Goal: Information Seeking & Learning: Learn about a topic

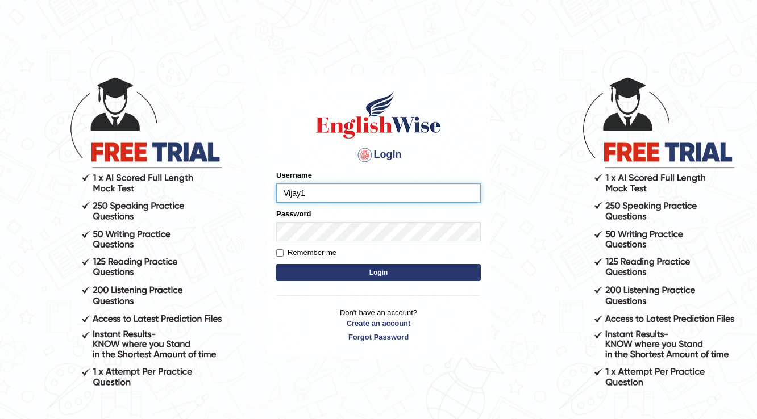
type input "Vijay1"
click at [281, 255] on input "Remember me" at bounding box center [279, 252] width 7 height 7
checkbox input "true"
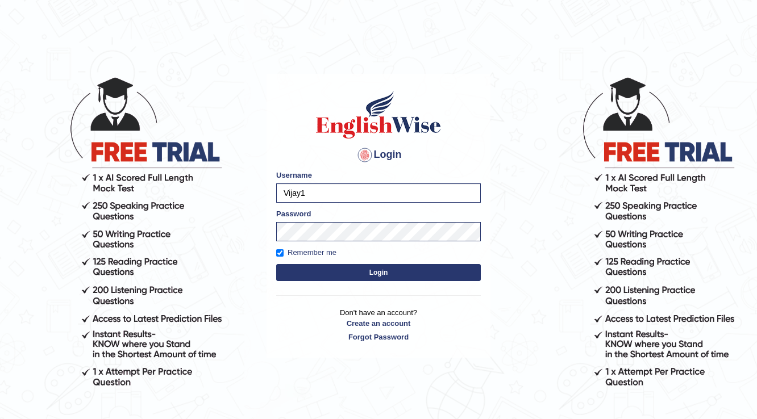
drag, startPoint x: 325, startPoint y: 269, endPoint x: 320, endPoint y: 276, distance: 8.7
click at [324, 270] on button "Login" at bounding box center [378, 272] width 205 height 17
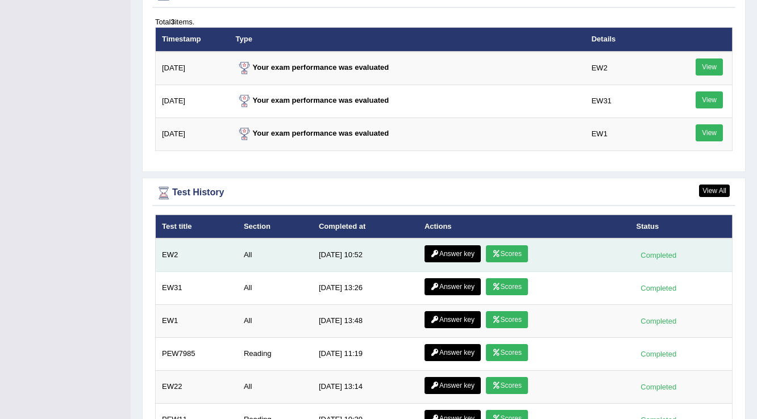
scroll to position [1500, 0]
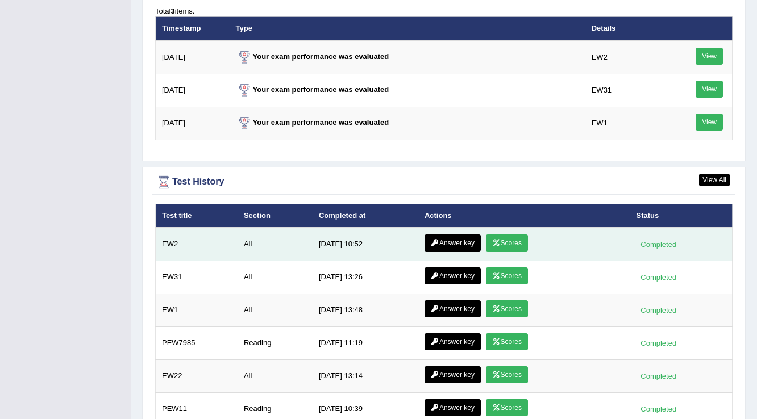
click at [506, 235] on link "Scores" at bounding box center [507, 243] width 42 height 17
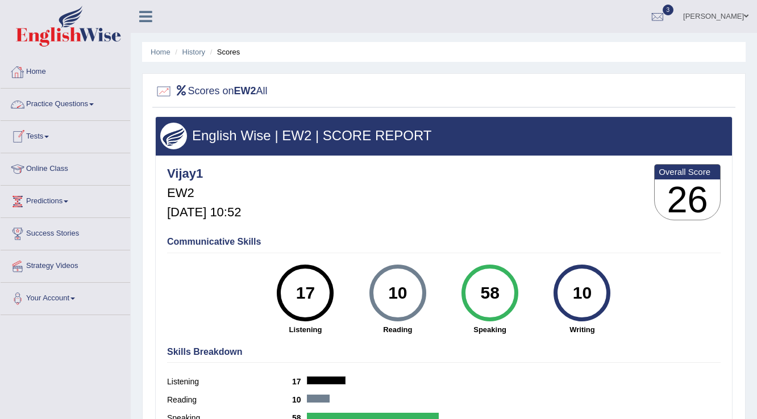
click at [44, 72] on link "Home" at bounding box center [66, 70] width 130 height 28
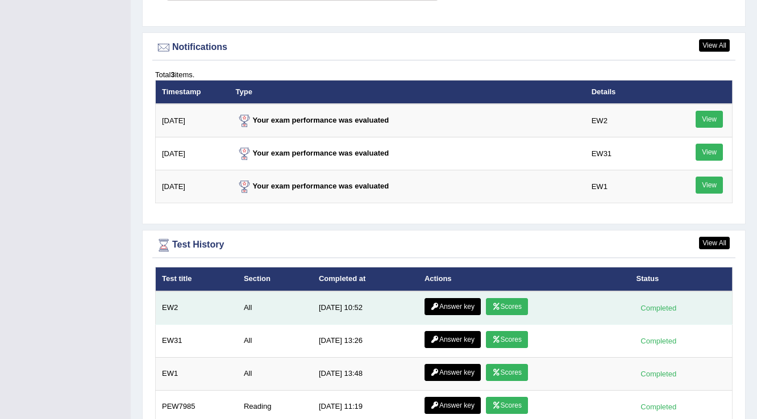
click at [461, 298] on link "Answer key" at bounding box center [452, 306] width 56 height 17
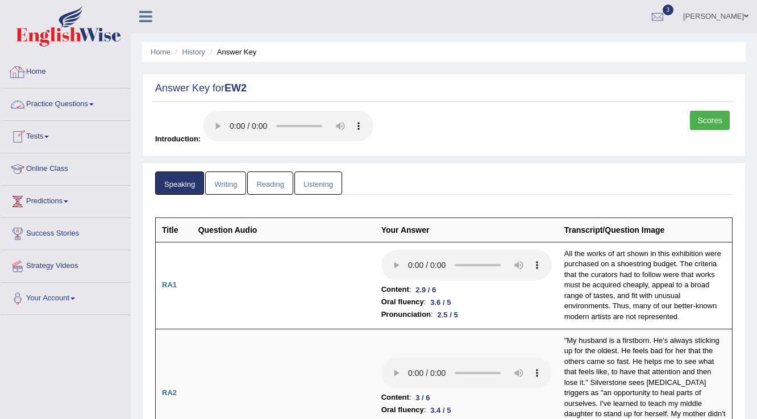
click at [66, 105] on link "Practice Questions" at bounding box center [66, 103] width 130 height 28
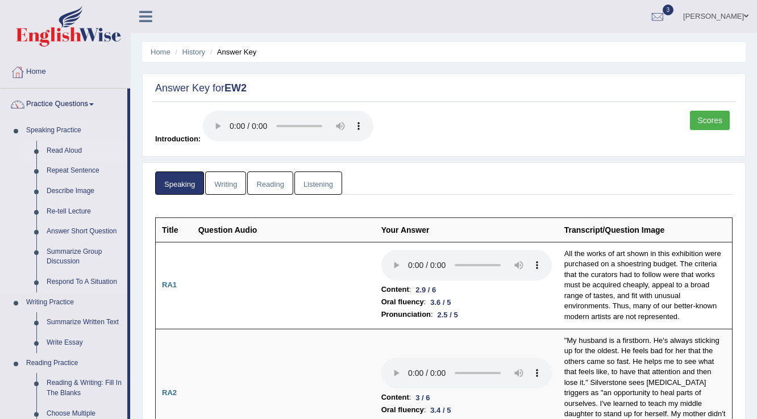
click at [68, 152] on link "Read Aloud" at bounding box center [84, 151] width 86 height 20
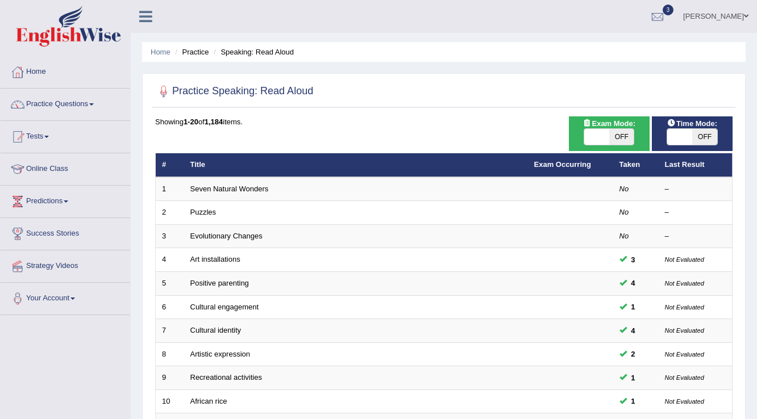
drag, startPoint x: 0, startPoint y: 320, endPoint x: 763, endPoint y: 423, distance: 769.9
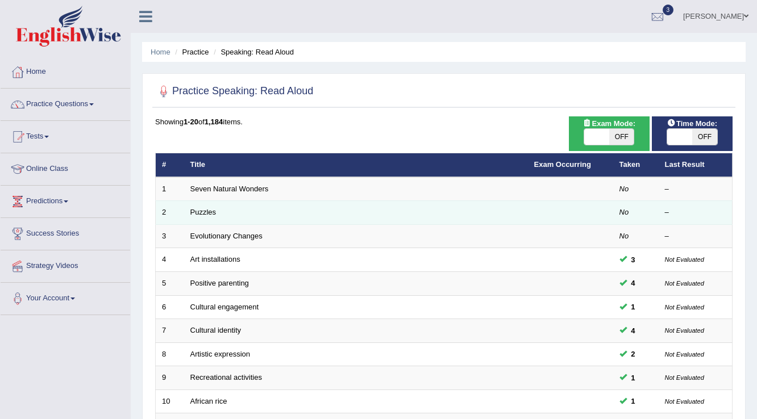
drag, startPoint x: 520, startPoint y: 219, endPoint x: 528, endPoint y: 214, distance: 9.8
click at [520, 219] on td "Puzzles" at bounding box center [356, 213] width 344 height 24
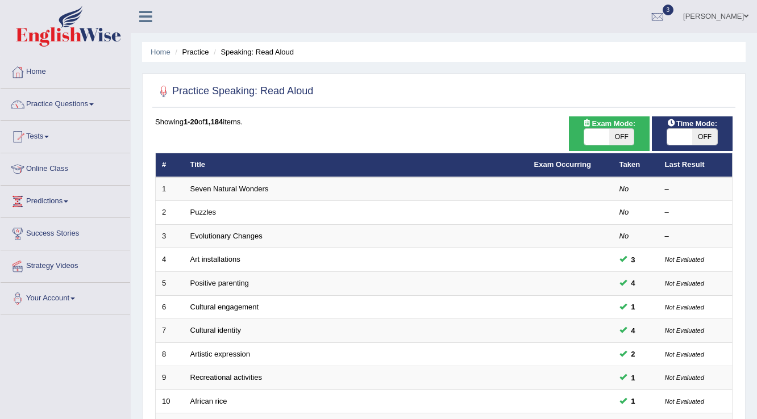
click at [704, 135] on span "OFF" at bounding box center [704, 137] width 25 height 16
checkbox input "true"
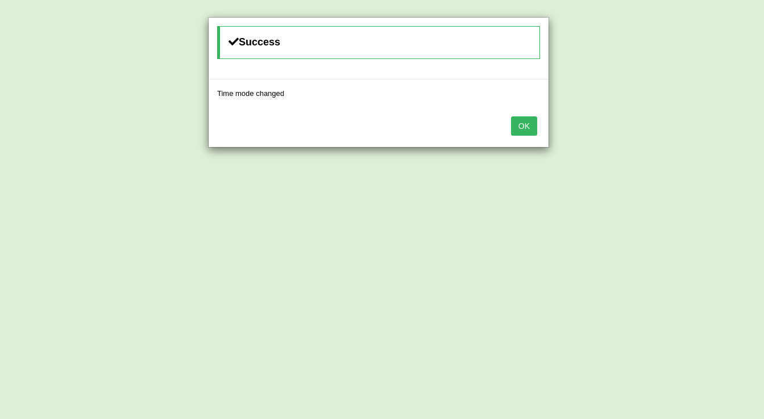
click at [531, 126] on button "OK" at bounding box center [524, 125] width 26 height 19
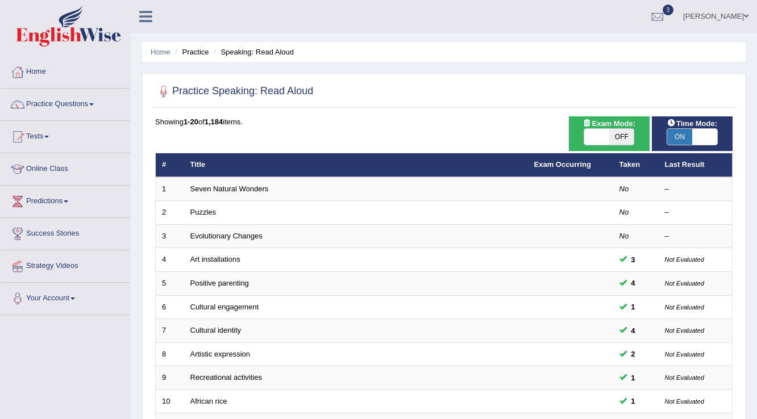
click at [620, 131] on span "OFF" at bounding box center [621, 137] width 25 height 16
checkbox input "true"
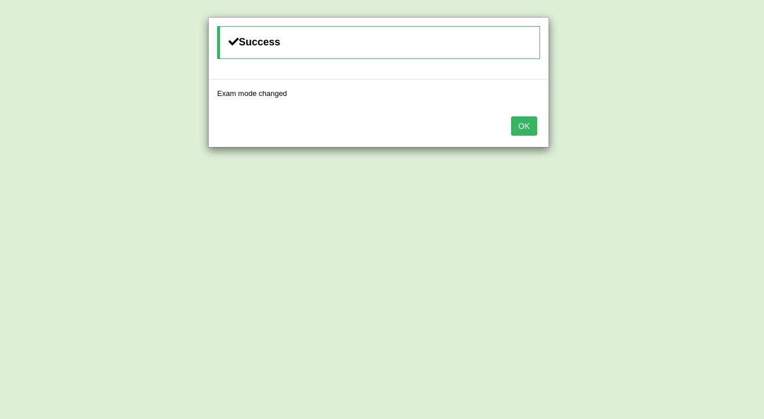
click at [525, 127] on button "OK" at bounding box center [524, 125] width 26 height 19
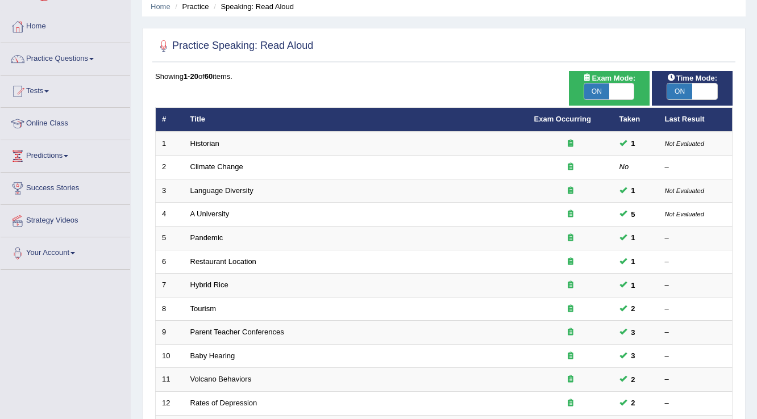
click at [51, 153] on link "Predictions" at bounding box center [66, 154] width 130 height 28
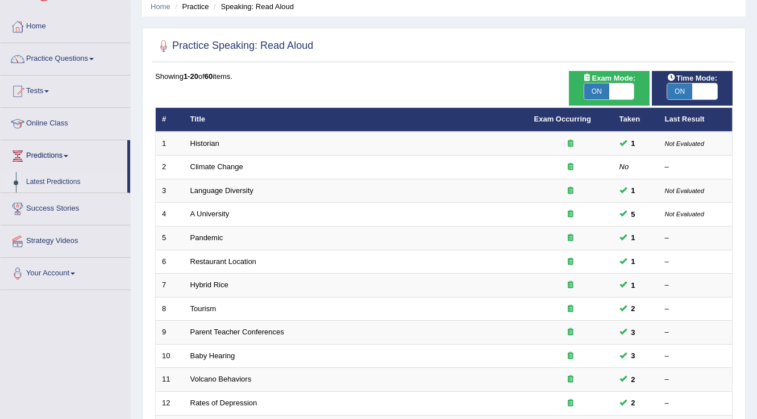
click at [67, 184] on link "Latest Predictions" at bounding box center [74, 182] width 106 height 20
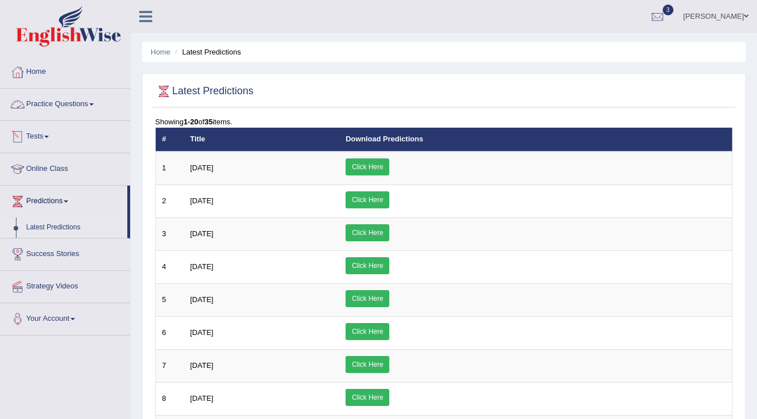
click at [60, 112] on link "Practice Questions" at bounding box center [66, 103] width 130 height 28
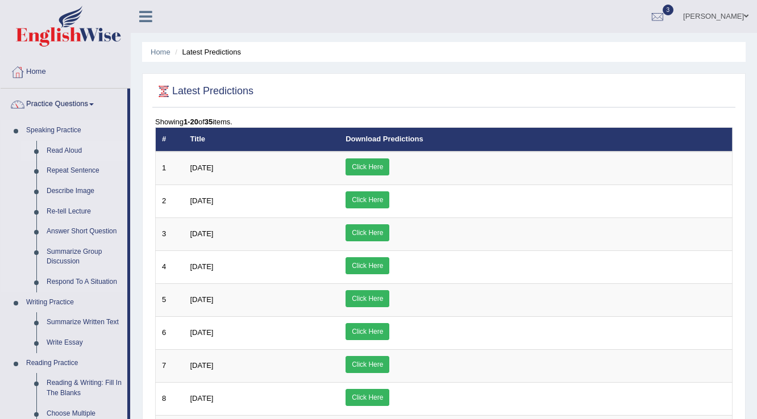
click at [64, 149] on link "Read Aloud" at bounding box center [84, 151] width 86 height 20
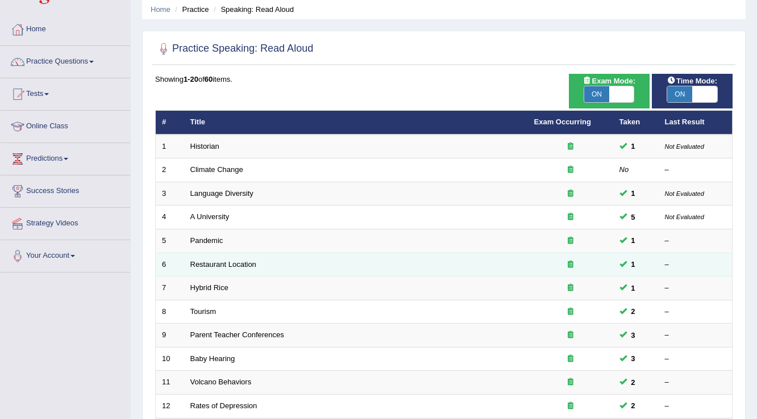
scroll to position [45, 0]
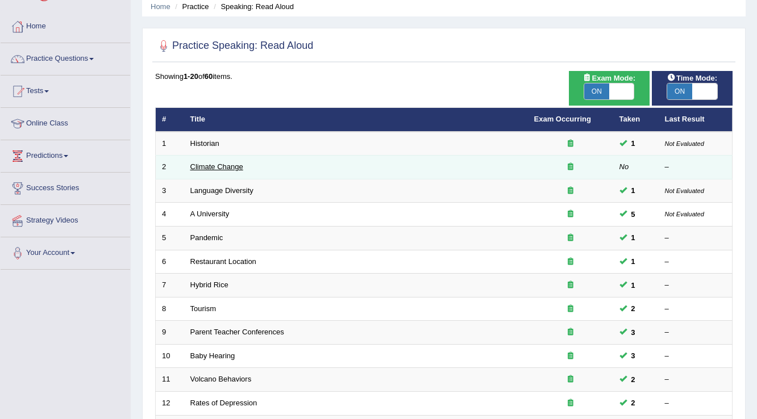
click at [241, 168] on link "Climate Change" at bounding box center [216, 166] width 53 height 9
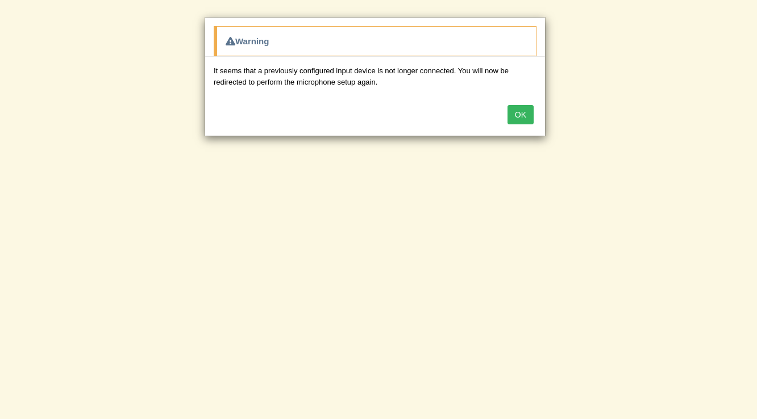
scroll to position [177, 0]
click at [530, 115] on button "OK" at bounding box center [524, 114] width 26 height 19
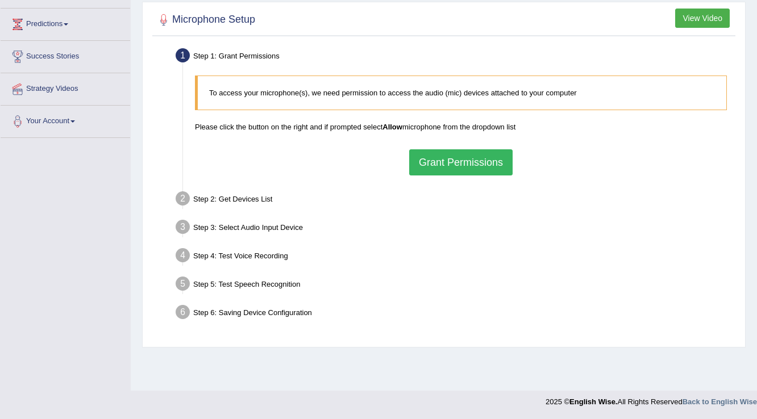
click at [456, 161] on button "Grant Permissions" at bounding box center [460, 162] width 103 height 26
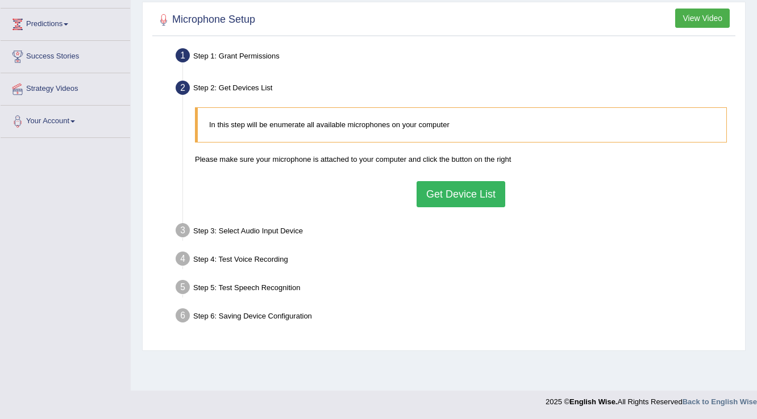
click at [462, 198] on button "Get Device List" at bounding box center [460, 194] width 89 height 26
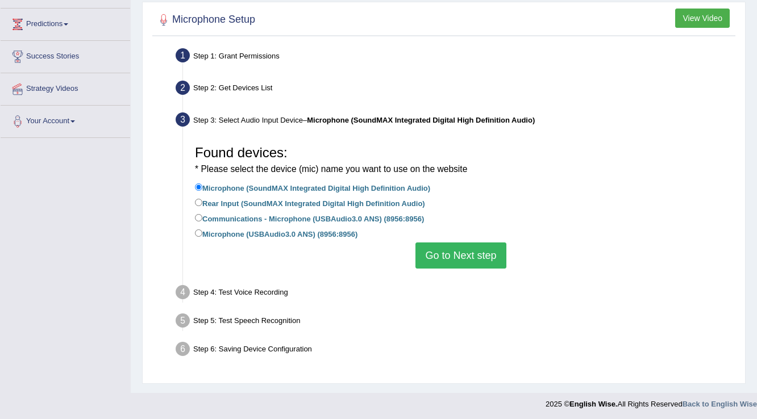
click at [434, 248] on button "Go to Next step" at bounding box center [460, 256] width 90 height 26
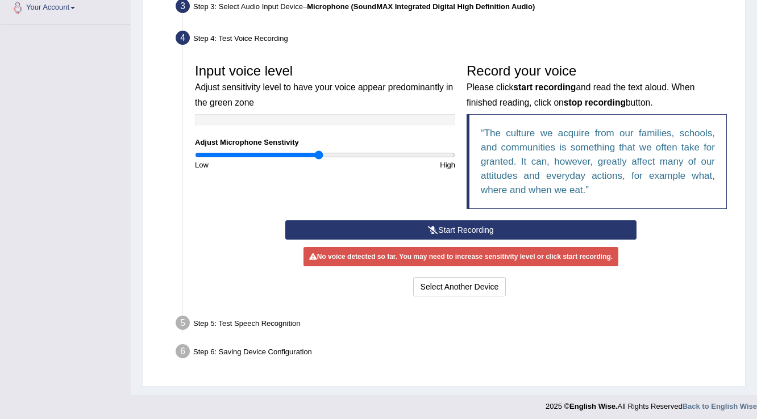
scroll to position [293, 0]
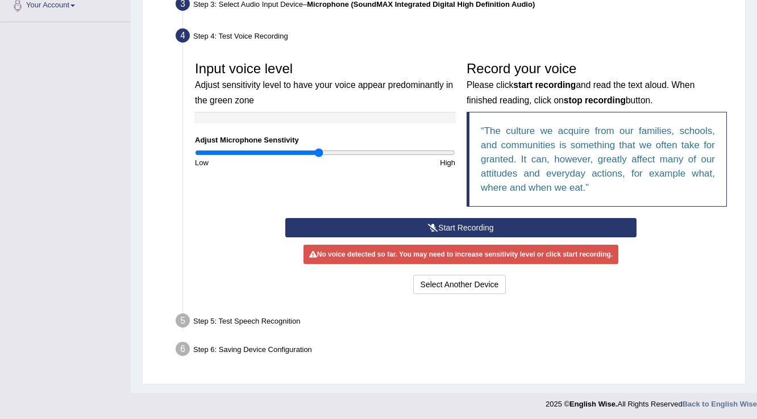
click at [449, 230] on button "Start Recording" at bounding box center [460, 227] width 351 height 19
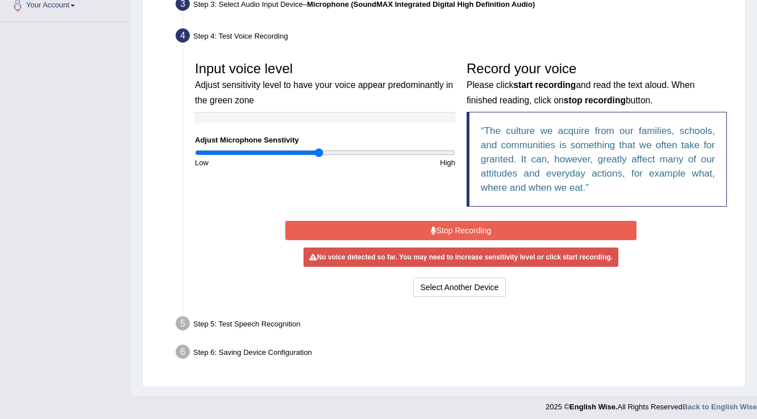
click at [450, 224] on button "Stop Recording" at bounding box center [460, 230] width 351 height 19
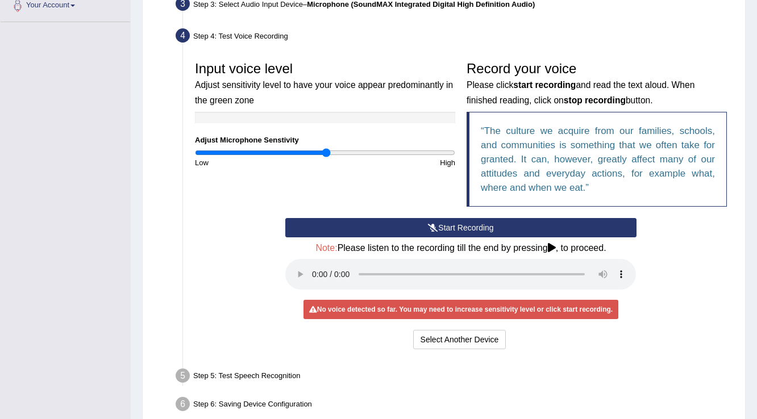
click at [327, 155] on input "range" at bounding box center [325, 152] width 260 height 9
click at [343, 153] on input "range" at bounding box center [325, 152] width 260 height 9
click at [463, 219] on button "Start Recording" at bounding box center [460, 227] width 351 height 19
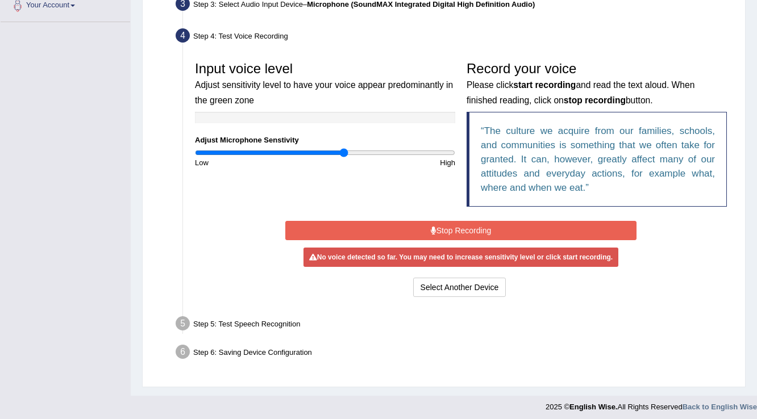
click at [470, 233] on button "Stop Recording" at bounding box center [460, 230] width 351 height 19
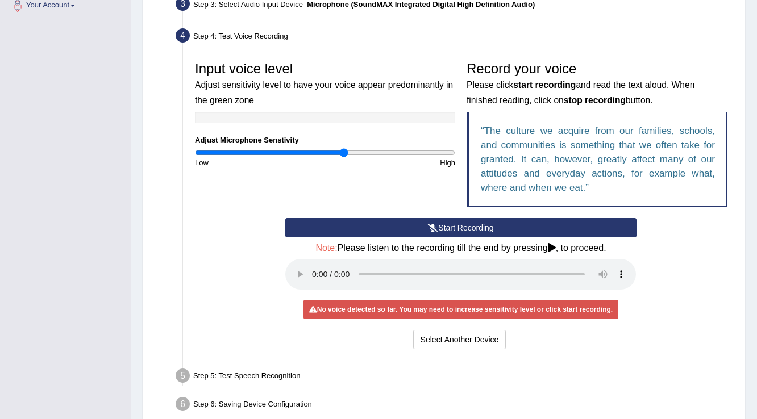
click at [470, 228] on button "Start Recording" at bounding box center [460, 227] width 351 height 19
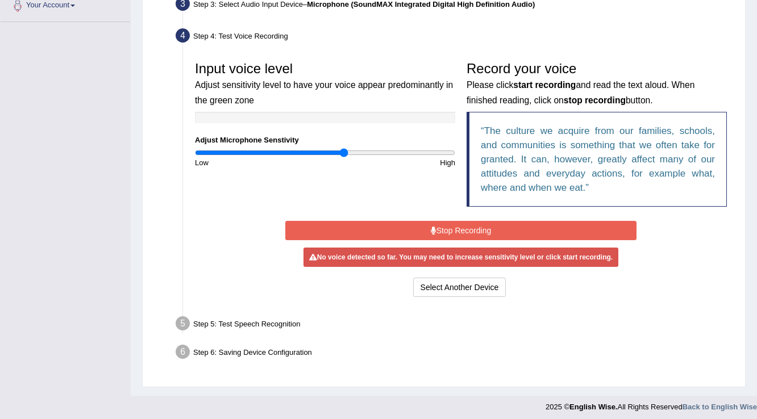
click at [469, 228] on button "Stop Recording" at bounding box center [460, 230] width 351 height 19
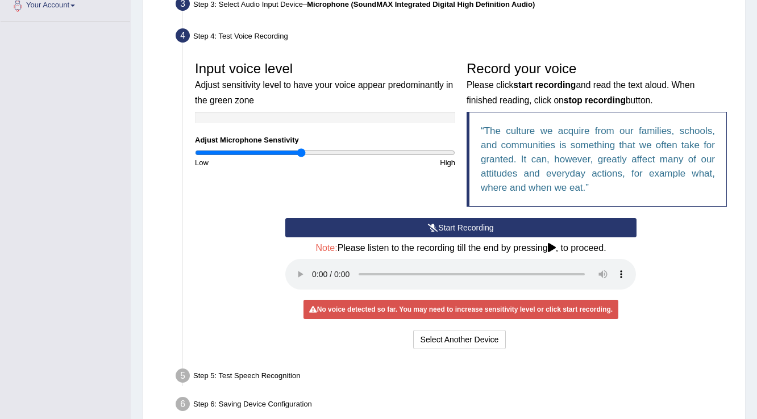
click at [301, 152] on input "range" at bounding box center [325, 152] width 260 height 9
click at [282, 149] on input "range" at bounding box center [325, 152] width 260 height 9
click at [442, 220] on button "Start Recording" at bounding box center [460, 227] width 351 height 19
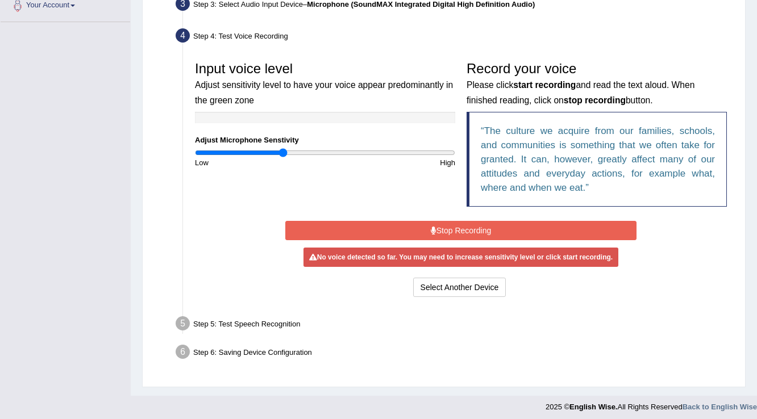
click at [443, 221] on button "Stop Recording" at bounding box center [460, 230] width 351 height 19
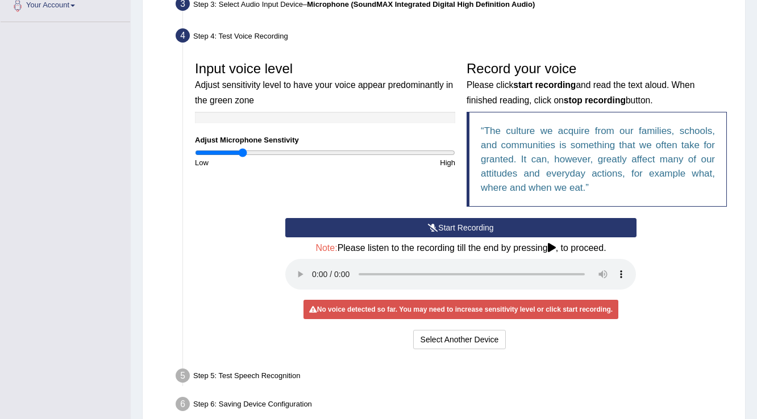
click at [241, 153] on input "range" at bounding box center [325, 152] width 260 height 9
click at [302, 157] on div "Low" at bounding box center [257, 162] width 136 height 11
type input "0.96"
click at [319, 152] on input "range" at bounding box center [325, 152] width 260 height 9
click at [504, 225] on button "Start Recording" at bounding box center [460, 227] width 351 height 19
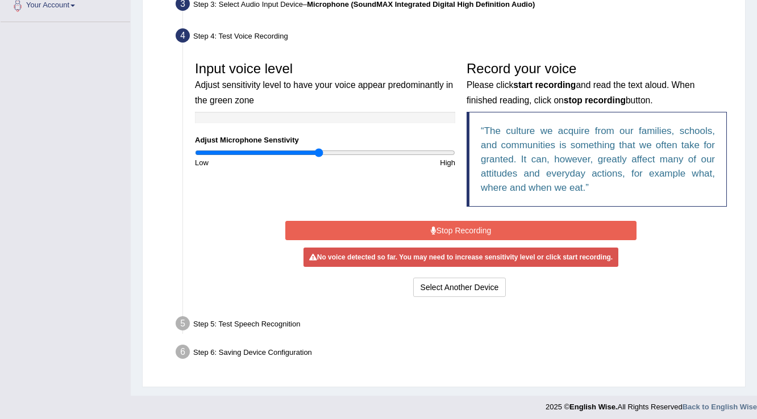
click at [504, 225] on button "Stop Recording" at bounding box center [460, 230] width 351 height 19
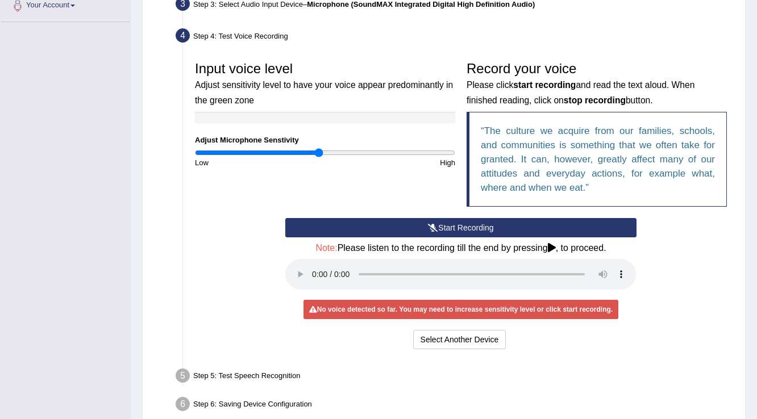
click at [521, 230] on button "Start Recording" at bounding box center [460, 227] width 351 height 19
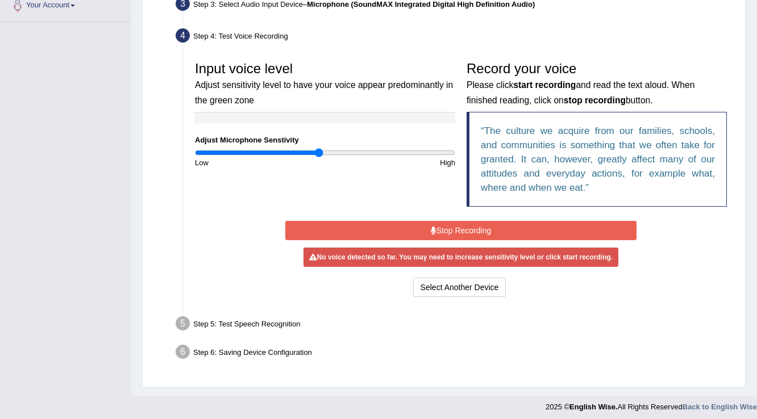
click at [406, 239] on div "Start Recording Stop Recording Note: Please listen to the recording till the en…" at bounding box center [461, 259] width 362 height 82
click at [407, 230] on button "Stop Recording" at bounding box center [460, 230] width 351 height 19
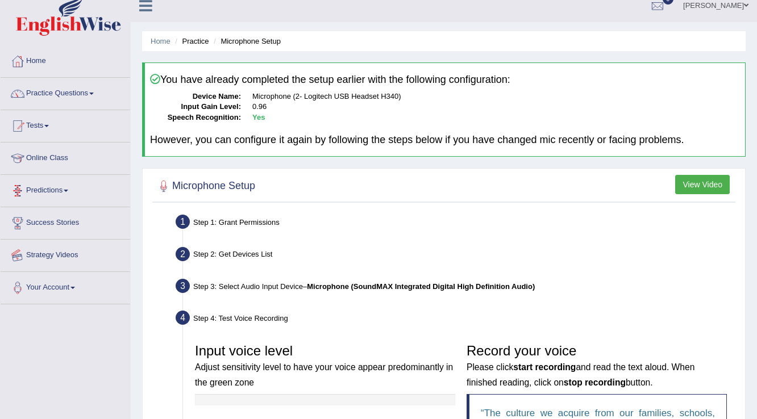
scroll to position [0, 0]
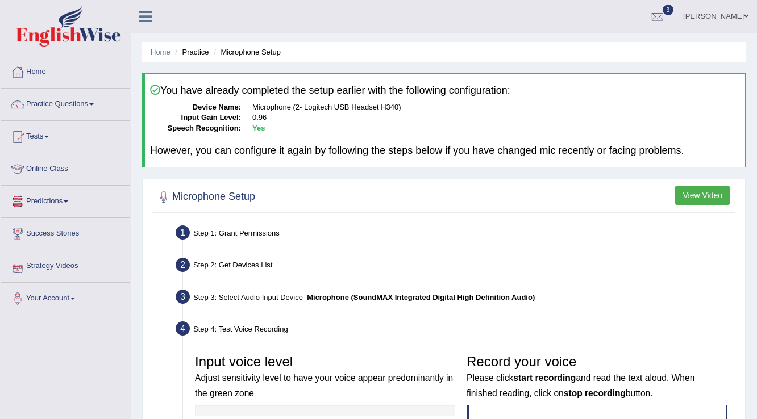
click at [721, 16] on link "Vijay Kumari" at bounding box center [715, 15] width 82 height 30
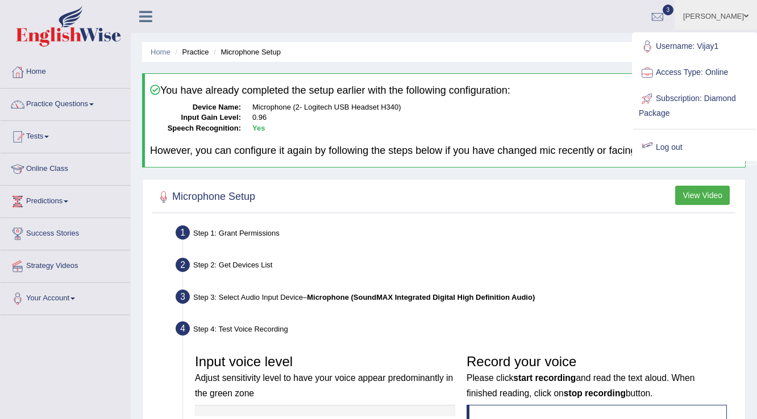
click at [674, 147] on link "Log out" at bounding box center [694, 148] width 123 height 26
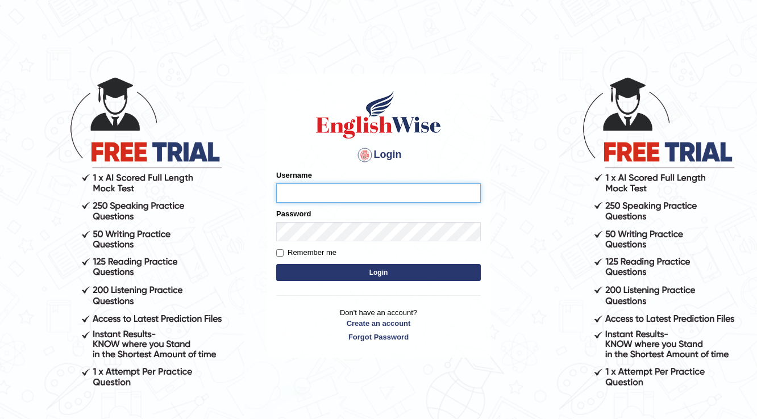
scroll to position [99, 0]
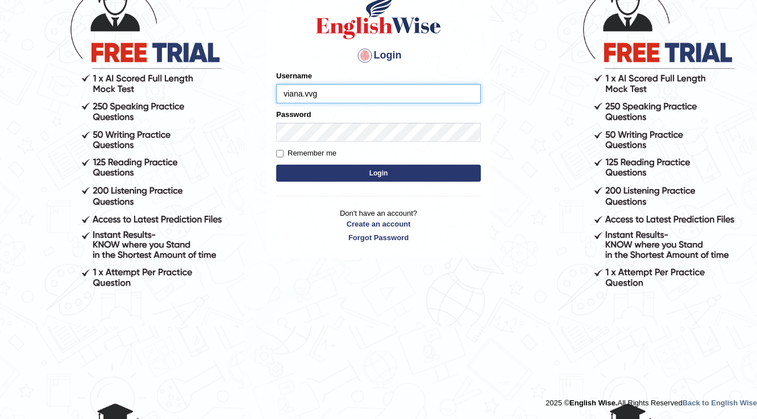
type input "viana.vvg@"
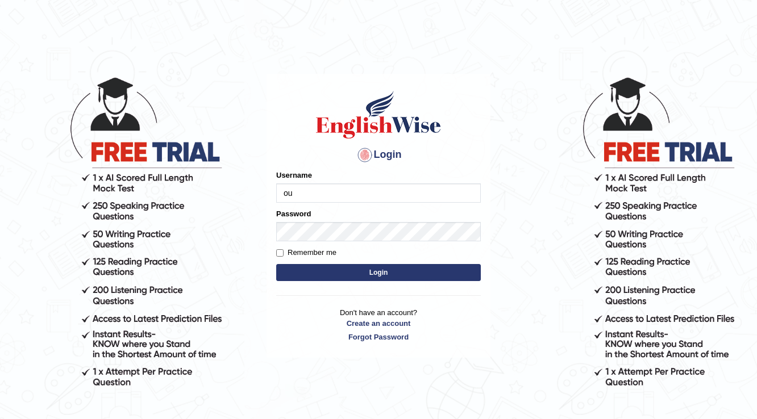
type input "o"
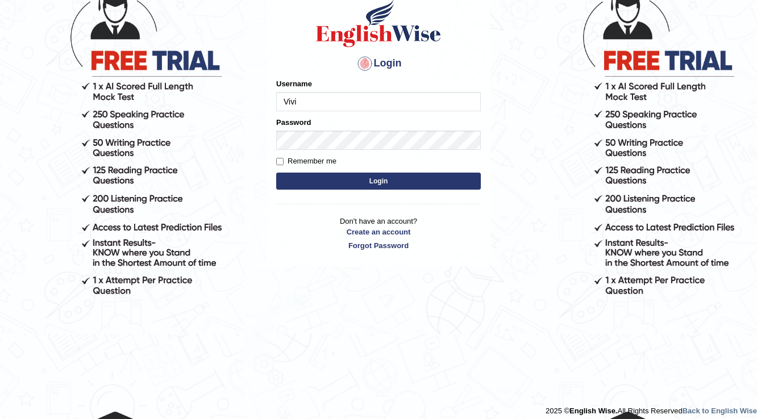
scroll to position [99, 0]
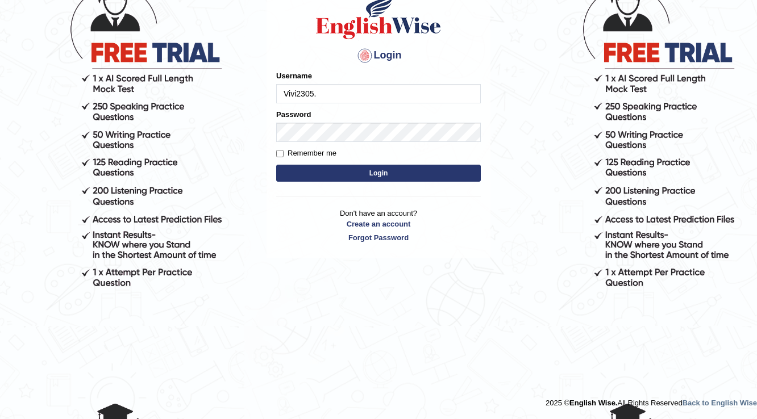
type input "Vivi2305."
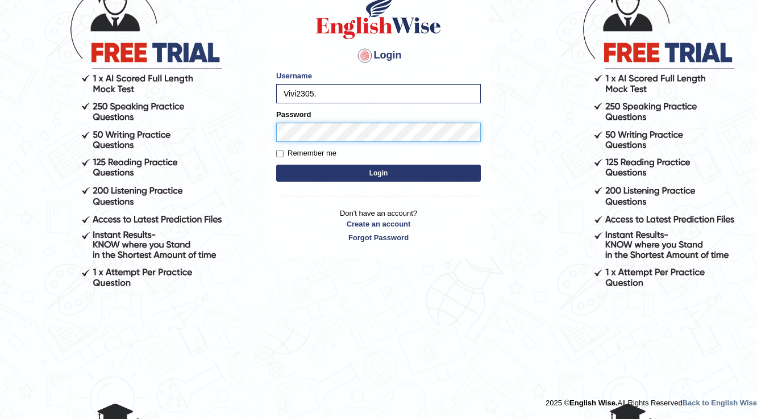
click at [276, 165] on button "Login" at bounding box center [378, 173] width 205 height 17
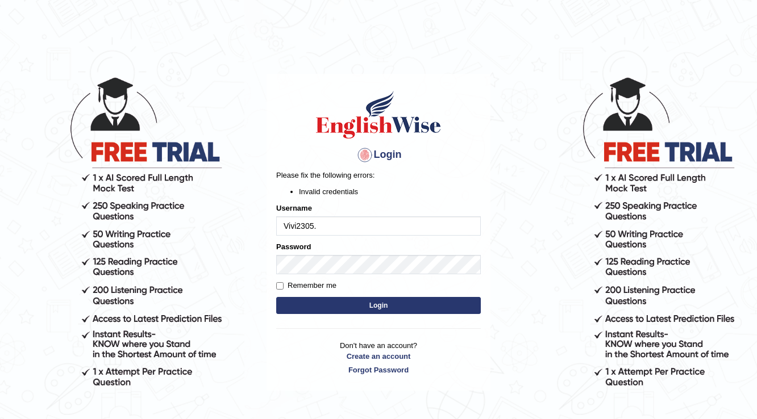
click at [327, 226] on input "Vivi2305." at bounding box center [378, 225] width 205 height 19
type input "Vivi2305"
click at [276, 297] on button "Login" at bounding box center [378, 305] width 205 height 17
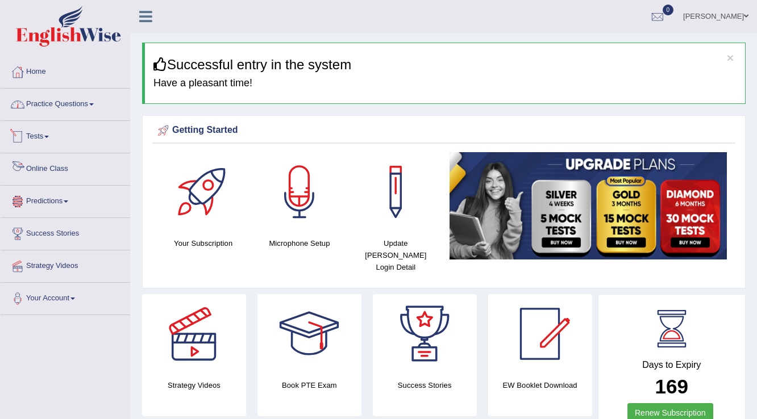
click at [80, 89] on link "Practice Questions" at bounding box center [66, 103] width 130 height 28
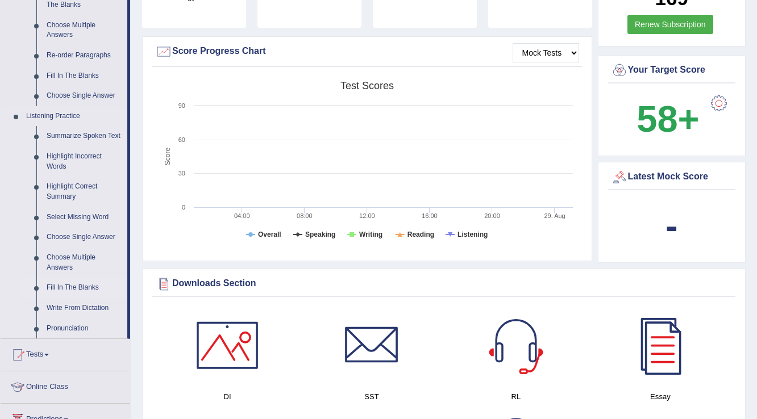
scroll to position [409, 0]
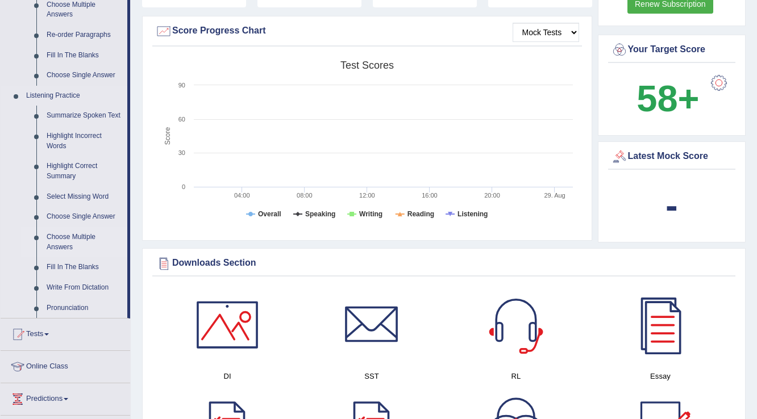
click at [65, 244] on link "Choose Multiple Answers" at bounding box center [84, 242] width 86 height 30
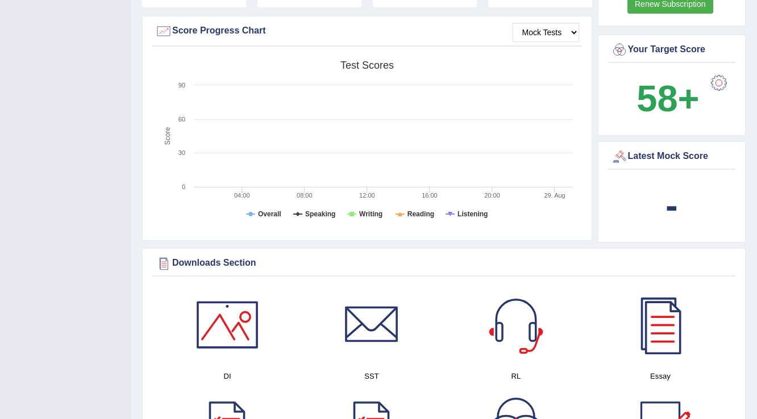
scroll to position [144, 0]
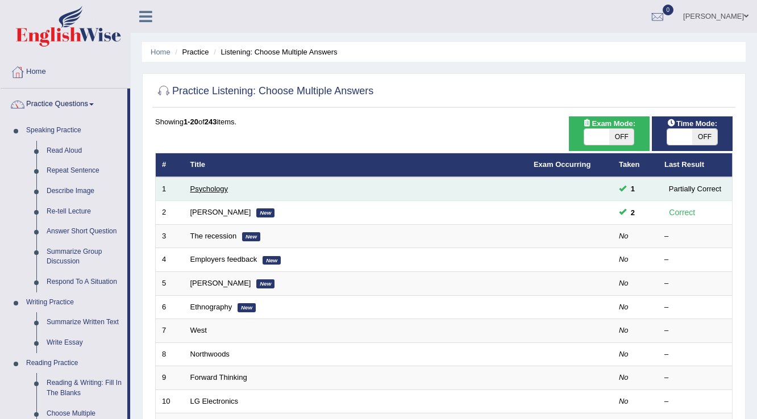
click at [195, 185] on link "Psychology" at bounding box center [208, 189] width 37 height 9
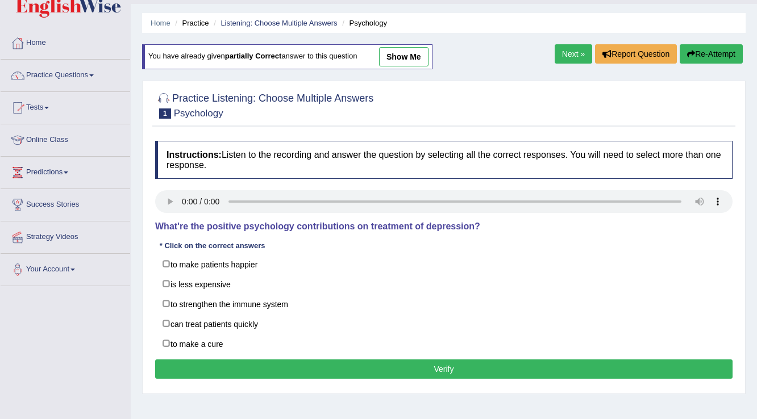
scroll to position [45, 0]
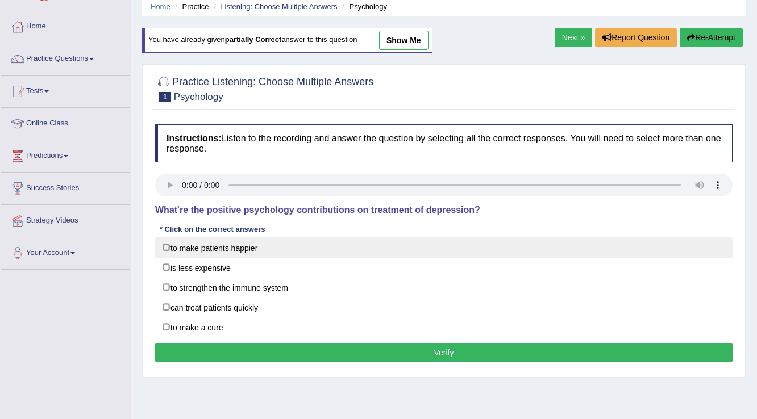
click at [199, 245] on label "to make patients happier" at bounding box center [443, 247] width 577 height 20
checkbox input "true"
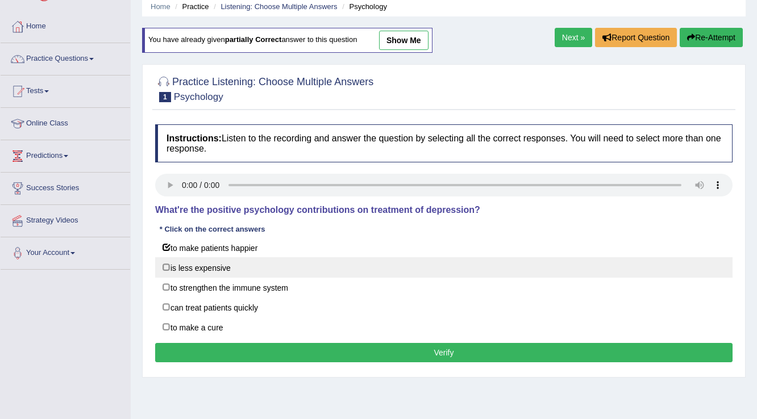
click at [189, 268] on label "is less expensive" at bounding box center [443, 267] width 577 height 20
checkbox input "true"
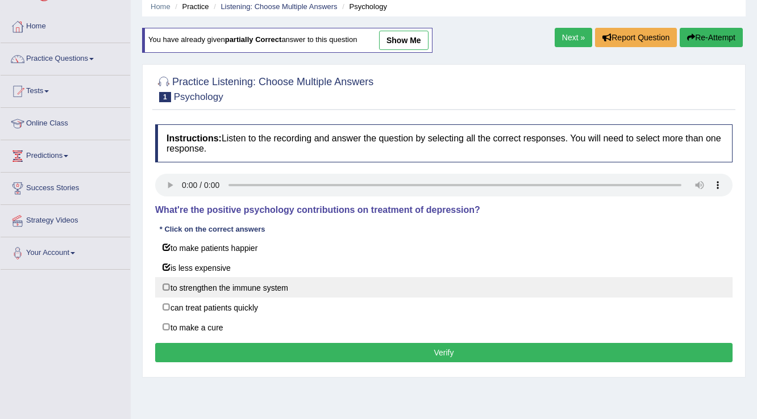
click at [187, 285] on label "to strengthen the immune system" at bounding box center [443, 287] width 577 height 20
checkbox input "true"
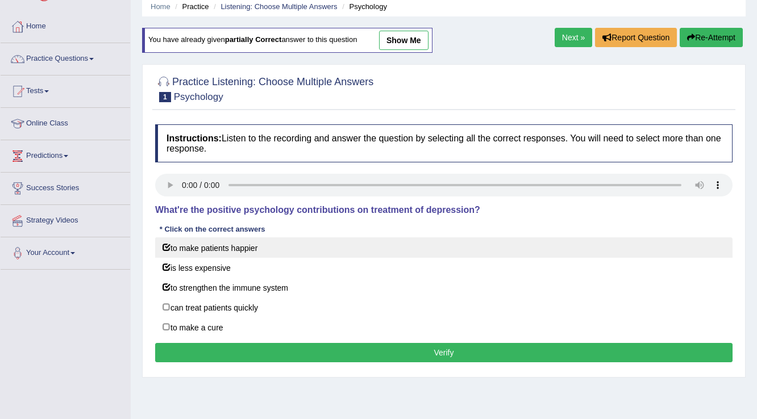
click at [231, 249] on label "to make patients happier" at bounding box center [443, 247] width 577 height 20
checkbox input "false"
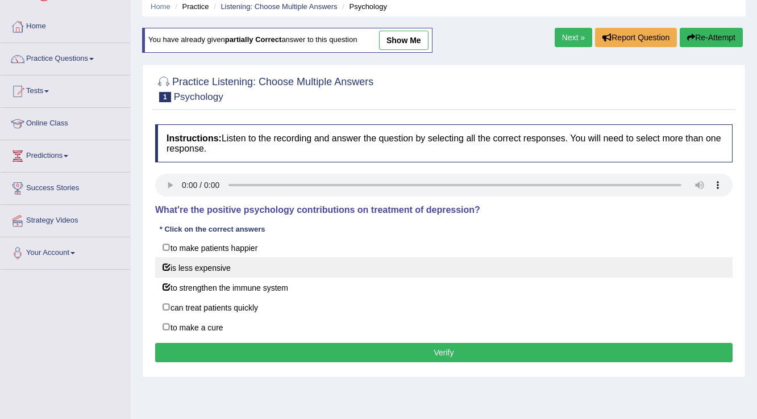
click at [203, 273] on label "is less expensive" at bounding box center [443, 267] width 577 height 20
checkbox input "false"
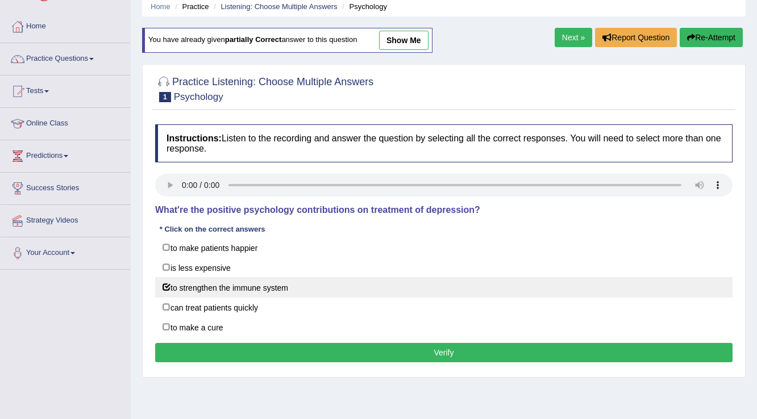
click at [204, 278] on label "to strengthen the immune system" at bounding box center [443, 287] width 577 height 20
checkbox input "false"
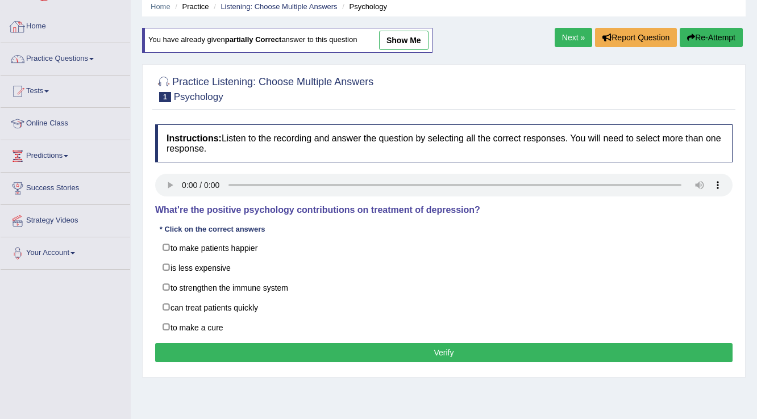
click at [32, 56] on link "Practice Questions" at bounding box center [66, 57] width 130 height 28
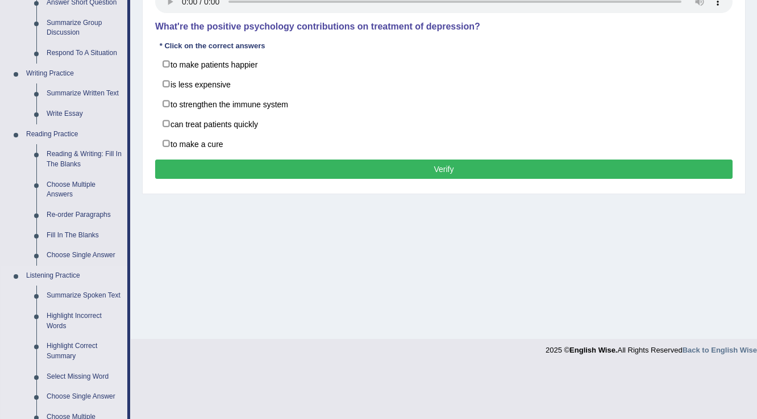
scroll to position [318, 0]
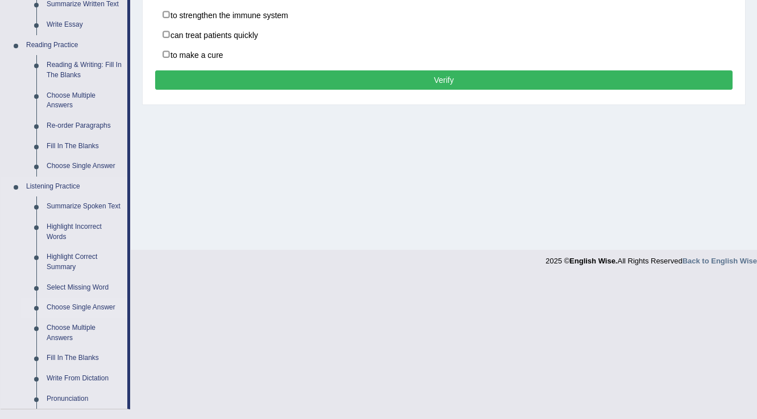
click at [87, 306] on link "Choose Single Answer" at bounding box center [84, 308] width 86 height 20
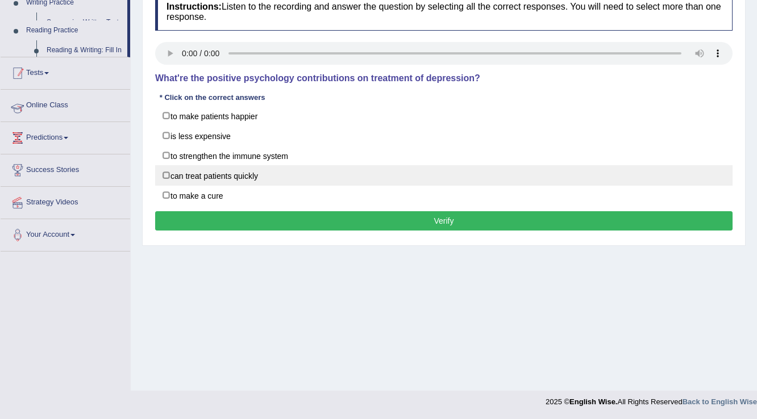
scroll to position [177, 0]
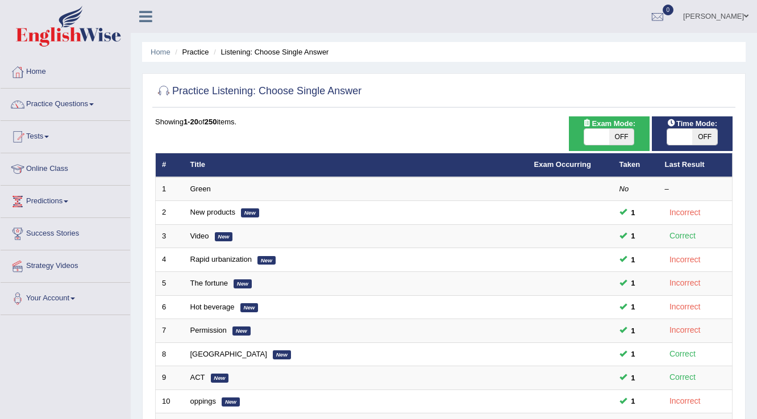
click at [202, 191] on link "Green" at bounding box center [200, 189] width 20 height 9
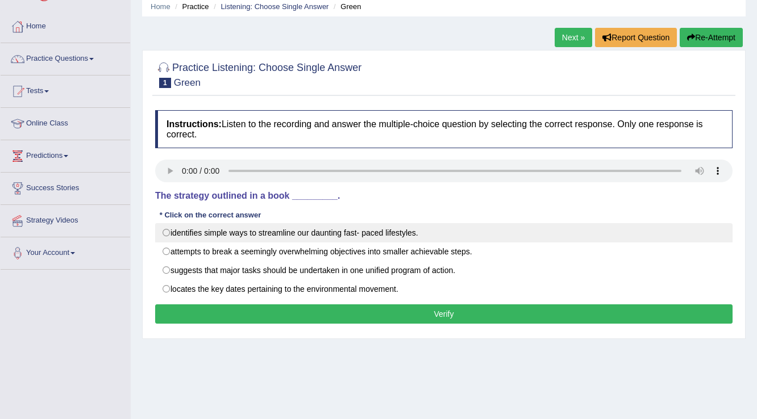
click at [186, 231] on label "identifies simple ways to streamline our daunting fast- paced lifestyles." at bounding box center [443, 232] width 577 height 19
radio input "true"
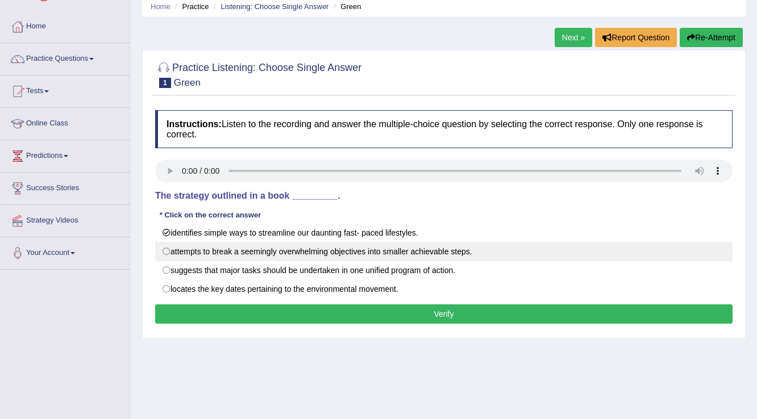
click at [184, 253] on label "attempts to break a seemingly overwhelming objectives into smaller achievable s…" at bounding box center [443, 251] width 577 height 19
radio input "true"
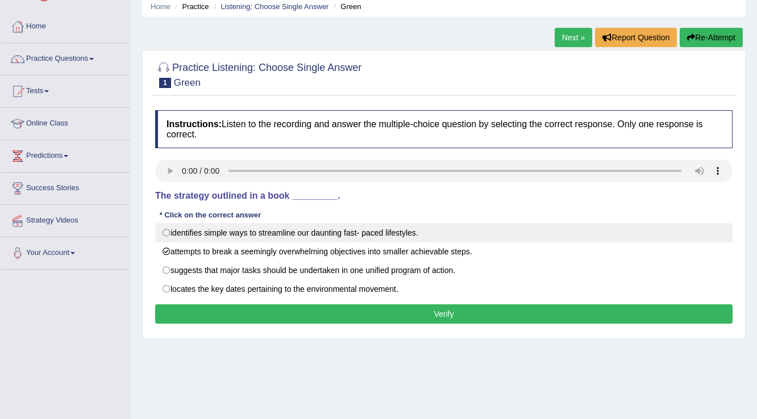
click at [191, 233] on label "identifies simple ways to streamline our daunting fast- paced lifestyles." at bounding box center [443, 232] width 577 height 19
radio input "true"
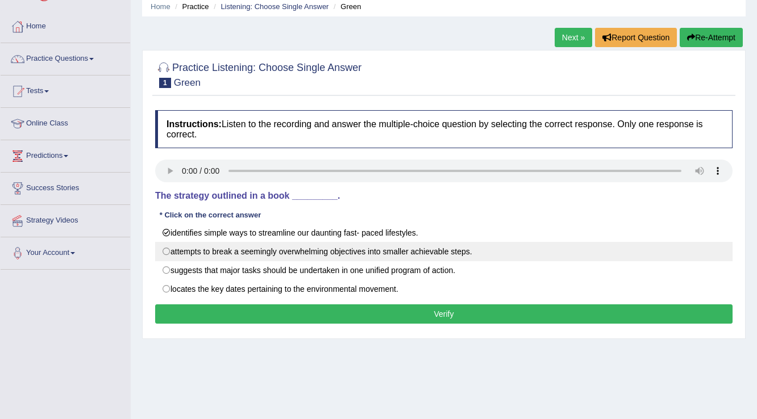
click at [191, 243] on label "attempts to break a seemingly overwhelming objectives into smaller achievable s…" at bounding box center [443, 251] width 577 height 19
radio input "true"
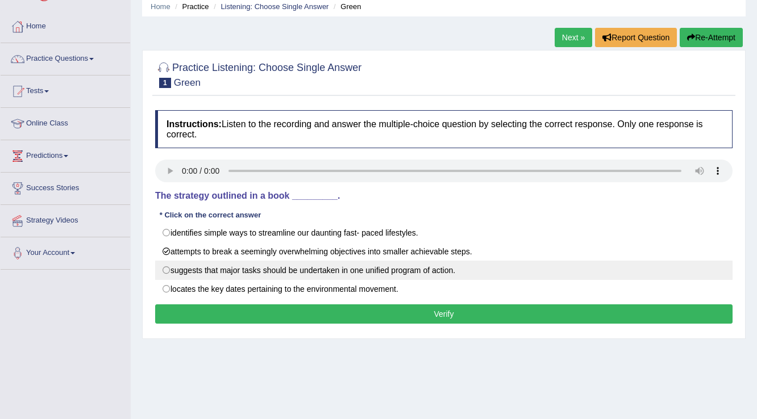
click at [186, 268] on label "suggests that major tasks should be undertaken in one unified program of action." at bounding box center [443, 270] width 577 height 19
radio input "true"
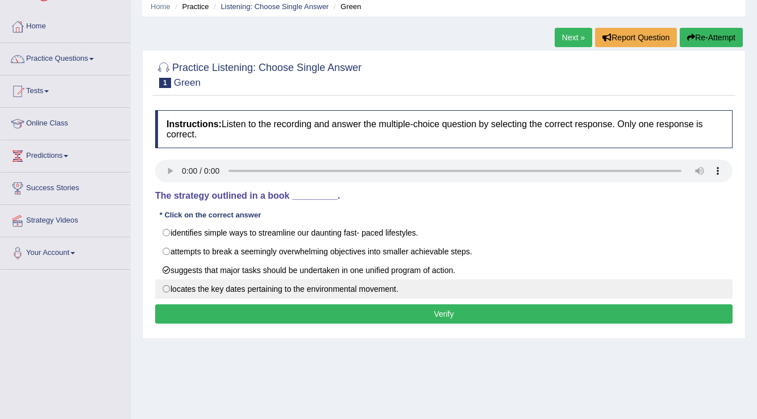
drag, startPoint x: 186, startPoint y: 284, endPoint x: 184, endPoint y: 275, distance: 9.2
click at [185, 284] on label "locates the key dates pertaining to the environmental movement." at bounding box center [443, 289] width 577 height 19
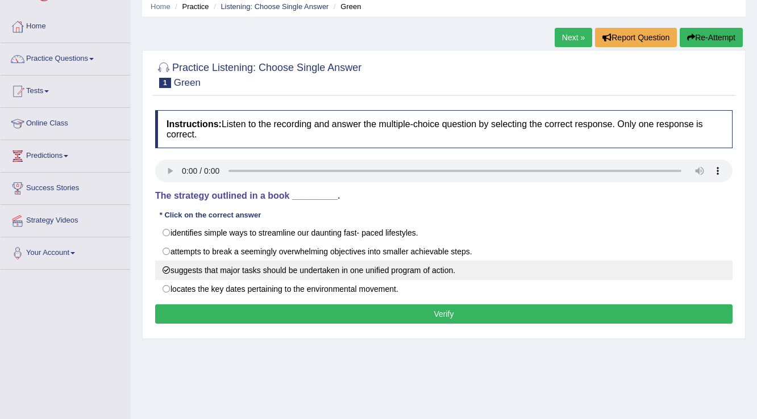
radio input "true"
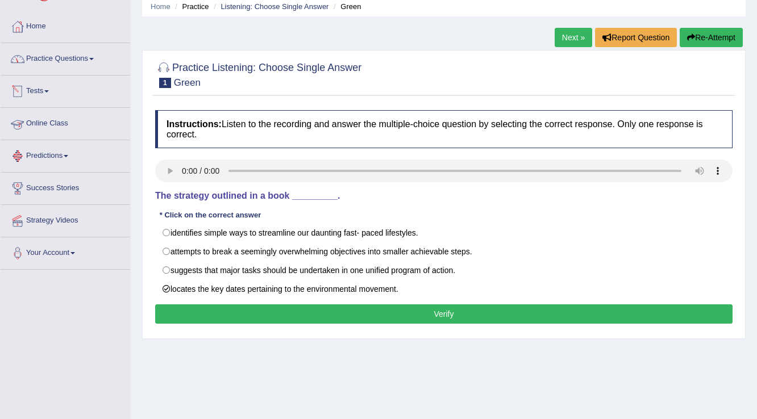
click at [47, 65] on link "Practice Questions" at bounding box center [66, 57] width 130 height 28
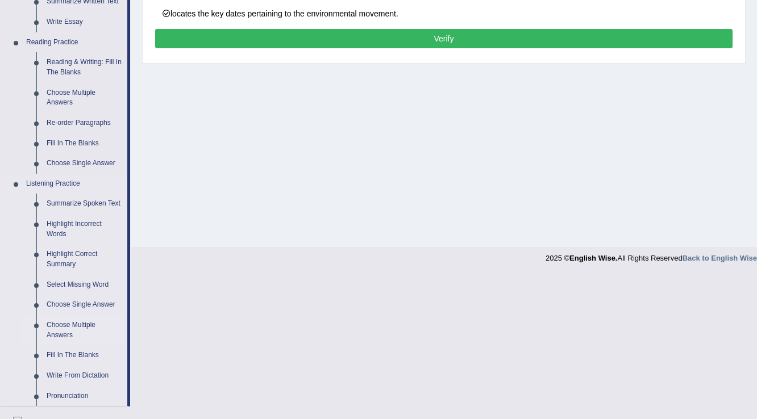
scroll to position [364, 0]
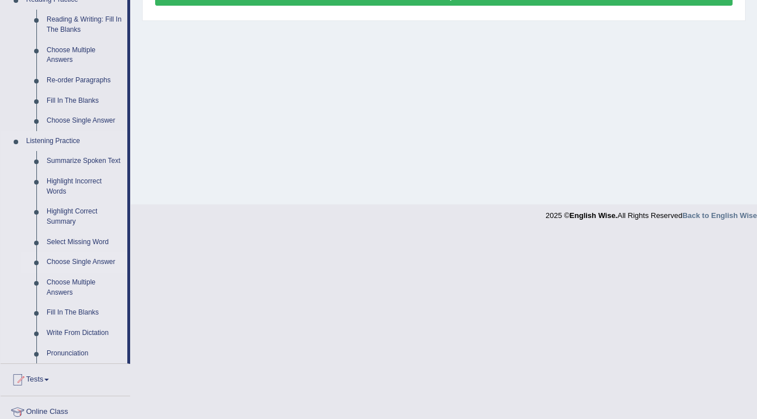
click at [68, 265] on link "Choose Single Answer" at bounding box center [84, 262] width 86 height 20
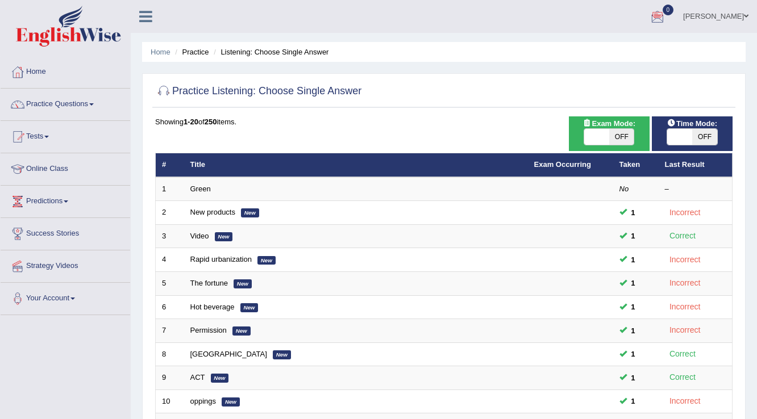
click at [622, 138] on span "OFF" at bounding box center [621, 137] width 25 height 16
checkbox input "true"
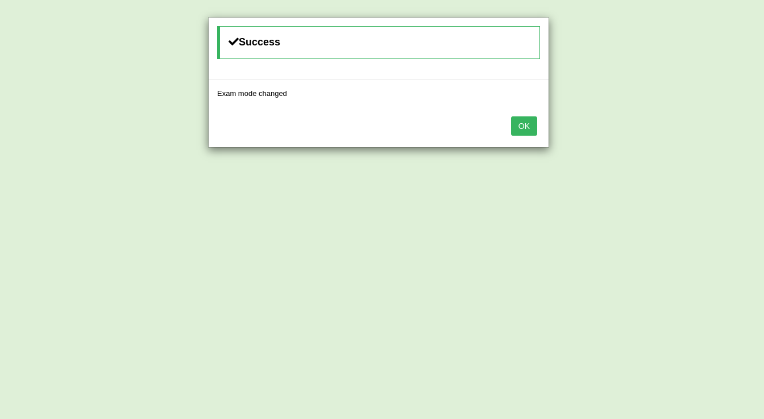
click at [523, 130] on button "OK" at bounding box center [524, 125] width 26 height 19
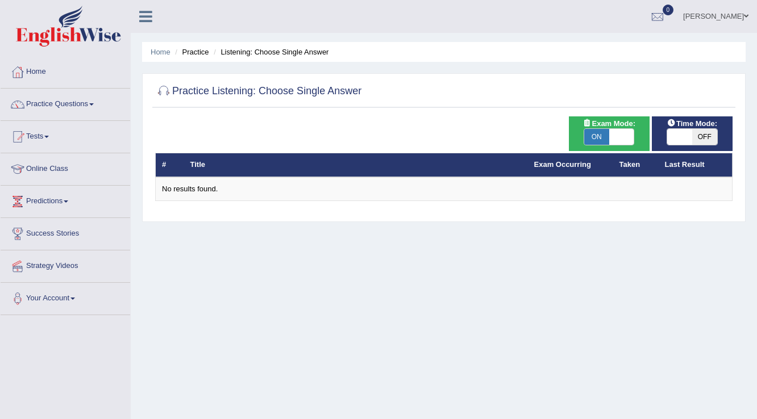
click at [704, 134] on span "OFF" at bounding box center [704, 137] width 25 height 16
checkbox input "true"
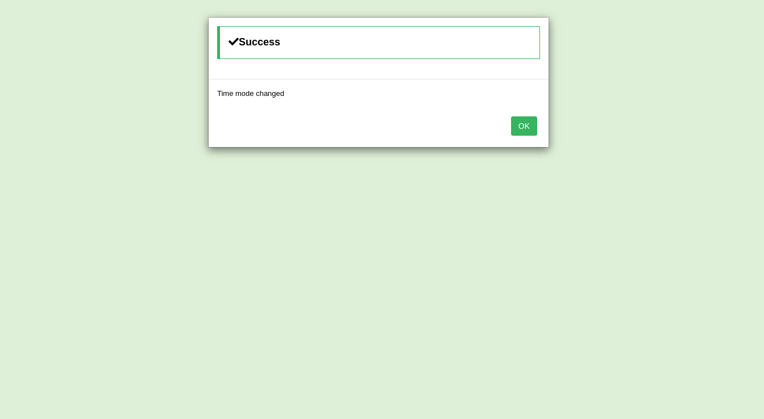
click at [521, 122] on button "OK" at bounding box center [524, 125] width 26 height 19
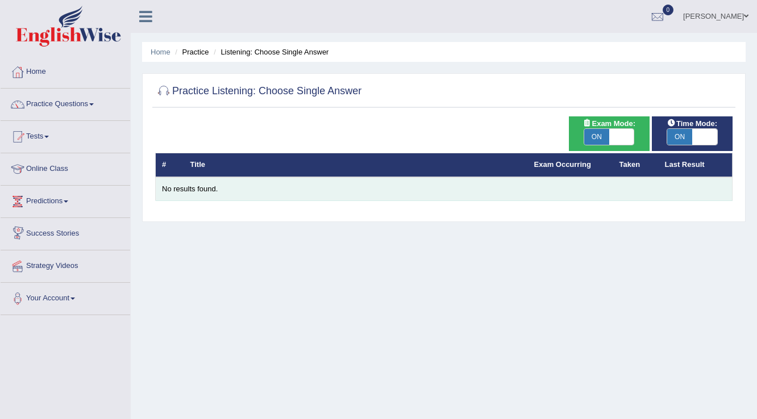
click at [188, 189] on div "No results found." at bounding box center [444, 189] width 564 height 11
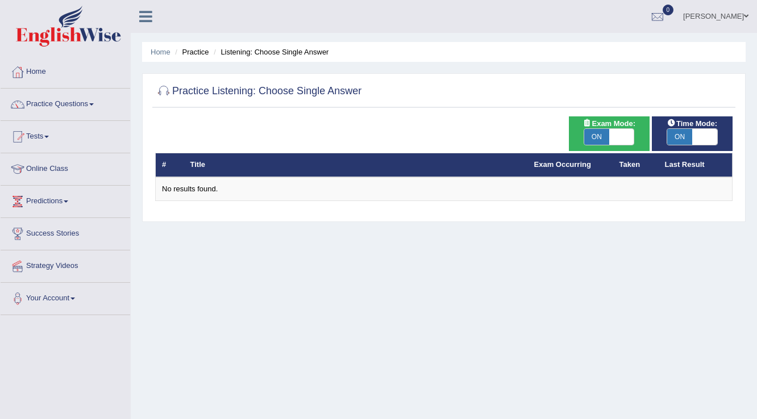
click at [585, 140] on span "ON" at bounding box center [596, 137] width 25 height 16
checkbox input "false"
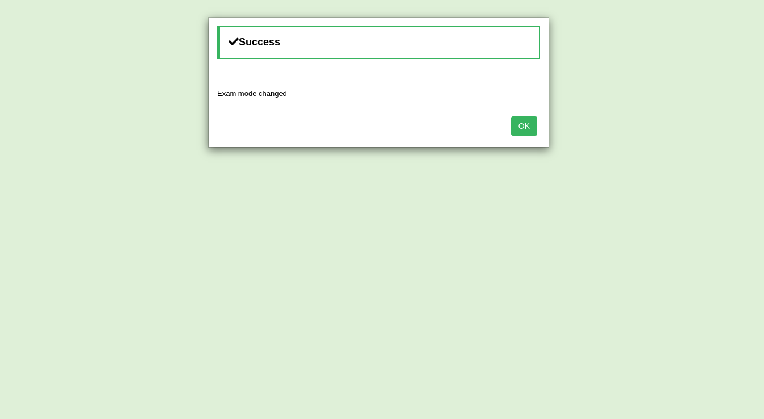
click at [531, 128] on button "OK" at bounding box center [524, 125] width 26 height 19
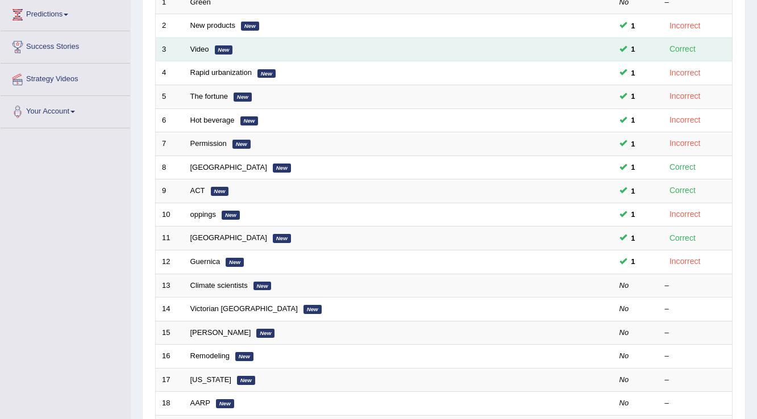
scroll to position [227, 0]
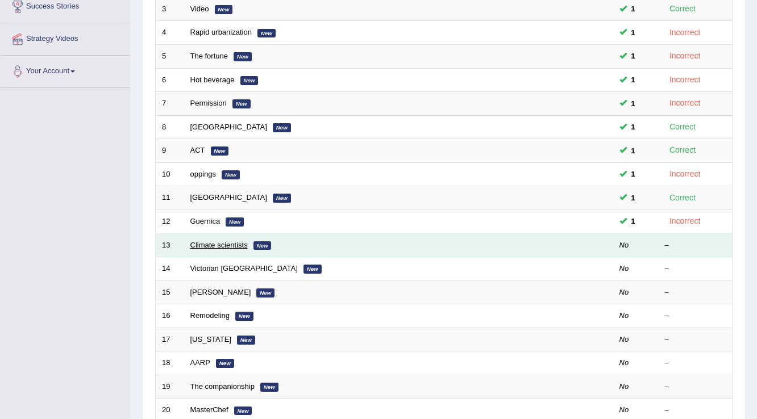
click at [223, 245] on link "Climate scientists" at bounding box center [218, 245] width 57 height 9
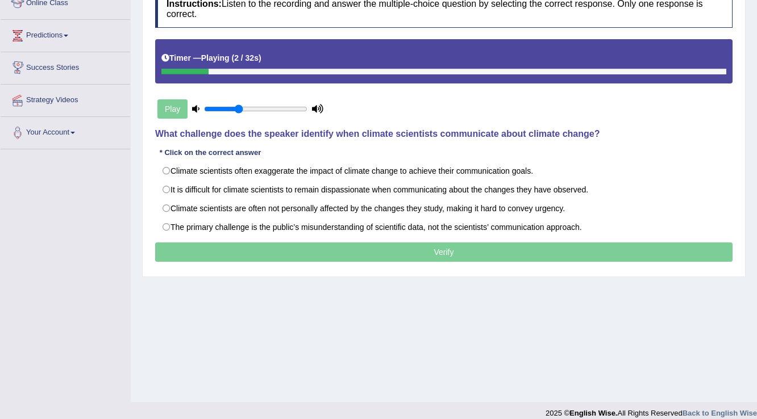
scroll to position [177, 0]
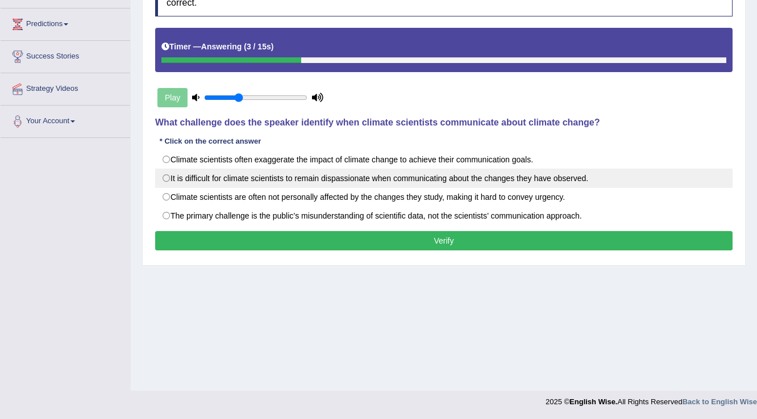
click at [468, 173] on label "It is difficult for climate scientists to remain dispassionate when communicati…" at bounding box center [443, 178] width 577 height 19
radio input "true"
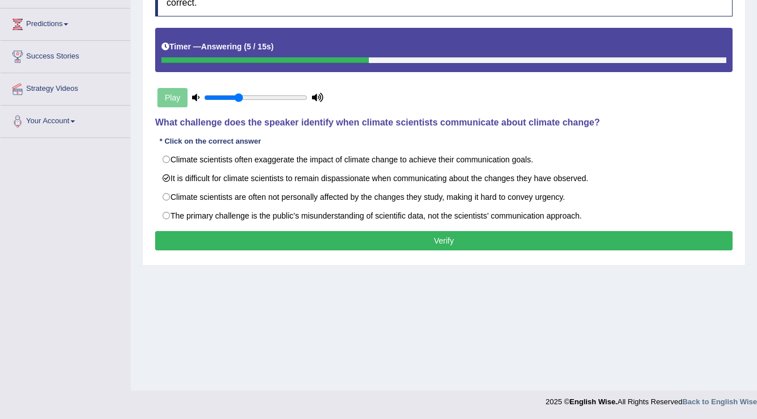
click at [325, 236] on button "Verify" at bounding box center [443, 240] width 577 height 19
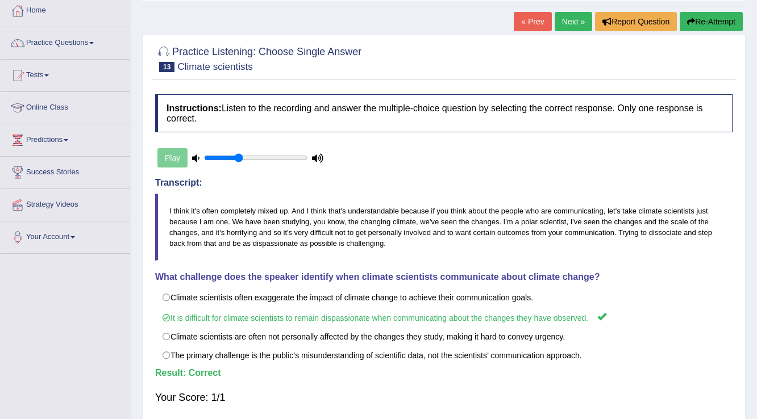
scroll to position [45, 0]
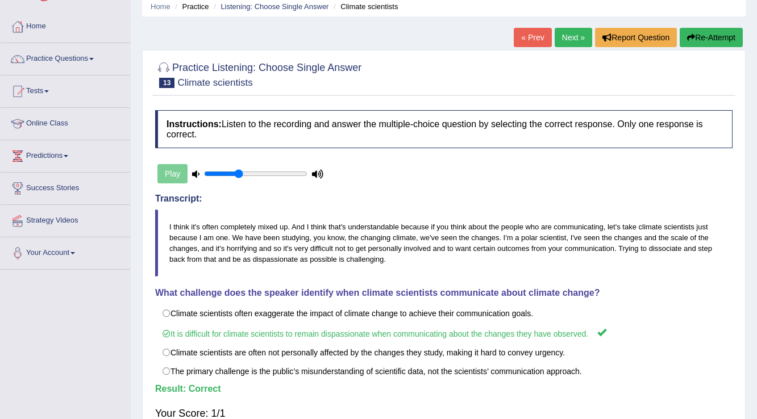
click at [570, 37] on link "Next »" at bounding box center [572, 37] width 37 height 19
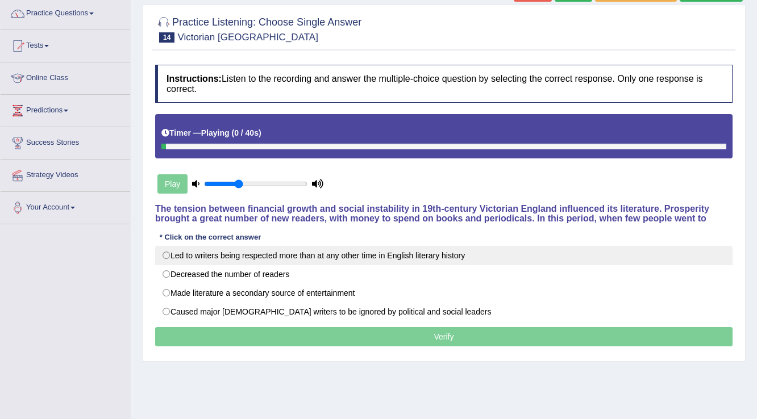
scroll to position [136, 0]
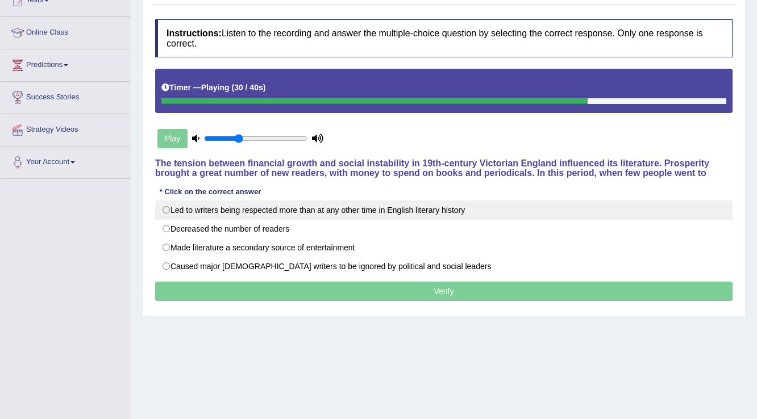
click at [382, 210] on label "Led to writers being respected more than at any other time in English literary …" at bounding box center [443, 210] width 577 height 19
radio input "true"
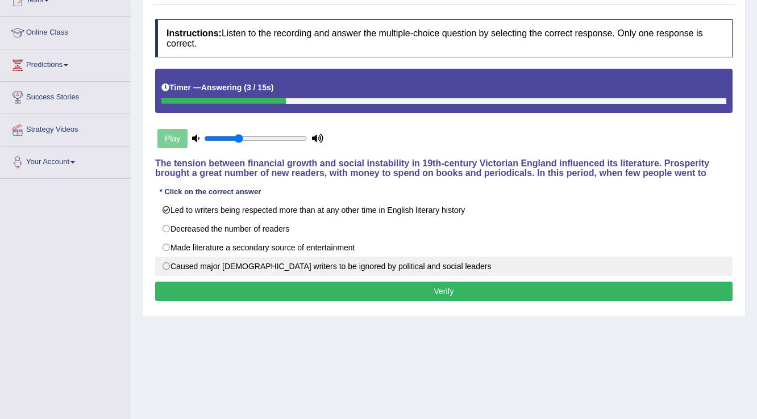
click at [303, 269] on label "Caused major Victorian writers to be ignored by political and social leaders" at bounding box center [443, 266] width 577 height 19
radio input "true"
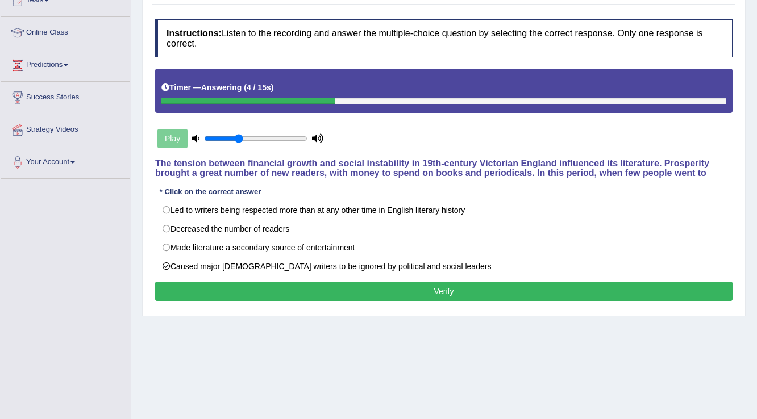
click at [303, 285] on button "Verify" at bounding box center [443, 291] width 577 height 19
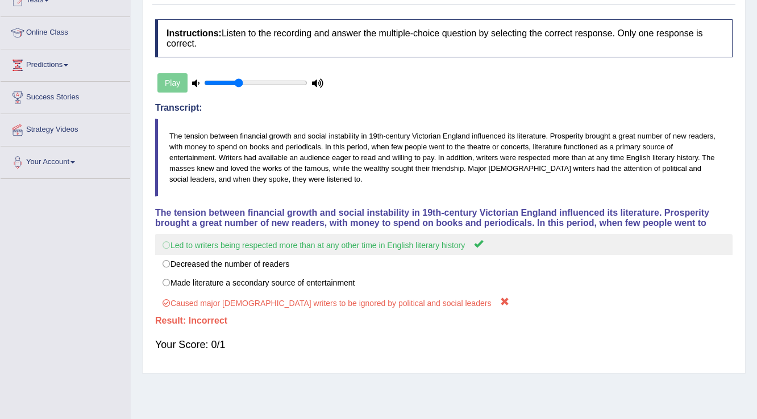
click at [297, 249] on label "Led to writers being respected more than at any other time in English literary …" at bounding box center [443, 244] width 577 height 21
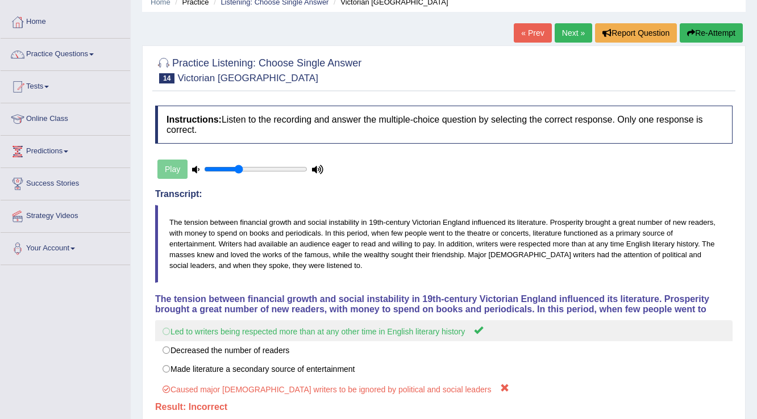
scroll to position [0, 0]
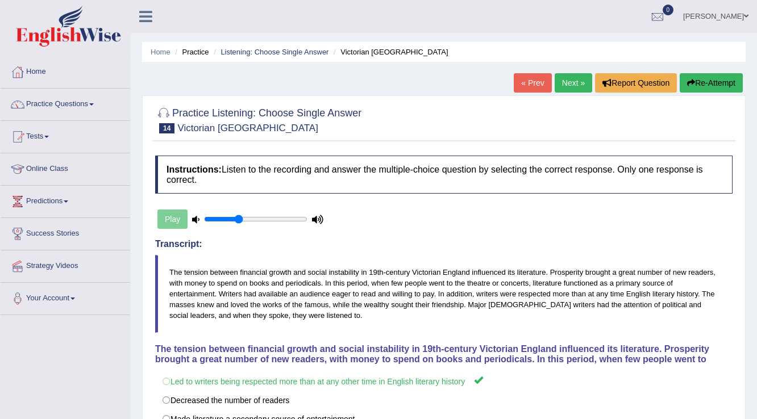
click at [579, 82] on link "Next »" at bounding box center [572, 82] width 37 height 19
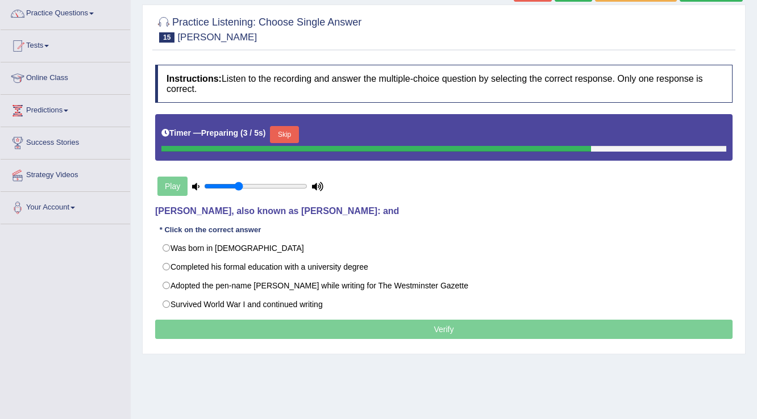
scroll to position [136, 0]
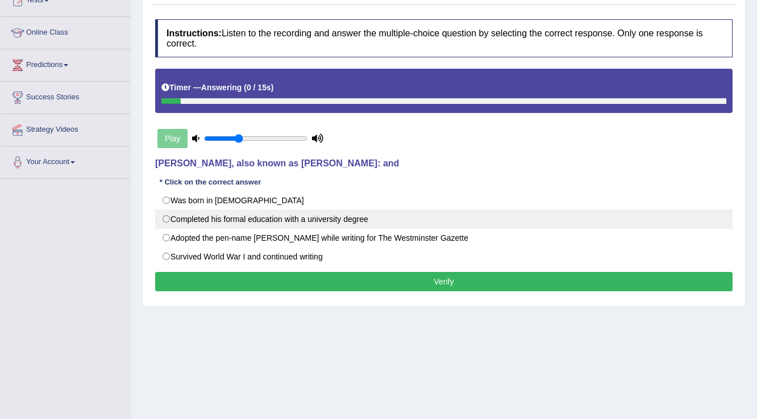
click at [280, 220] on label "Completed his formal education with a university degree" at bounding box center [443, 219] width 577 height 19
radio input "true"
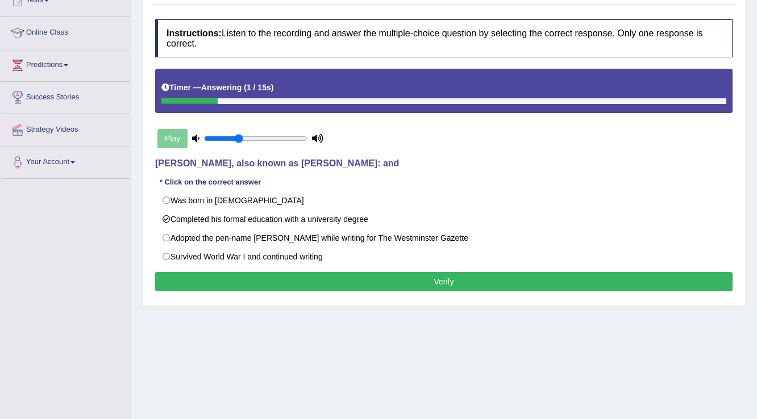
click at [341, 283] on button "Verify" at bounding box center [443, 281] width 577 height 19
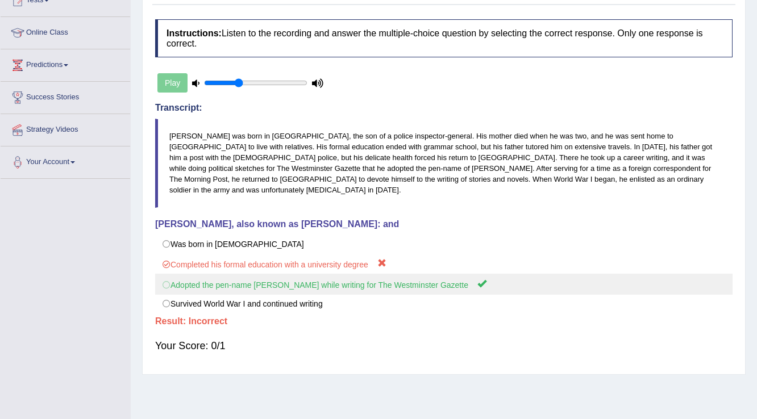
click at [366, 276] on label "Adopted the pen-name Saki while writing for The Westminster Gazette" at bounding box center [443, 284] width 577 height 21
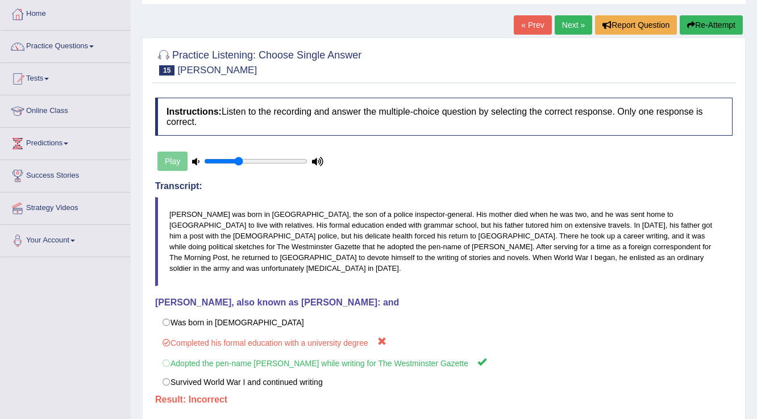
scroll to position [0, 0]
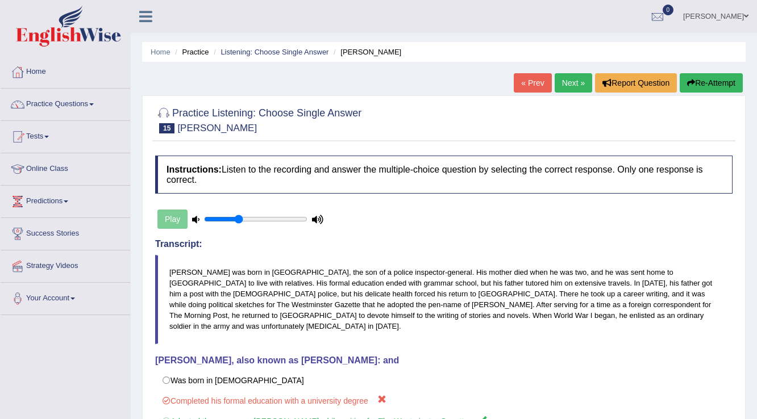
click at [564, 88] on link "Next »" at bounding box center [572, 82] width 37 height 19
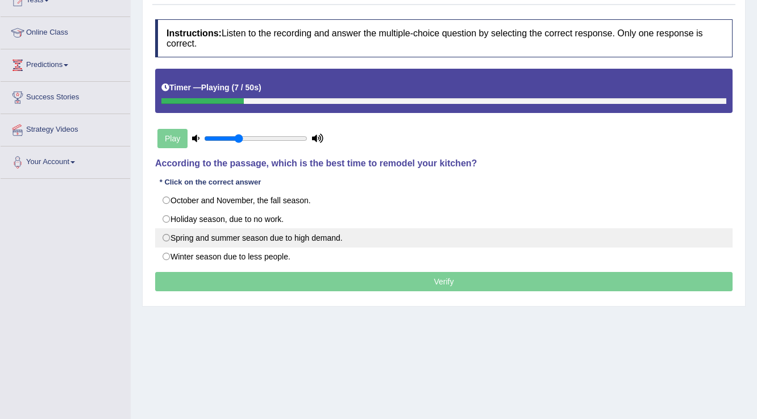
click at [220, 241] on label "Spring and summer season due to high demand." at bounding box center [443, 237] width 577 height 19
radio input "true"
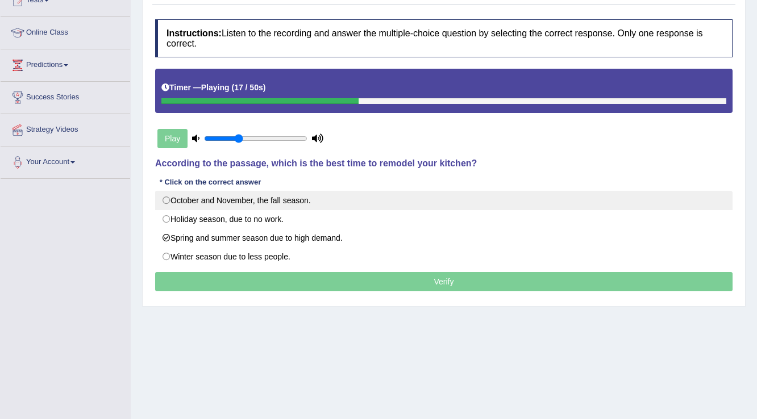
click at [273, 205] on label "October and November, the fall season." at bounding box center [443, 200] width 577 height 19
radio input "true"
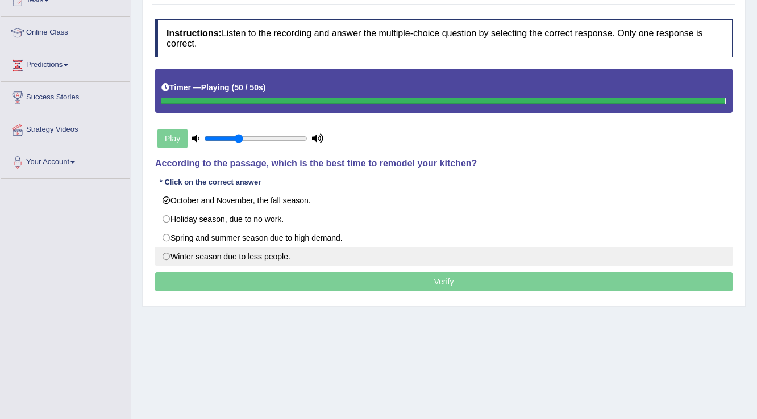
click at [269, 255] on label "Winter season due to less people." at bounding box center [443, 256] width 577 height 19
radio input "true"
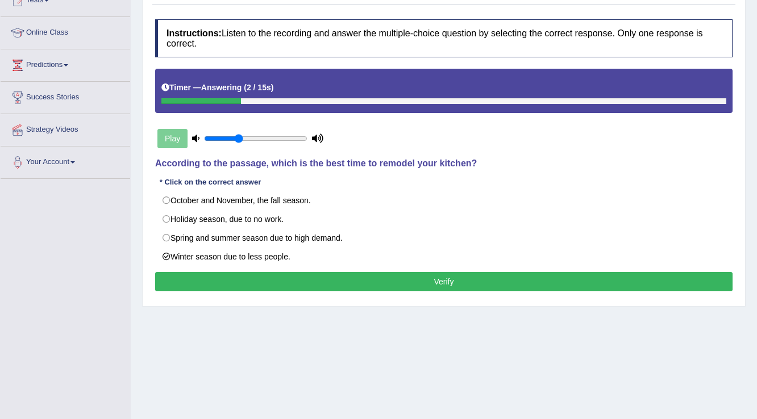
click at [284, 275] on button "Verify" at bounding box center [443, 281] width 577 height 19
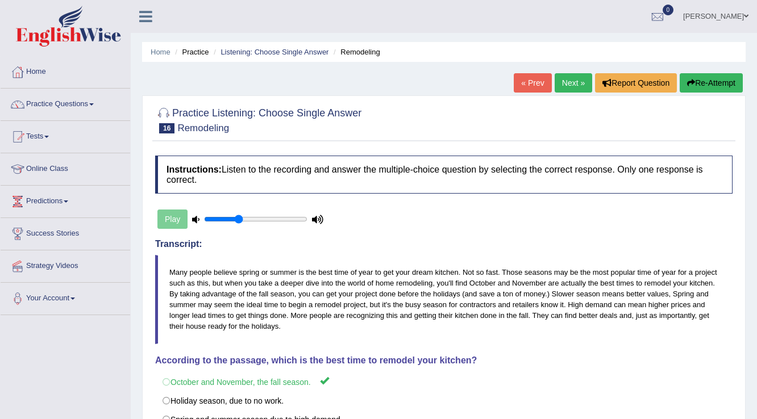
click at [569, 84] on link "Next »" at bounding box center [572, 82] width 37 height 19
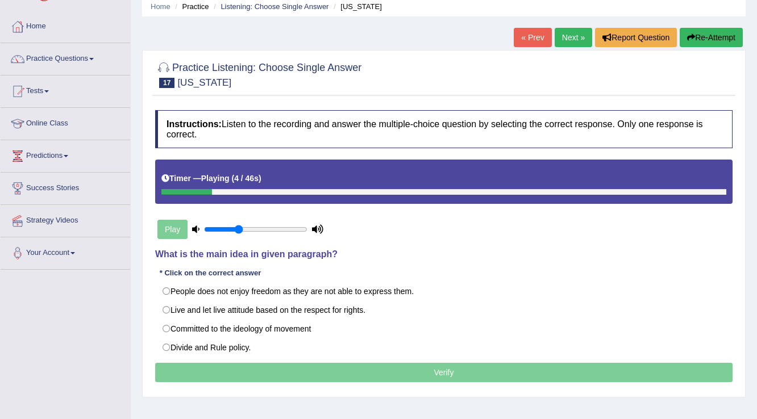
scroll to position [91, 0]
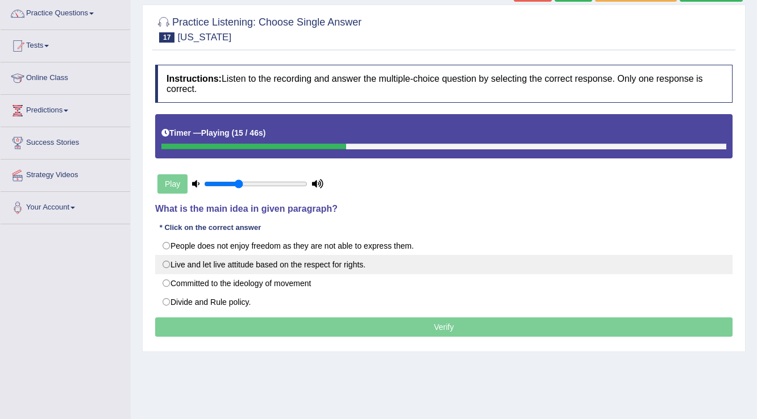
click at [387, 265] on label "Live and let live attitude based on the respect for rights." at bounding box center [443, 264] width 577 height 19
radio input "true"
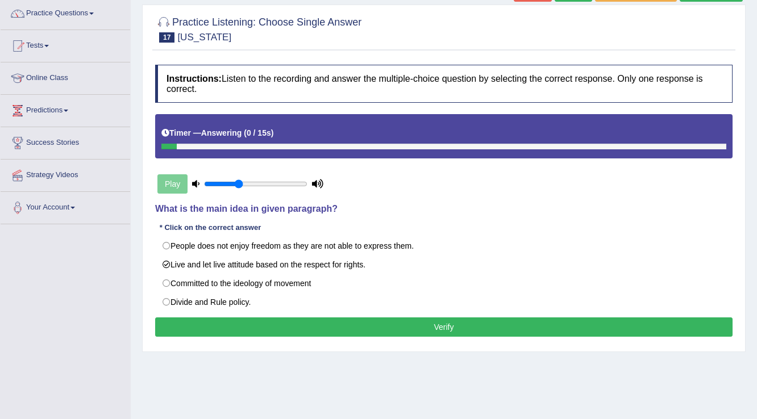
click at [472, 330] on button "Verify" at bounding box center [443, 327] width 577 height 19
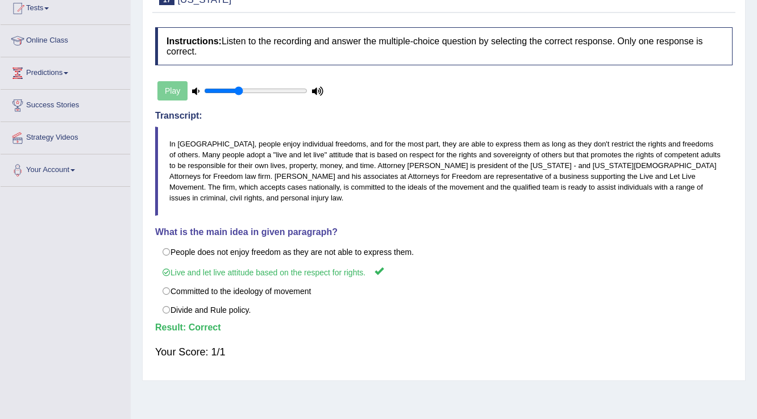
scroll to position [0, 0]
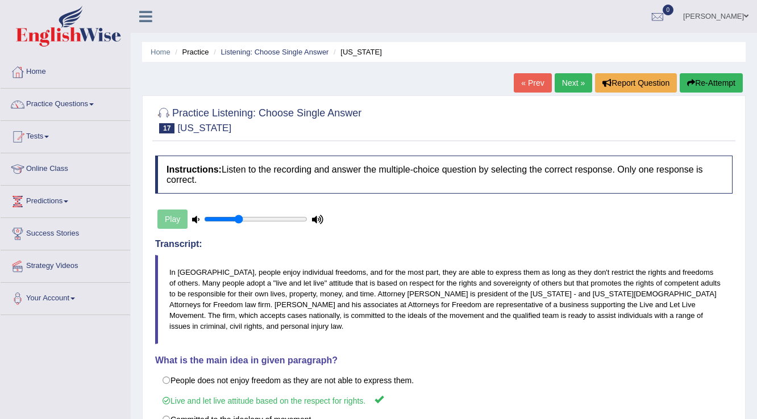
click at [577, 73] on div "Home Practice Listening: Choose Single Answer Arizona « Prev Next » Report Ques…" at bounding box center [444, 284] width 626 height 568
click at [575, 83] on link "Next »" at bounding box center [572, 82] width 37 height 19
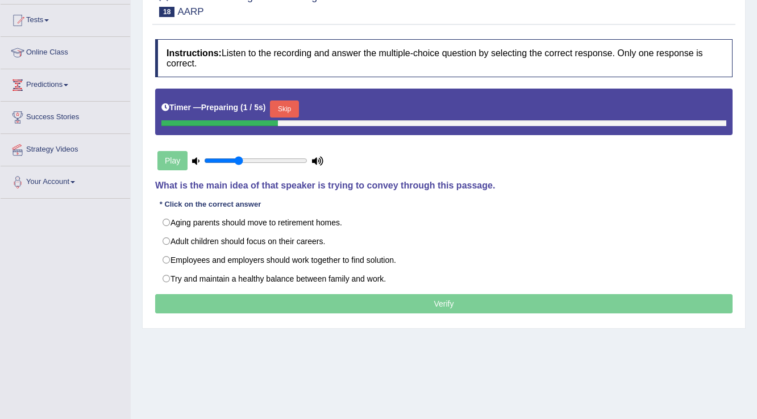
scroll to position [136, 0]
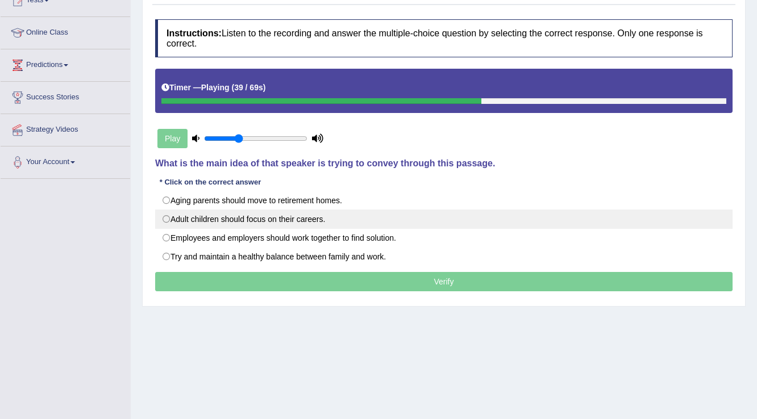
click at [391, 218] on label "Adult children should focus on their careers." at bounding box center [443, 219] width 577 height 19
radio input "true"
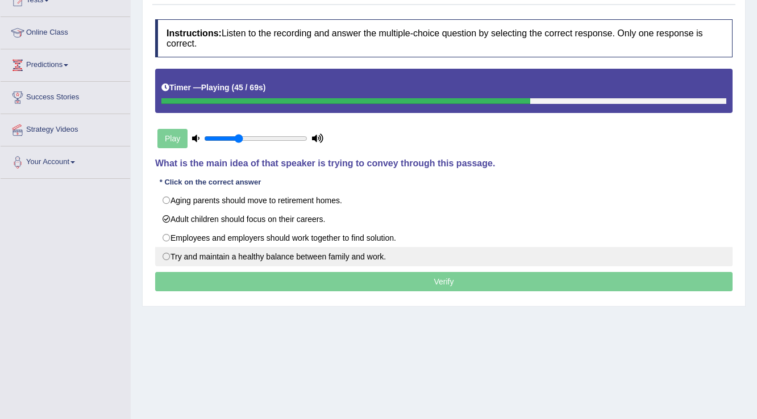
click at [355, 258] on label "Try and maintain a healthy balance between family and work." at bounding box center [443, 256] width 577 height 19
radio input "true"
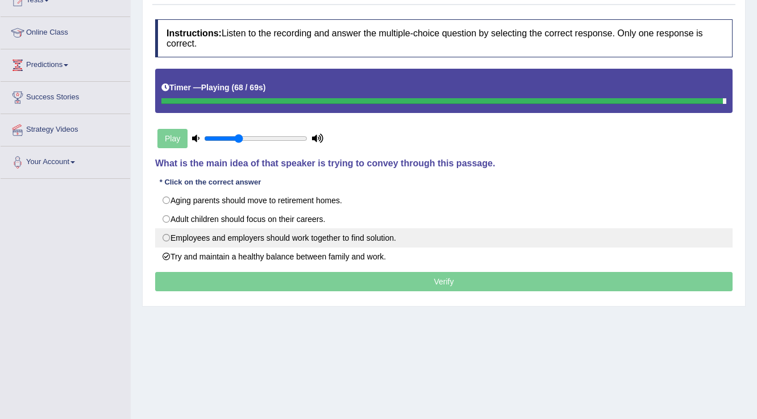
click at [365, 238] on label "Employees and employers should work together to find solution." at bounding box center [443, 237] width 577 height 19
radio input "true"
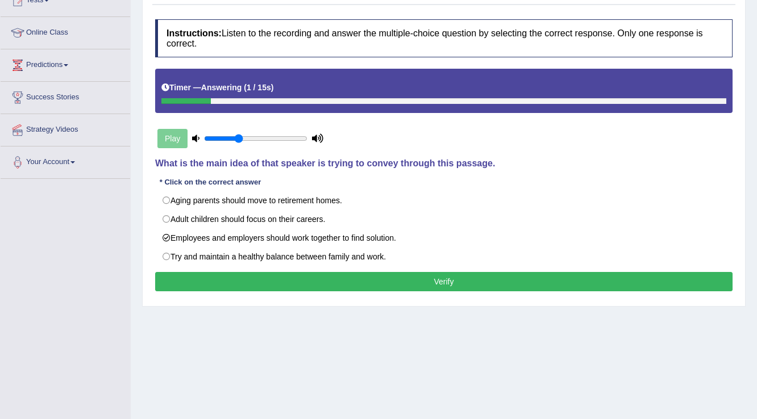
click at [265, 272] on button "Verify" at bounding box center [443, 281] width 577 height 19
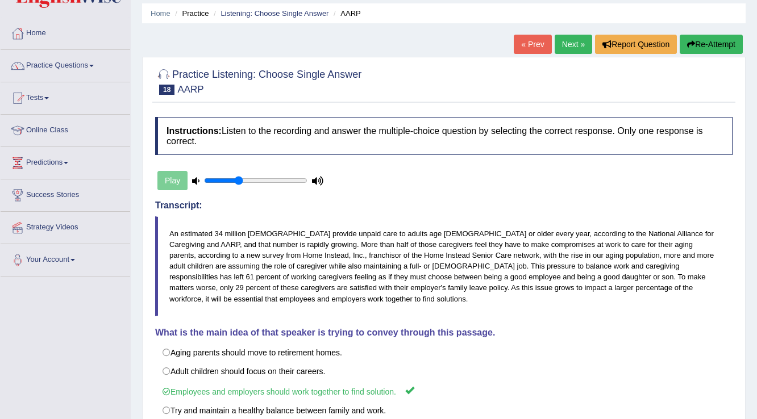
scroll to position [0, 0]
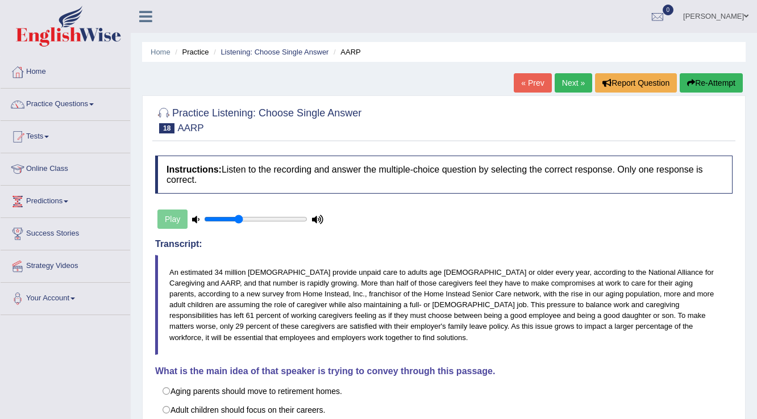
click at [561, 77] on link "Next »" at bounding box center [572, 82] width 37 height 19
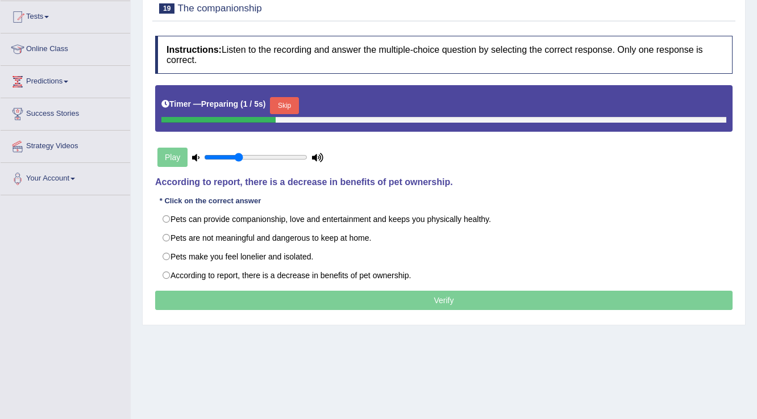
scroll to position [136, 0]
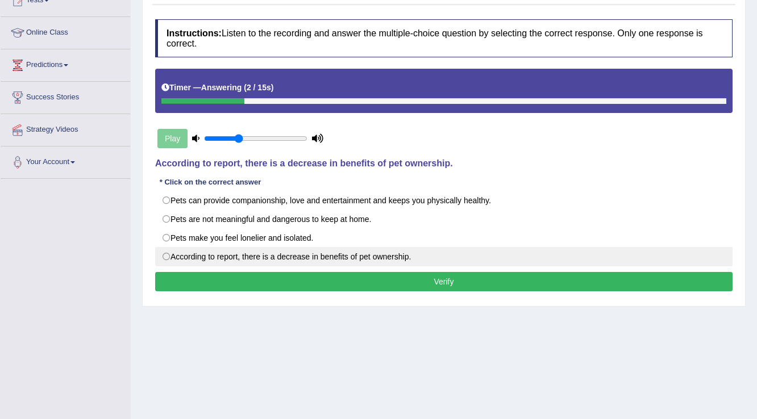
click at [253, 257] on label "According to report, there is a decrease in benefits of pet ownership." at bounding box center [443, 256] width 577 height 19
radio input "true"
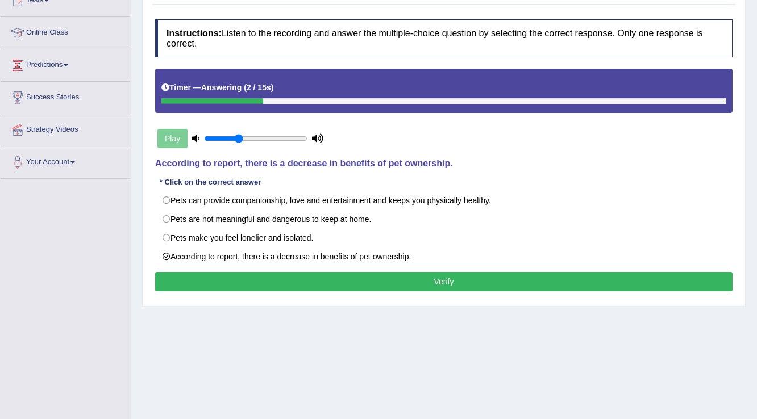
click at [307, 271] on div "Instructions: Listen to the recording and answer the multiple-choice question b…" at bounding box center [443, 157] width 583 height 287
click at [319, 286] on button "Verify" at bounding box center [443, 281] width 577 height 19
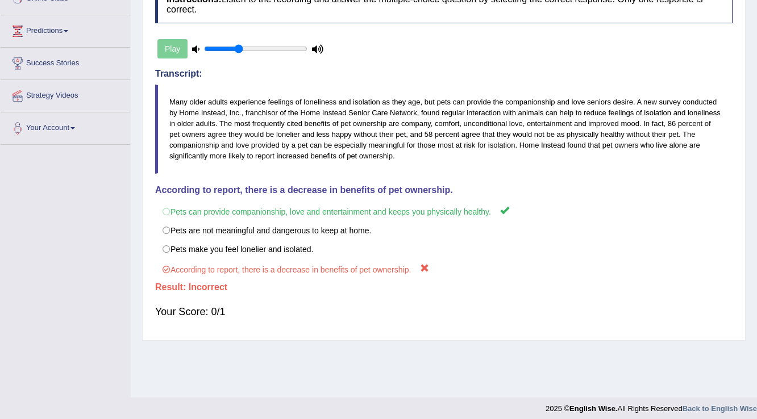
scroll to position [0, 0]
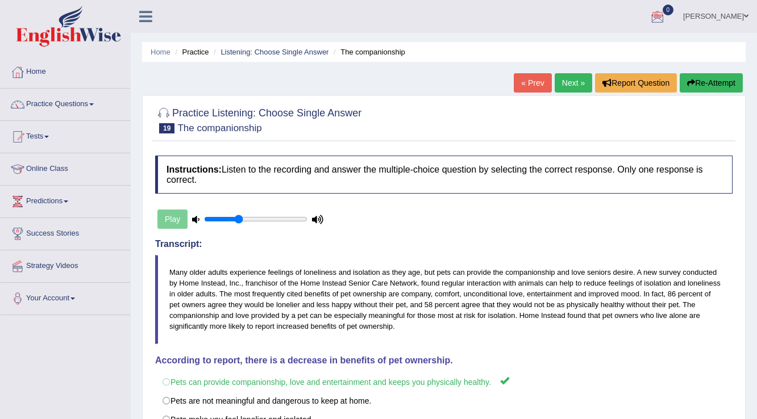
click at [714, 86] on button "Re-Attempt" at bounding box center [710, 82] width 63 height 19
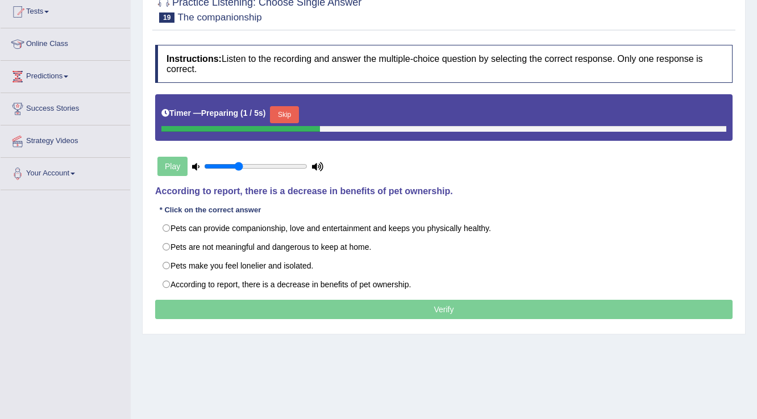
scroll to position [136, 0]
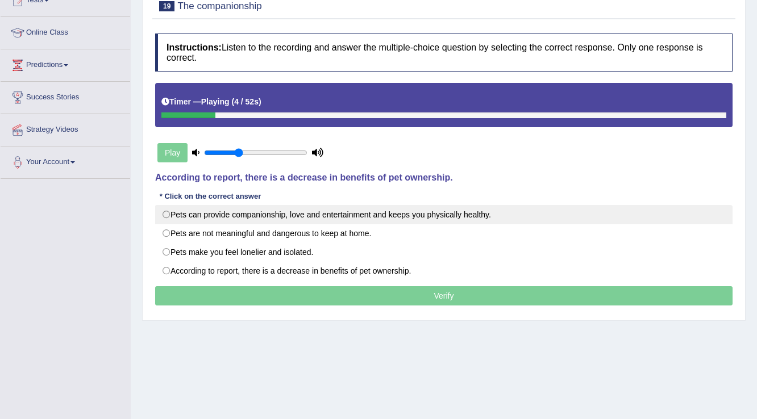
click at [230, 214] on label "Pets can provide companionship, love and entertainment and keeps you physically…" at bounding box center [443, 214] width 577 height 19
radio input "true"
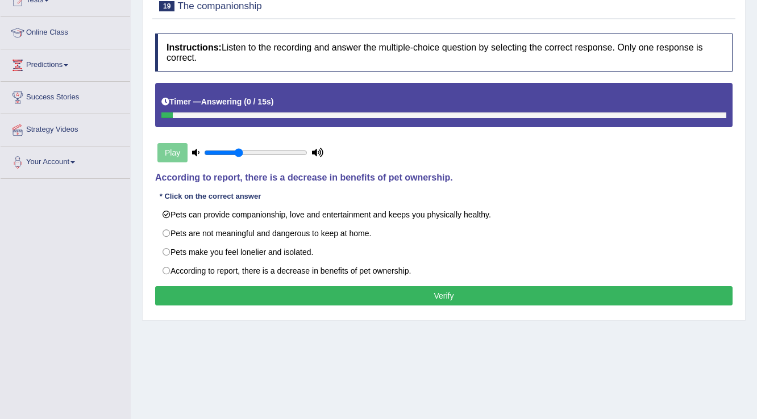
click at [492, 297] on button "Verify" at bounding box center [443, 295] width 577 height 19
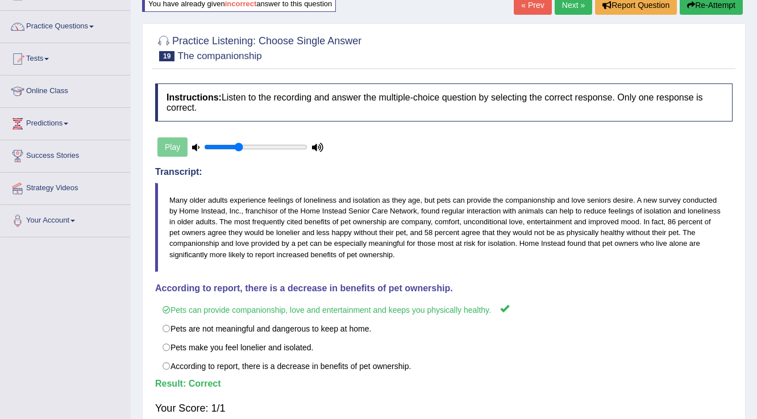
scroll to position [0, 0]
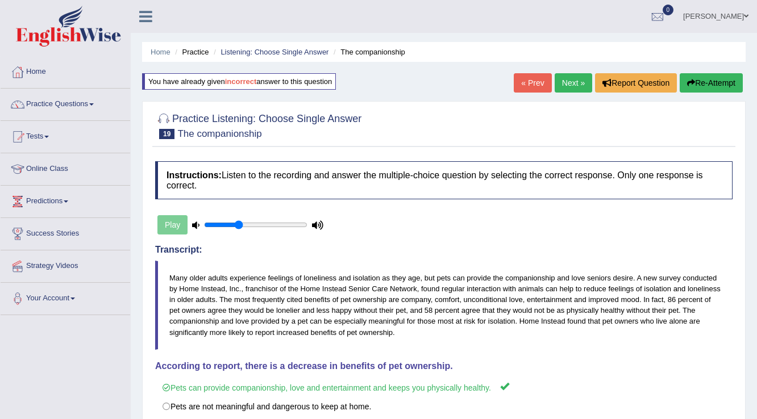
click at [573, 84] on link "Next »" at bounding box center [572, 82] width 37 height 19
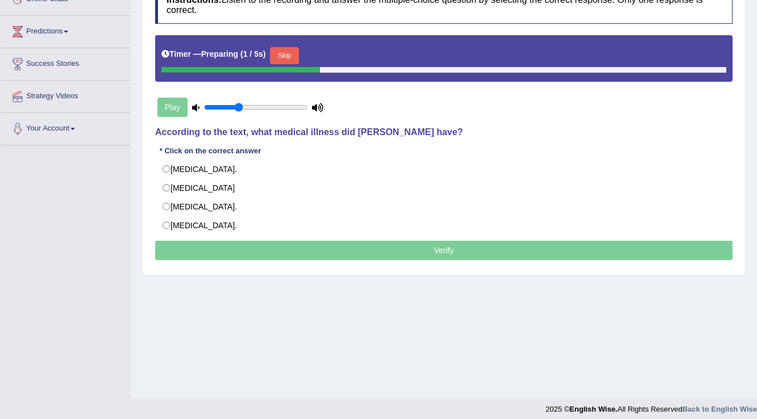
scroll to position [177, 0]
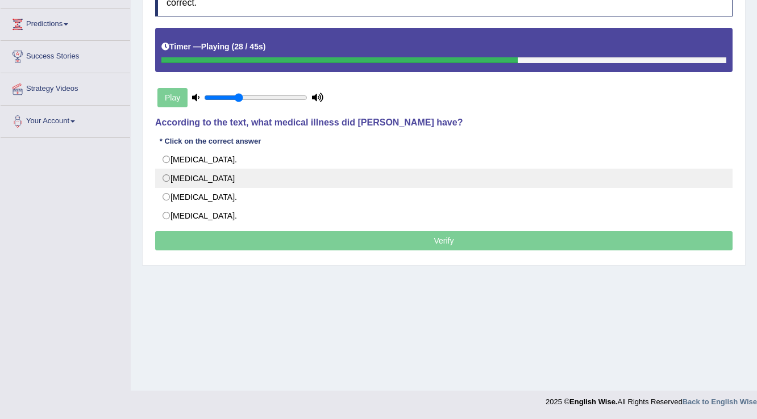
click at [195, 175] on label "[MEDICAL_DATA]" at bounding box center [443, 178] width 577 height 19
radio input "true"
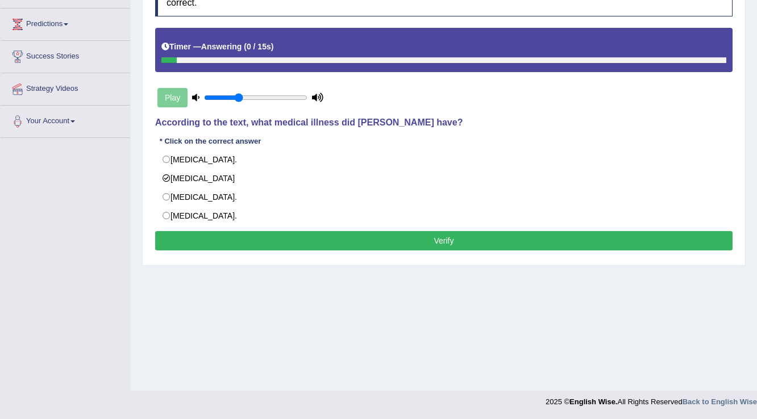
click at [360, 239] on button "Verify" at bounding box center [443, 240] width 577 height 19
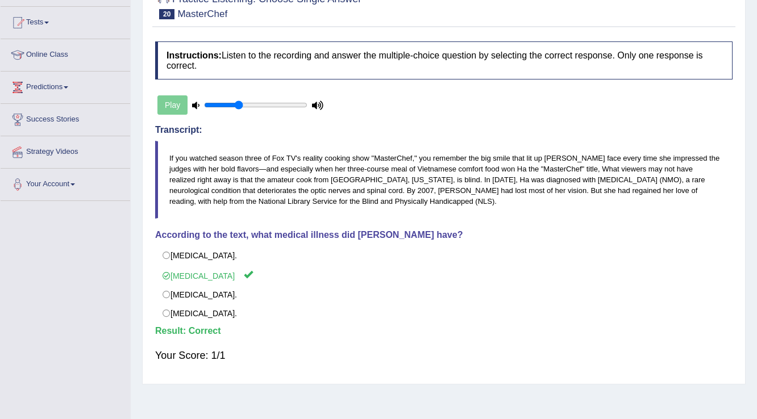
scroll to position [0, 0]
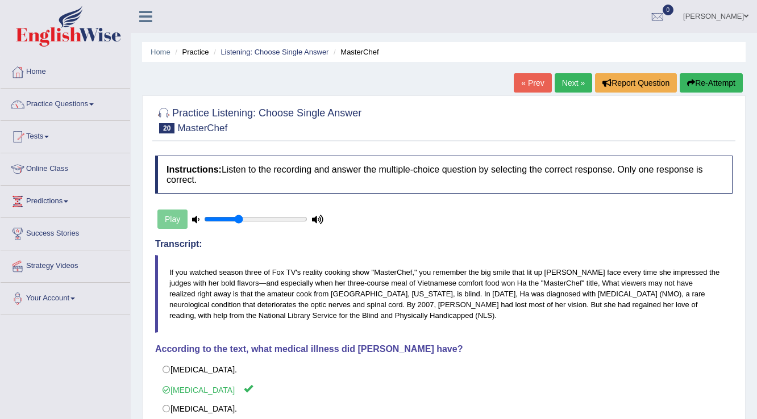
click at [579, 88] on link "Next »" at bounding box center [572, 82] width 37 height 19
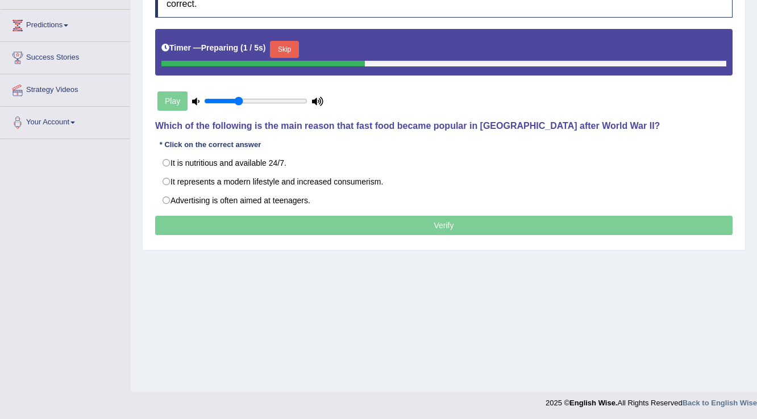
scroll to position [177, 0]
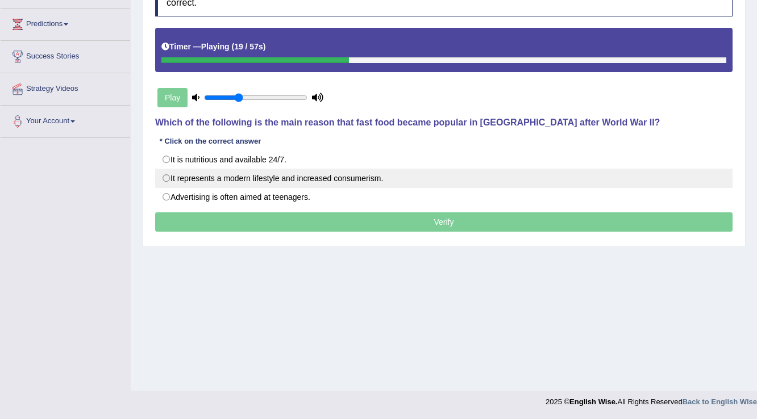
click at [256, 181] on label "It represents a modern lifestyle and increased consumerism." at bounding box center [443, 178] width 577 height 19
radio input "true"
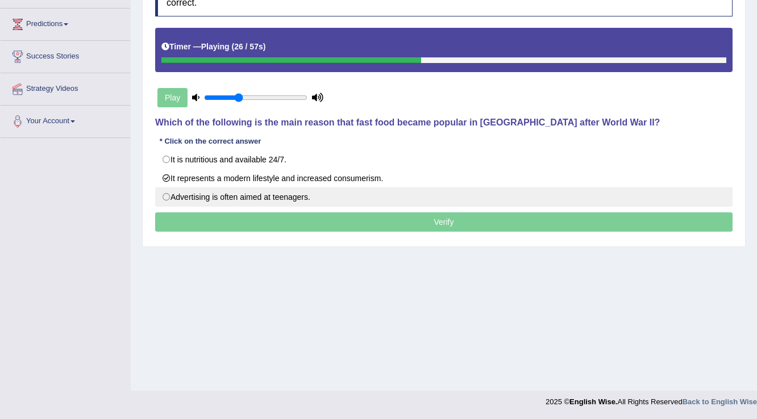
click at [320, 202] on label "Advertising is often aimed at teenagers." at bounding box center [443, 196] width 577 height 19
radio input "true"
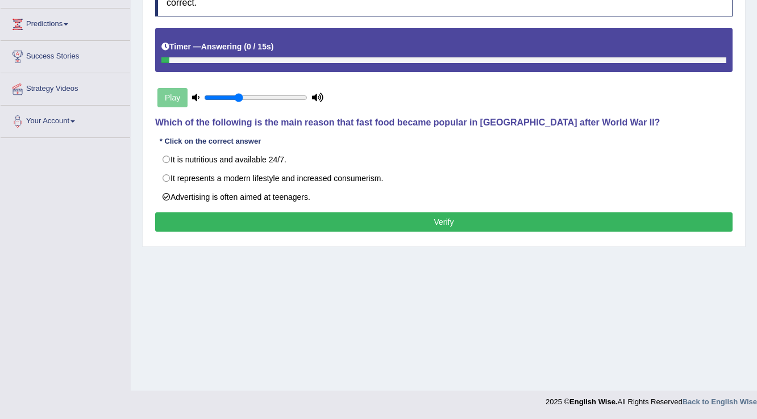
click at [438, 227] on button "Verify" at bounding box center [443, 221] width 577 height 19
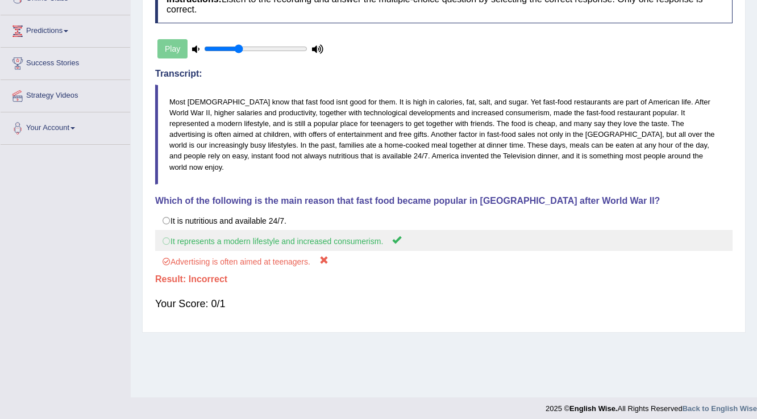
scroll to position [0, 0]
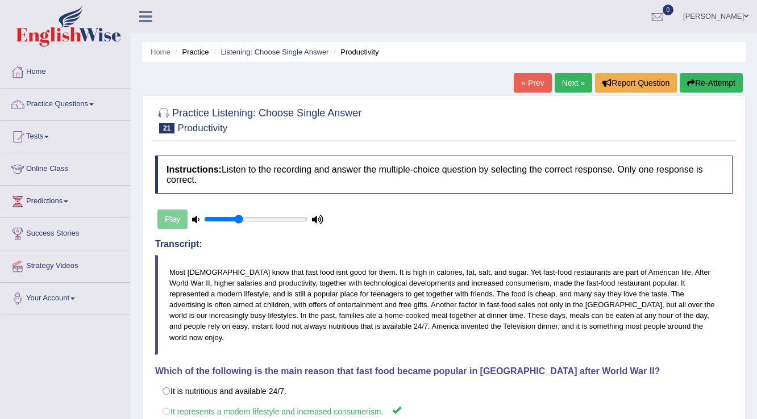
click at [699, 82] on button "Re-Attempt" at bounding box center [710, 82] width 63 height 19
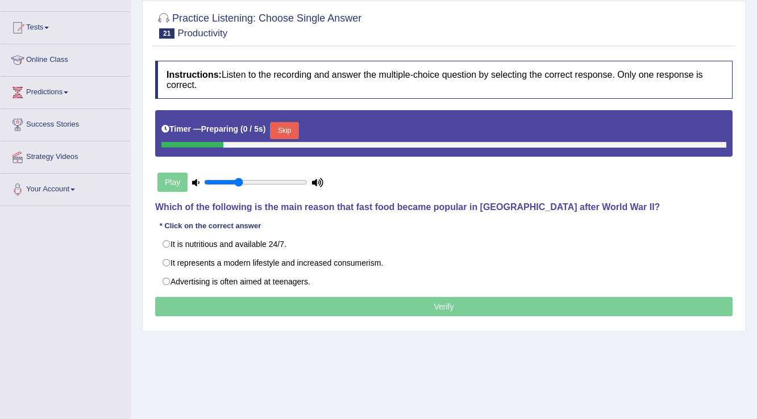
scroll to position [136, 0]
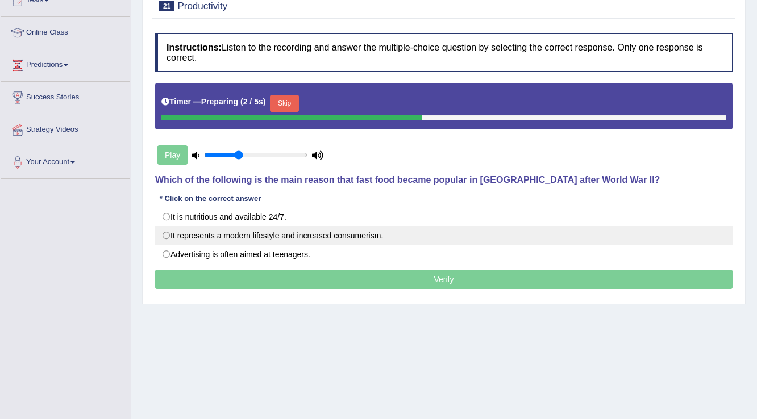
click at [174, 226] on label "It represents a modern lifestyle and increased consumerism." at bounding box center [443, 235] width 577 height 19
radio input "true"
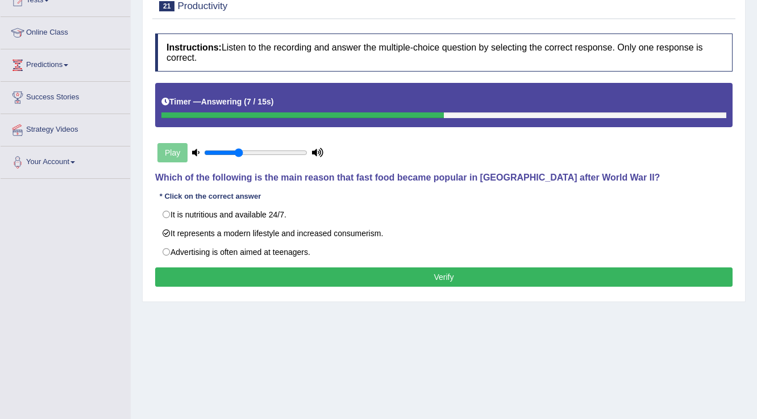
click at [534, 272] on button "Verify" at bounding box center [443, 277] width 577 height 19
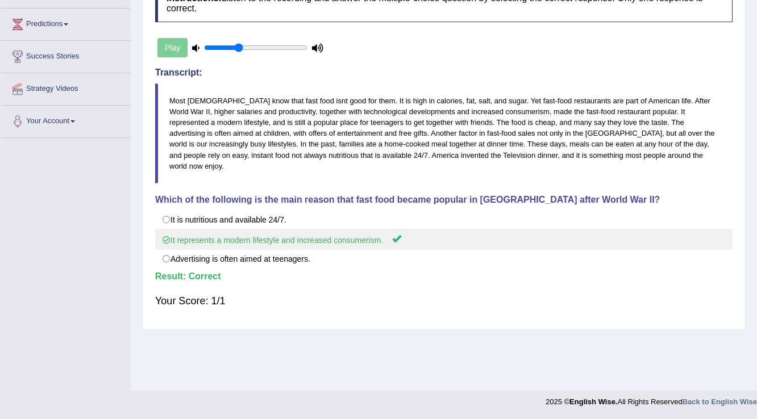
scroll to position [0, 0]
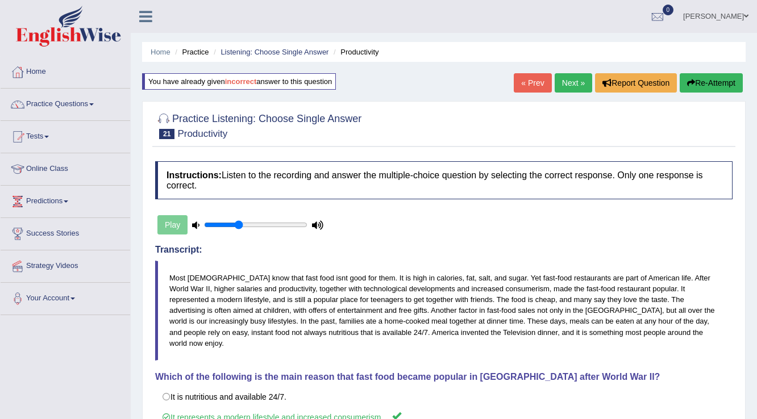
click at [568, 77] on link "Next »" at bounding box center [572, 82] width 37 height 19
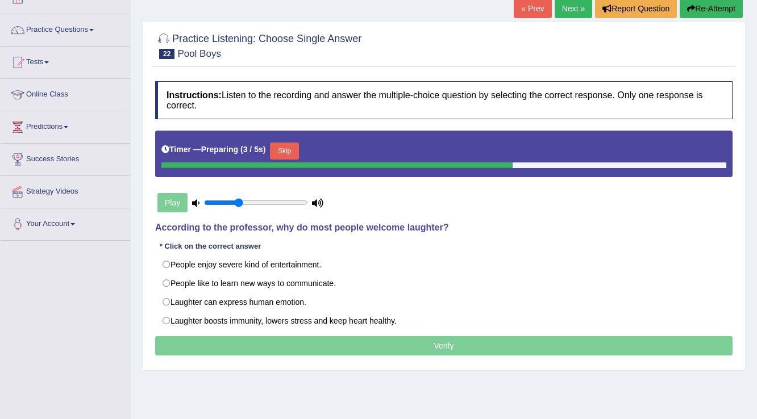
scroll to position [91, 0]
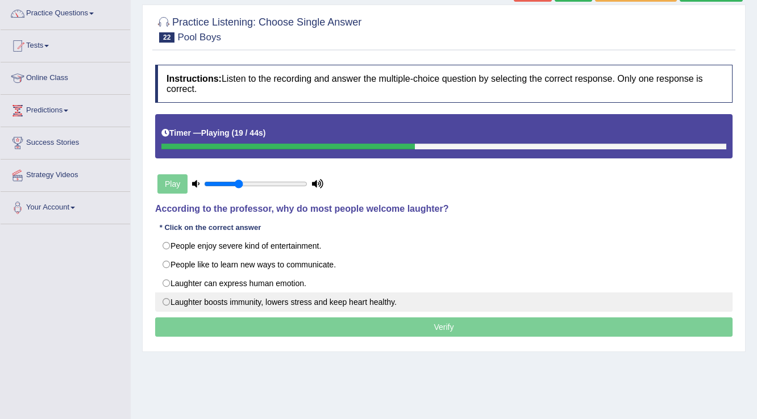
click at [252, 303] on label "Laughter boosts immunity, lowers stress and keep heart healthy." at bounding box center [443, 302] width 577 height 19
radio input "true"
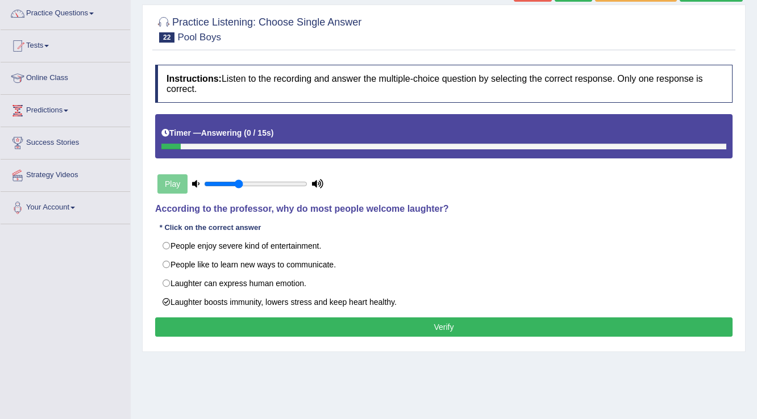
click at [384, 323] on button "Verify" at bounding box center [443, 327] width 577 height 19
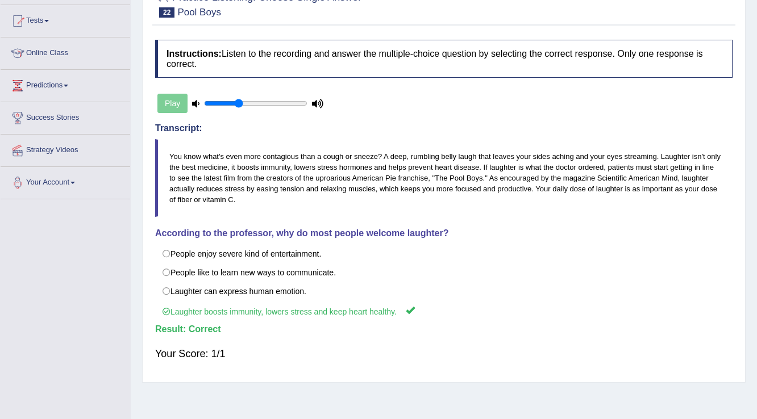
scroll to position [0, 0]
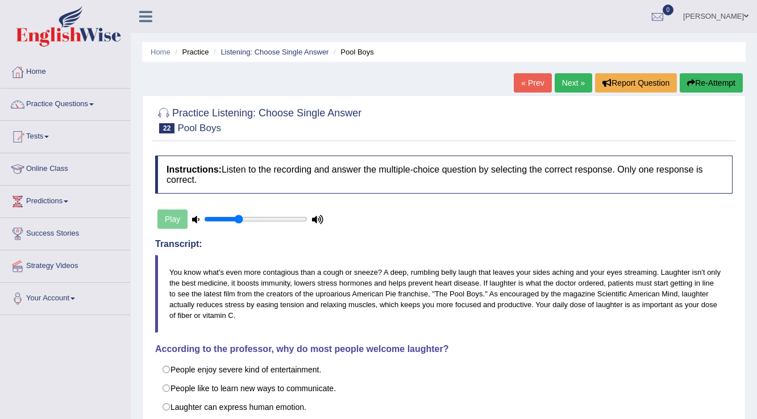
click at [577, 90] on link "Next »" at bounding box center [572, 82] width 37 height 19
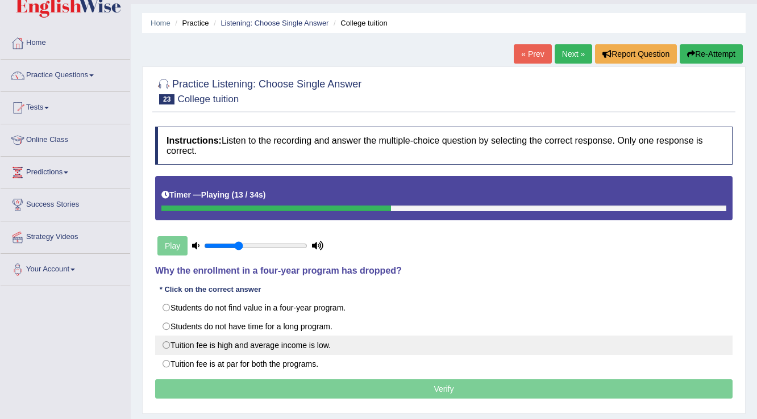
scroll to position [45, 0]
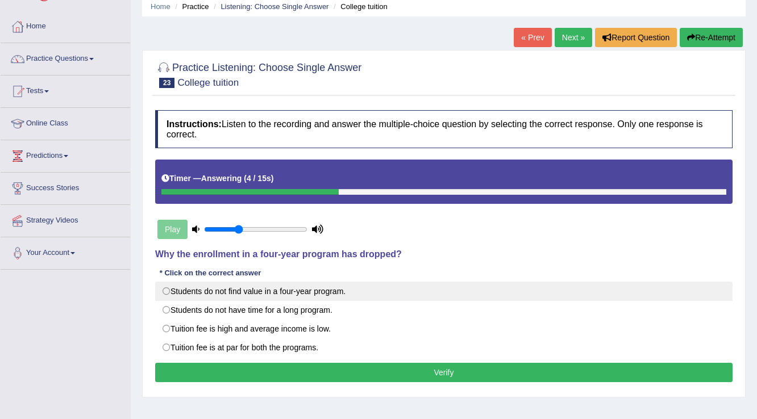
click at [342, 291] on label "Students do not find value in a four-year program." at bounding box center [443, 291] width 577 height 19
radio input "true"
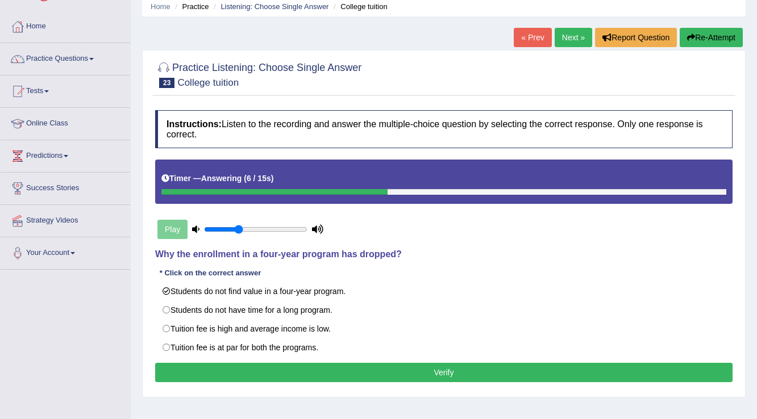
click at [382, 386] on div "Instructions: Listen to the recording and answer the multiple-choice question b…" at bounding box center [443, 248] width 583 height 287
click at [385, 379] on button "Verify" at bounding box center [443, 372] width 577 height 19
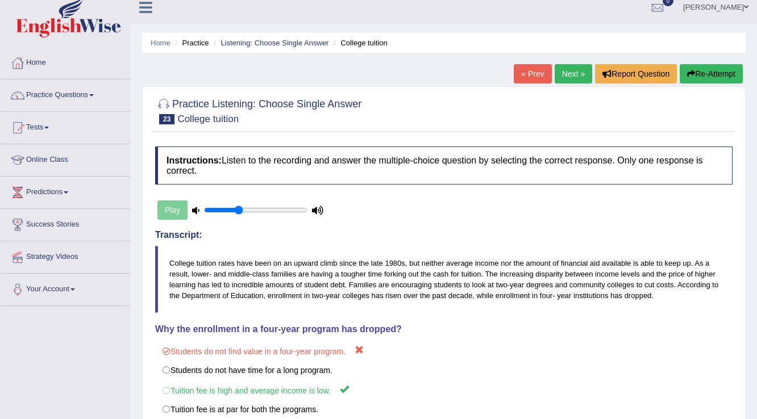
scroll to position [0, 0]
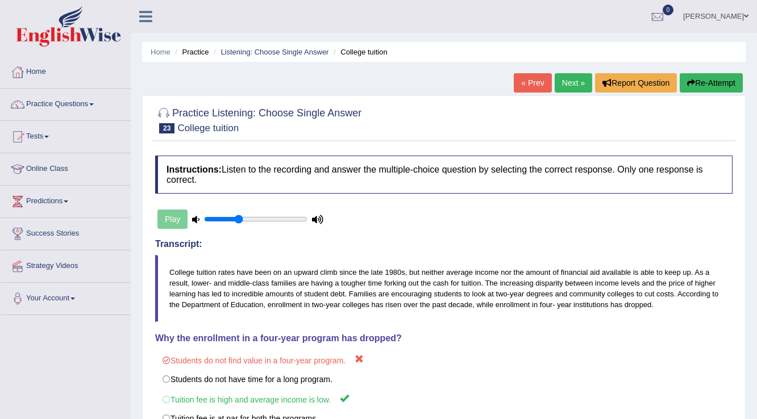
click at [564, 75] on link "Next »" at bounding box center [572, 82] width 37 height 19
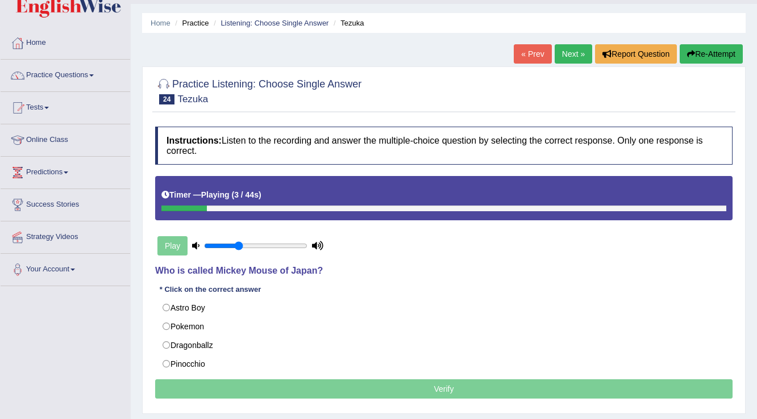
scroll to position [45, 0]
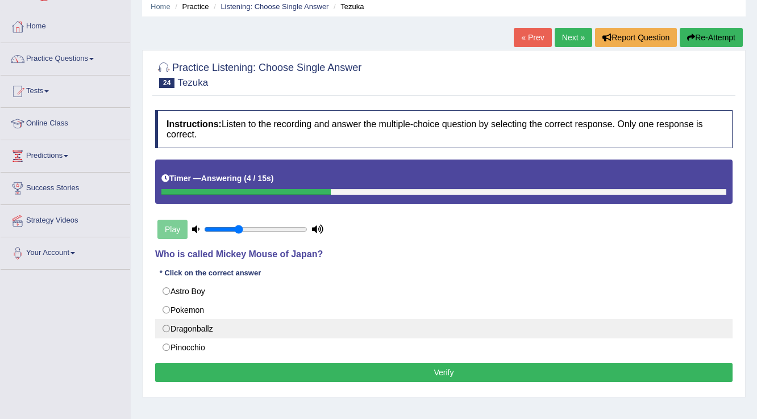
click at [193, 329] on label "Dragonballz" at bounding box center [443, 328] width 577 height 19
radio input "true"
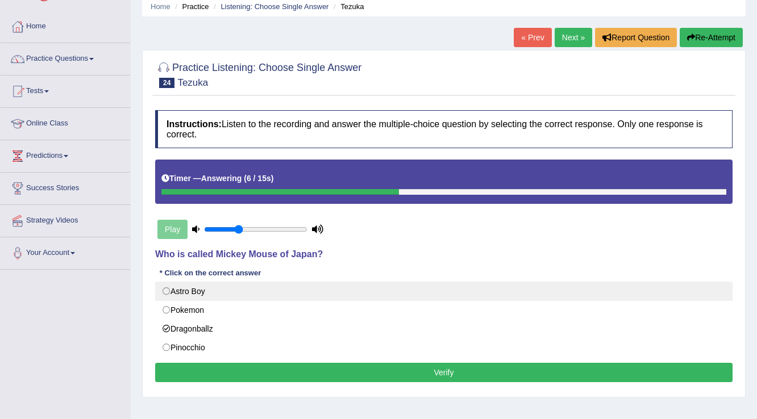
click at [200, 292] on label "Astro Boy" at bounding box center [443, 291] width 577 height 19
radio input "true"
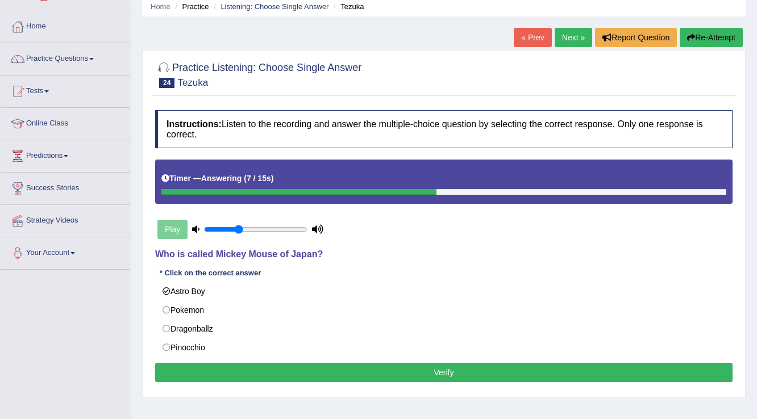
click at [395, 373] on button "Verify" at bounding box center [443, 372] width 577 height 19
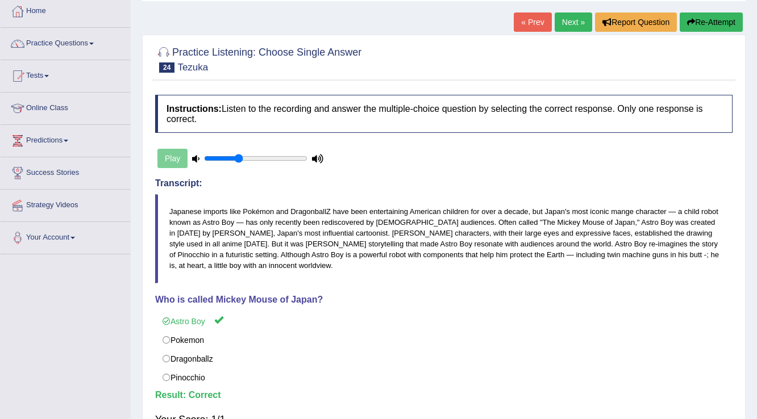
scroll to position [0, 0]
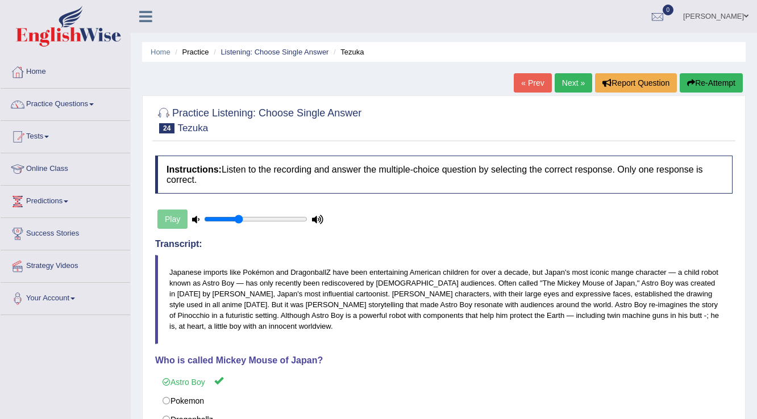
click at [575, 82] on link "Next »" at bounding box center [572, 82] width 37 height 19
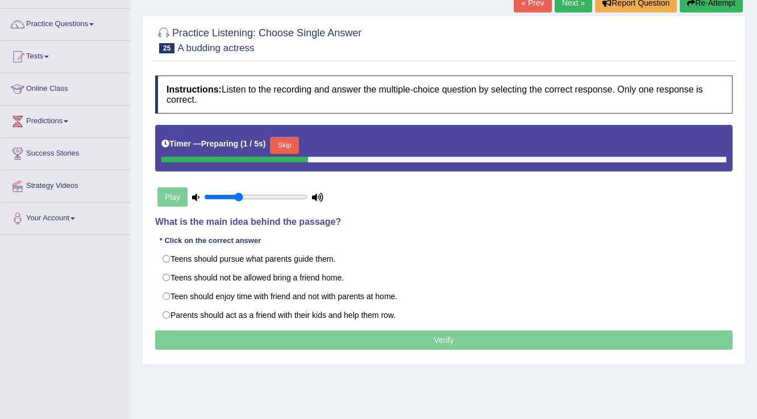
scroll to position [91, 0]
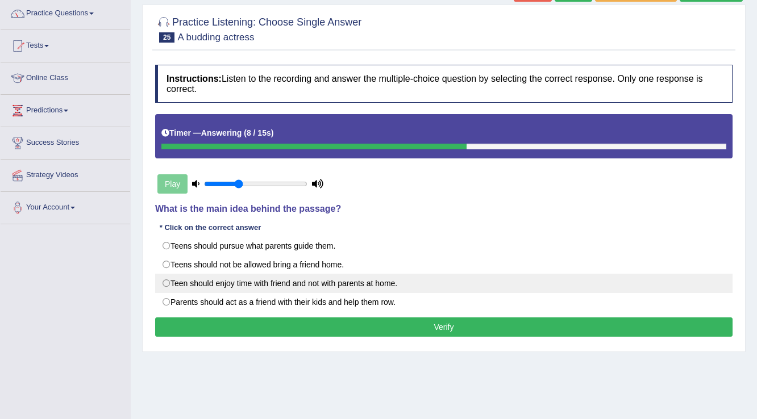
click at [279, 285] on label "Teen should enjoy time with friend and not with parents at home." at bounding box center [443, 283] width 577 height 19
radio input "true"
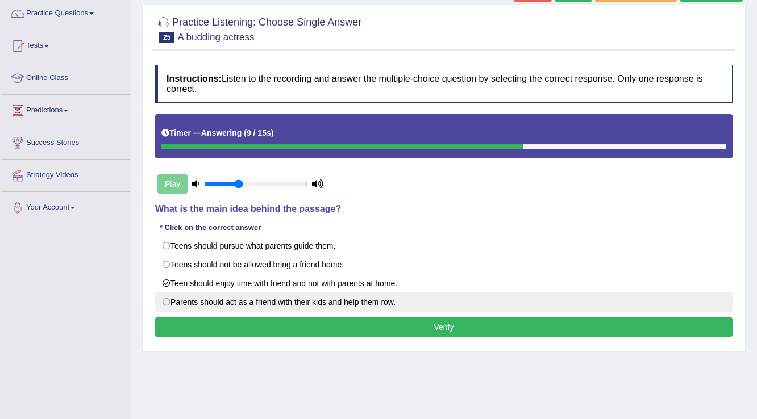
click at [310, 302] on label "Parents should act as a friend with their kids and help them row." at bounding box center [443, 302] width 577 height 19
radio input "true"
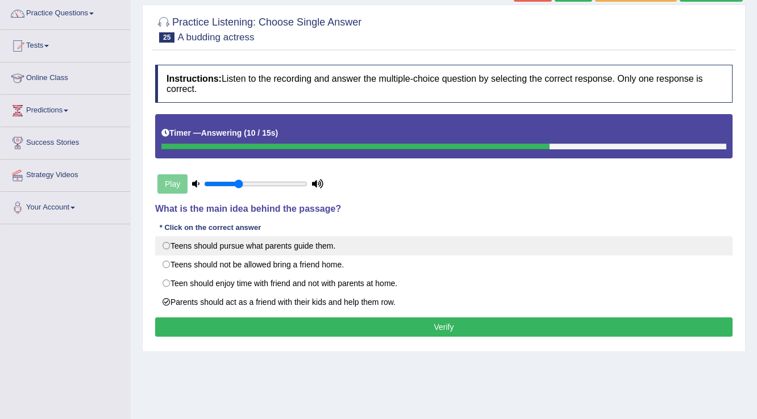
click at [307, 237] on label "Teens should pursue what parents guide them." at bounding box center [443, 245] width 577 height 19
radio input "true"
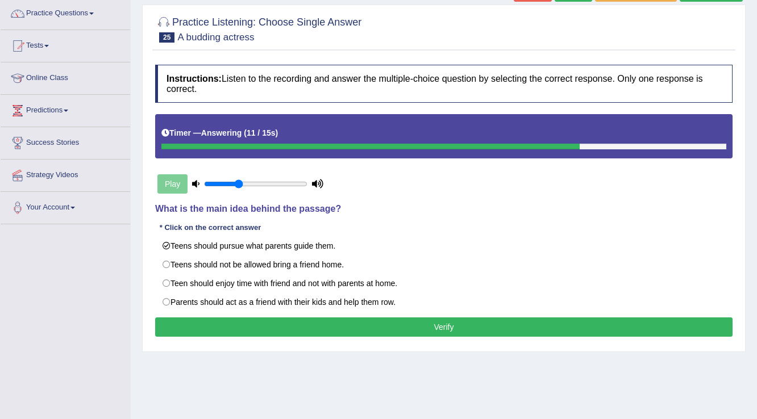
click at [394, 331] on button "Verify" at bounding box center [443, 327] width 577 height 19
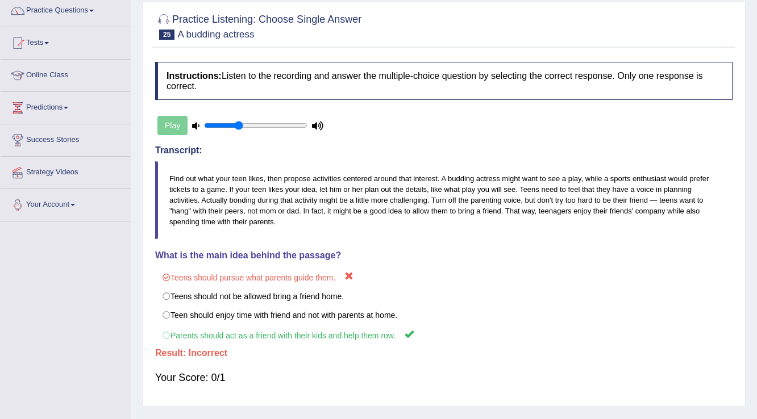
scroll to position [41, 0]
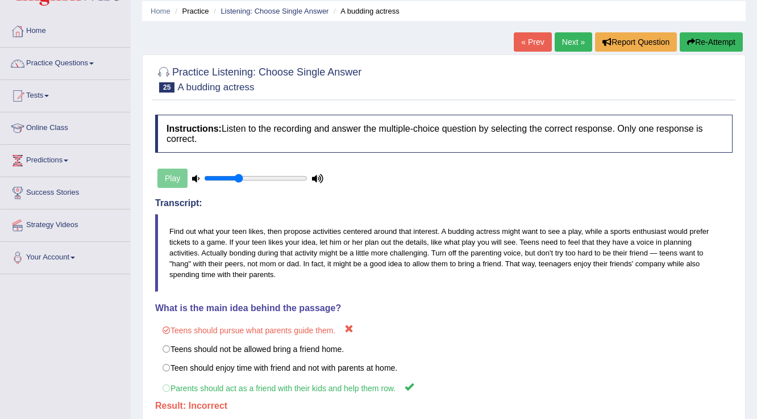
click at [577, 39] on link "Next »" at bounding box center [572, 41] width 37 height 19
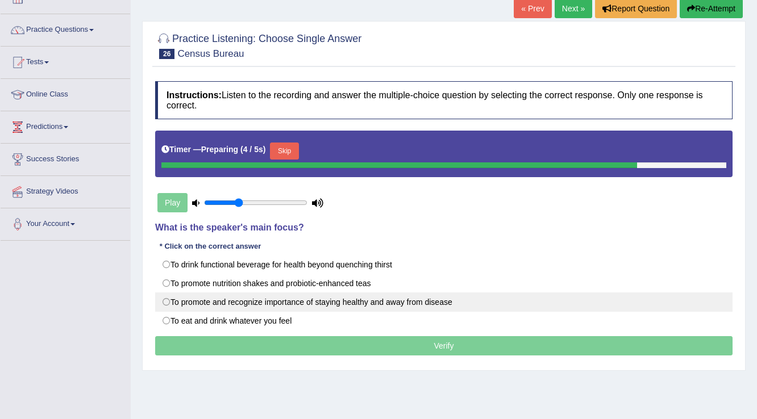
scroll to position [91, 0]
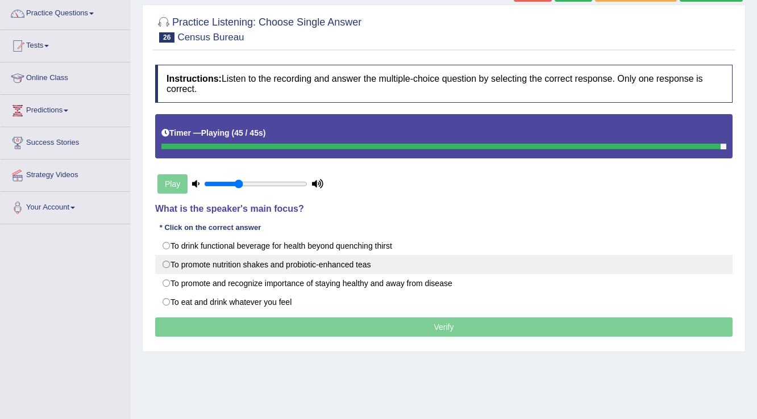
click at [315, 266] on label "To promote nutrition shakes and probiotic-enhanced teas" at bounding box center [443, 264] width 577 height 19
radio input "true"
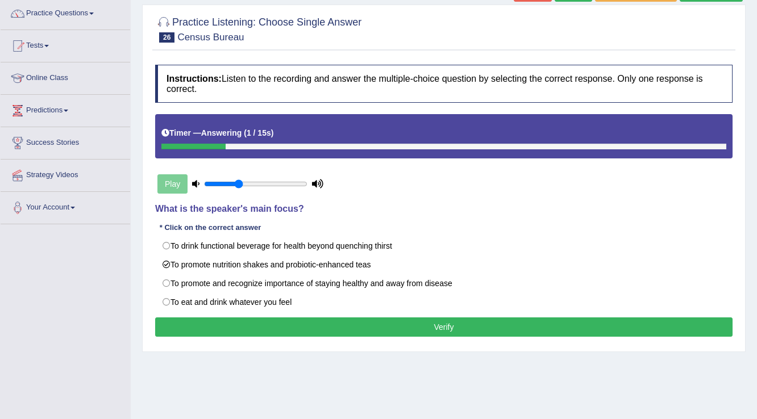
click at [320, 322] on button "Verify" at bounding box center [443, 327] width 577 height 19
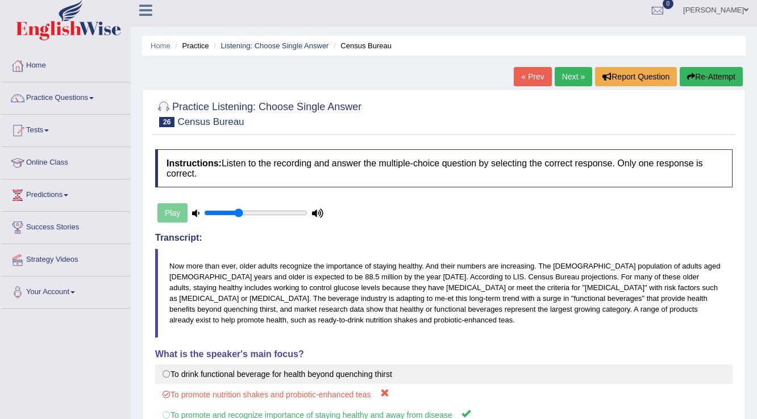
scroll to position [0, 0]
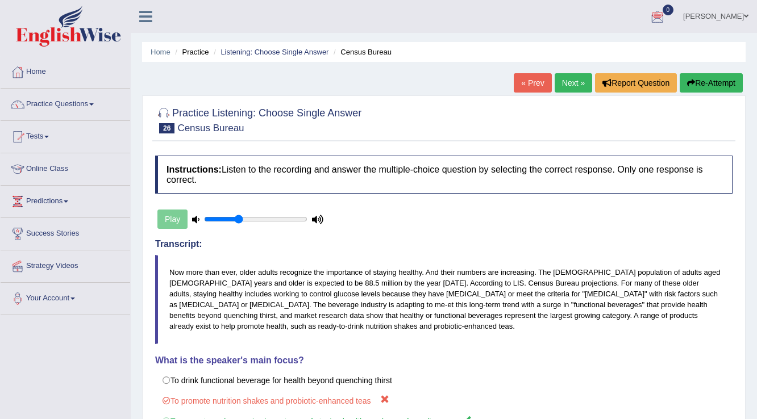
click at [579, 84] on link "Next »" at bounding box center [572, 82] width 37 height 19
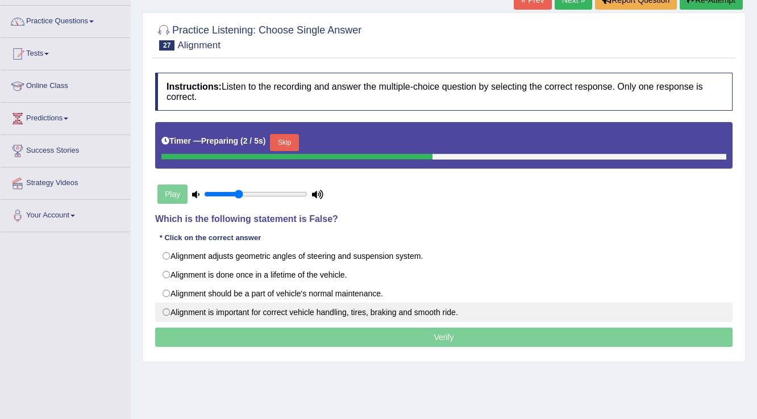
scroll to position [91, 0]
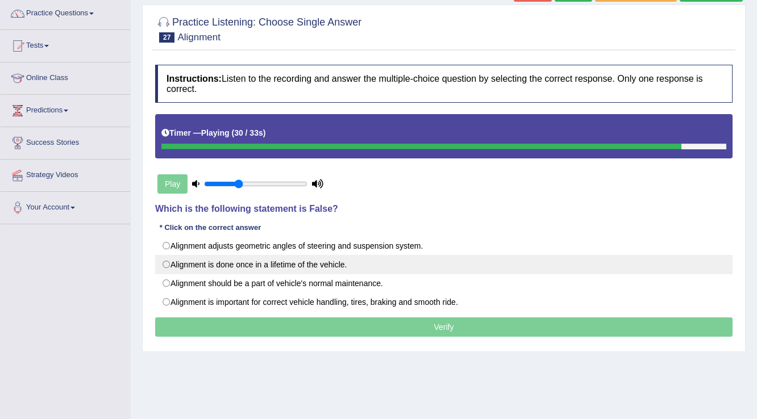
click at [240, 261] on label "Alignment is done once in a lifetime of the vehicle." at bounding box center [443, 264] width 577 height 19
radio input "true"
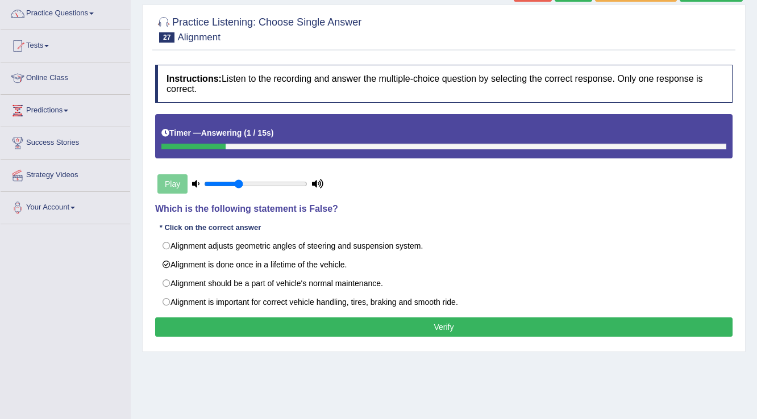
click at [357, 329] on button "Verify" at bounding box center [443, 327] width 577 height 19
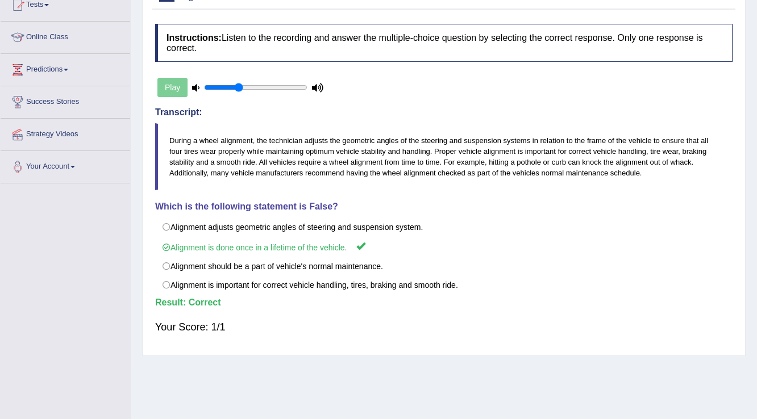
scroll to position [0, 0]
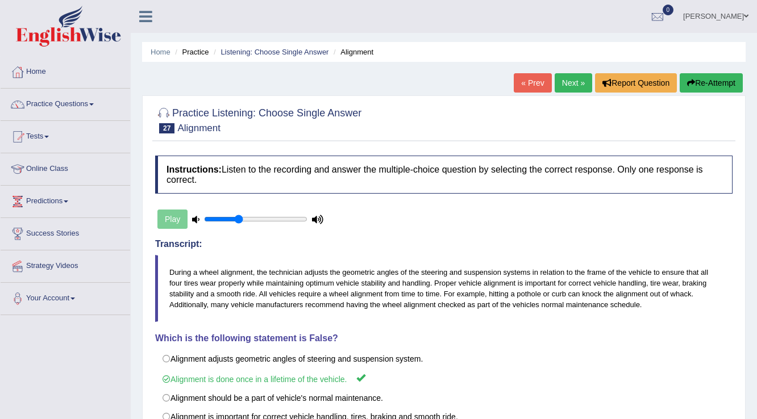
click at [570, 81] on link "Next »" at bounding box center [572, 82] width 37 height 19
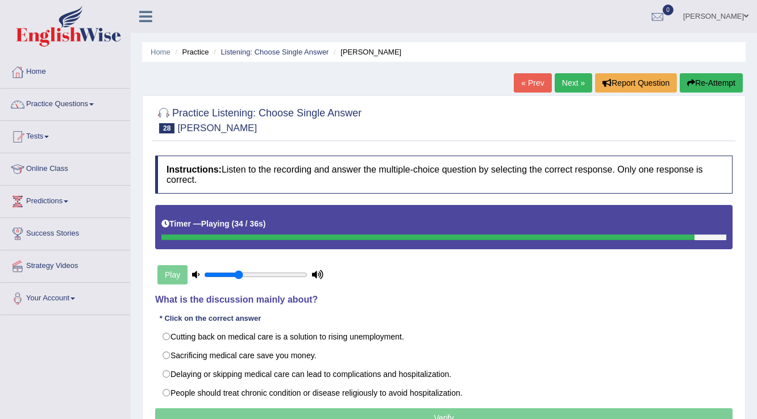
click at [700, 81] on button "Re-Attempt" at bounding box center [710, 82] width 63 height 19
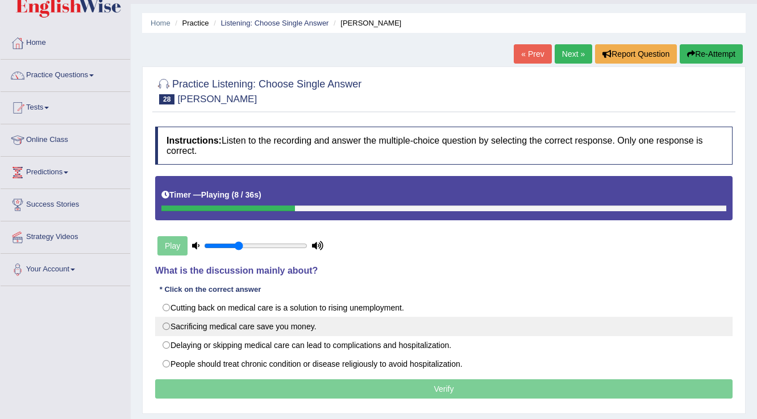
scroll to position [45, 0]
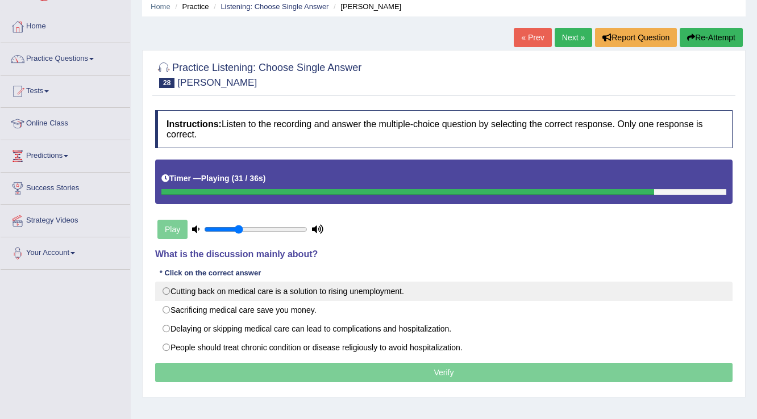
click at [364, 297] on label "Cutting back on medical care is a solution to rising unemployment." at bounding box center [443, 291] width 577 height 19
radio input "true"
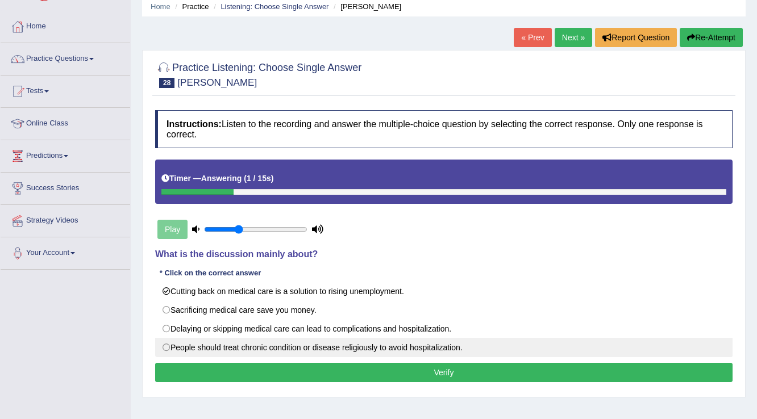
click at [290, 344] on label "People should treat chronic condition or disease religiously to avoid hospitali…" at bounding box center [443, 347] width 577 height 19
radio input "true"
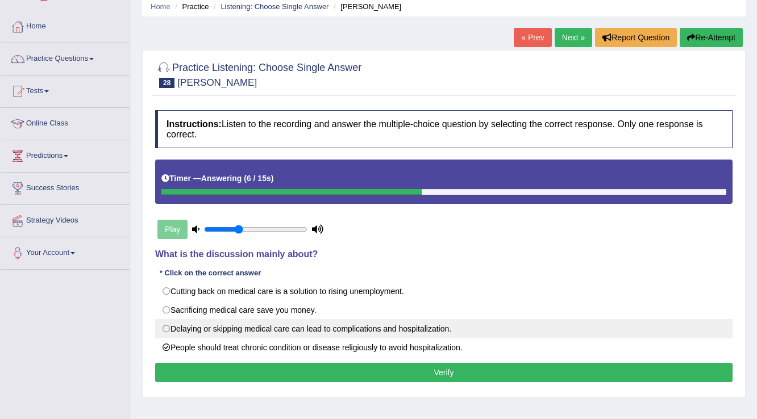
click at [307, 327] on label "Delaying or skipping medical care can lead to complications and hospitalization." at bounding box center [443, 328] width 577 height 19
radio input "true"
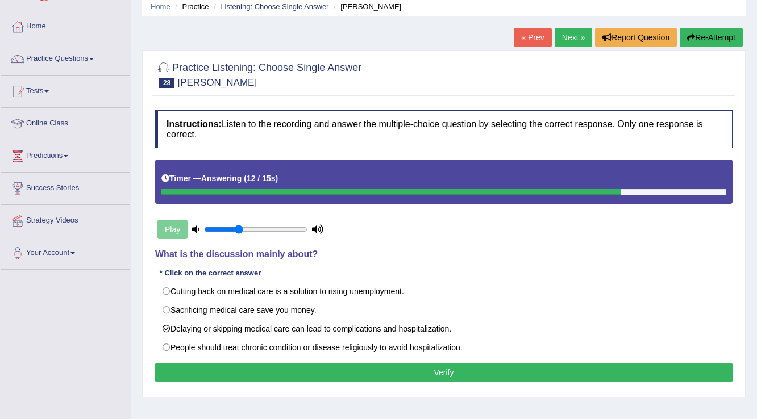
click at [311, 365] on button "Verify" at bounding box center [443, 372] width 577 height 19
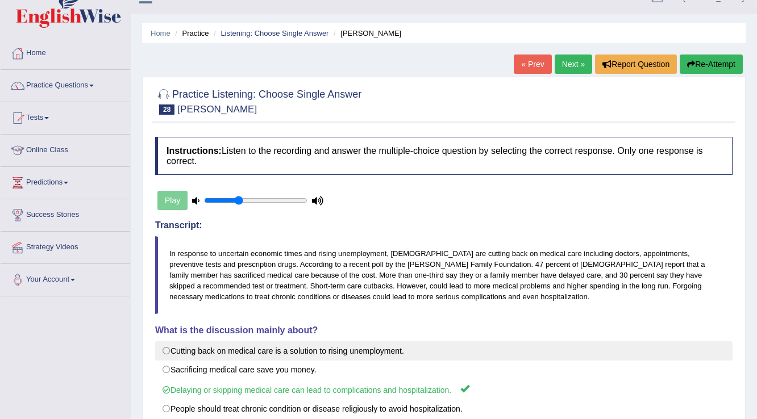
scroll to position [0, 0]
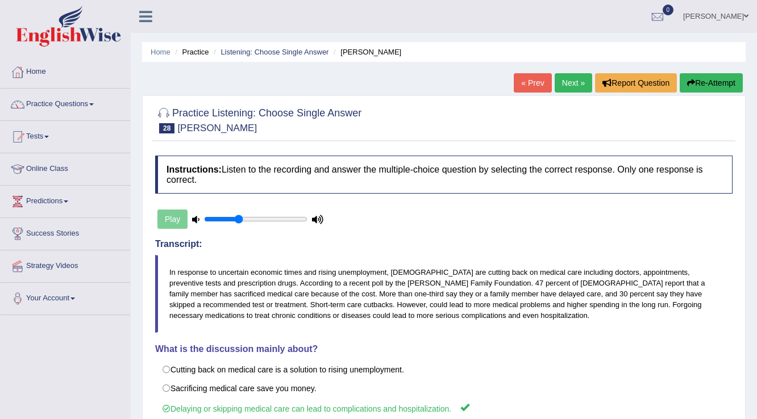
click at [570, 84] on link "Next »" at bounding box center [572, 82] width 37 height 19
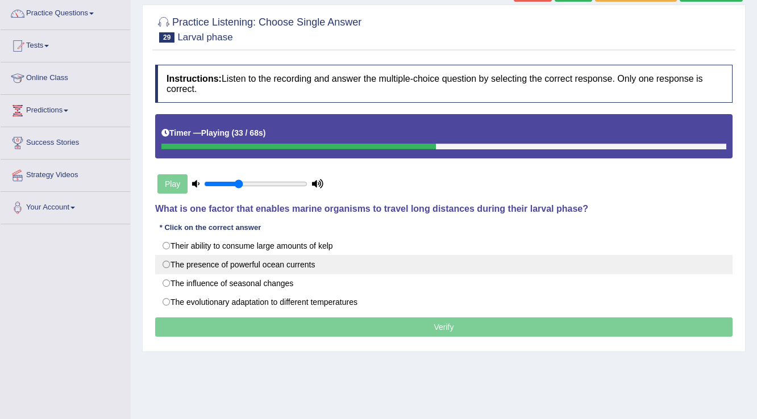
click at [318, 268] on label "The presence of powerful ocean currents" at bounding box center [443, 264] width 577 height 19
radio input "true"
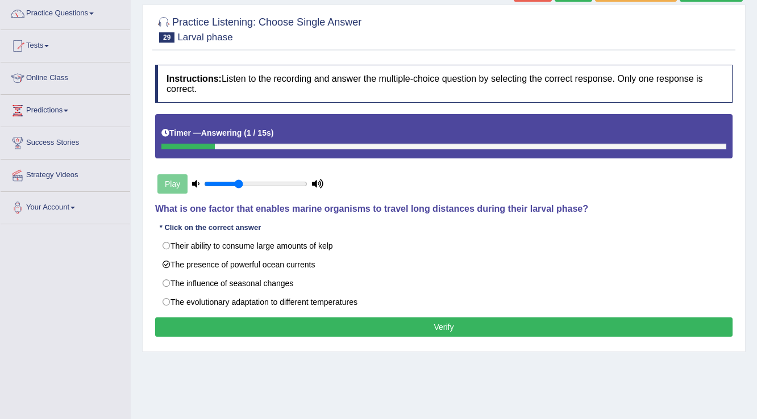
click at [395, 323] on button "Verify" at bounding box center [443, 327] width 577 height 19
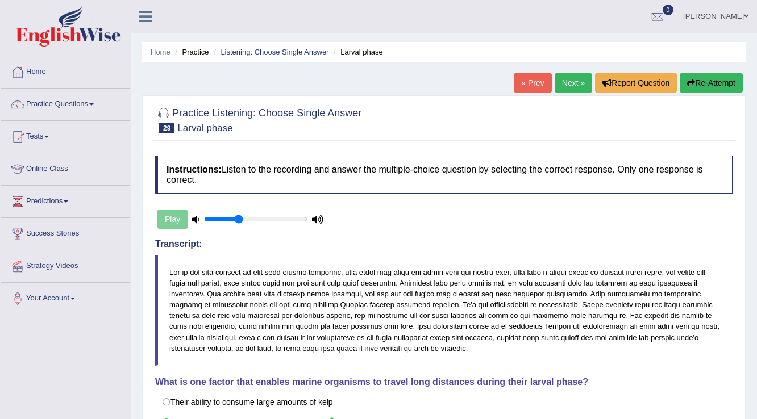
click at [576, 86] on link "Next »" at bounding box center [572, 82] width 37 height 19
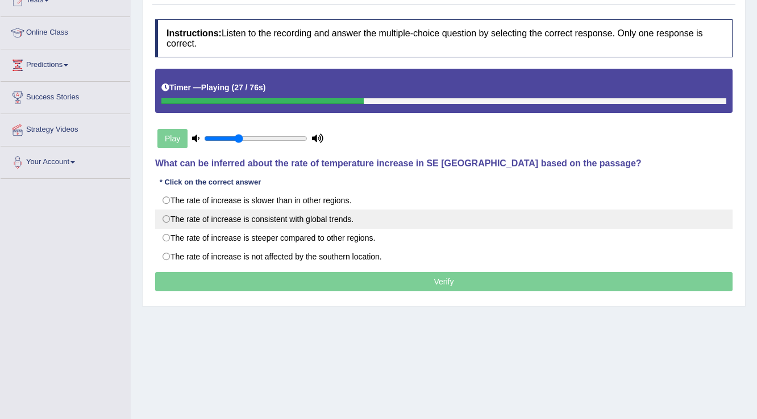
click at [278, 220] on label "The rate of increase is consistent with global trends." at bounding box center [443, 219] width 577 height 19
radio input "true"
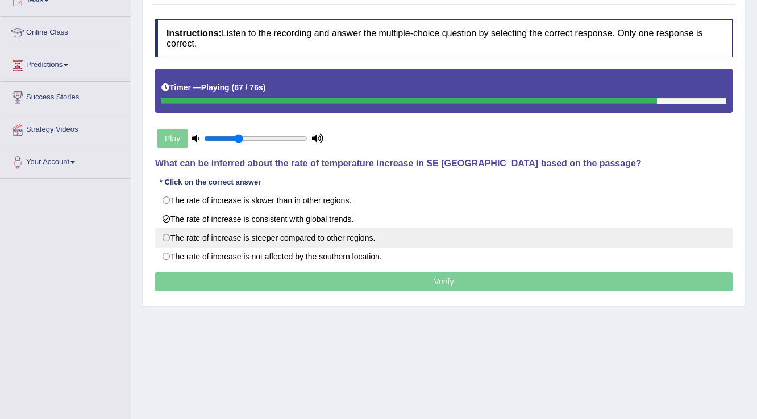
click at [356, 240] on label "The rate of increase is steeper compared to other regions." at bounding box center [443, 237] width 577 height 19
radio input "true"
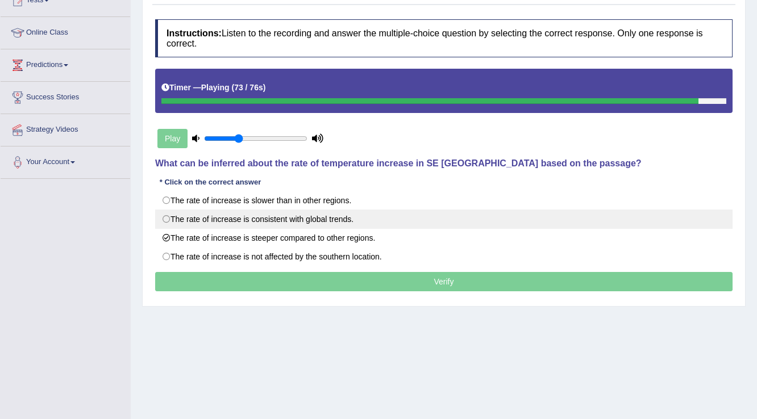
click at [332, 223] on label "The rate of increase is consistent with global trends." at bounding box center [443, 219] width 577 height 19
radio input "true"
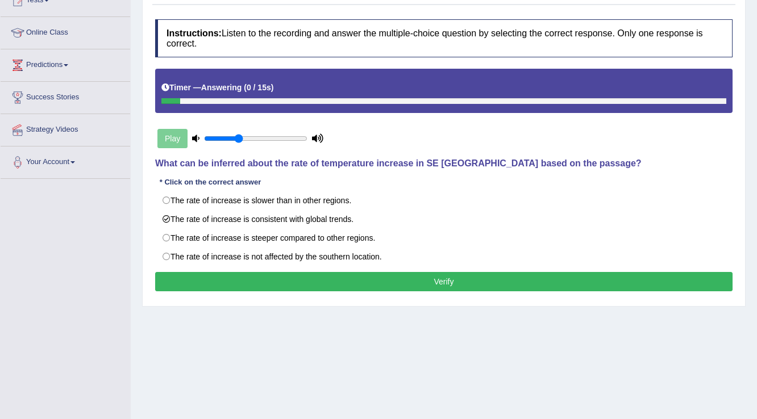
click at [333, 272] on button "Verify" at bounding box center [443, 281] width 577 height 19
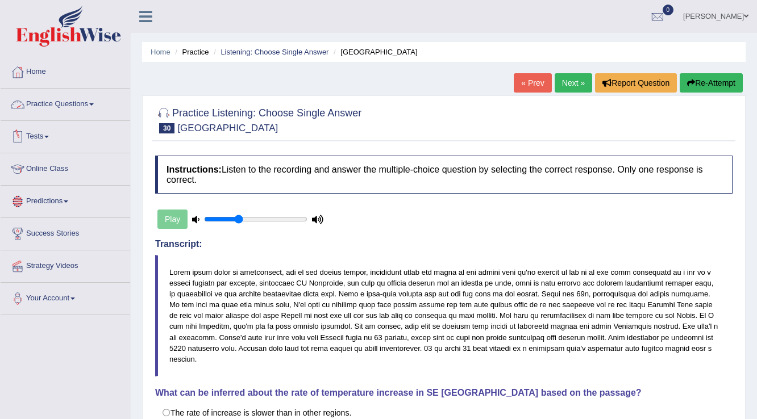
click at [73, 109] on link "Practice Questions" at bounding box center [66, 103] width 130 height 28
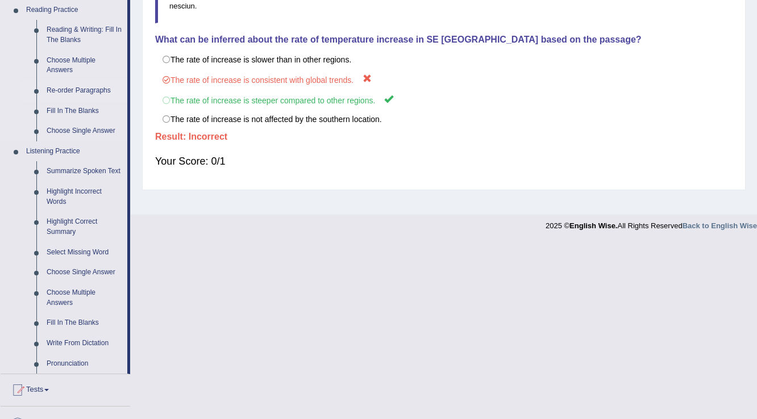
scroll to position [364, 0]
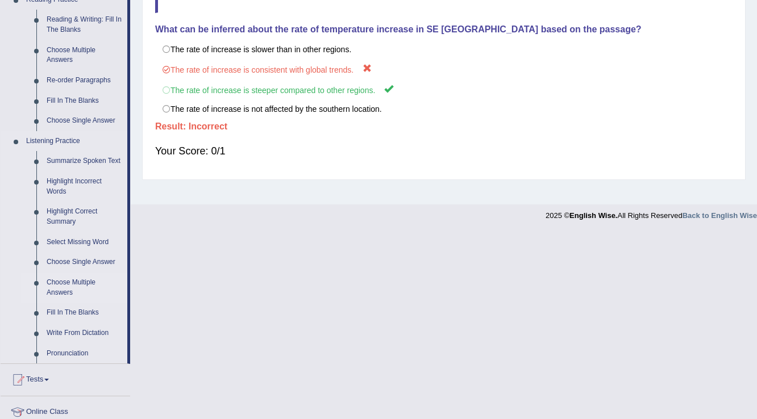
click at [61, 282] on link "Choose Multiple Answers" at bounding box center [84, 288] width 86 height 30
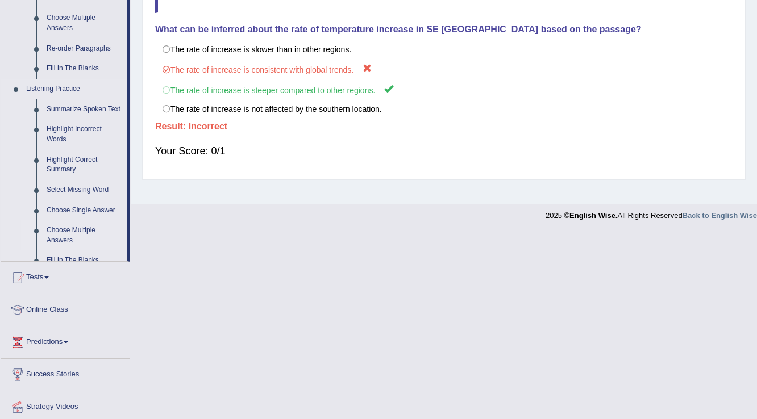
scroll to position [177, 0]
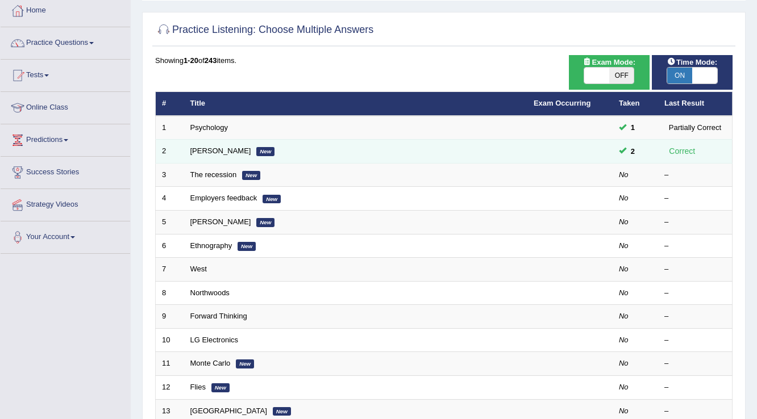
scroll to position [45, 0]
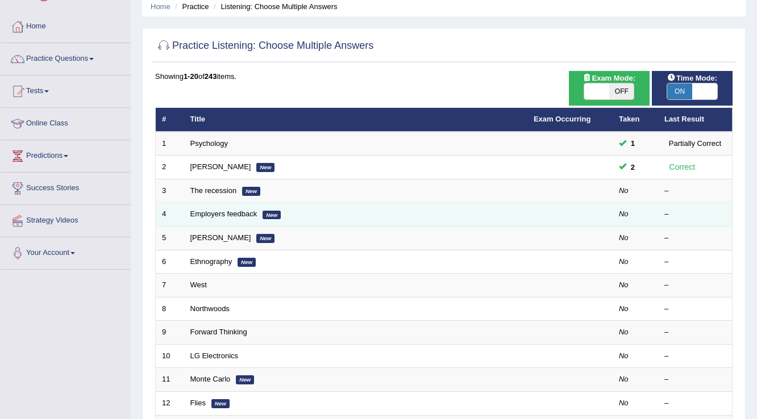
click at [225, 218] on td "Employers feedback New" at bounding box center [355, 215] width 343 height 24
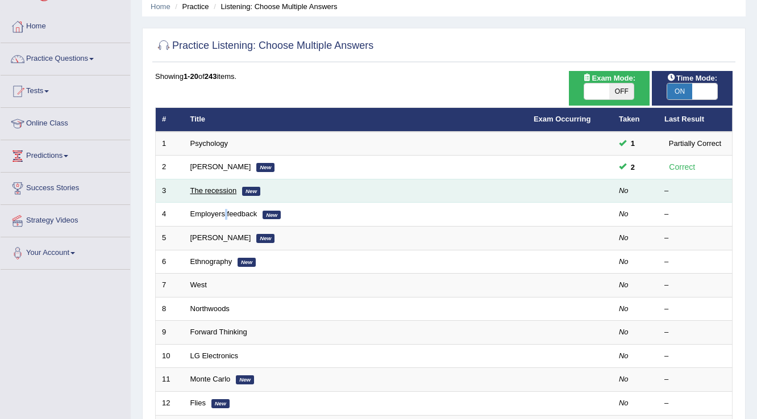
click at [230, 186] on link "The recession" at bounding box center [213, 190] width 47 height 9
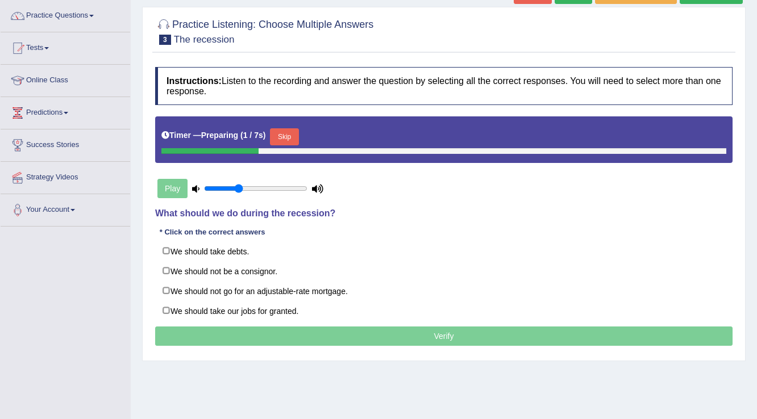
scroll to position [91, 0]
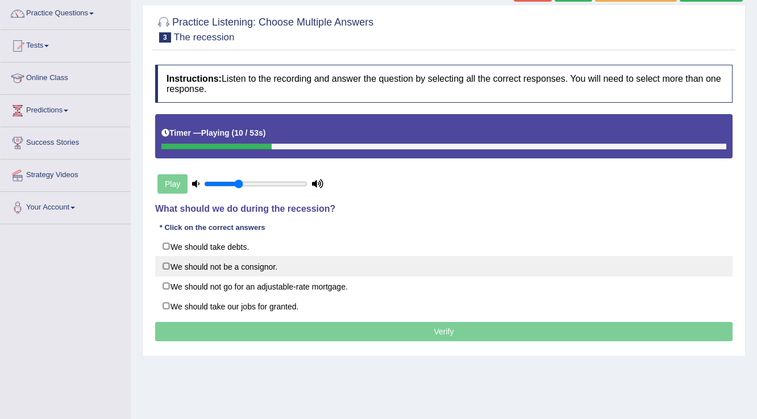
click at [227, 265] on label "We should not be a consignor." at bounding box center [443, 266] width 577 height 20
checkbox input "true"
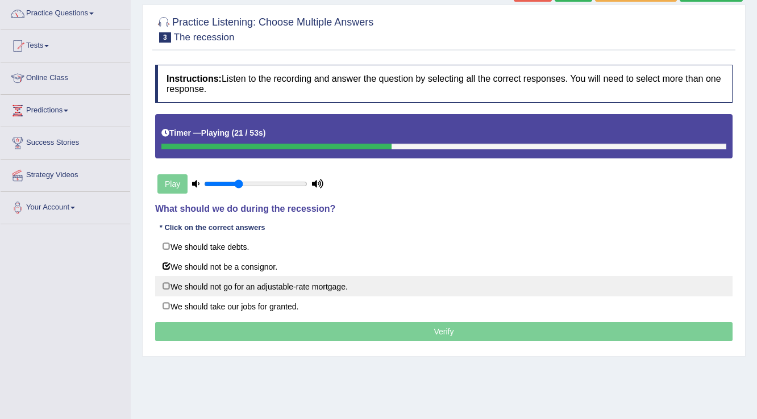
click at [310, 284] on label "We should not go for an adjustable-rate mortgage." at bounding box center [443, 286] width 577 height 20
checkbox input "true"
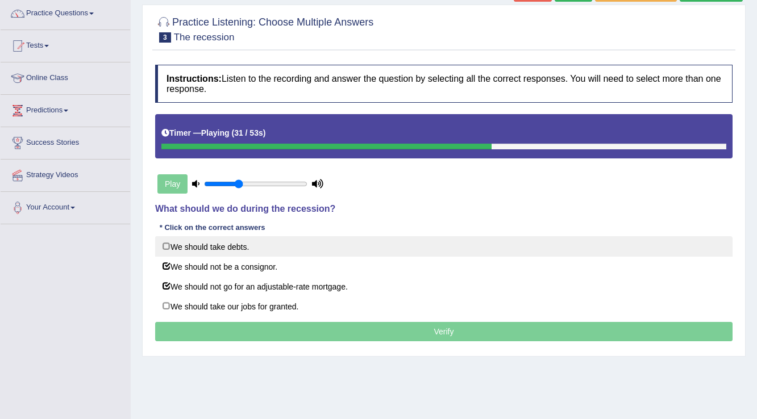
click at [239, 244] on label "We should take debts." at bounding box center [443, 246] width 577 height 20
checkbox input "true"
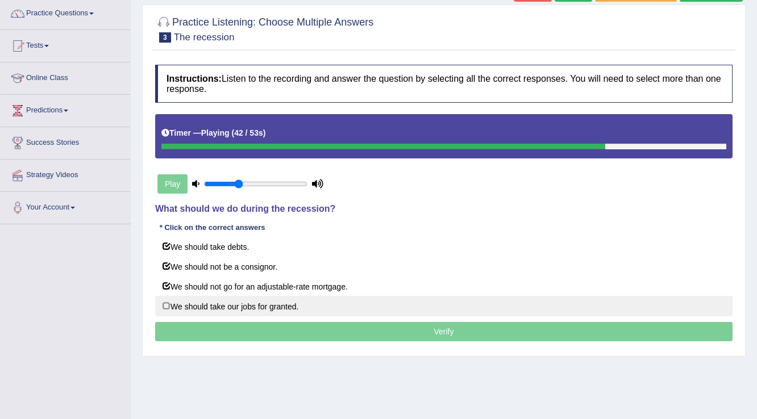
click at [258, 307] on label "We should take our jobs for granted." at bounding box center [443, 306] width 577 height 20
checkbox input "true"
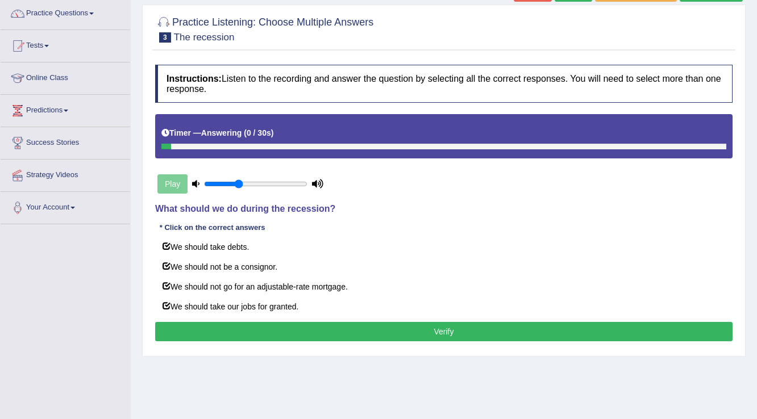
click at [371, 340] on button "Verify" at bounding box center [443, 331] width 577 height 19
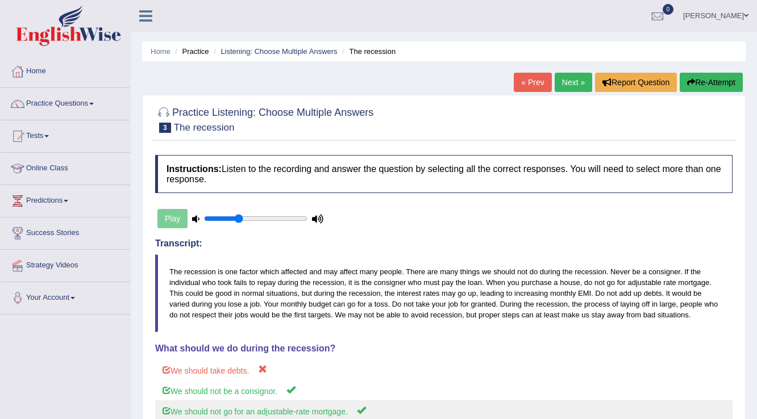
scroll to position [0, 0]
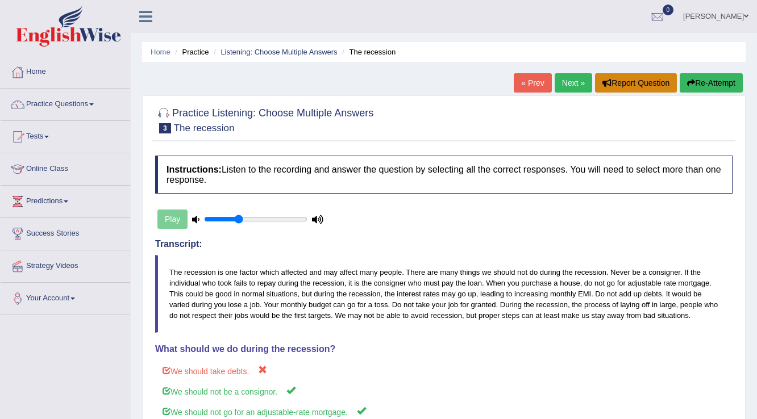
click at [595, 86] on button "Report Question" at bounding box center [636, 82] width 82 height 19
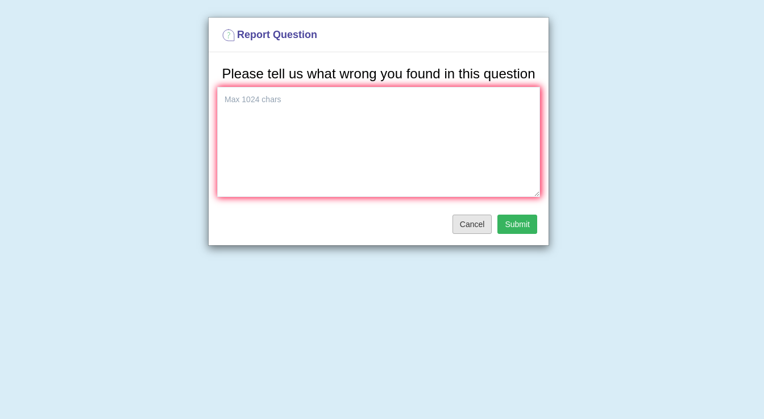
click at [473, 226] on button "Cancel" at bounding box center [472, 224] width 40 height 19
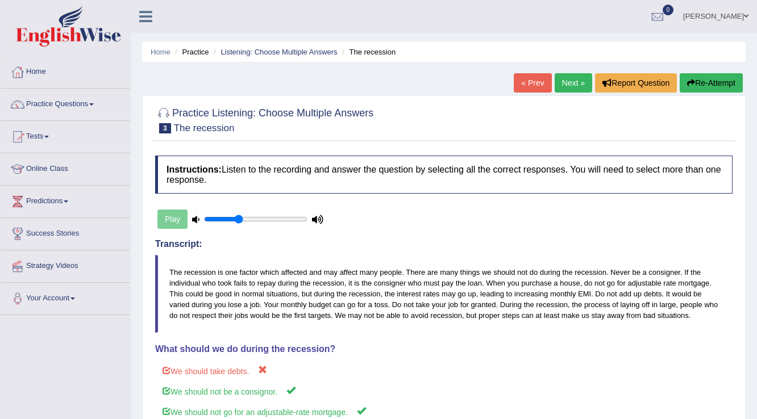
click at [554, 83] on link "Next »" at bounding box center [572, 82] width 37 height 19
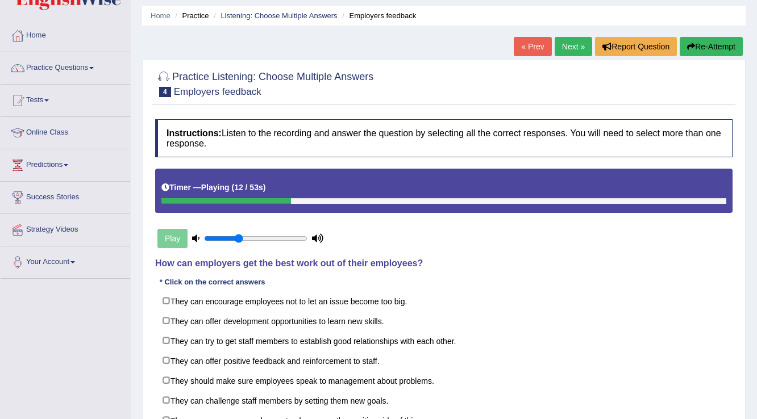
scroll to position [91, 0]
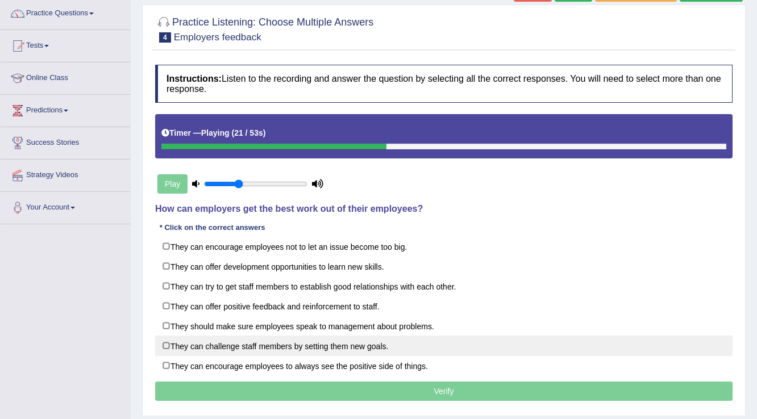
click at [384, 348] on label "They can challenge staff members by setting them new goals." at bounding box center [443, 346] width 577 height 20
checkbox input "true"
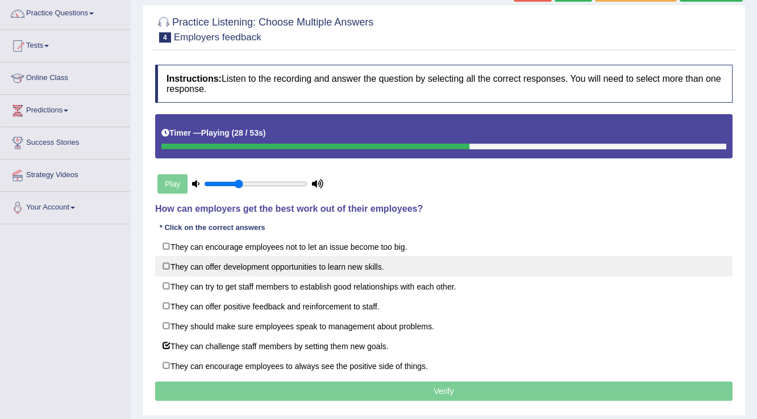
click at [347, 268] on label "They can offer development opportunities to learn new skills." at bounding box center [443, 266] width 577 height 20
checkbox input "true"
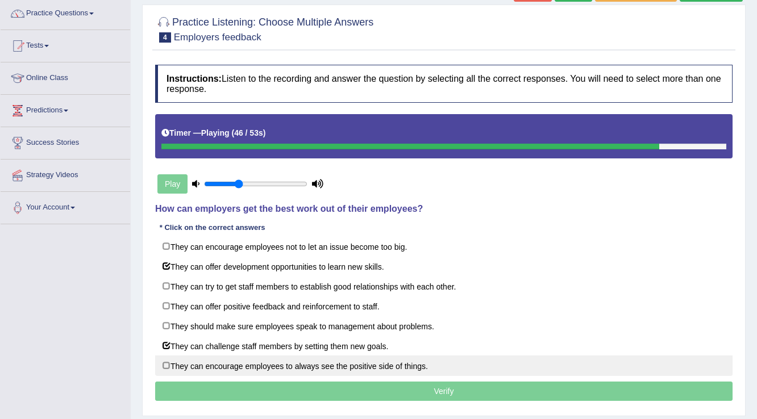
click at [429, 362] on label "They can encourage employees to always see the positive side of things." at bounding box center [443, 366] width 577 height 20
checkbox input "true"
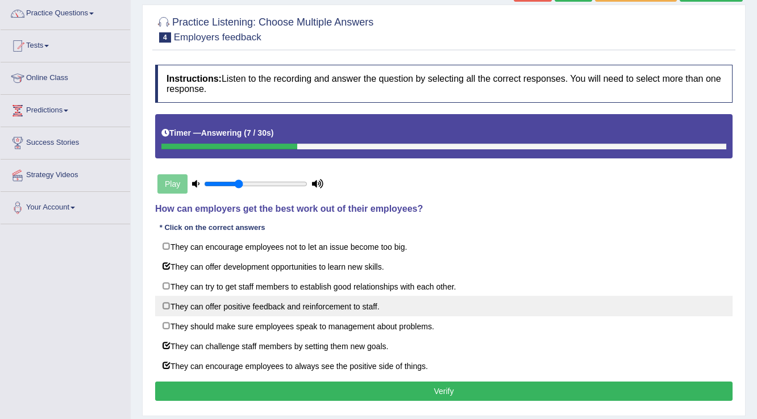
click at [353, 307] on label "They can offer positive feedback and reinforcement to staff." at bounding box center [443, 306] width 577 height 20
checkbox input "true"
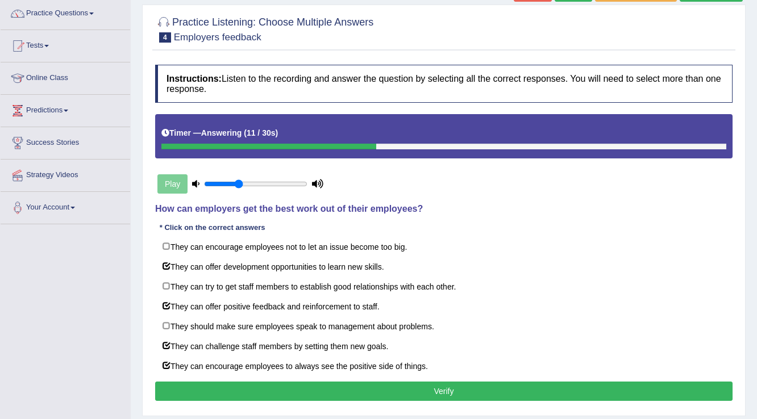
click at [366, 398] on button "Verify" at bounding box center [443, 391] width 577 height 19
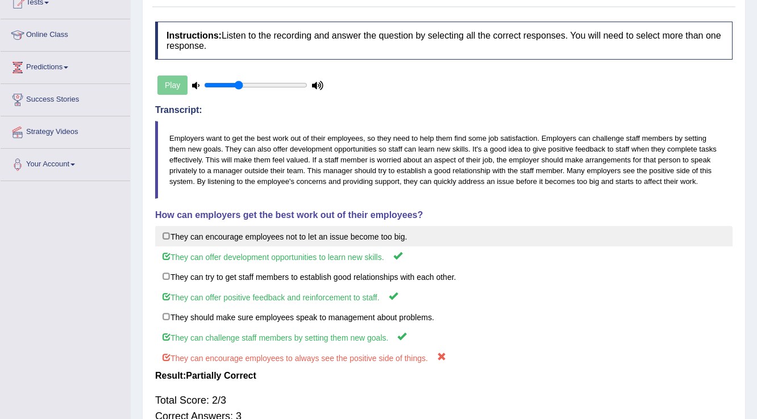
scroll to position [0, 0]
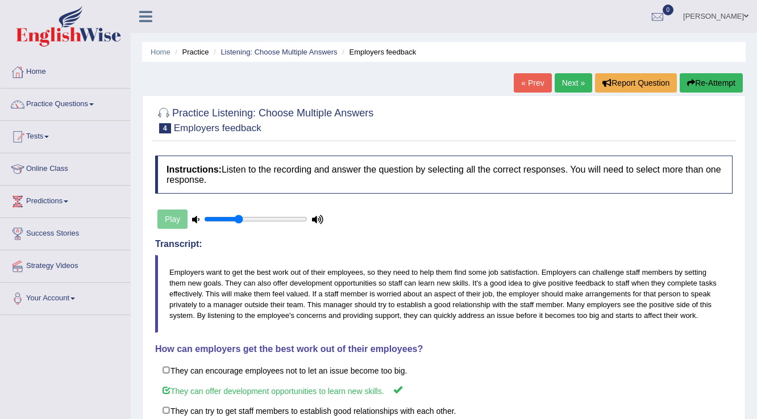
click at [566, 77] on link "Next »" at bounding box center [572, 82] width 37 height 19
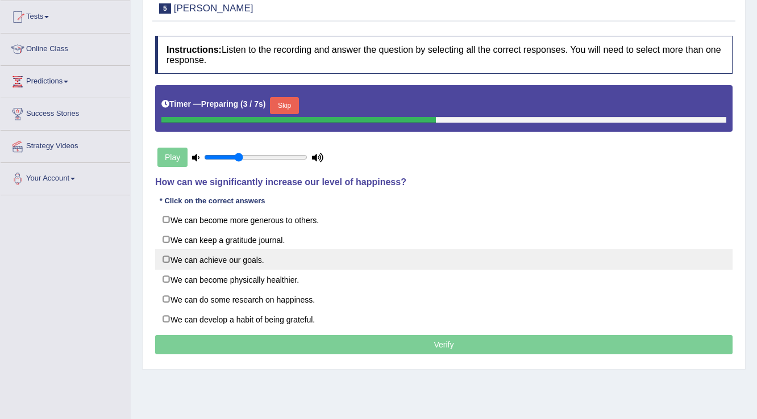
scroll to position [136, 0]
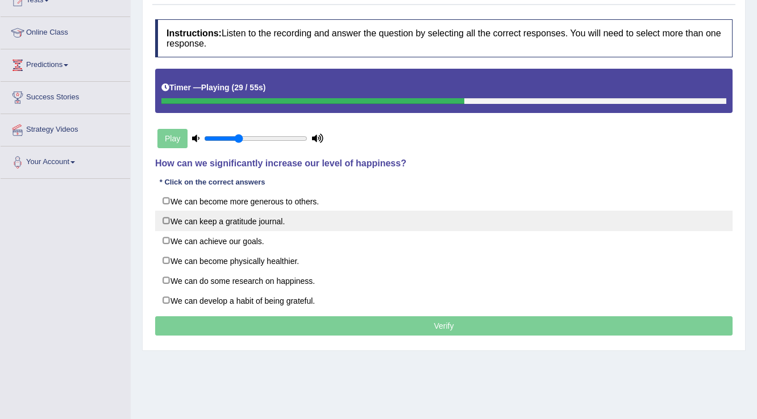
click at [302, 223] on label "We can keep a gratitude journal." at bounding box center [443, 221] width 577 height 20
checkbox input "true"
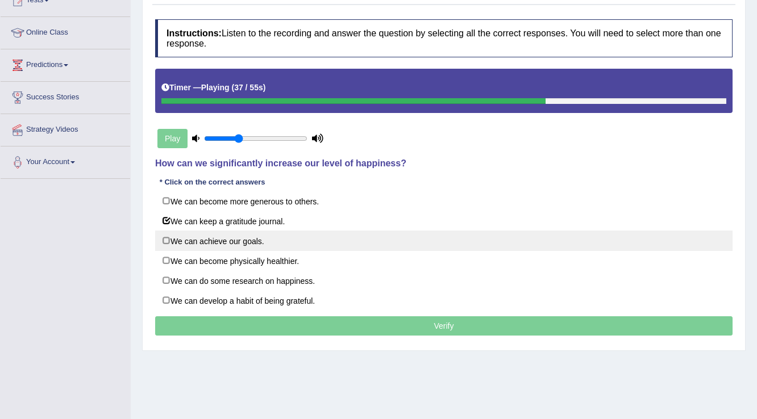
drag, startPoint x: 294, startPoint y: 241, endPoint x: 289, endPoint y: 245, distance: 6.5
click at [289, 245] on label "We can achieve our goals." at bounding box center [443, 241] width 577 height 20
checkbox input "true"
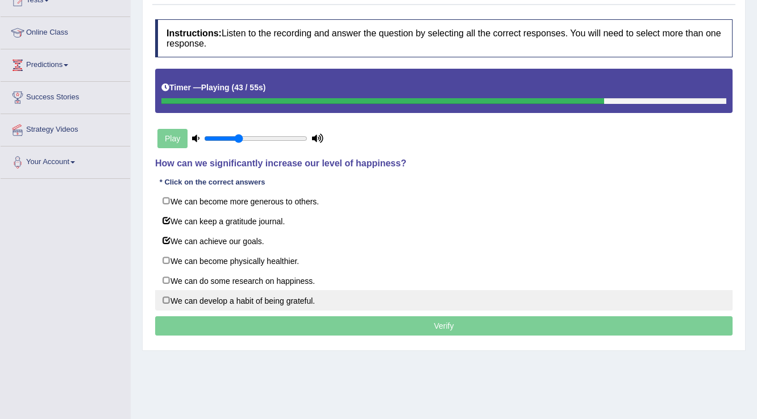
click at [344, 294] on label "We can develop a habit of being grateful." at bounding box center [443, 300] width 577 height 20
checkbox input "true"
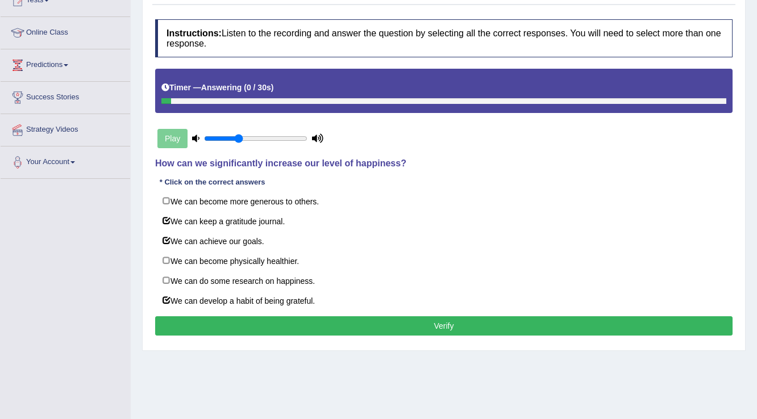
click at [436, 322] on button "Verify" at bounding box center [443, 325] width 577 height 19
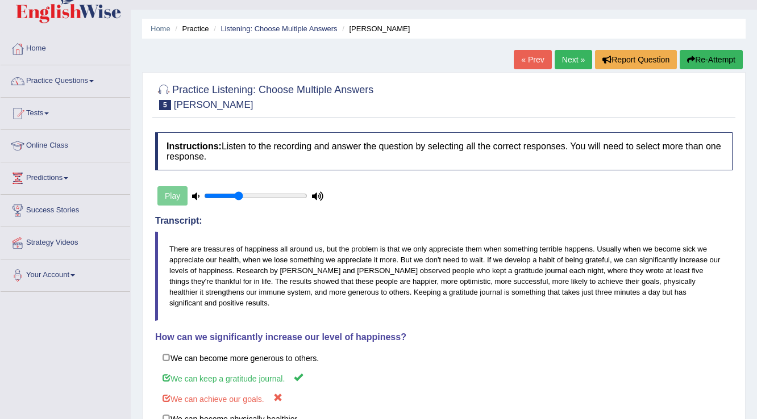
scroll to position [23, 0]
click at [574, 66] on link "Next »" at bounding box center [572, 60] width 37 height 19
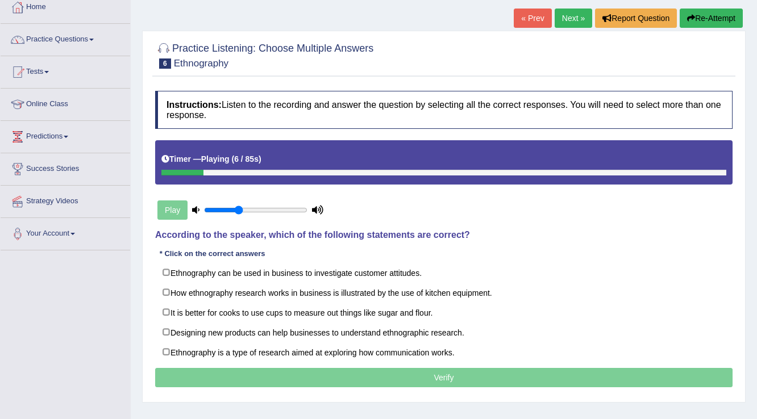
scroll to position [91, 0]
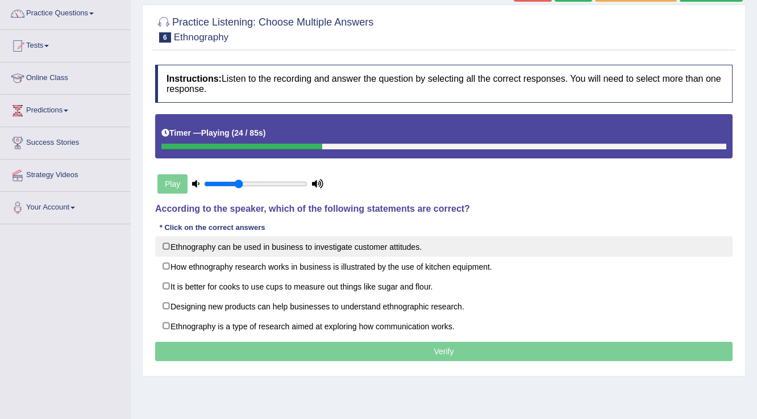
click at [411, 243] on label "Ethnography can be used in business to investigate customer attitudes." at bounding box center [443, 246] width 577 height 20
checkbox input "true"
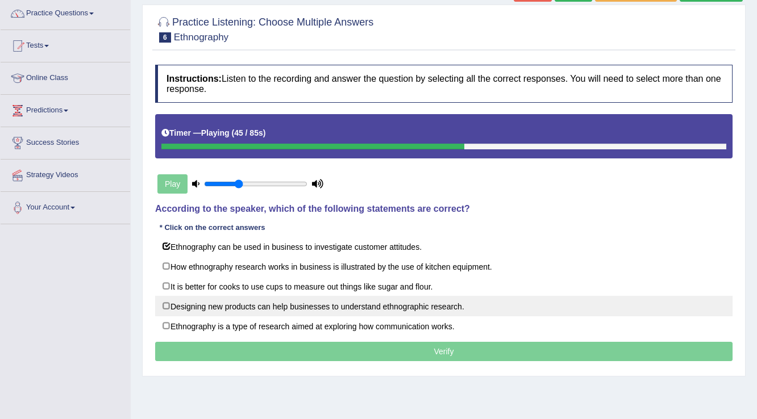
click at [421, 302] on label "Designing new products can help businesses to understand ethnographic research." at bounding box center [443, 306] width 577 height 20
checkbox input "true"
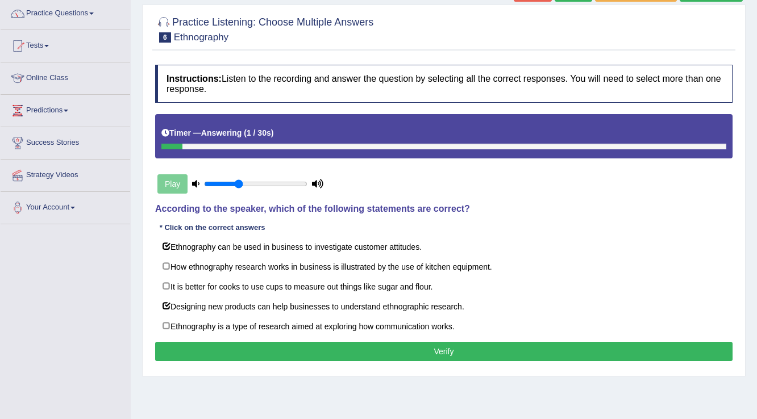
click at [432, 345] on button "Verify" at bounding box center [443, 351] width 577 height 19
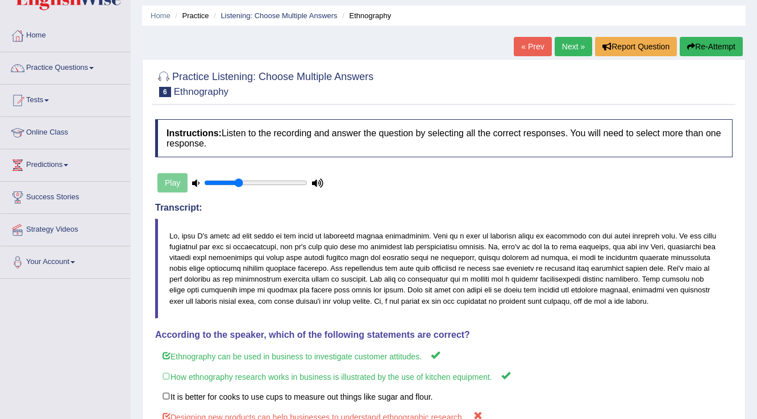
scroll to position [45, 0]
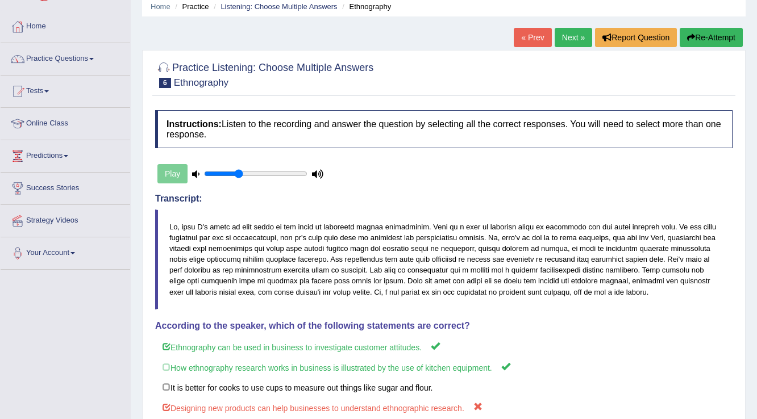
click at [577, 40] on link "Next »" at bounding box center [572, 37] width 37 height 19
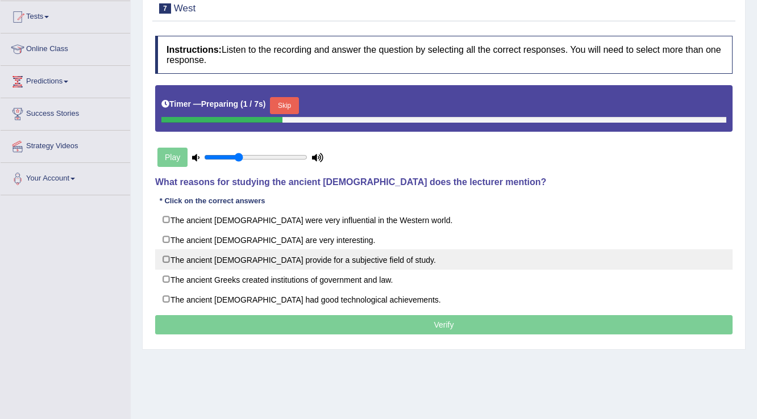
scroll to position [136, 0]
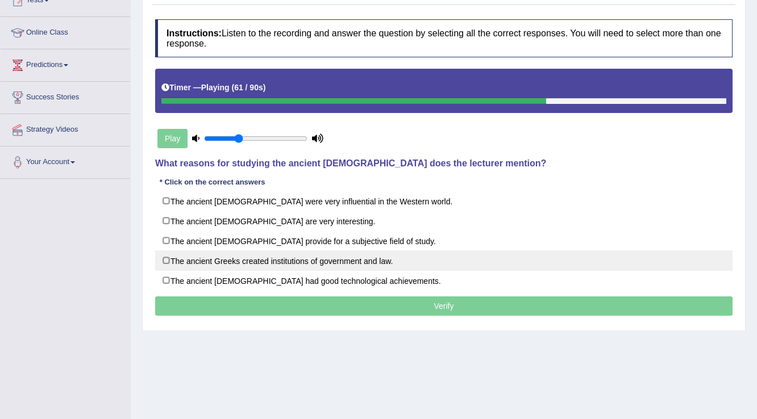
click at [280, 260] on label "The ancient Greeks created institutions of government and law." at bounding box center [443, 261] width 577 height 20
checkbox input "true"
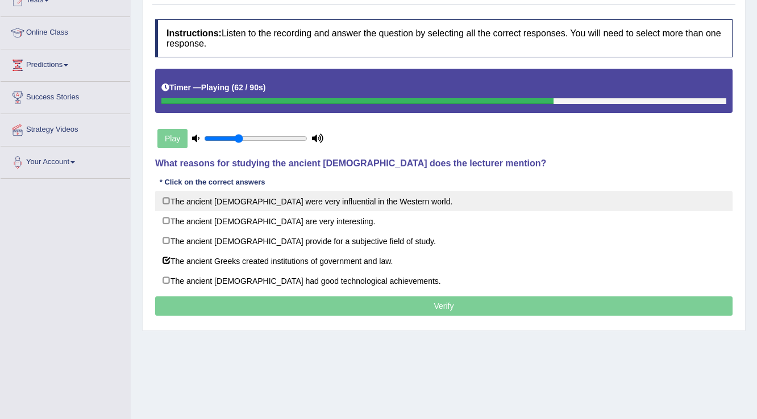
click at [311, 193] on label "The ancient Greeks were very influential in the Western world." at bounding box center [443, 201] width 577 height 20
checkbox input "true"
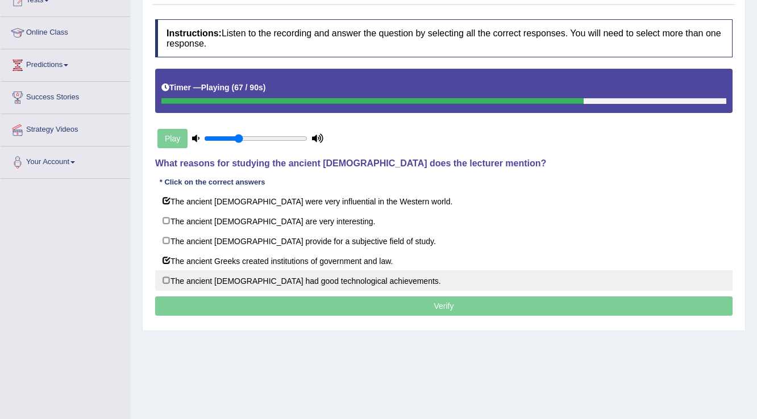
click at [414, 278] on label "The ancient Greeks had good technological achievements." at bounding box center [443, 280] width 577 height 20
checkbox input "true"
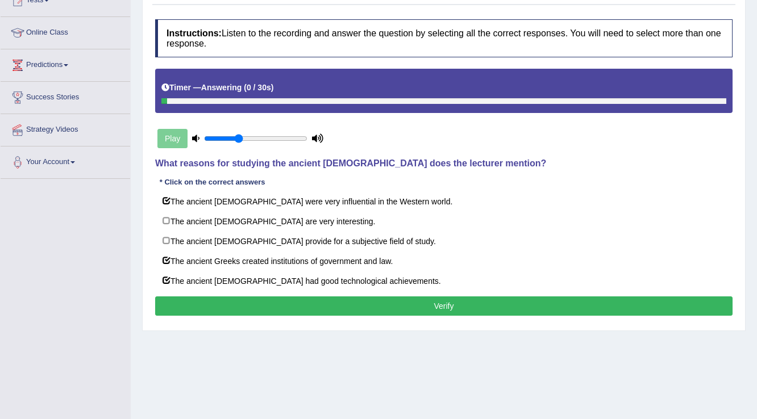
click at [476, 307] on button "Verify" at bounding box center [443, 306] width 577 height 19
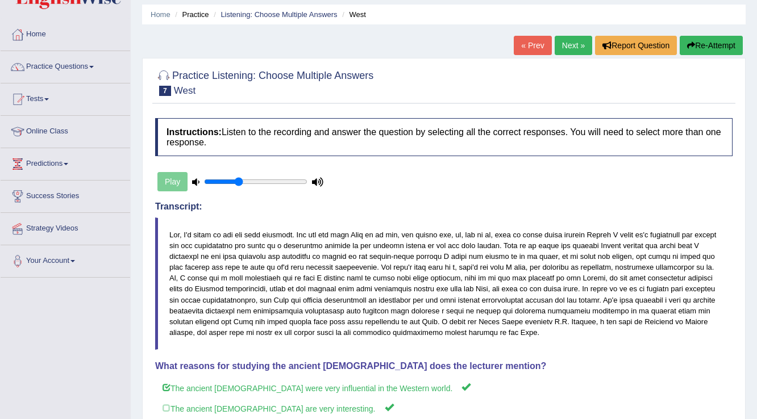
scroll to position [2, 0]
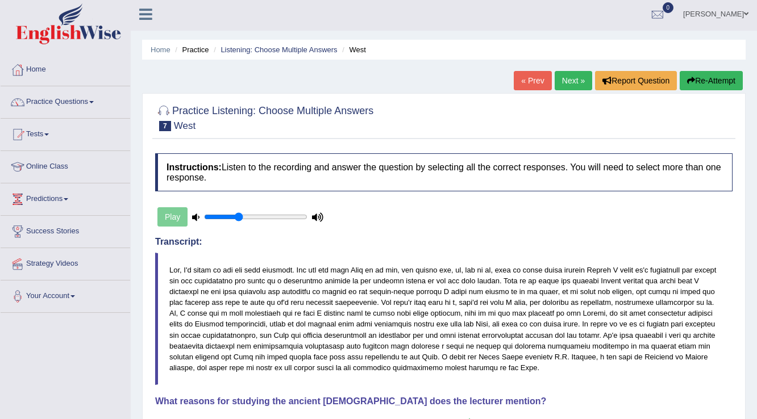
click at [564, 81] on link "Next »" at bounding box center [572, 80] width 37 height 19
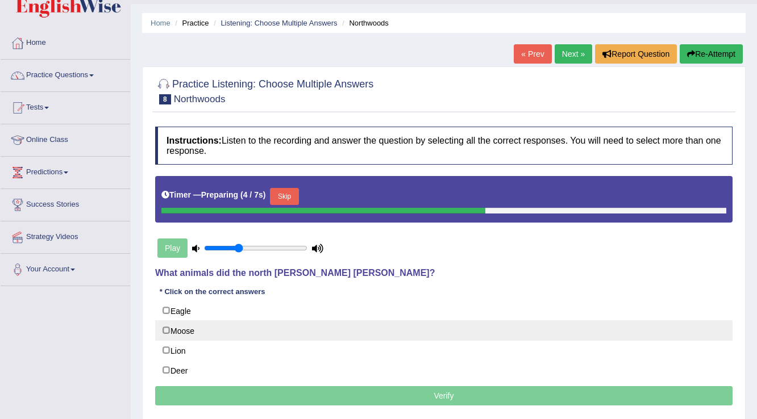
scroll to position [45, 0]
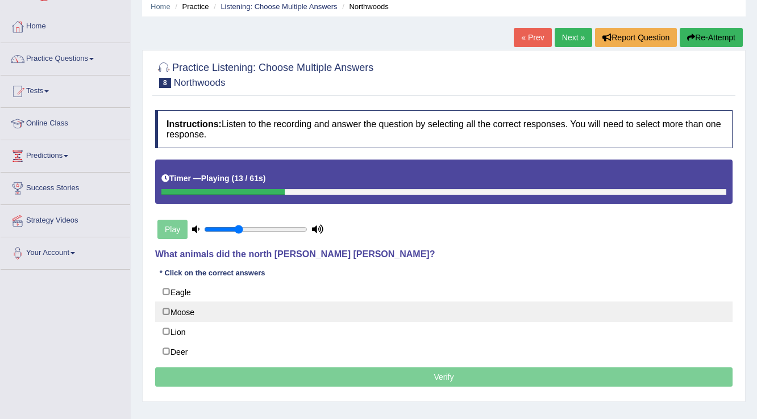
click at [214, 311] on label "Moose" at bounding box center [443, 312] width 577 height 20
checkbox input "true"
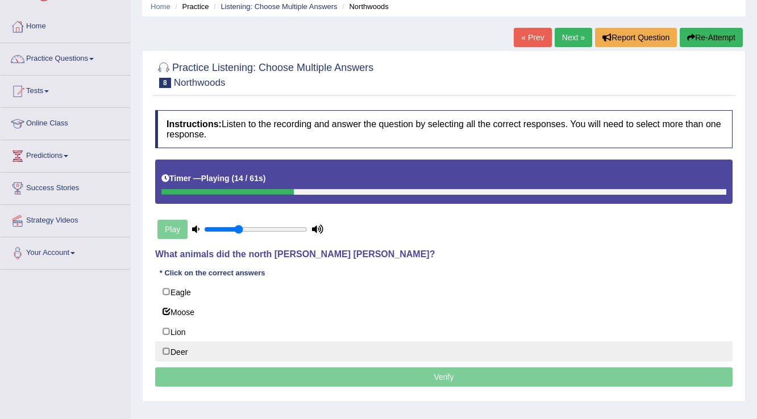
click at [178, 349] on label "Deer" at bounding box center [443, 351] width 577 height 20
checkbox input "true"
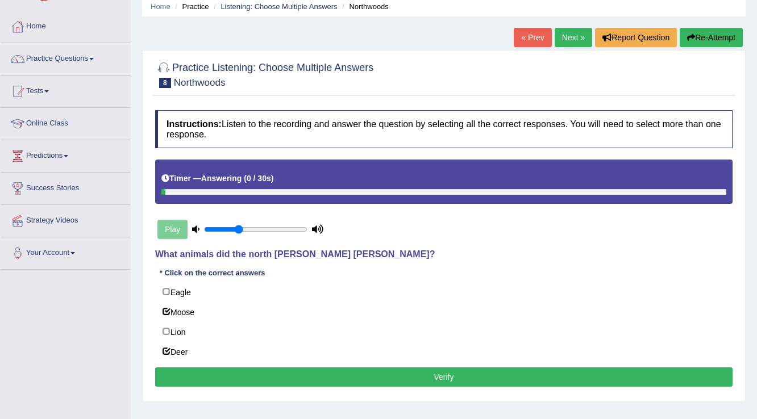
click at [460, 381] on button "Verify" at bounding box center [443, 377] width 577 height 19
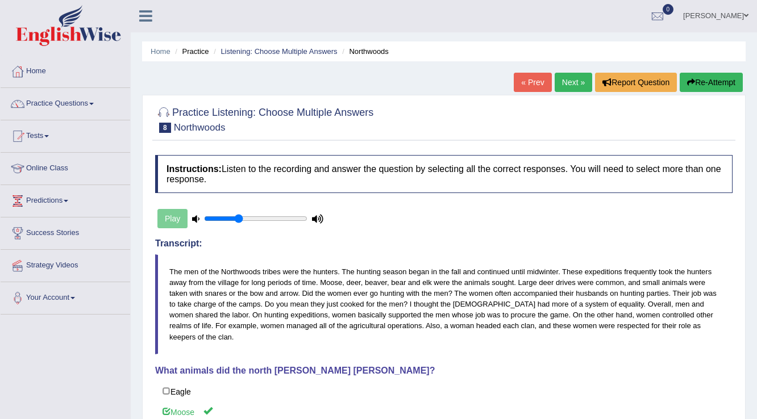
scroll to position [0, 0]
click at [661, 87] on button "Report Question" at bounding box center [636, 82] width 82 height 19
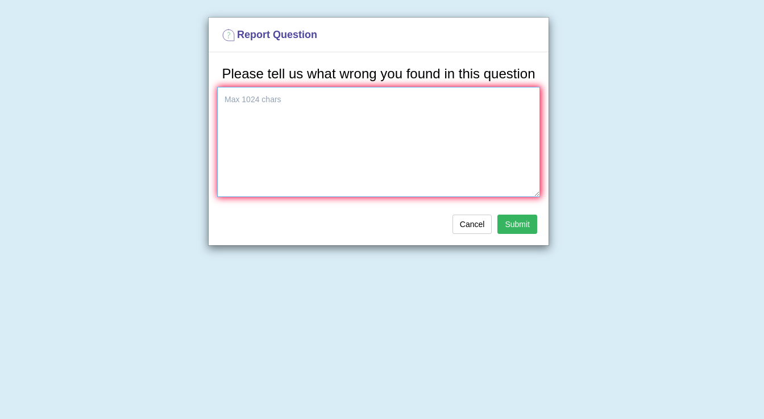
click at [452, 134] on textarea at bounding box center [378, 142] width 323 height 110
type textarea "In the audio never mention Lion"
click at [506, 218] on button "Submit" at bounding box center [517, 224] width 40 height 19
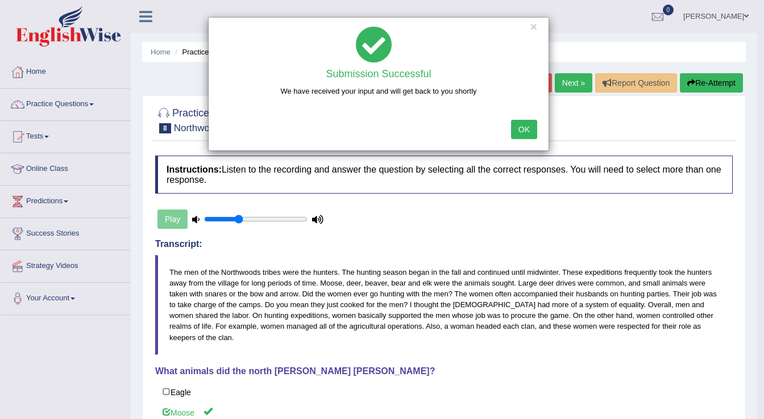
click at [522, 123] on button "OK" at bounding box center [524, 129] width 26 height 19
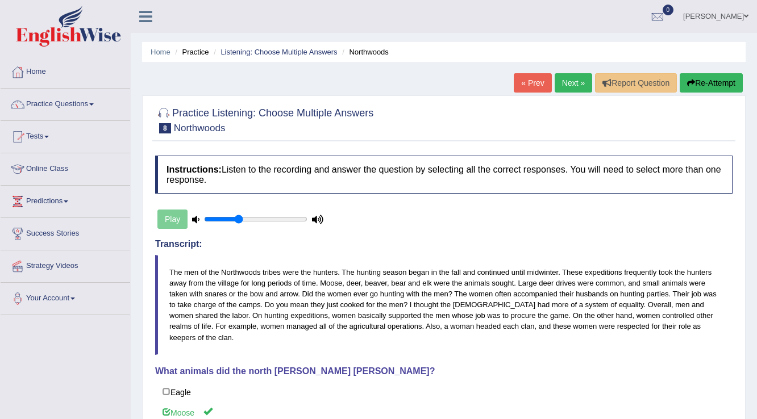
click at [706, 84] on button "Re-Attempt" at bounding box center [710, 82] width 63 height 19
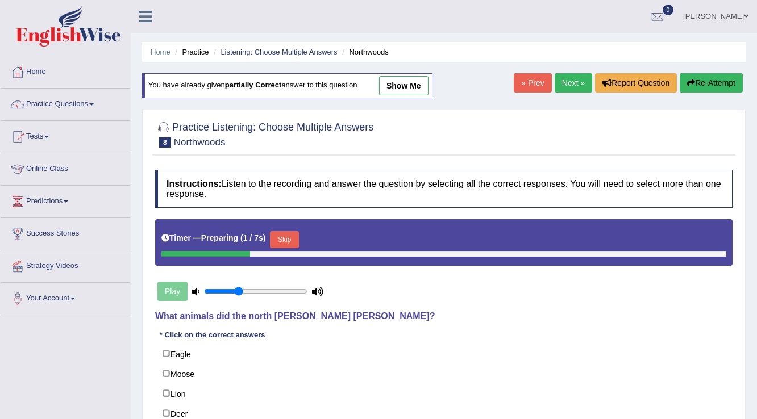
click at [574, 77] on link "Next »" at bounding box center [572, 82] width 37 height 19
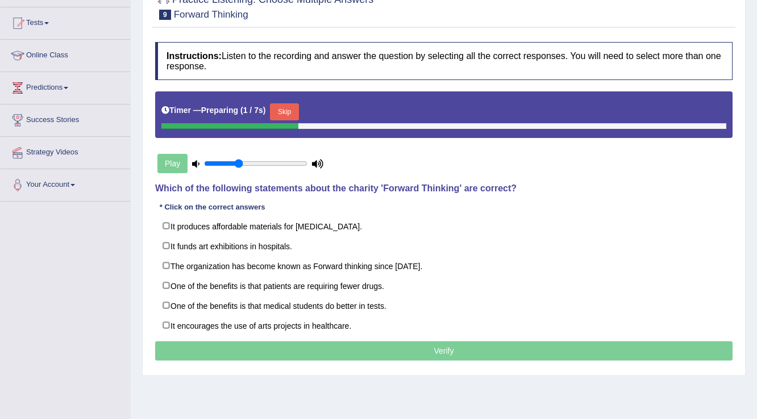
scroll to position [136, 0]
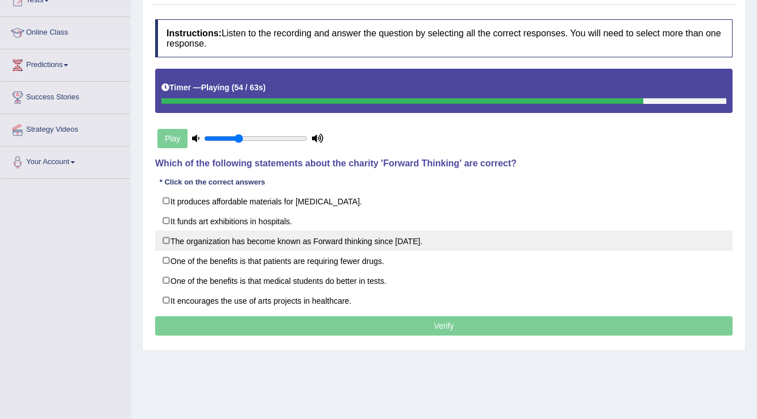
click at [365, 237] on label "The organization has become known as Forward thinking since 1986." at bounding box center [443, 241] width 577 height 20
checkbox input "true"
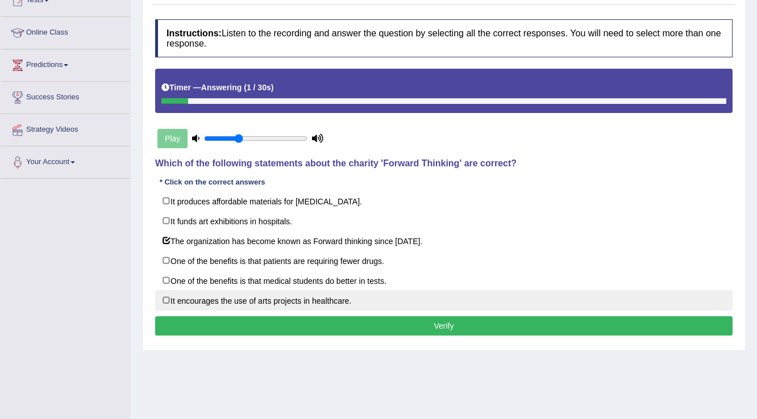
click at [300, 302] on label "It encourages the use of arts projects in healthcare." at bounding box center [443, 300] width 577 height 20
checkbox input "true"
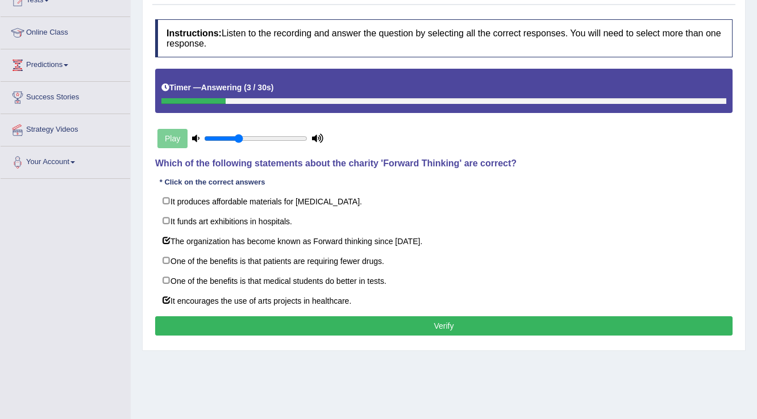
click at [368, 329] on button "Verify" at bounding box center [443, 325] width 577 height 19
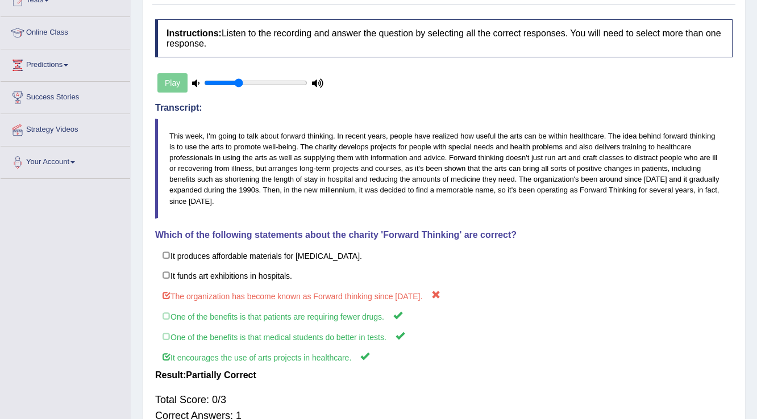
scroll to position [0, 0]
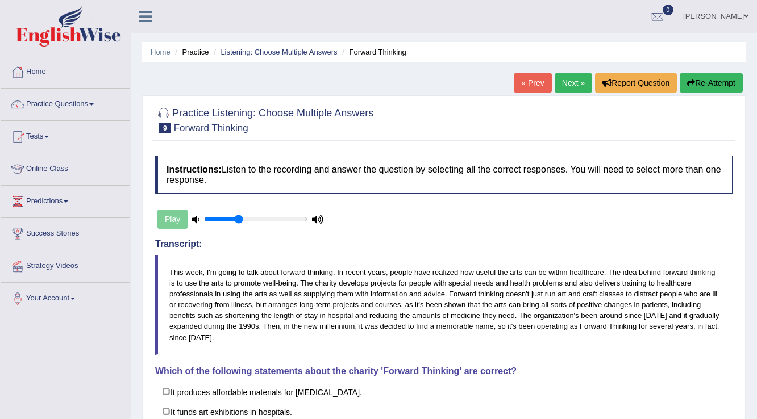
click at [725, 80] on button "Re-Attempt" at bounding box center [710, 82] width 63 height 19
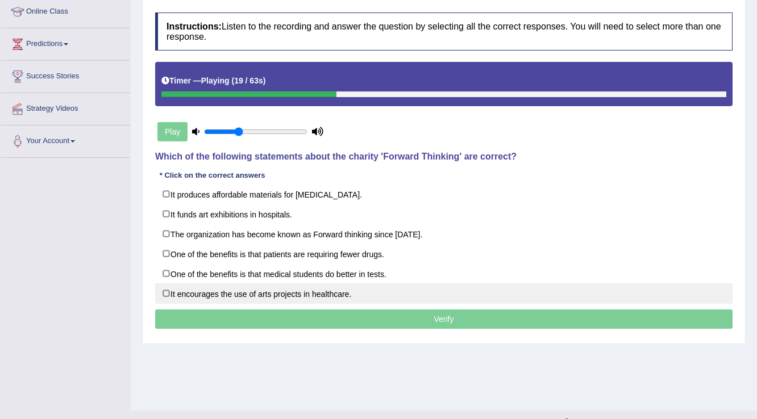
click at [320, 289] on label "It encourages the use of arts projects in healthcare." at bounding box center [443, 293] width 577 height 20
checkbox input "true"
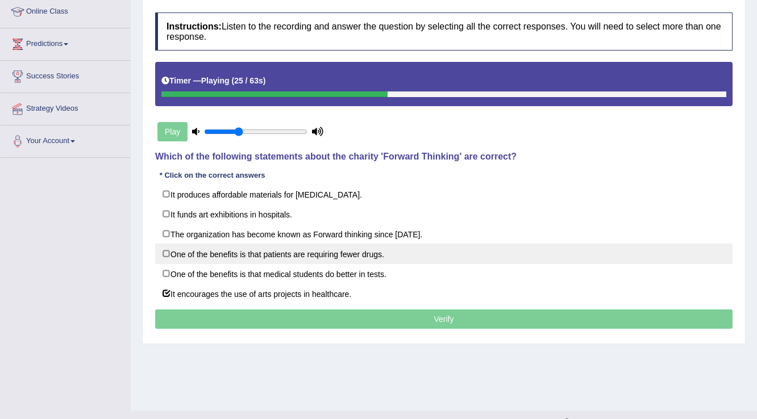
click at [296, 257] on label "One of the benefits is that patients are requiring fewer drugs." at bounding box center [443, 254] width 577 height 20
checkbox input "true"
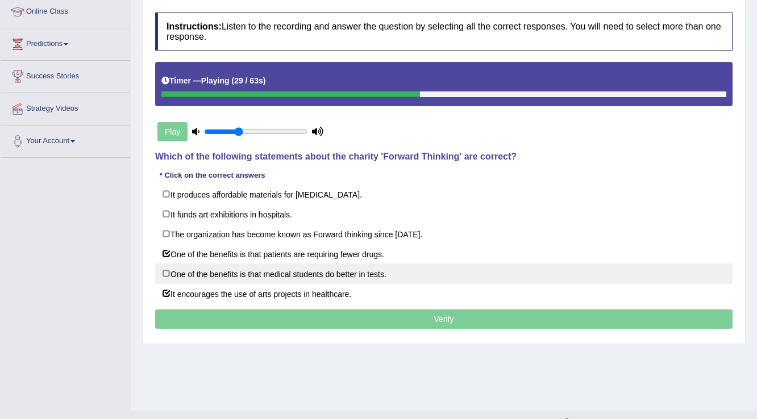
click at [400, 270] on label "One of the benefits is that medical students do better in tests." at bounding box center [443, 274] width 577 height 20
checkbox input "true"
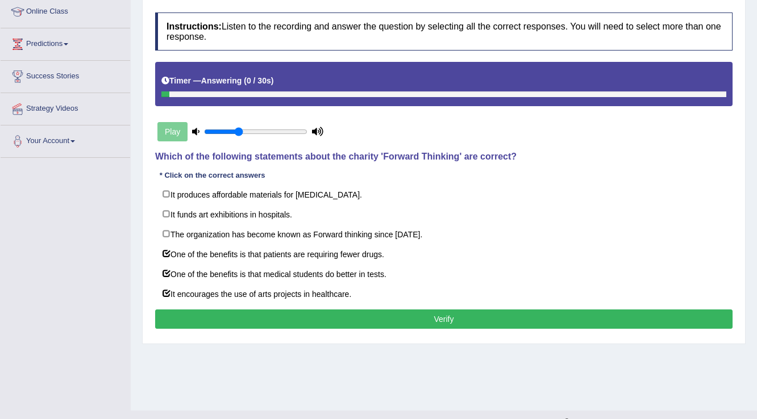
click at [469, 320] on button "Verify" at bounding box center [443, 319] width 577 height 19
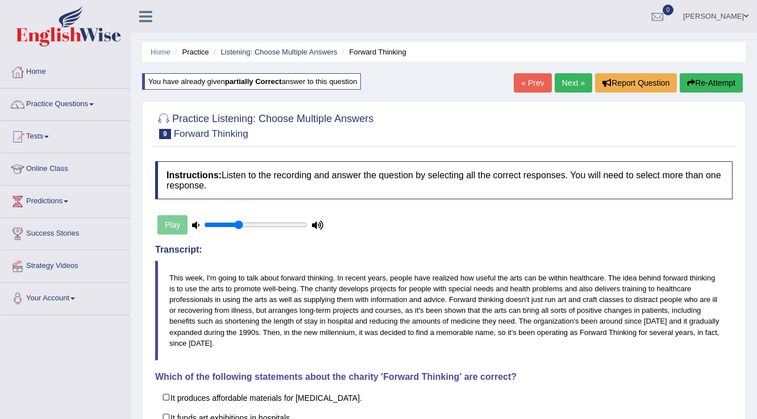
click at [569, 84] on link "Next »" at bounding box center [572, 82] width 37 height 19
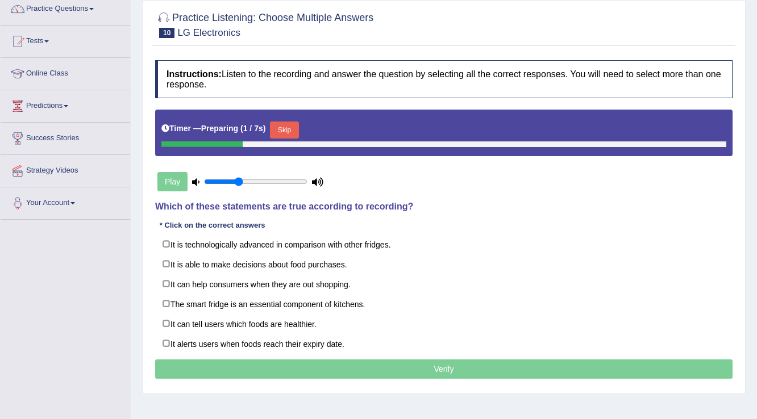
scroll to position [136, 0]
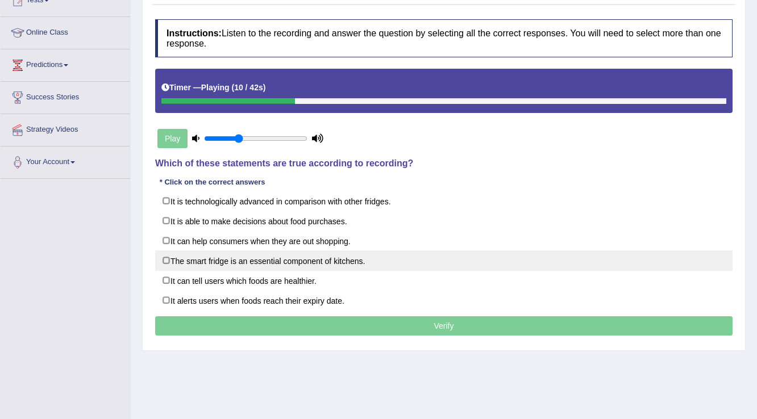
click at [282, 266] on label "The smart fridge is an essential component of kitchens." at bounding box center [443, 261] width 577 height 20
checkbox input "true"
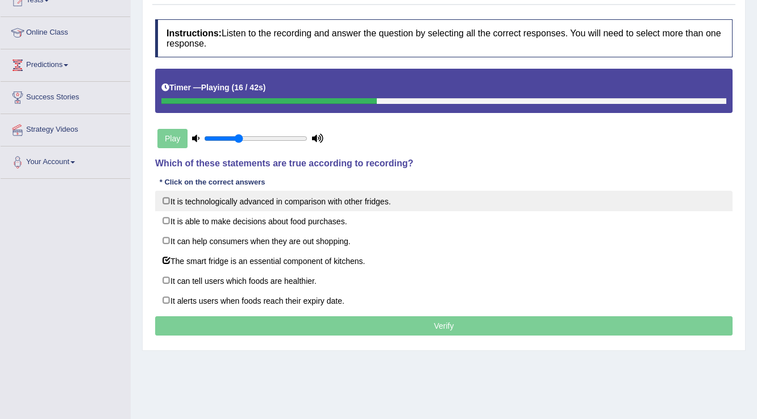
click at [349, 195] on label "It is technologically advanced in comparison with other fridges." at bounding box center [443, 201] width 577 height 20
checkbox input "true"
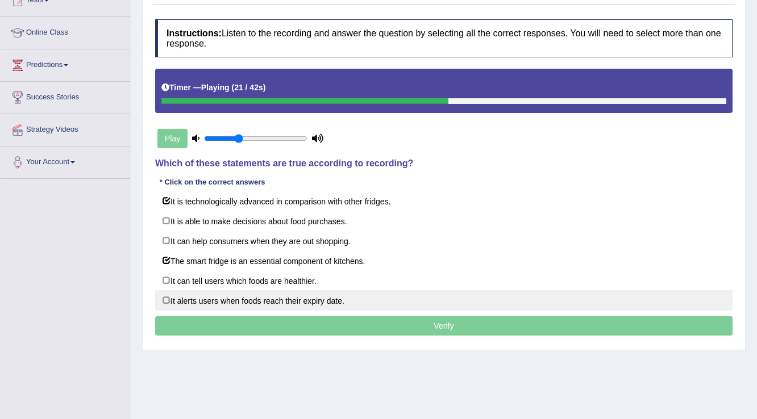
click at [410, 302] on label "It alerts users when foods reach their expiry date." at bounding box center [443, 300] width 577 height 20
checkbox input "true"
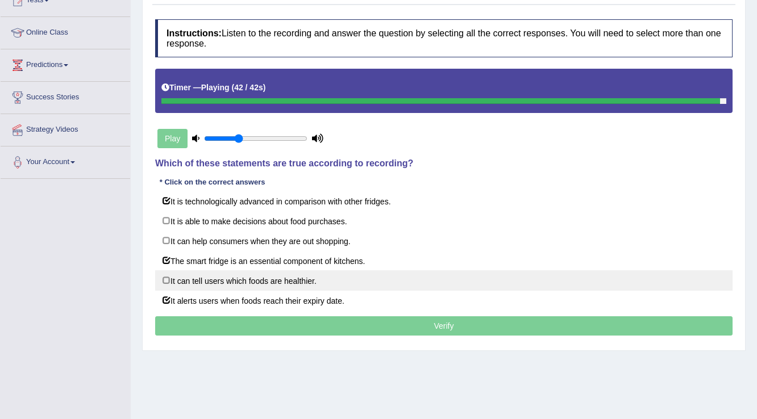
click at [313, 282] on label "It can tell users which foods are healthier." at bounding box center [443, 280] width 577 height 20
checkbox input "true"
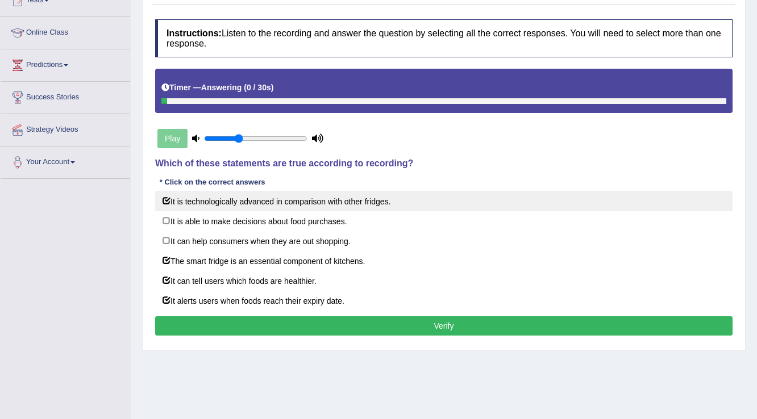
click at [194, 200] on label "It is technologically advanced in comparison with other fridges." at bounding box center [443, 201] width 577 height 20
checkbox input "false"
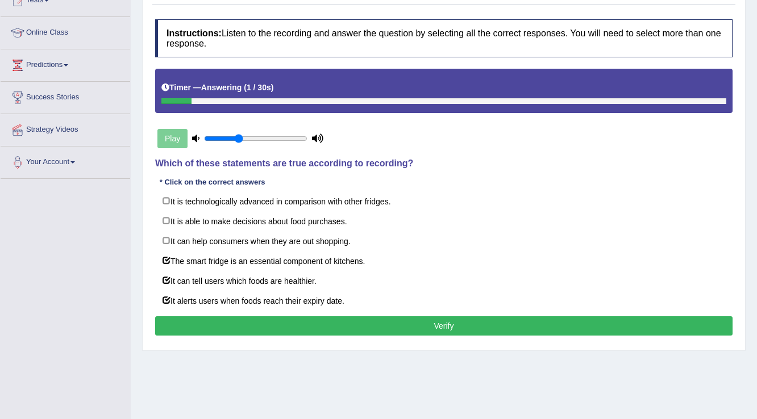
click at [383, 327] on button "Verify" at bounding box center [443, 325] width 577 height 19
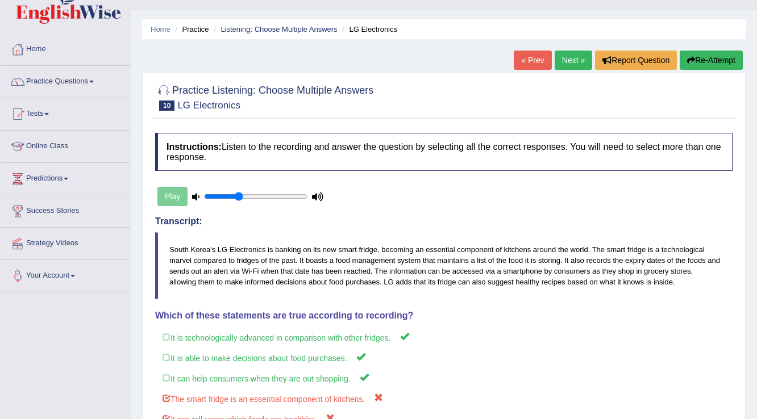
scroll to position [0, 0]
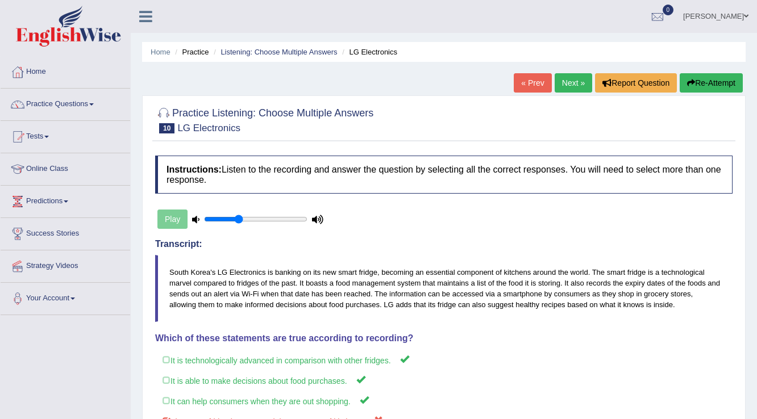
click at [570, 81] on link "Next »" at bounding box center [572, 82] width 37 height 19
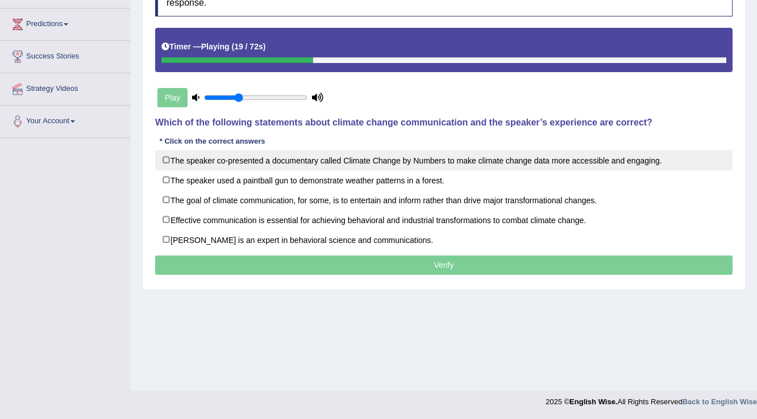
click at [339, 154] on label "The speaker co-presented a documentary called Climate Change by Numbers to make…" at bounding box center [443, 160] width 577 height 20
checkbox input "true"
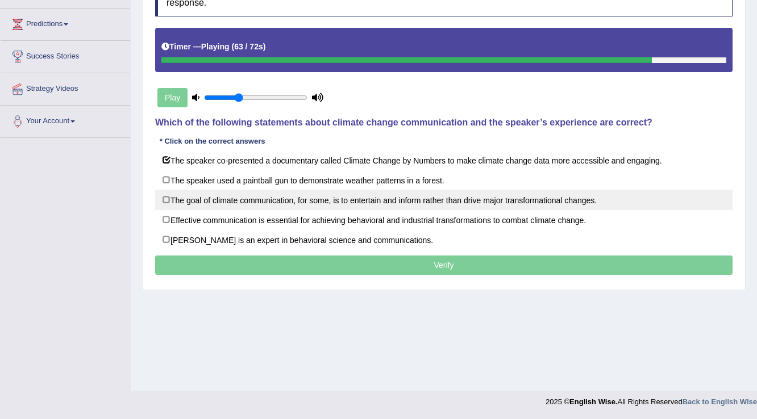
click at [286, 201] on label "The goal of climate communication, for some, is to entertain and inform rather …" at bounding box center [443, 200] width 577 height 20
checkbox input "true"
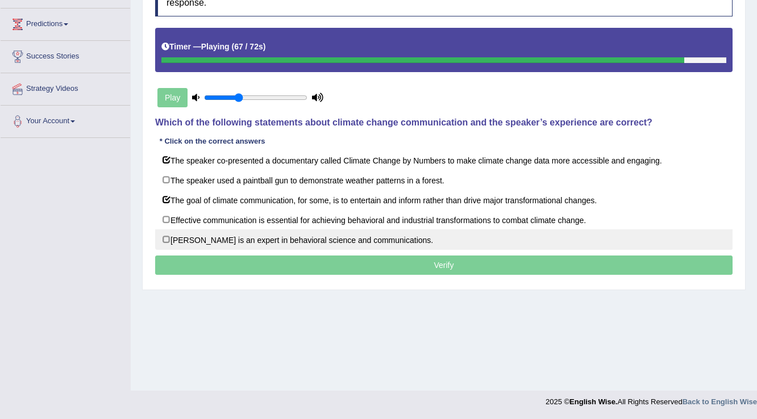
click at [309, 236] on label "Dr. Emily Shuckburgh is an expert in behavioral science and communications." at bounding box center [443, 240] width 577 height 20
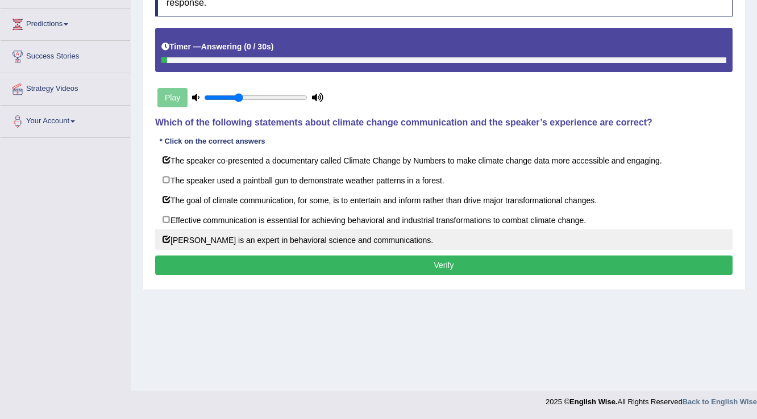
click at [311, 235] on label "Dr. Emily Shuckburgh is an expert in behavioral science and communications." at bounding box center [443, 240] width 577 height 20
click at [323, 238] on label "Dr. Emily Shuckburgh is an expert in behavioral science and communications." at bounding box center [443, 240] width 577 height 20
checkbox input "true"
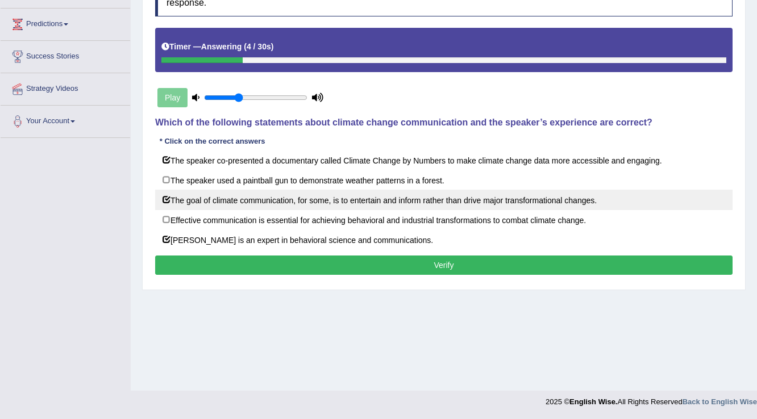
click at [409, 199] on label "The goal of climate communication, for some, is to entertain and inform rather …" at bounding box center [443, 200] width 577 height 20
checkbox input "false"
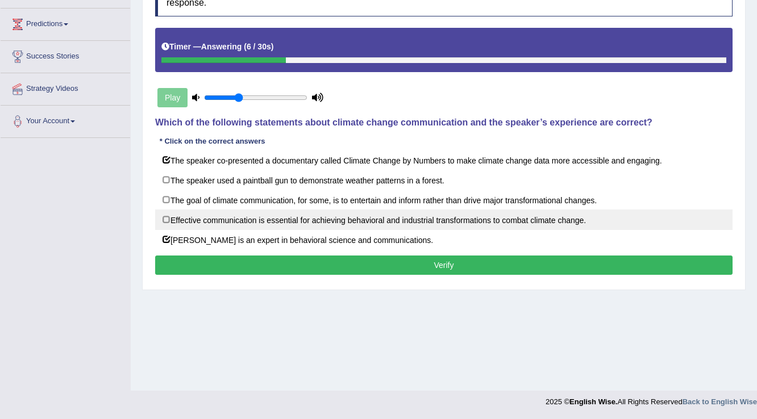
click at [265, 222] on label "Effective communication is essential for achieving behavioral and industrial tr…" at bounding box center [443, 220] width 577 height 20
checkbox input "true"
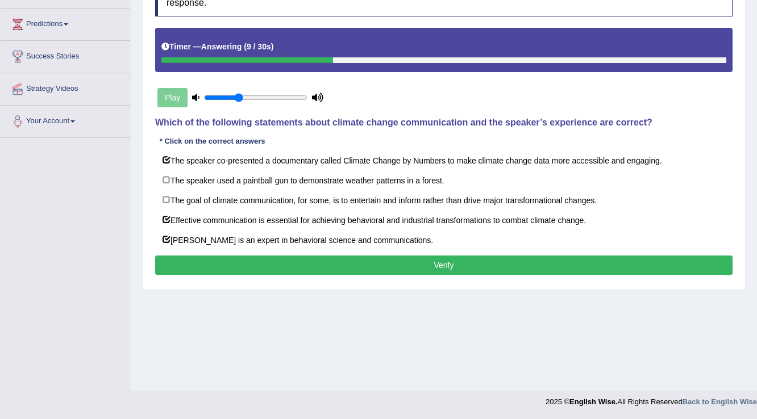
click at [461, 251] on div "Instructions: Listen to the recording and answer the question by selecting all …" at bounding box center [443, 128] width 583 height 311
click at [464, 258] on button "Verify" at bounding box center [443, 265] width 577 height 19
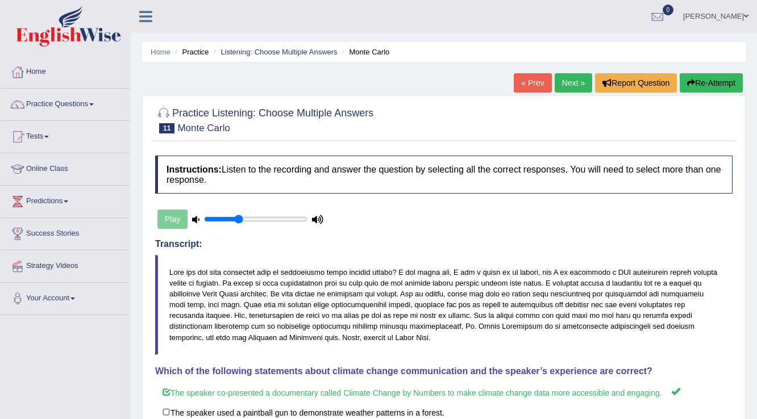
click at [585, 78] on link "Next »" at bounding box center [572, 82] width 37 height 19
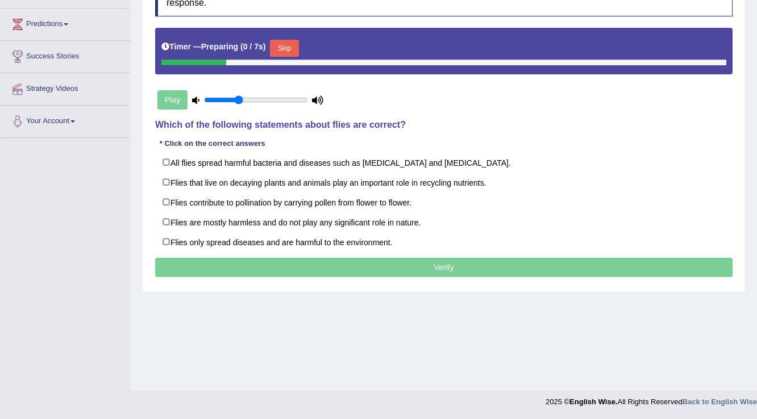
scroll to position [177, 0]
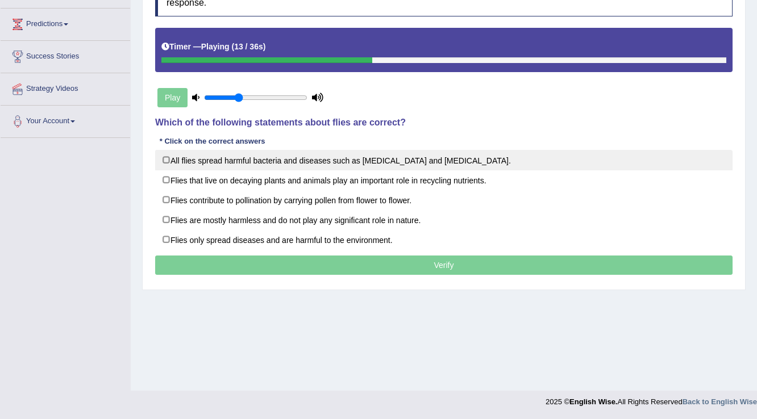
click at [209, 164] on label "All flies spread harmful bacteria and diseases such as malaria and yellow fever." at bounding box center [443, 160] width 577 height 20
checkbox input "true"
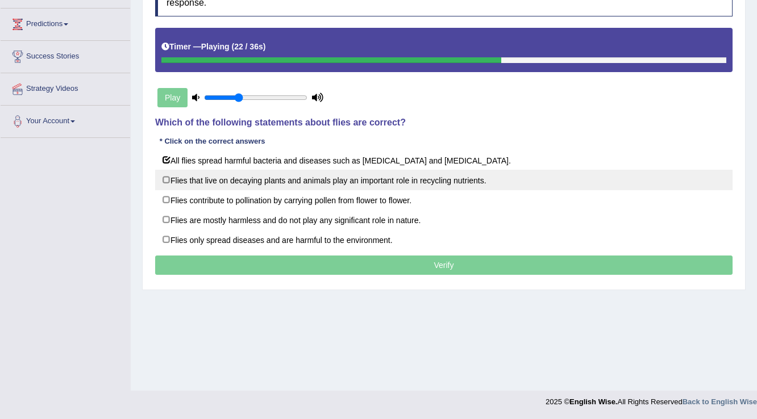
click at [389, 181] on label "Flies that live on decaying plants and animals play an important role in recycl…" at bounding box center [443, 180] width 577 height 20
checkbox input "true"
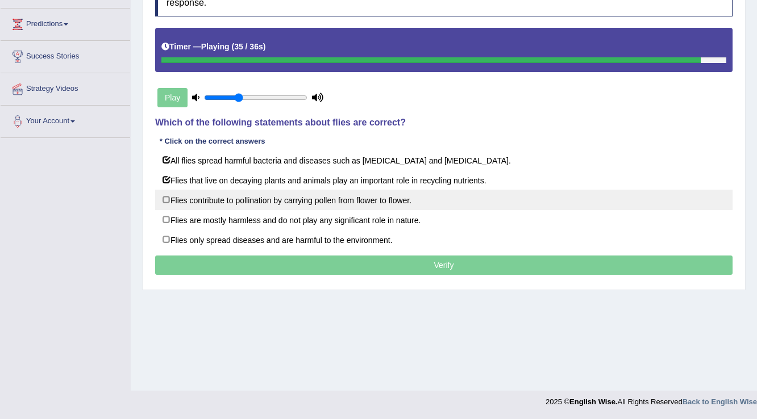
click at [387, 191] on label "Flies contribute to pollination by carrying pollen from flower to flower." at bounding box center [443, 200] width 577 height 20
checkbox input "true"
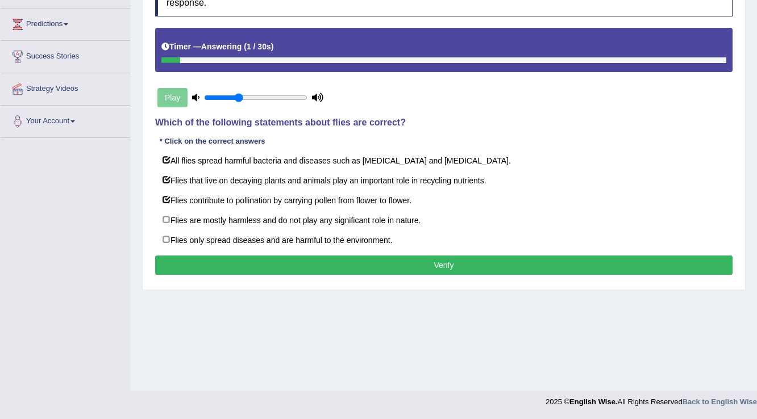
click at [468, 265] on button "Verify" at bounding box center [443, 265] width 577 height 19
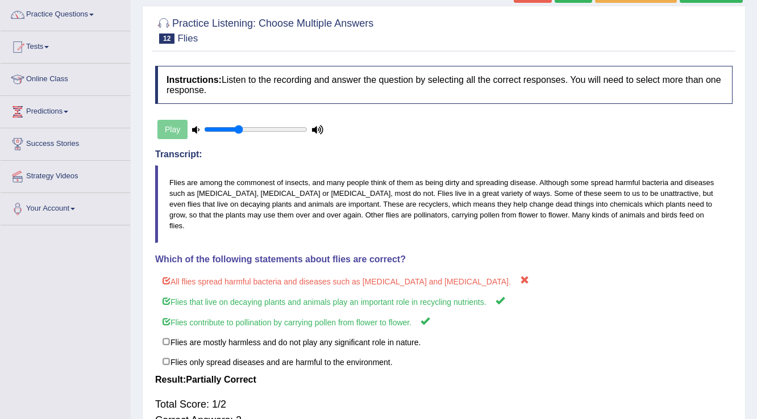
scroll to position [0, 0]
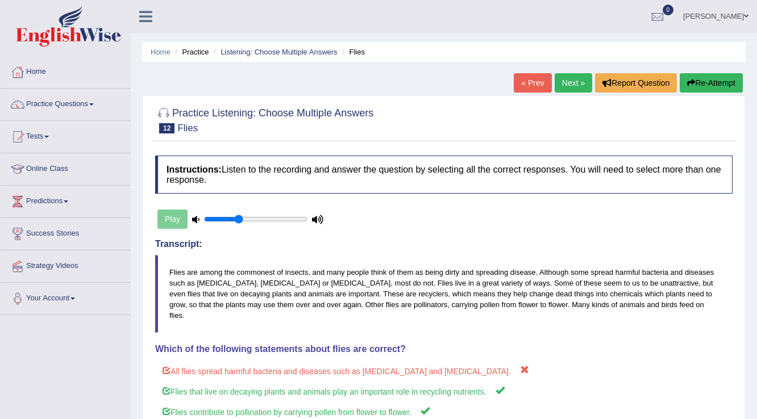
click at [574, 85] on link "Next »" at bounding box center [572, 82] width 37 height 19
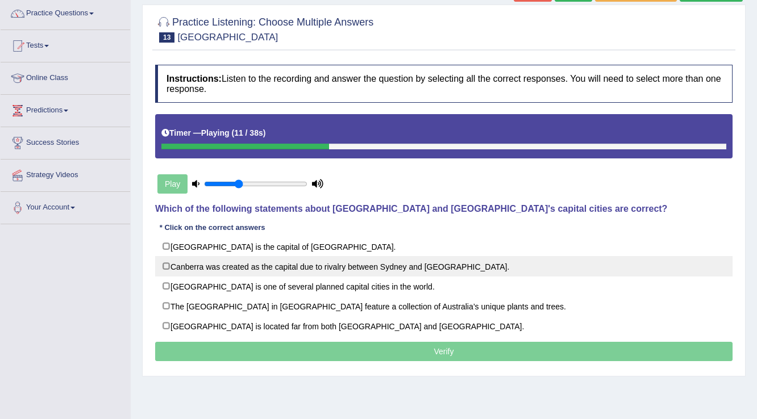
click at [373, 268] on label "Canberra was created as the capital due to rivalry between Sydney and [GEOGRAPH…" at bounding box center [443, 266] width 577 height 20
checkbox input "true"
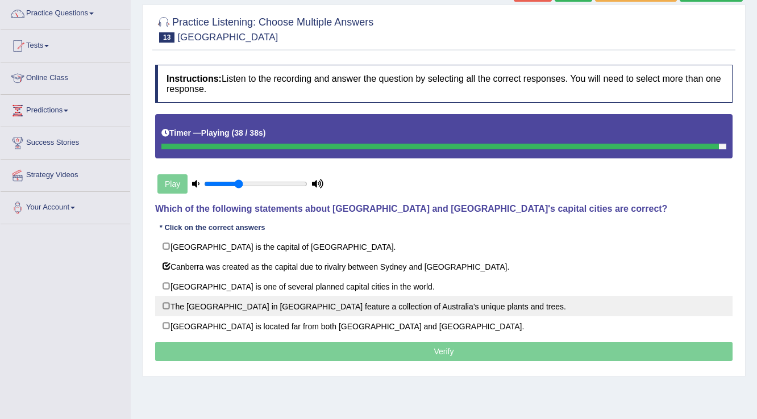
click at [393, 308] on label "The [GEOGRAPHIC_DATA] in [GEOGRAPHIC_DATA] feature a collection of Australia’s …" at bounding box center [443, 306] width 577 height 20
checkbox input "true"
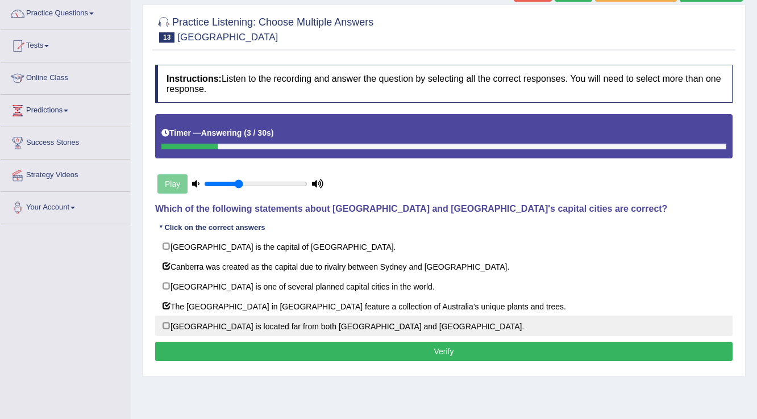
click at [351, 330] on label "Canberra is located far from both Sydney and Melbourne." at bounding box center [443, 326] width 577 height 20
checkbox input "true"
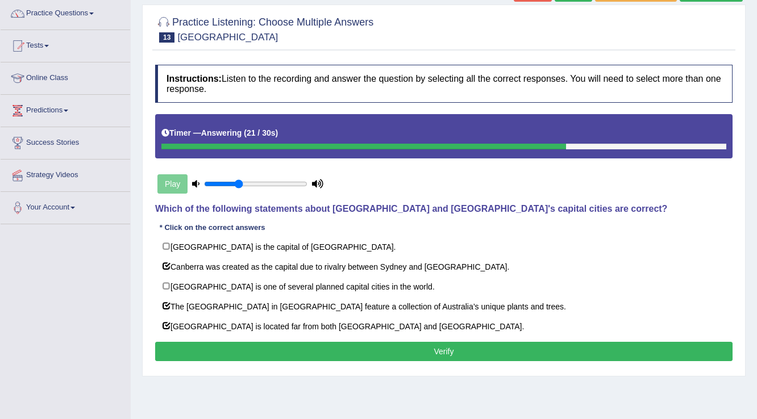
click at [392, 347] on button "Verify" at bounding box center [443, 351] width 577 height 19
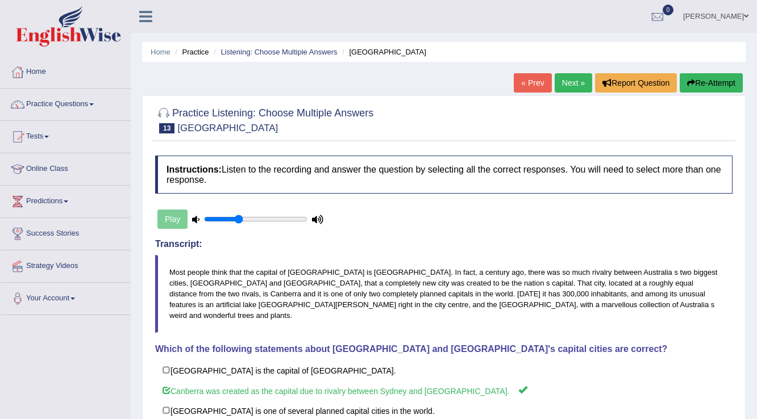
click at [566, 86] on link "Next »" at bounding box center [572, 82] width 37 height 19
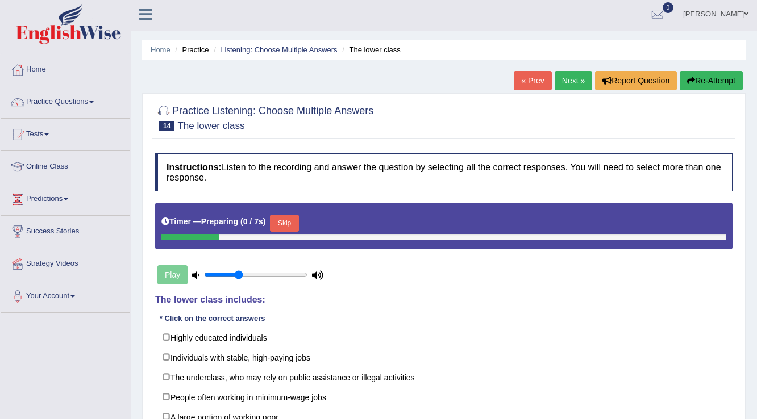
scroll to position [136, 0]
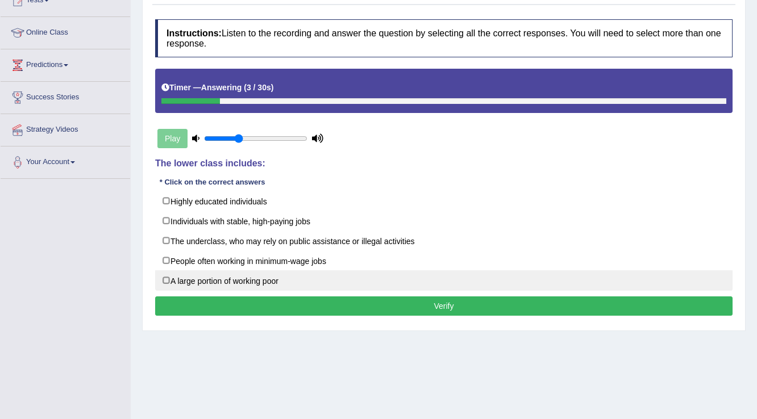
click at [268, 282] on label "A large portion of working poor" at bounding box center [443, 280] width 577 height 20
checkbox input "true"
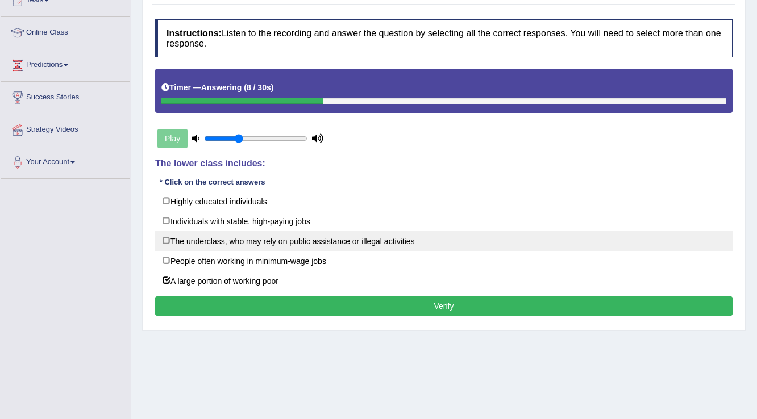
click at [441, 239] on label "The underclass, who may rely on public assistance or illegal activities" at bounding box center [443, 241] width 577 height 20
checkbox input "true"
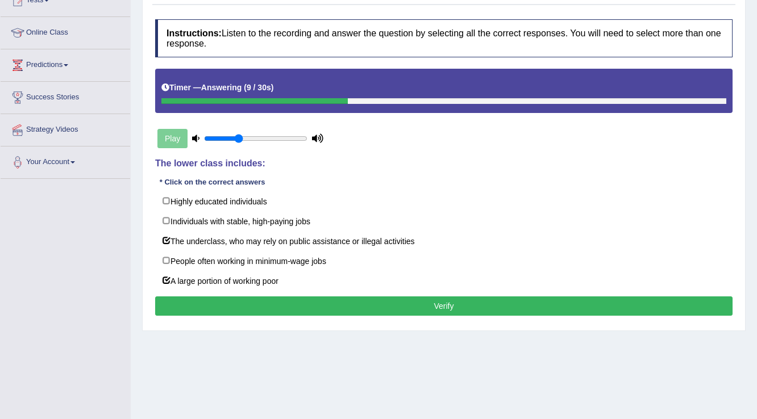
click at [435, 343] on div "Home Practice Listening: Choose Multiple Answers The lower class « Prev Next » …" at bounding box center [444, 148] width 626 height 568
click at [429, 300] on button "Verify" at bounding box center [443, 306] width 577 height 19
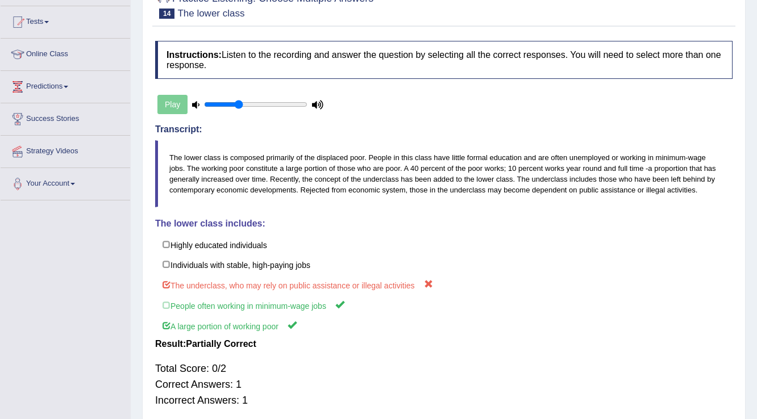
scroll to position [0, 0]
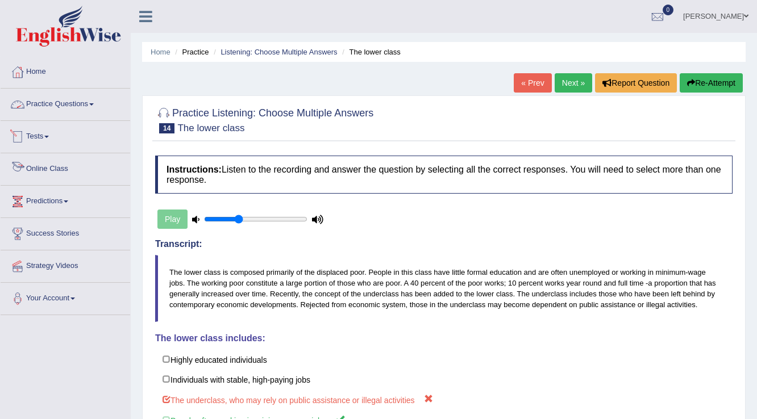
click at [61, 97] on link "Practice Questions" at bounding box center [66, 103] width 130 height 28
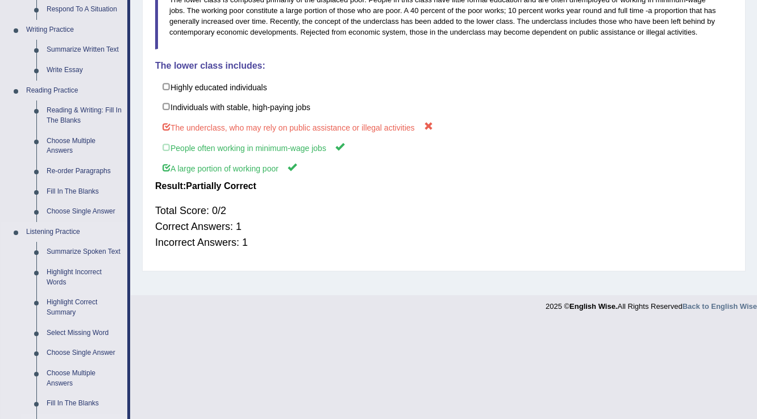
scroll to position [409, 0]
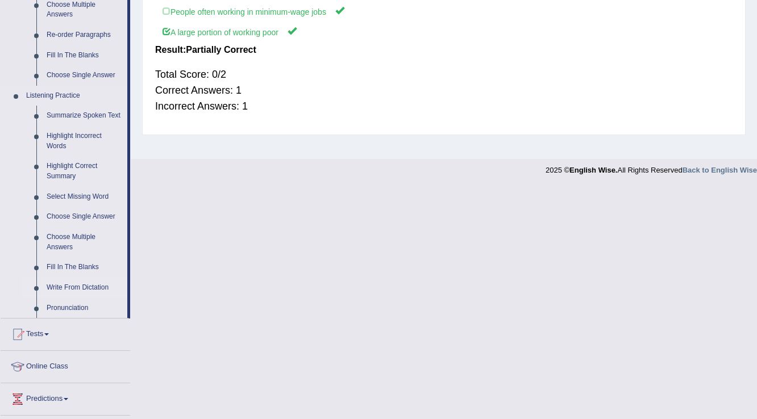
click at [92, 289] on link "Write From Dictation" at bounding box center [84, 288] width 86 height 20
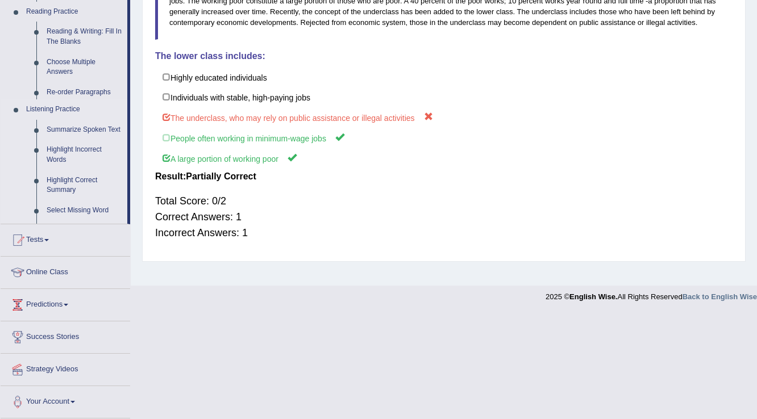
scroll to position [177, 0]
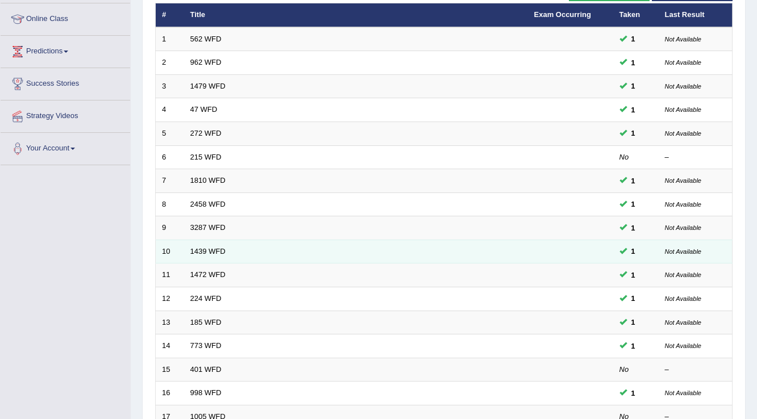
scroll to position [148, 0]
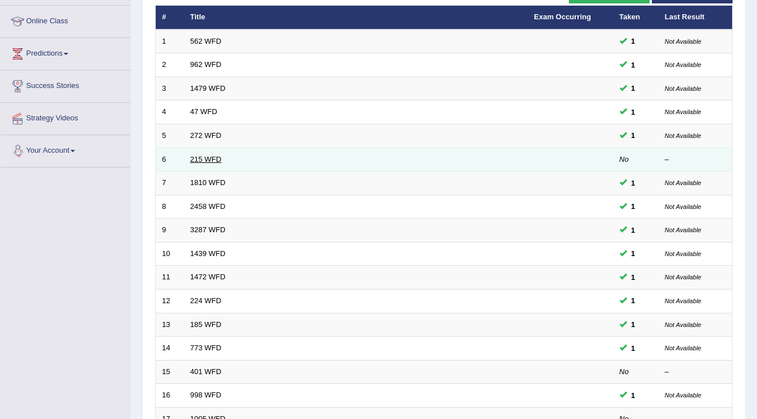
click at [201, 157] on link "215 WFD" at bounding box center [205, 159] width 31 height 9
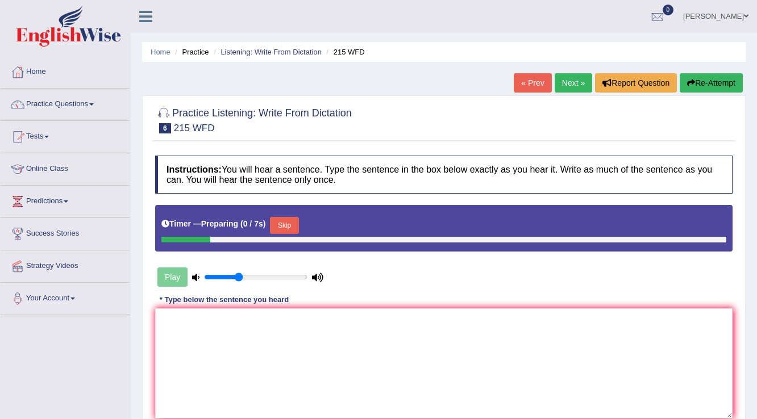
click at [233, 339] on textarea at bounding box center [443, 363] width 577 height 110
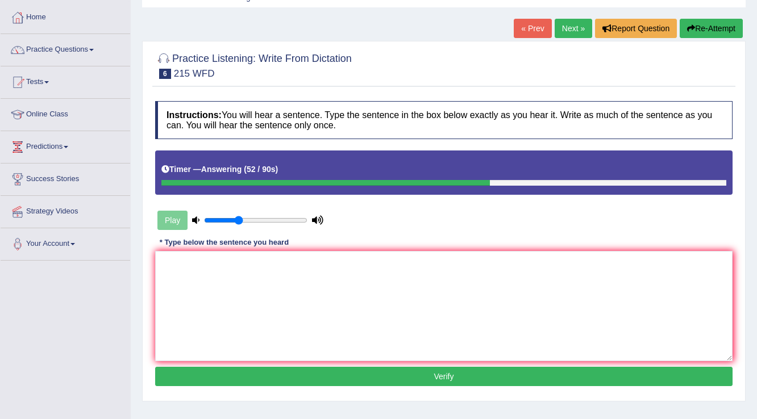
scroll to position [41, 0]
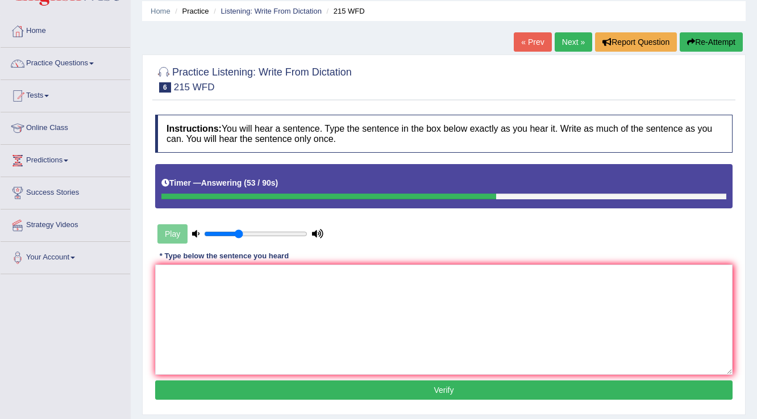
click at [704, 43] on button "Re-Attempt" at bounding box center [710, 41] width 63 height 19
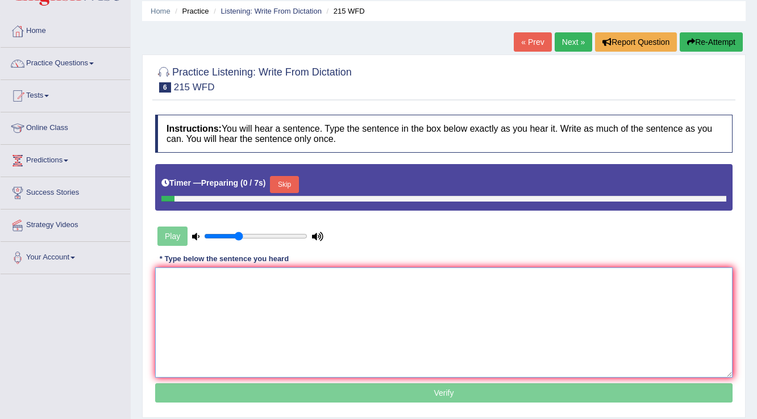
click at [280, 308] on textarea at bounding box center [443, 323] width 577 height 110
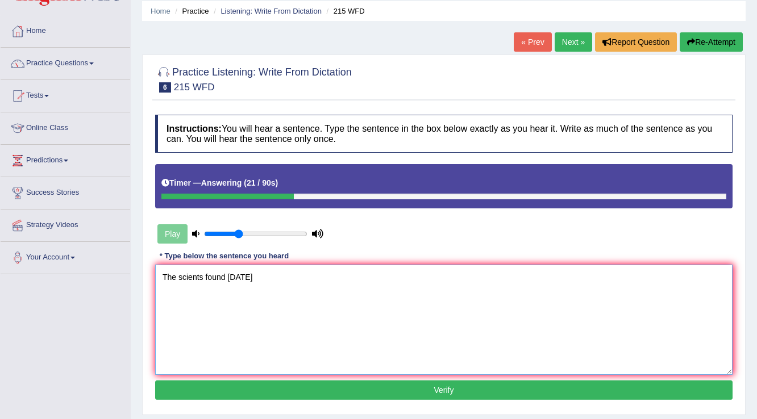
type textarea "The scients found today"
click at [416, 393] on button "Verify" at bounding box center [443, 390] width 577 height 19
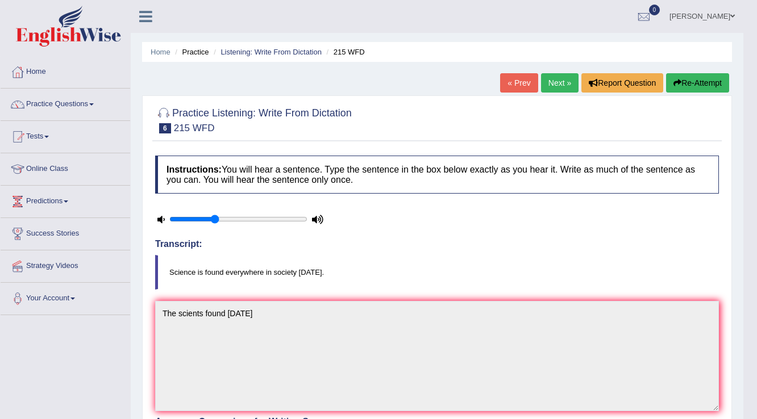
click at [697, 74] on button "Re-Attempt" at bounding box center [697, 82] width 63 height 19
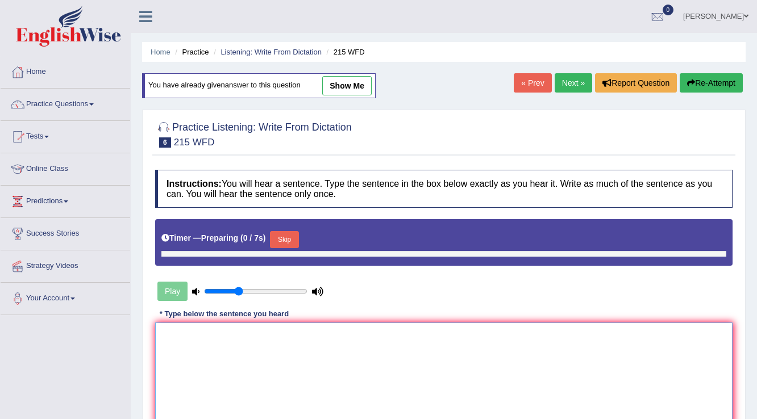
click at [205, 348] on textarea at bounding box center [443, 378] width 577 height 110
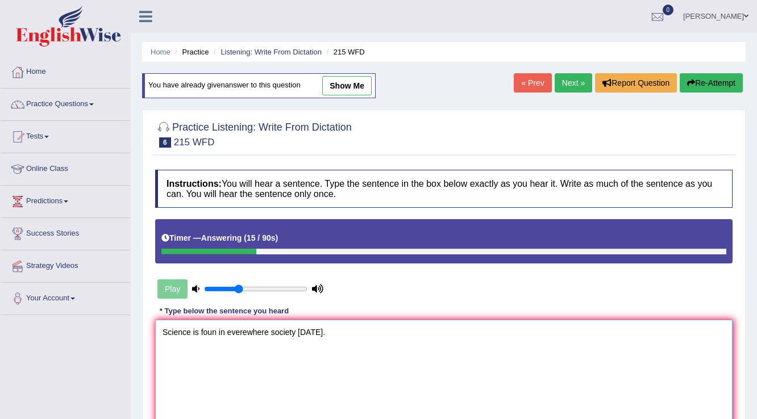
click at [214, 332] on textarea "Science is foun in everewhere society today." at bounding box center [443, 375] width 577 height 110
click at [250, 328] on textarea "Science is found in everewhere society today." at bounding box center [443, 375] width 577 height 110
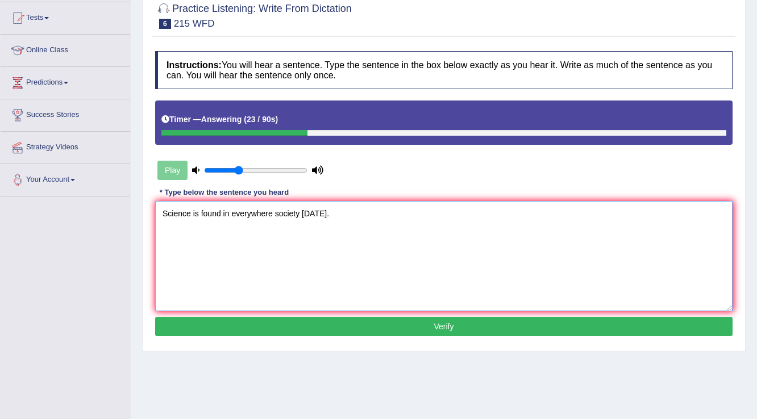
scroll to position [136, 0]
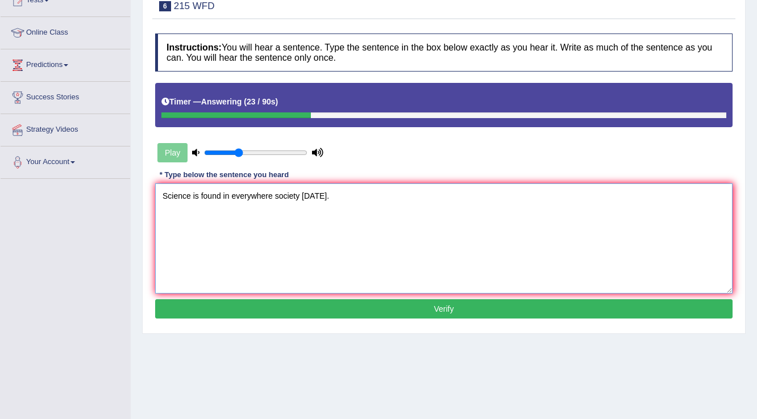
type textarea "Science is found in everywhere society today."
click at [444, 314] on button "Verify" at bounding box center [443, 308] width 577 height 19
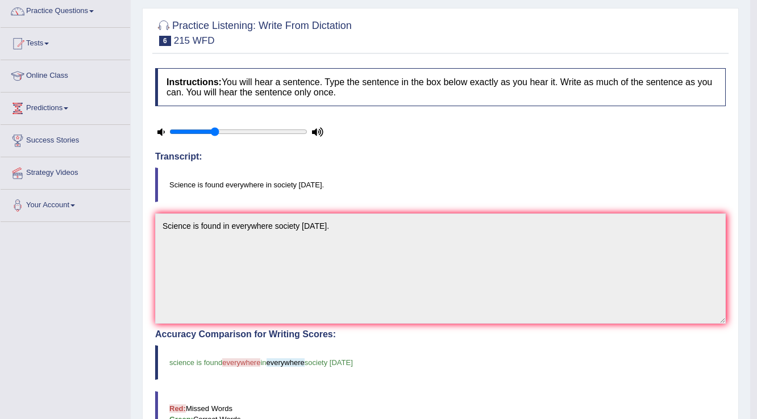
scroll to position [81, 0]
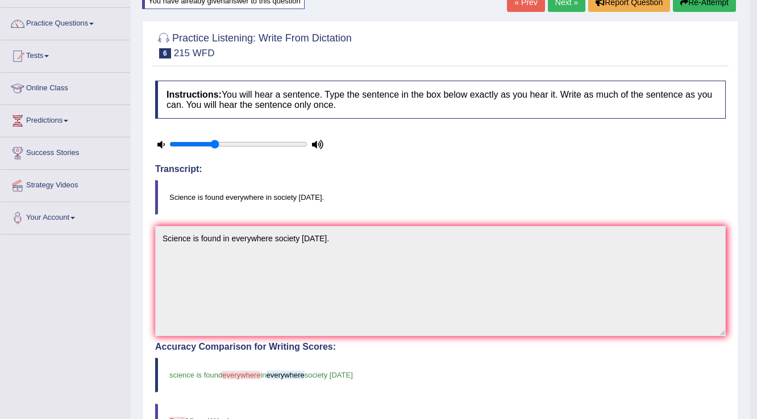
click at [564, 7] on link "Next »" at bounding box center [566, 2] width 37 height 19
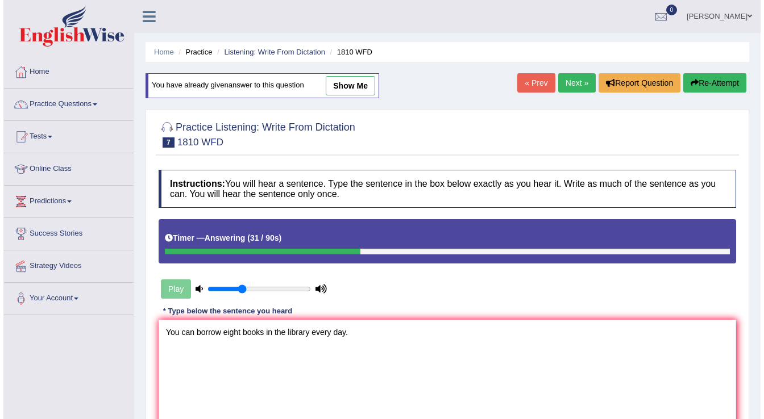
scroll to position [45, 0]
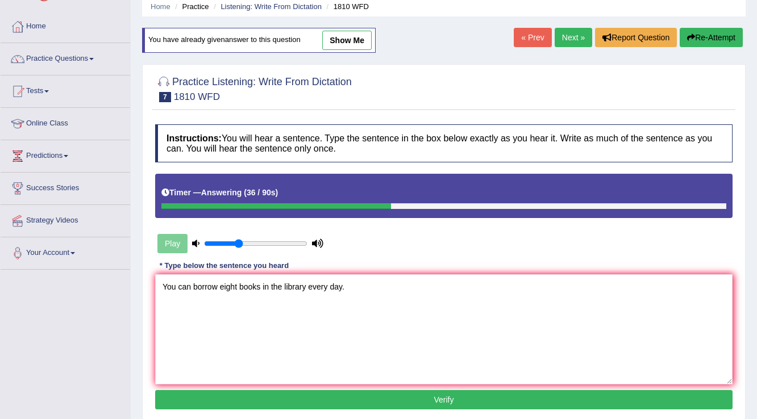
click at [261, 286] on textarea "You can borrow eight books in the library every day." at bounding box center [443, 329] width 577 height 110
type textarea "You can borrow eight books book in the library every day."
click at [358, 397] on button "Verify" at bounding box center [443, 399] width 577 height 19
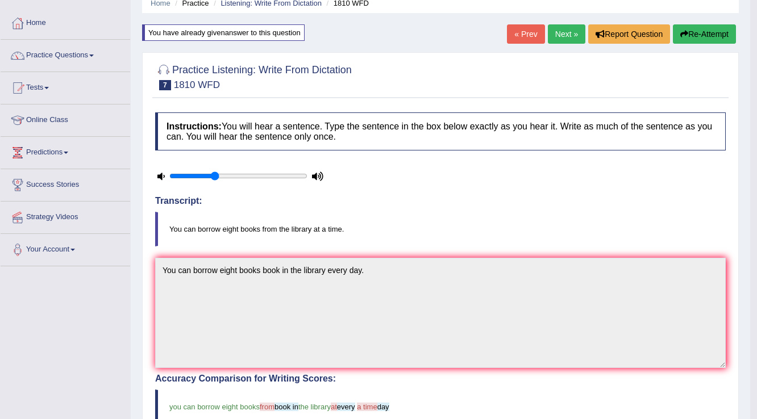
scroll to position [35, 0]
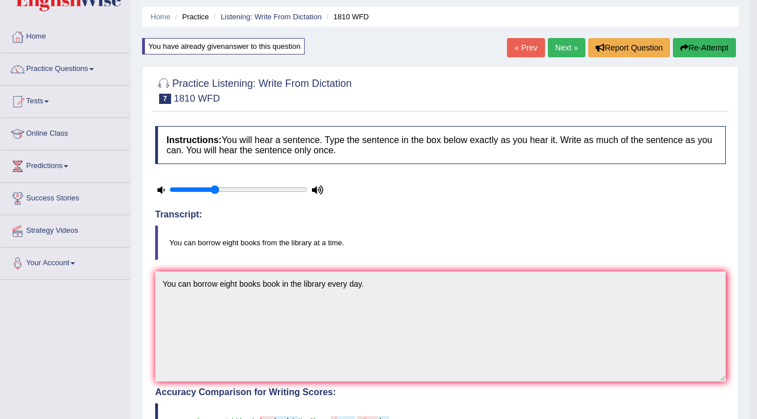
click at [559, 39] on link "Next »" at bounding box center [566, 47] width 37 height 19
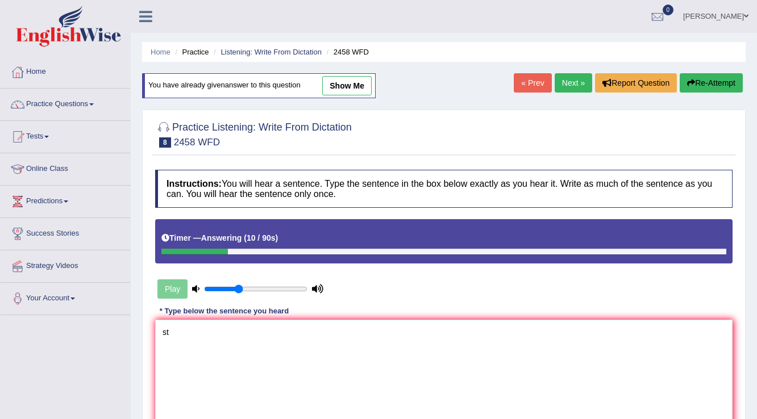
type textarea "s"
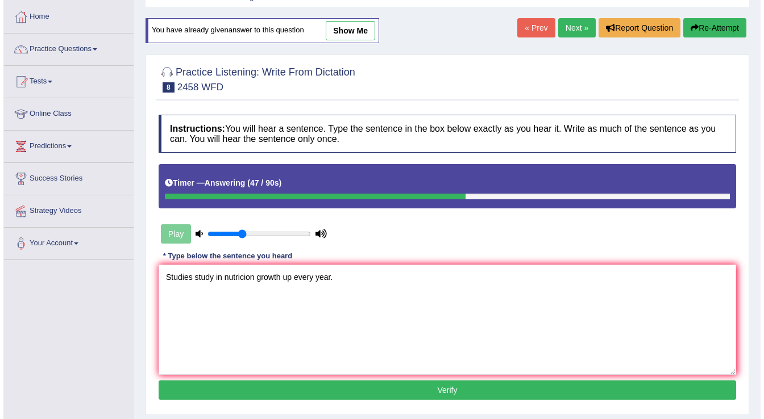
scroll to position [136, 0]
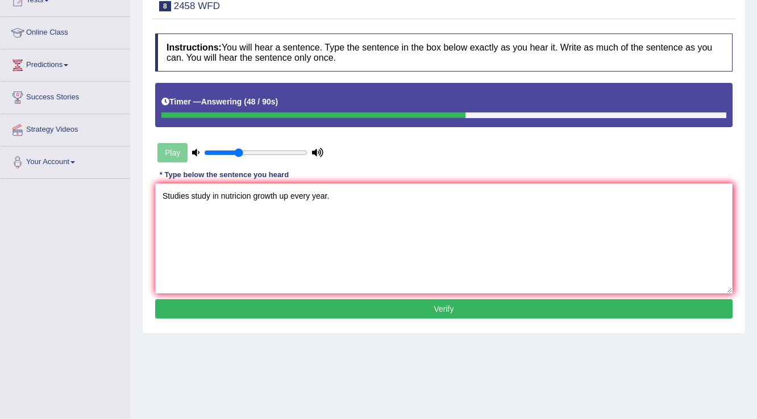
type textarea "Studies study in nutricion growth up every year."
click at [401, 303] on button "Verify" at bounding box center [443, 308] width 577 height 19
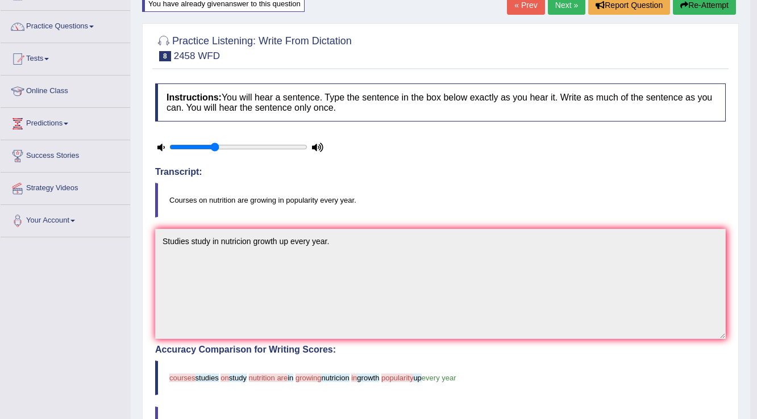
scroll to position [0, 0]
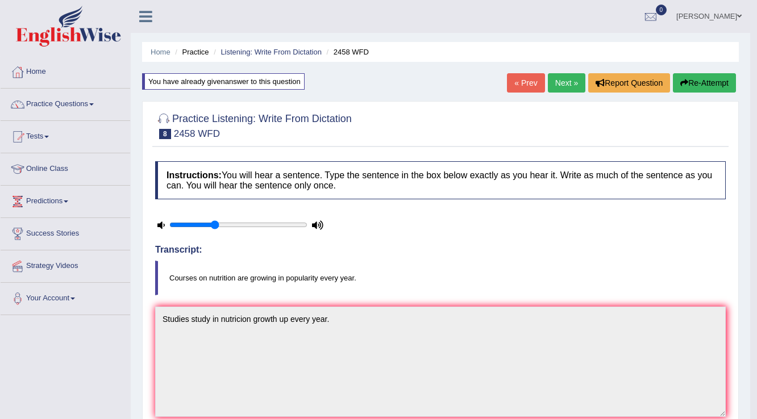
click at [557, 80] on link "Next »" at bounding box center [566, 82] width 37 height 19
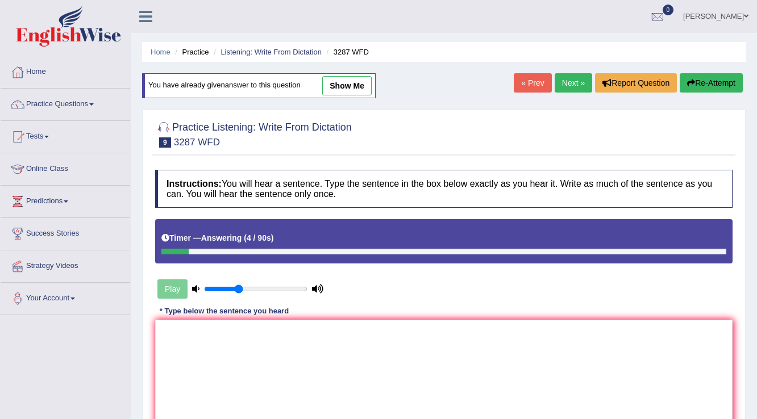
type textarea "a"
click at [183, 331] on textarea "A new everey week" at bounding box center [443, 375] width 577 height 110
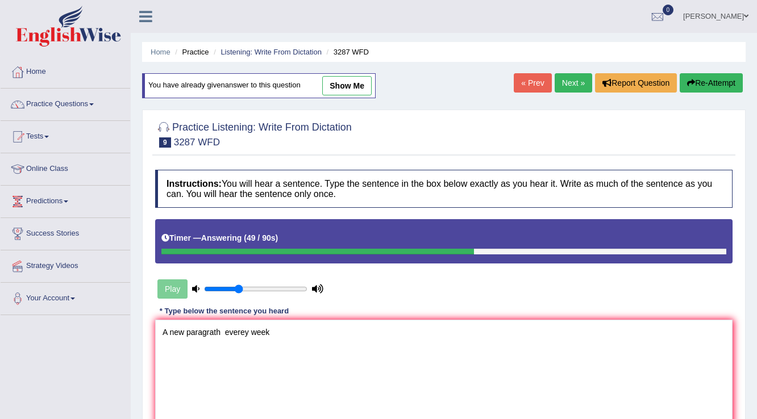
type textarea "A new paragrath everey week"
click at [706, 81] on button "Re-Attempt" at bounding box center [710, 82] width 63 height 19
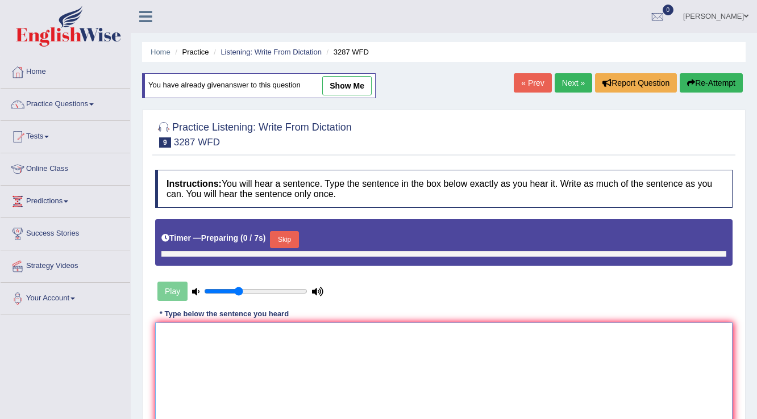
click at [289, 365] on textarea at bounding box center [443, 378] width 577 height 110
type textarea "a"
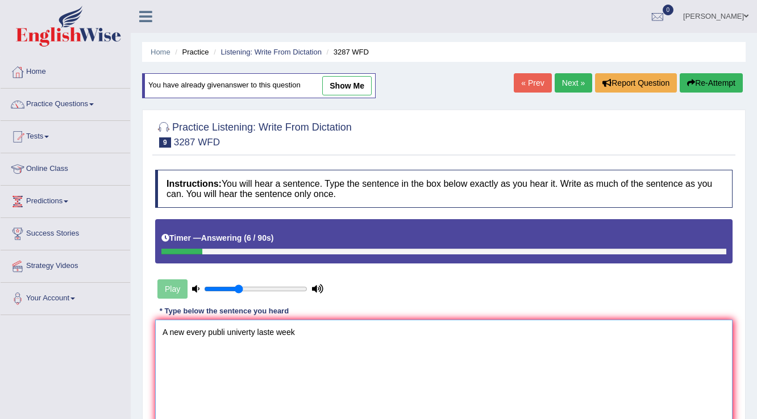
click at [180, 327] on textarea "A new every publi univerty laste week" at bounding box center [443, 375] width 577 height 110
click at [186, 332] on textarea "A new every publi univerty laste week" at bounding box center [443, 375] width 577 height 110
click at [290, 331] on textarea "A new articule is publish in the univerty laste week" at bounding box center [443, 375] width 577 height 110
click at [325, 332] on textarea "A new articule is publish in the university laste week" at bounding box center [443, 375] width 577 height 110
click at [334, 329] on textarea "A new articule is publish in the university last week" at bounding box center [443, 375] width 577 height 110
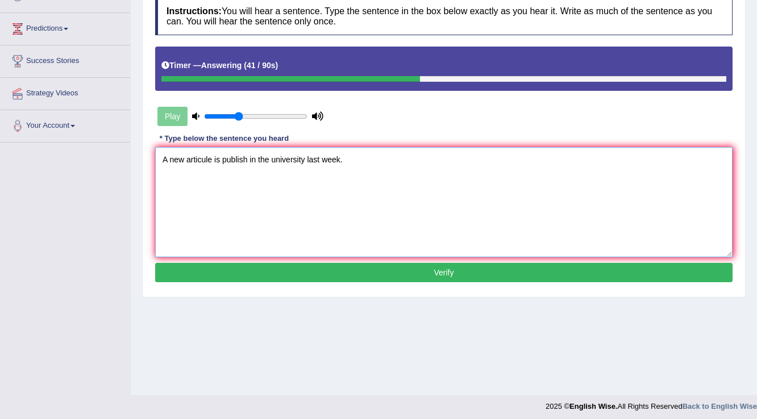
scroll to position [177, 0]
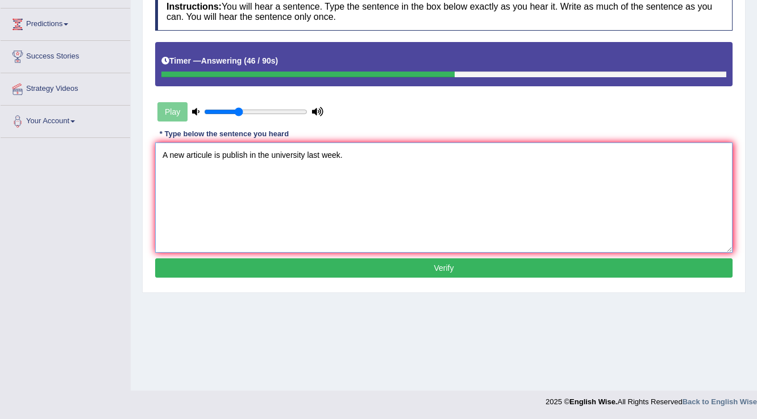
type textarea "A new articule is publish in the university last week."
click at [503, 284] on div "Instructions: You will hear a sentence. Type the sentence in the box below exac…" at bounding box center [443, 137] width 583 height 300
click at [472, 264] on button "Verify" at bounding box center [443, 267] width 577 height 19
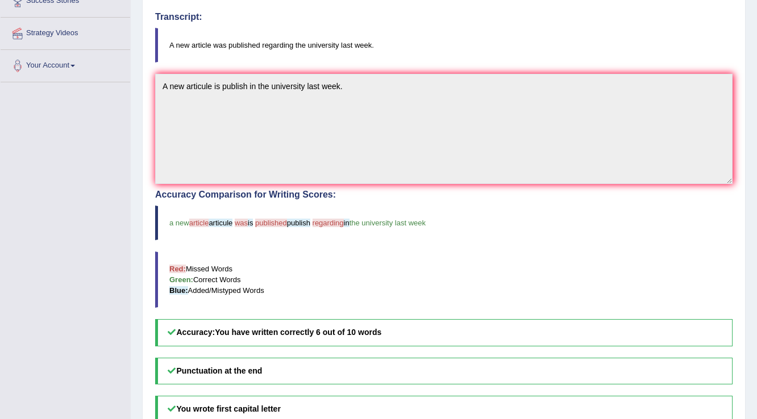
scroll to position [81, 0]
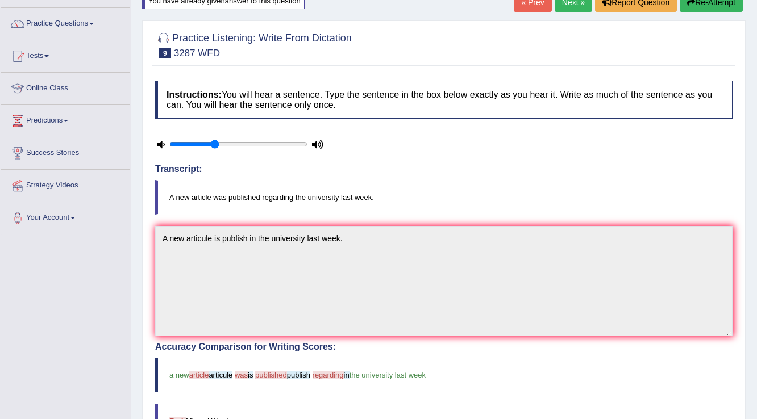
click at [568, 1] on link "Next »" at bounding box center [572, 2] width 37 height 19
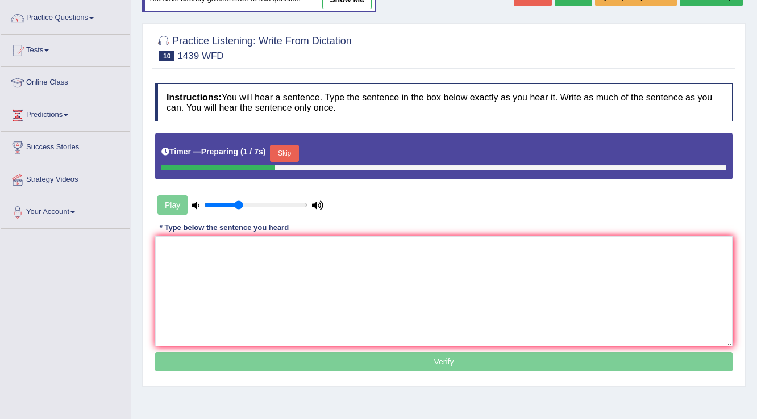
scroll to position [91, 0]
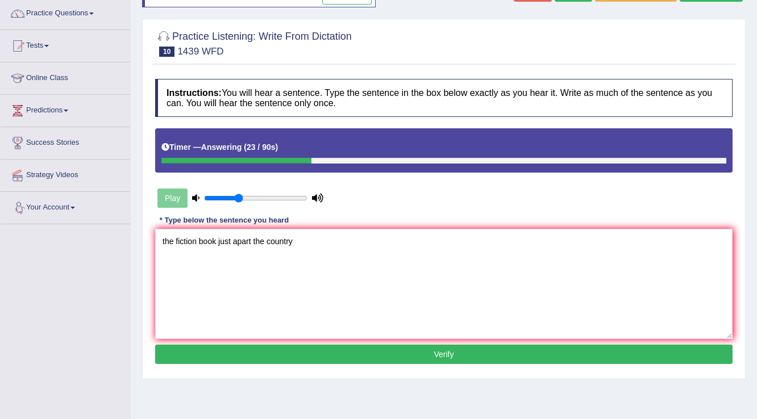
click at [218, 240] on textarea "the fiction book just apart the country" at bounding box center [443, 284] width 577 height 110
click at [257, 240] on textarea "the fiction book bookis just apart the country" at bounding box center [443, 284] width 577 height 110
click at [416, 243] on textarea "the fiction book bookis just past the counter apart the country" at bounding box center [443, 284] width 577 height 110
drag, startPoint x: 158, startPoint y: 237, endPoint x: 195, endPoint y: 248, distance: 38.6
click at [160, 239] on textarea "the fiction book bookis just past the counter apart the country." at bounding box center [443, 284] width 577 height 110
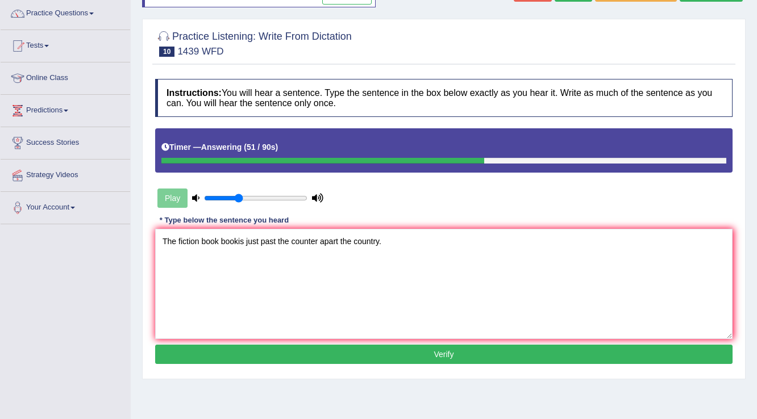
click at [239, 240] on textarea "The fiction book bookis just past the counter apart the country." at bounding box center [443, 284] width 577 height 110
click at [243, 239] on textarea "The fiction book books just past the counter apart the country." at bounding box center [443, 284] width 577 height 110
type textarea "The fiction book books are just past the counter apart the country."
click at [399, 345] on button "Verify" at bounding box center [443, 354] width 577 height 19
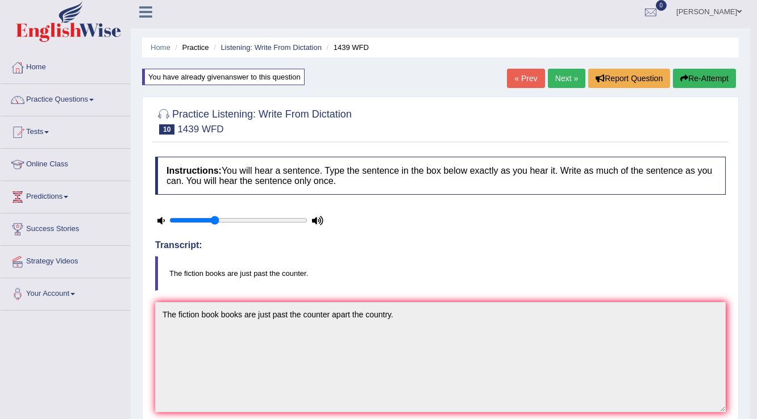
scroll to position [0, 0]
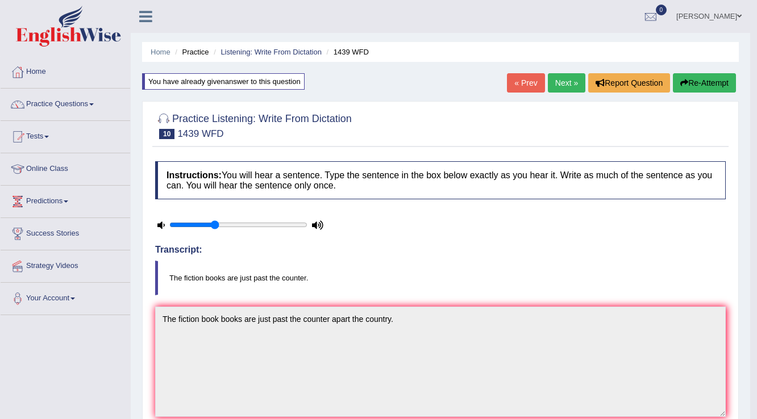
click at [552, 89] on link "Next »" at bounding box center [566, 82] width 37 height 19
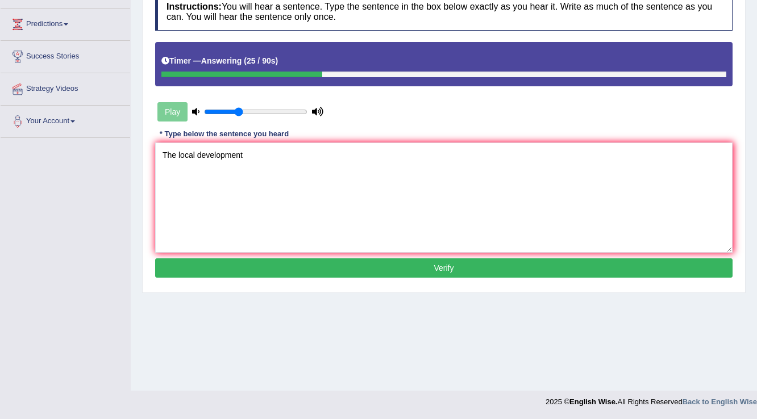
scroll to position [41, 0]
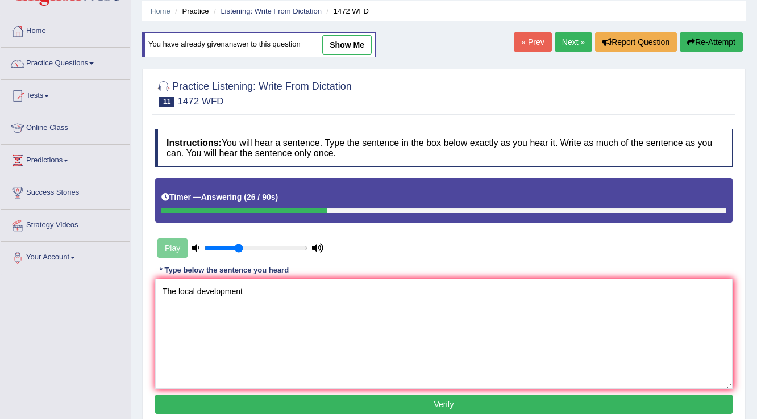
type textarea "The local development"
click at [704, 44] on button "Re-Attempt" at bounding box center [710, 41] width 63 height 19
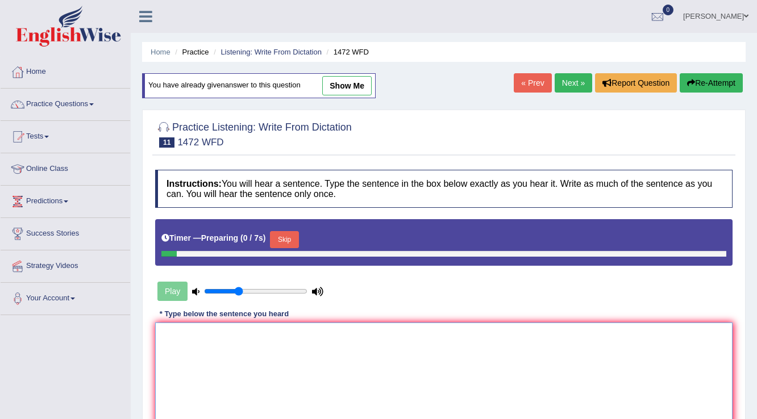
click at [298, 323] on textarea at bounding box center [443, 378] width 577 height 110
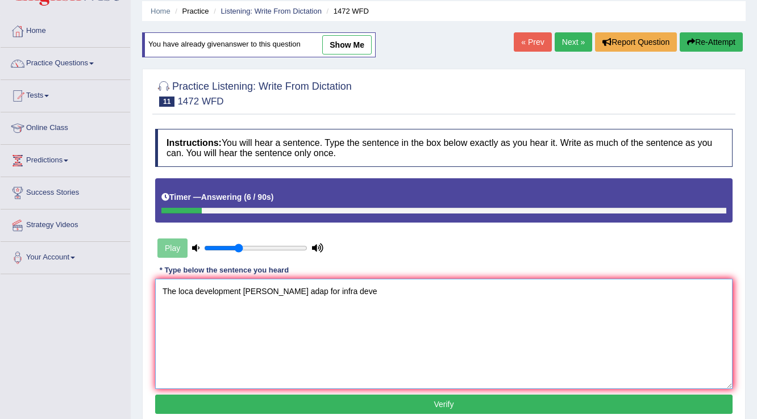
click at [259, 290] on textarea "The loca development [PERSON_NAME] adap for infra deve" at bounding box center [443, 334] width 577 height 110
click at [298, 293] on textarea "The loca development goverment adap for infra deve" at bounding box center [443, 334] width 577 height 110
click at [331, 290] on textarea "The loca development goverment adapt for infra deve" at bounding box center [443, 334] width 577 height 110
click at [389, 286] on textarea "The loca development goverment adapt for infracstuture deve" at bounding box center [443, 334] width 577 height 110
click at [335, 289] on textarea "The loca development goverment adapt for infracstuture deve" at bounding box center [443, 334] width 577 height 110
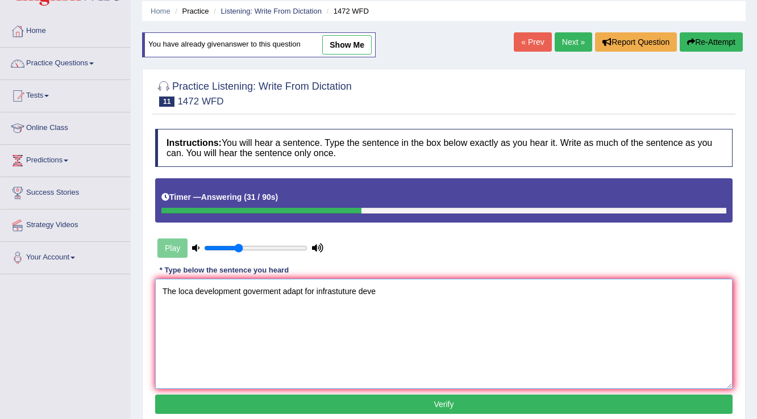
click at [377, 293] on textarea "The loca development goverment adapt for infrastuture deve" at bounding box center [443, 334] width 577 height 110
click at [192, 293] on textarea "The loca development goverment adapt for infrastuture deveploment" at bounding box center [443, 334] width 577 height 110
click at [262, 291] on textarea "The local development goverment adapt for infrastuture deveploment" at bounding box center [443, 334] width 577 height 110
click at [349, 291] on textarea "The local development government adapt for infrastuture deveploment" at bounding box center [443, 334] width 577 height 110
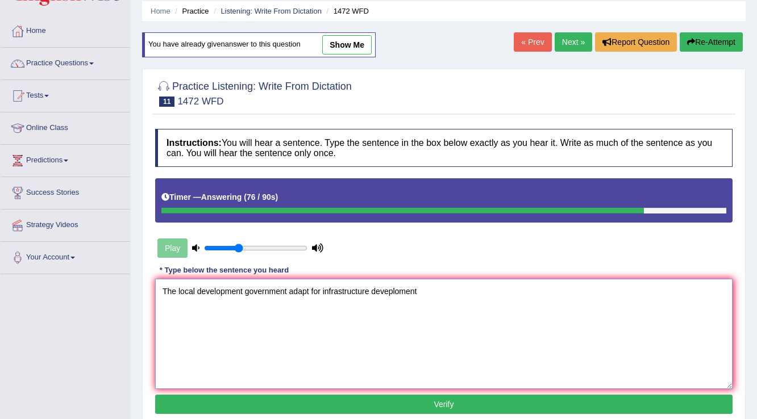
click at [443, 288] on textarea "The local development government adapt for infrastructure deveploment" at bounding box center [443, 334] width 577 height 110
type textarea "The local development government adapt for infrastructure deveploment."
click at [449, 391] on div "Instructions: You will hear a sentence. Type the sentence in the box below exac…" at bounding box center [443, 273] width 583 height 300
click at [449, 395] on button "Verify" at bounding box center [443, 404] width 577 height 19
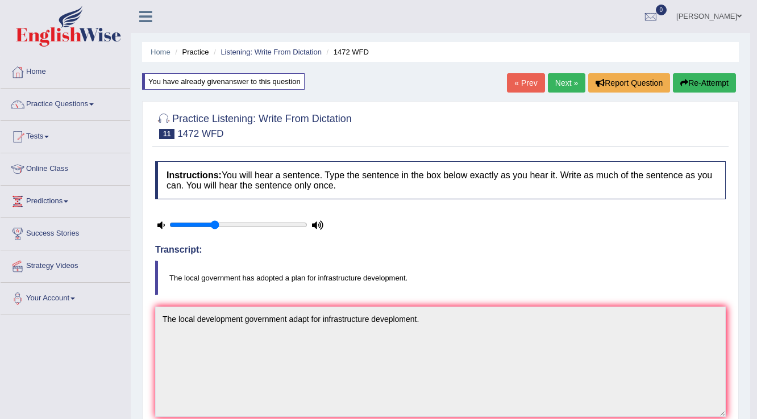
click at [573, 85] on link "Next »" at bounding box center [566, 82] width 37 height 19
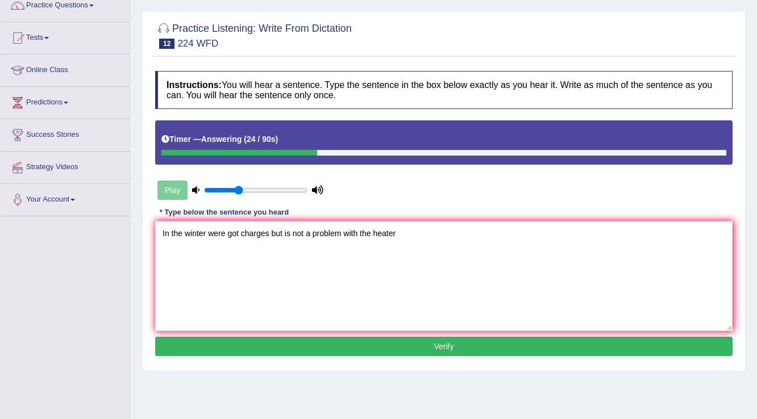
scroll to position [91, 0]
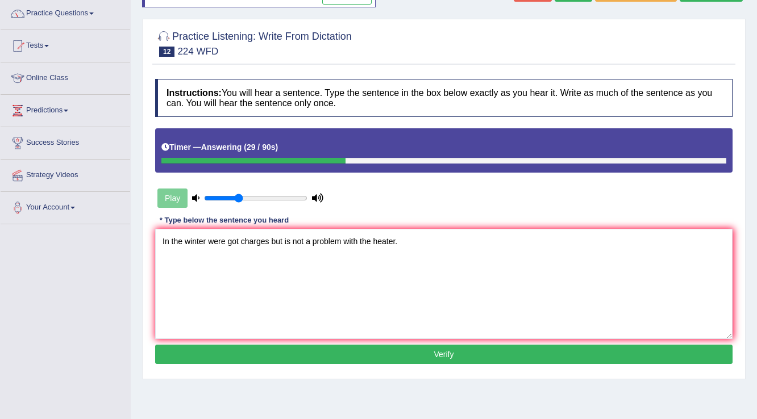
type textarea "In the winter were got charges but is not a problem with the heater."
click at [471, 359] on button "Verify" at bounding box center [443, 354] width 577 height 19
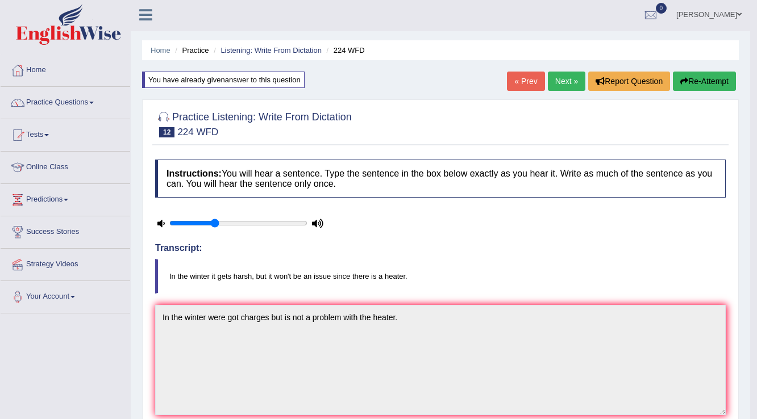
scroll to position [0, 0]
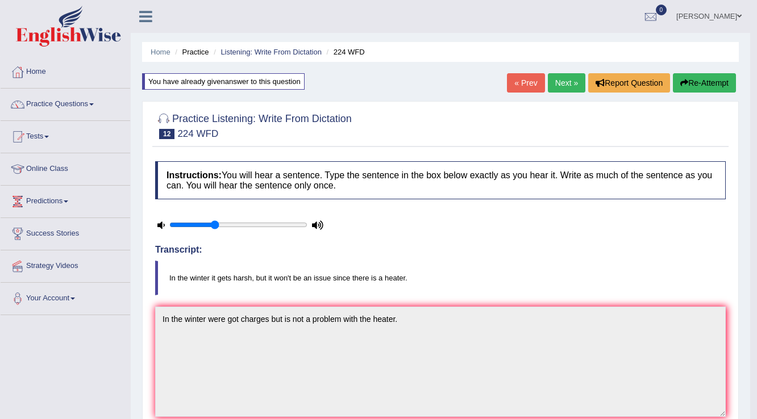
click at [564, 80] on link "Next »" at bounding box center [566, 82] width 37 height 19
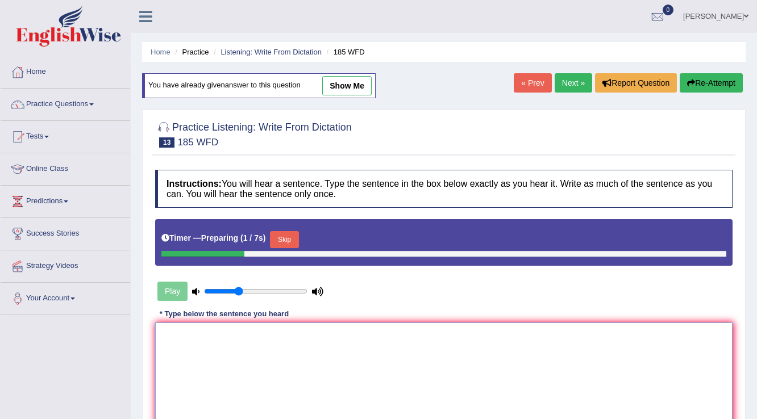
click at [291, 343] on textarea at bounding box center [443, 378] width 577 height 110
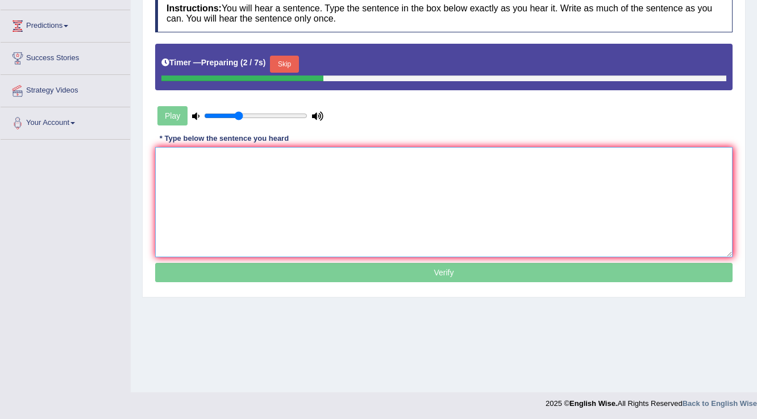
scroll to position [177, 0]
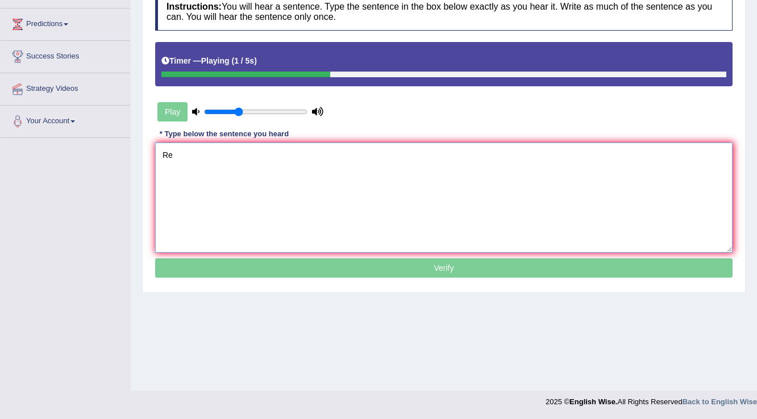
type textarea "R"
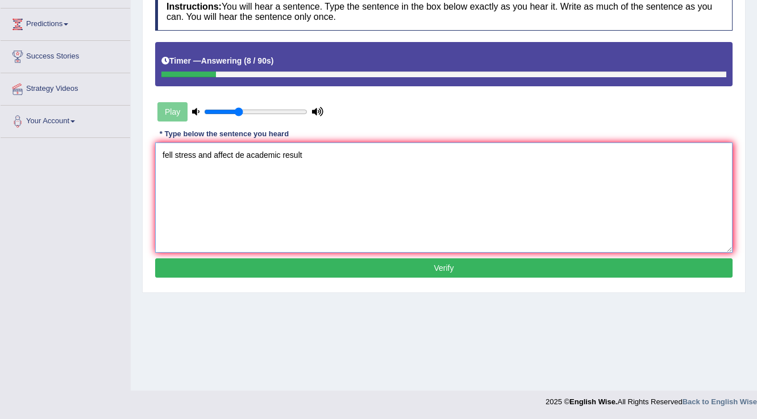
click at [160, 156] on textarea "fell stress and affect de academic result" at bounding box center [443, 198] width 577 height 110
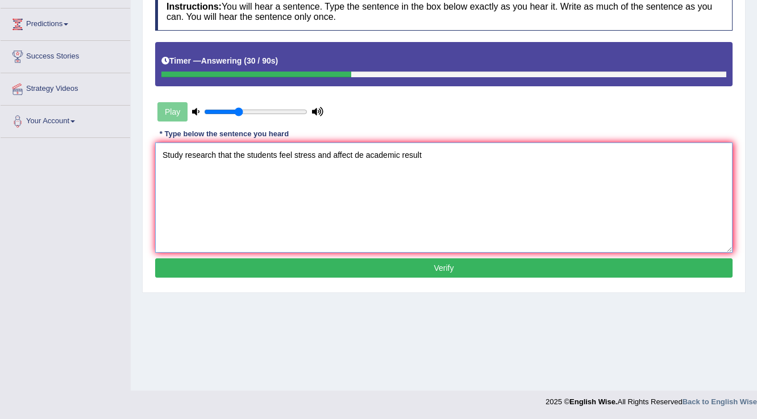
click at [354, 152] on textarea "Study research that the students feel stress and affect de academic result" at bounding box center [443, 198] width 577 height 110
click at [465, 150] on textarea "Study research that the students feel stress and affect the academic result" at bounding box center [443, 198] width 577 height 110
type textarea "Study research that the students feel stress and affect the academic result."
click at [447, 265] on button "Verify" at bounding box center [443, 267] width 577 height 19
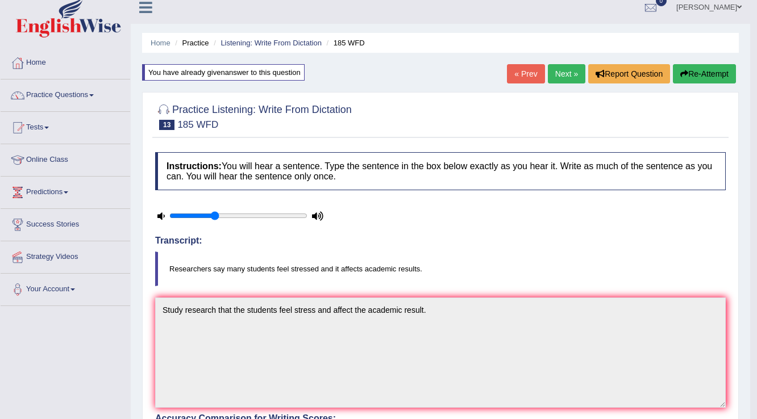
scroll to position [0, 0]
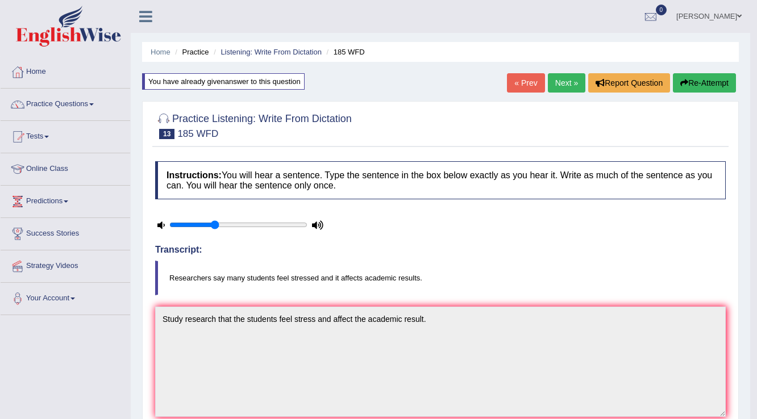
click at [562, 82] on link "Next »" at bounding box center [566, 82] width 37 height 19
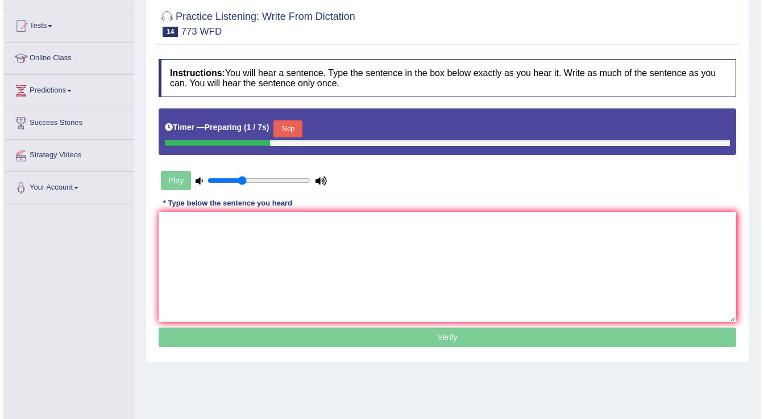
scroll to position [177, 0]
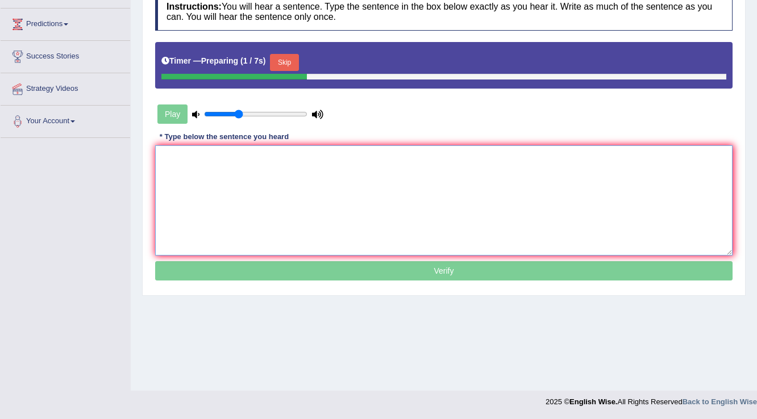
click at [215, 172] on textarea at bounding box center [443, 200] width 577 height 110
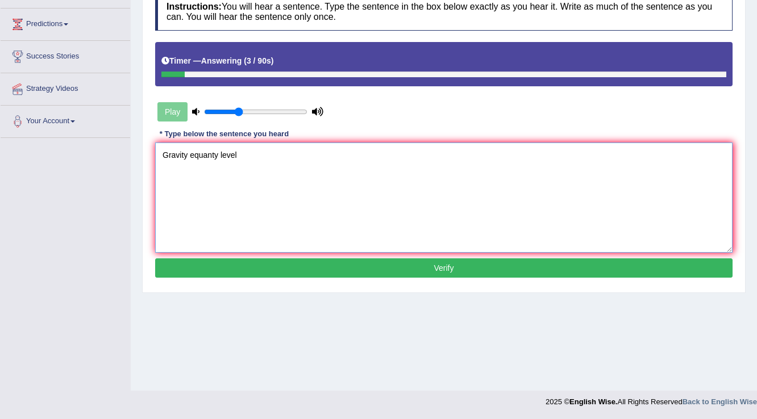
click at [189, 157] on textarea "Gravity equanty level" at bounding box center [443, 198] width 577 height 110
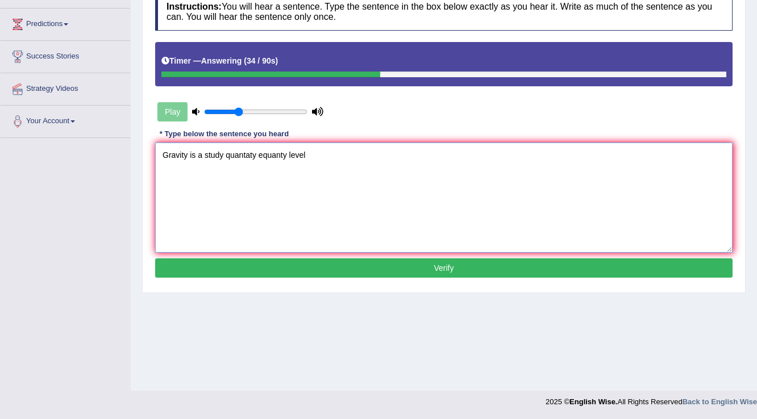
click at [315, 151] on textarea "Gravity is a study quantaty equanty level" at bounding box center [443, 198] width 577 height 110
click at [287, 156] on textarea "Gravity is a study quantaty equanty level." at bounding box center [443, 198] width 577 height 110
type textarea "Gravity is a study quantaty level."
click at [411, 270] on button "Verify" at bounding box center [443, 267] width 577 height 19
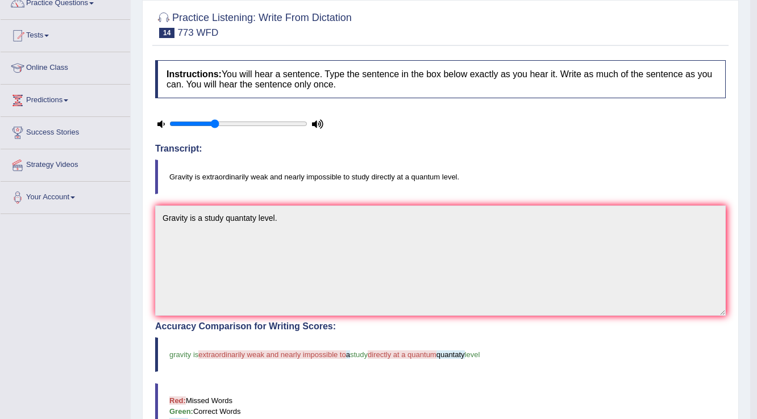
scroll to position [41, 0]
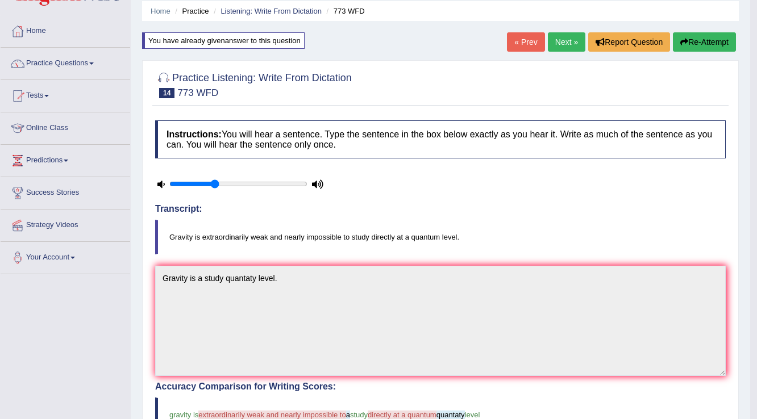
click at [573, 43] on link "Next »" at bounding box center [566, 41] width 37 height 19
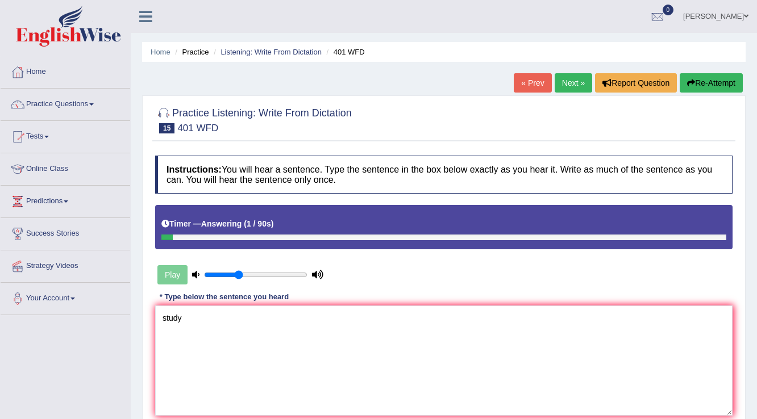
type textarea "study"
click at [728, 86] on button "Re-Attempt" at bounding box center [710, 82] width 63 height 19
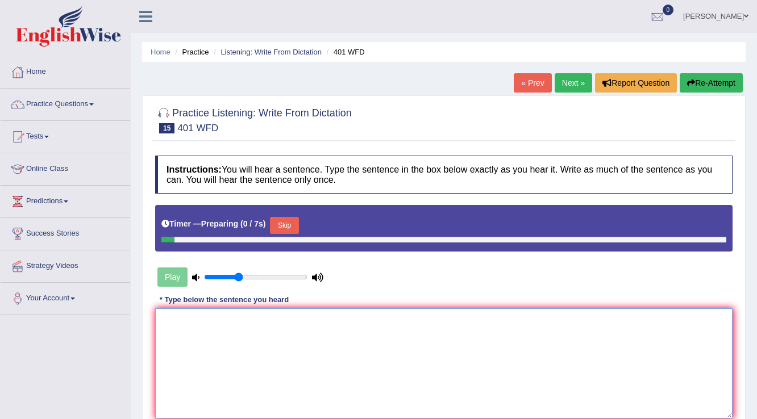
click at [201, 318] on textarea at bounding box center [443, 363] width 577 height 110
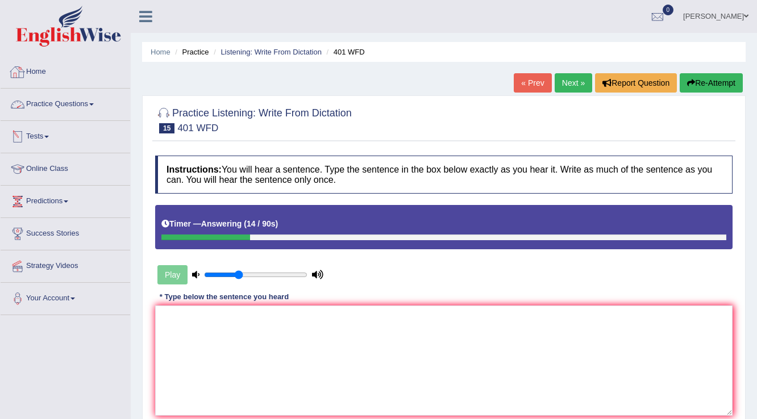
click at [60, 109] on link "Practice Questions" at bounding box center [66, 103] width 130 height 28
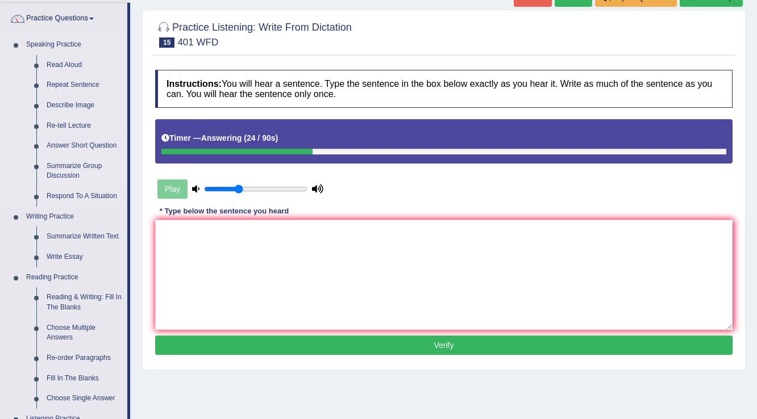
scroll to position [45, 0]
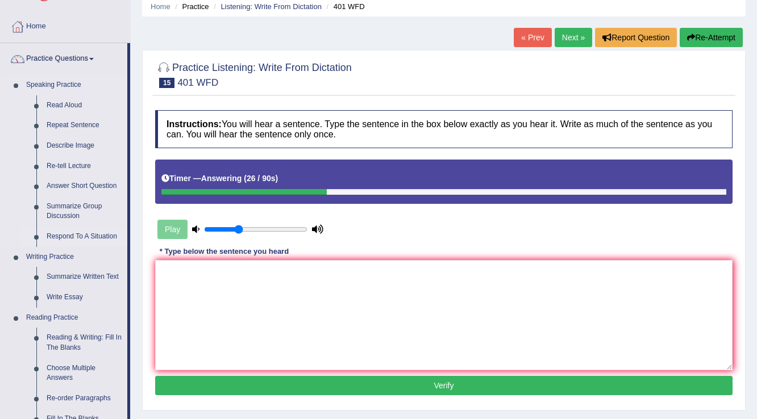
click at [77, 235] on link "Respond To A Situation" at bounding box center [84, 237] width 86 height 20
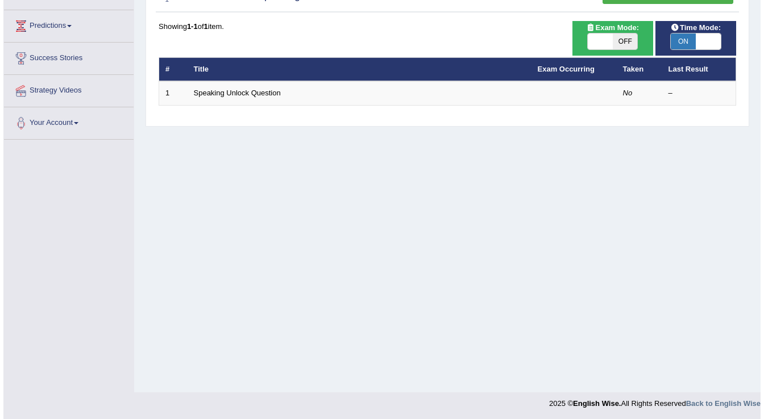
scroll to position [177, 0]
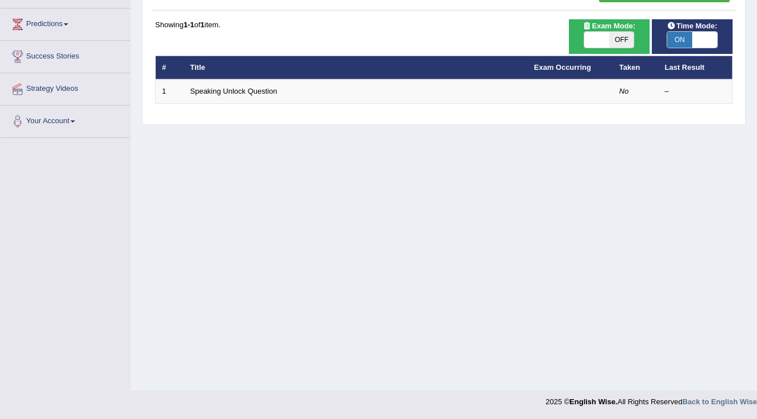
click at [632, 36] on span "OFF" at bounding box center [621, 40] width 25 height 16
checkbox input "true"
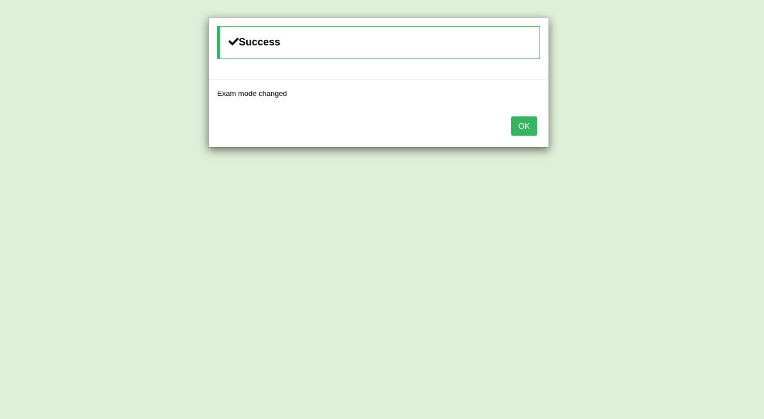
click at [519, 123] on button "OK" at bounding box center [524, 125] width 26 height 19
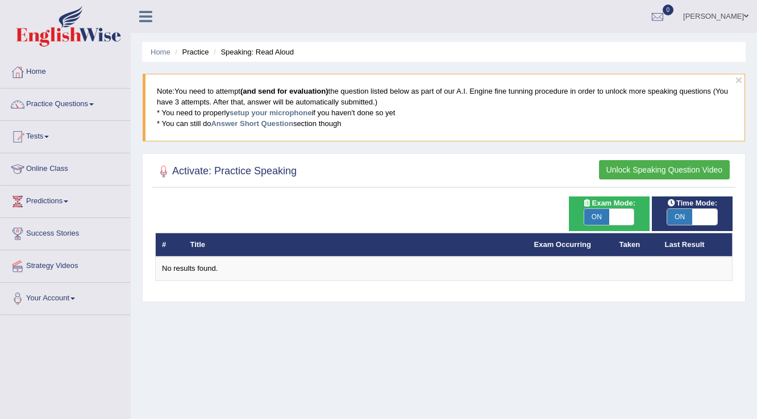
click at [53, 141] on link "Tests" at bounding box center [66, 135] width 130 height 28
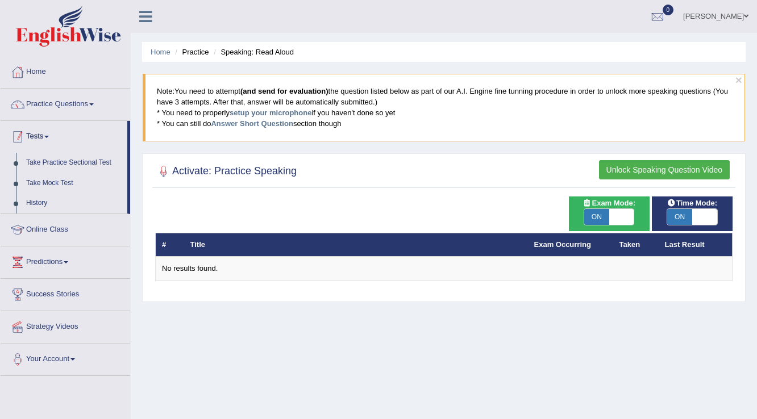
click at [68, 111] on link "Practice Questions" at bounding box center [66, 103] width 130 height 28
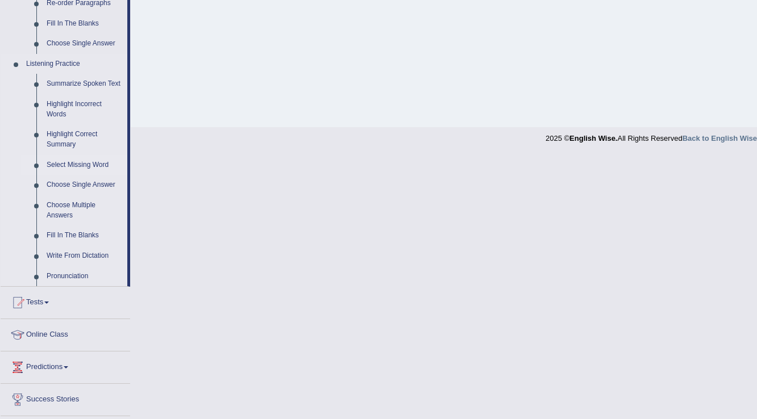
scroll to position [454, 0]
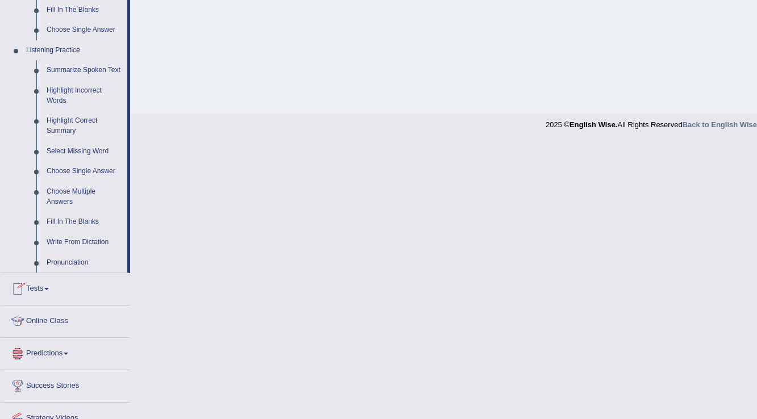
click at [45, 283] on link "Tests" at bounding box center [66, 287] width 130 height 28
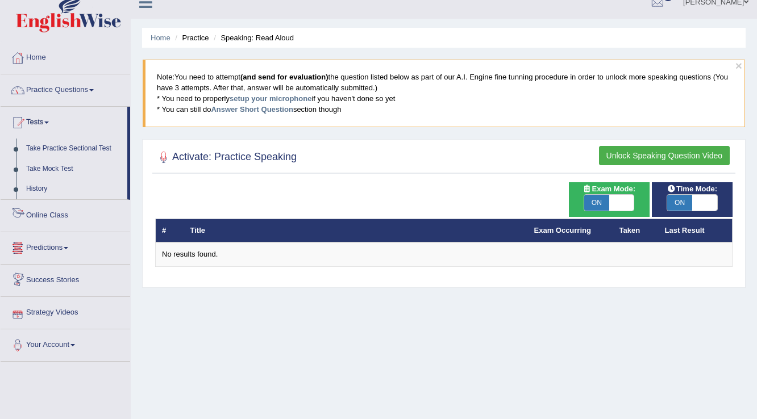
scroll to position [0, 0]
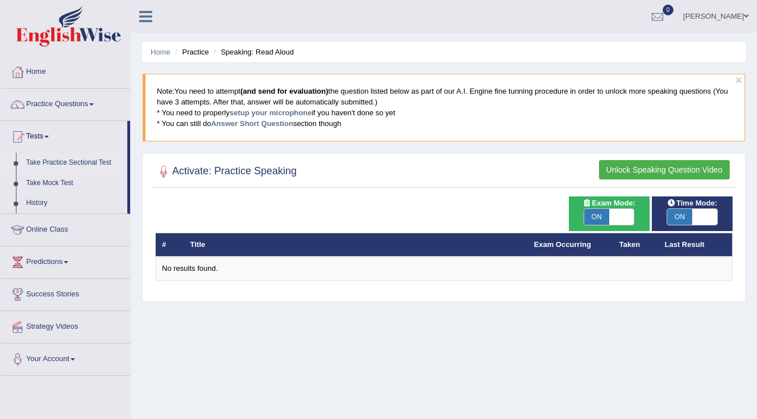
click at [78, 161] on link "Take Practice Sectional Test" at bounding box center [74, 163] width 106 height 20
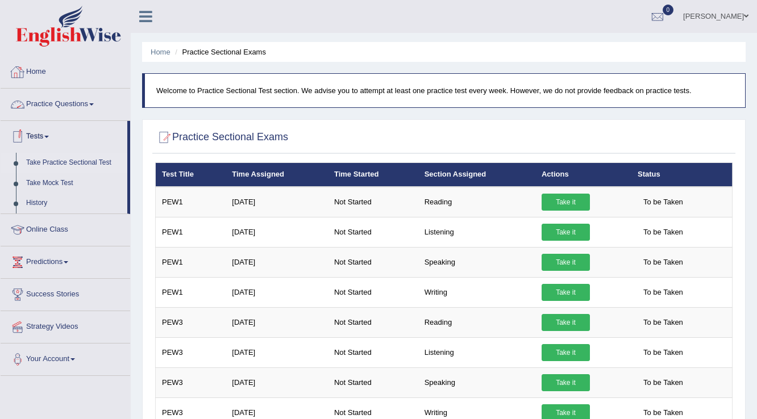
click at [102, 90] on link "Practice Questions" at bounding box center [66, 103] width 130 height 28
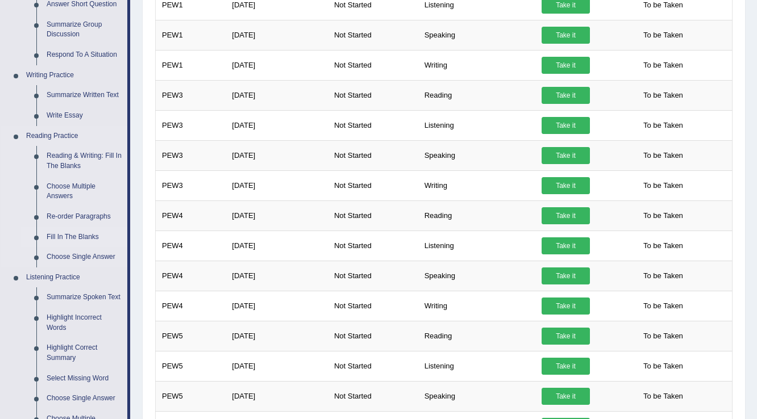
scroll to position [318, 0]
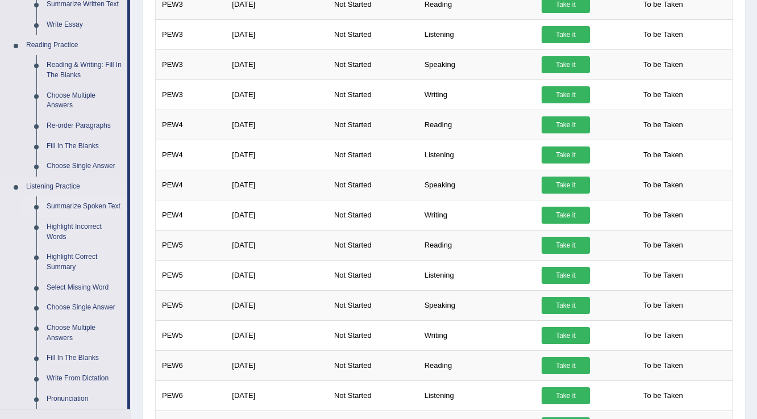
click at [94, 206] on link "Summarize Spoken Text" at bounding box center [84, 207] width 86 height 20
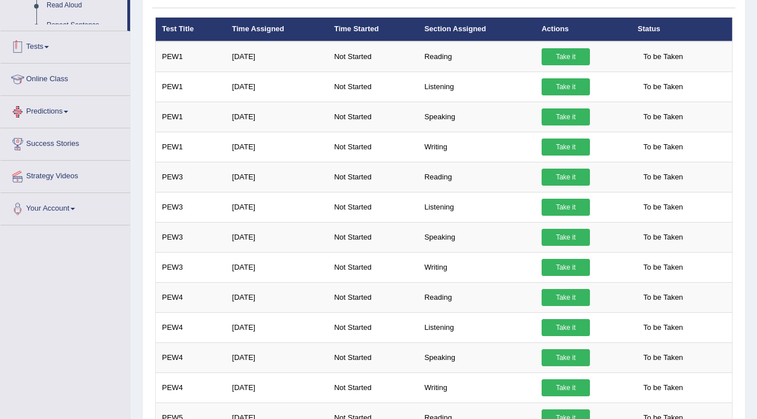
scroll to position [404, 0]
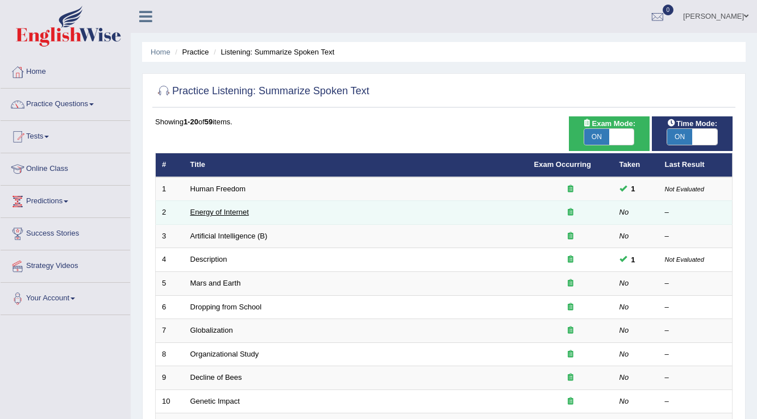
click at [220, 212] on link "Energy of Internet" at bounding box center [219, 212] width 59 height 9
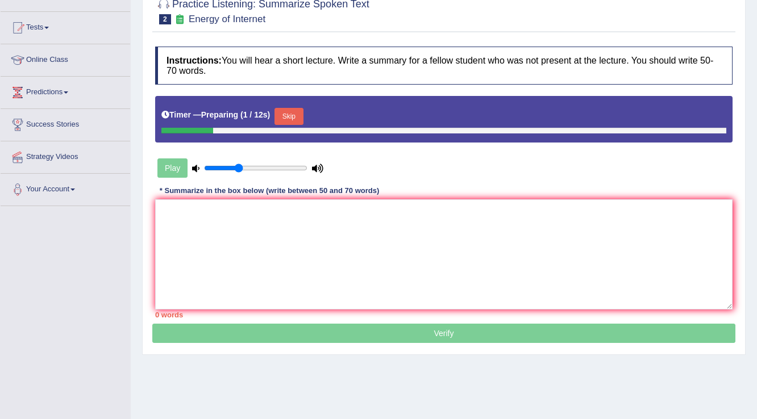
scroll to position [136, 0]
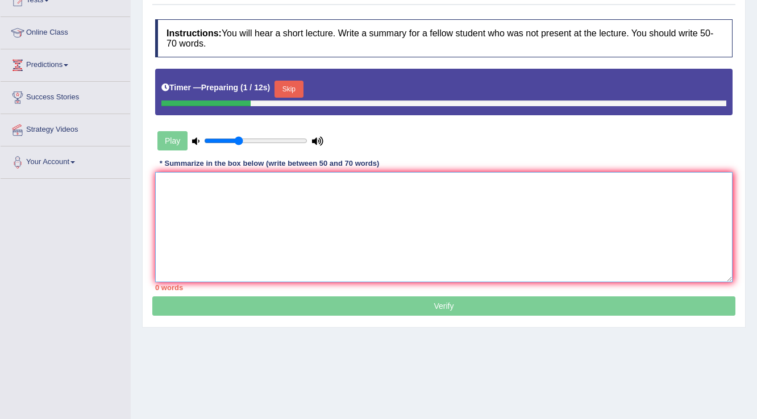
click at [252, 208] on textarea at bounding box center [443, 227] width 577 height 110
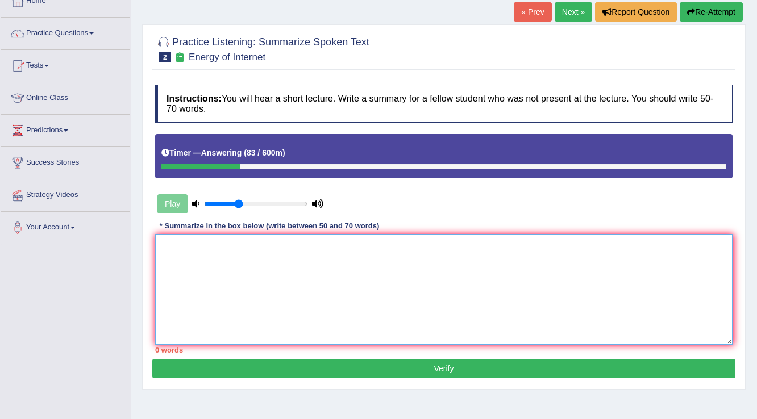
scroll to position [0, 0]
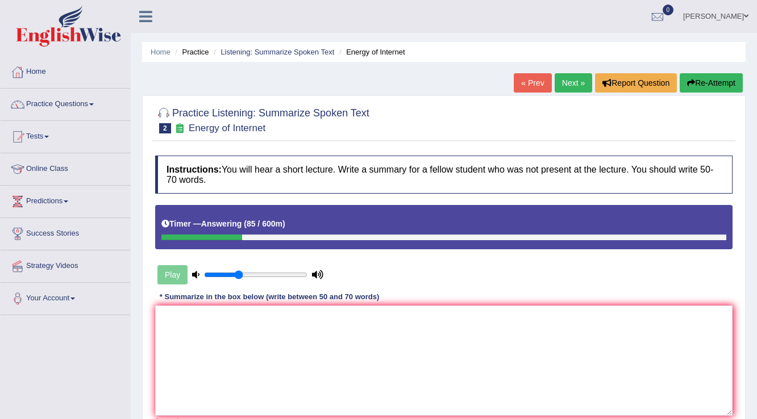
click at [720, 80] on button "Re-Attempt" at bounding box center [710, 82] width 63 height 19
click at [282, 397] on textarea at bounding box center [443, 361] width 577 height 110
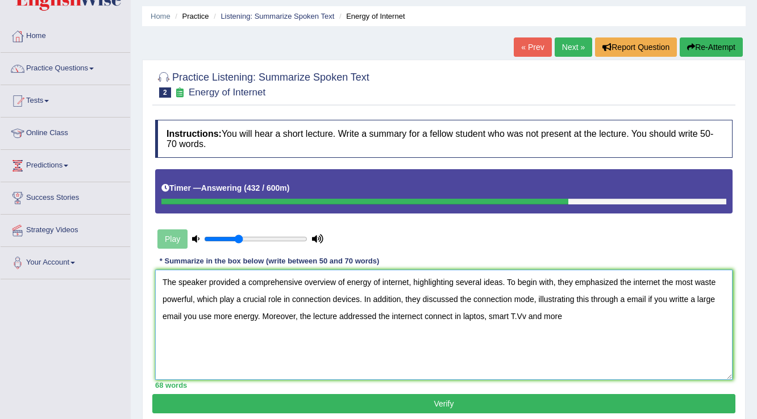
scroll to position [91, 0]
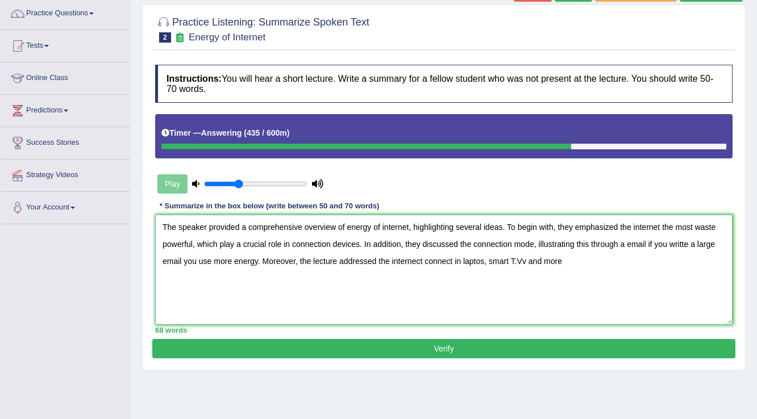
drag, startPoint x: 295, startPoint y: 260, endPoint x: 299, endPoint y: 265, distance: 6.8
click at [295, 261] on textarea "The speaker provided a comprehensive overview of energy of internet, highlighti…" at bounding box center [443, 270] width 577 height 110
click at [390, 259] on textarea "The speaker provided a comprehensive overview of energy of internet, highlighti…" at bounding box center [443, 270] width 577 height 110
click at [432, 262] on textarea "The speaker provided a comprehensive overview of energy of internet, highlighti…" at bounding box center [443, 270] width 577 height 110
drag, startPoint x: 579, startPoint y: 252, endPoint x: 573, endPoint y: 263, distance: 13.0
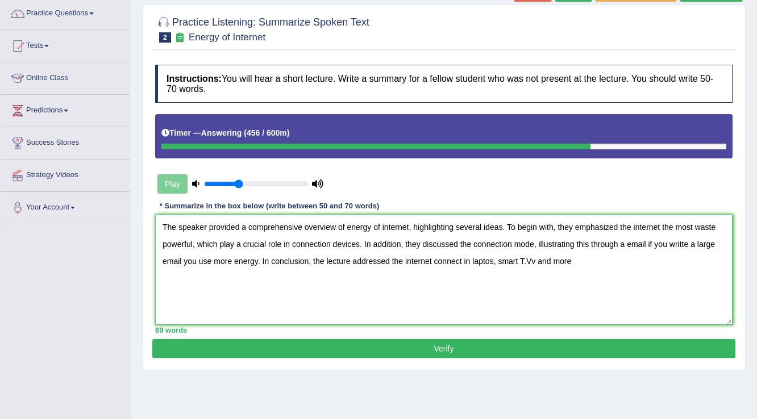
click at [579, 252] on textarea "The speaker provided a comprehensive overview of energy of internet, highlighti…" at bounding box center [443, 270] width 577 height 110
type textarea "The speaker provided a comprehensive overview of energy of internet, highlighti…"
click at [622, 334] on div "69 words" at bounding box center [443, 330] width 577 height 11
click at [621, 356] on button "Verify" at bounding box center [443, 348] width 583 height 19
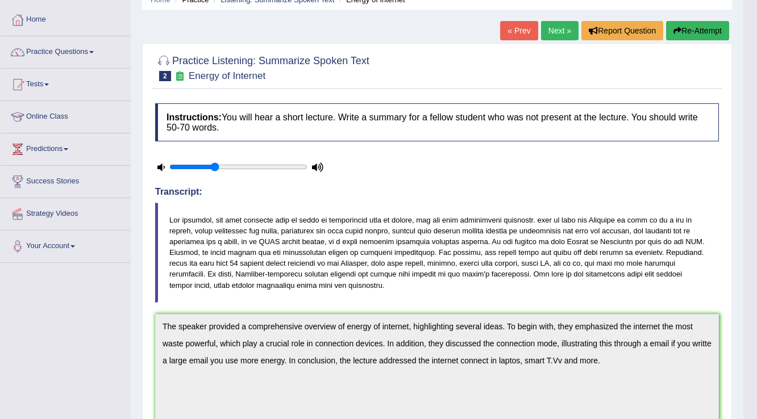
scroll to position [0, 0]
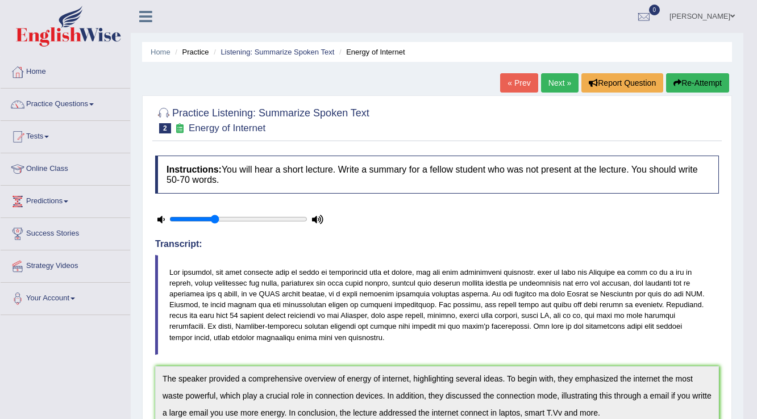
click at [550, 77] on link "Next »" at bounding box center [559, 82] width 37 height 19
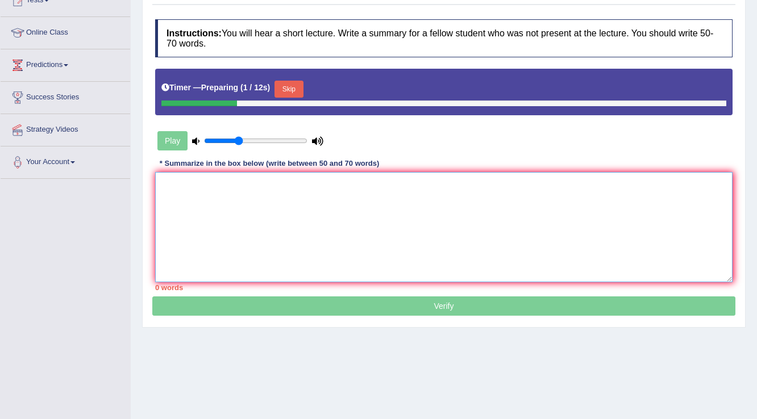
click at [305, 214] on textarea at bounding box center [443, 227] width 577 height 110
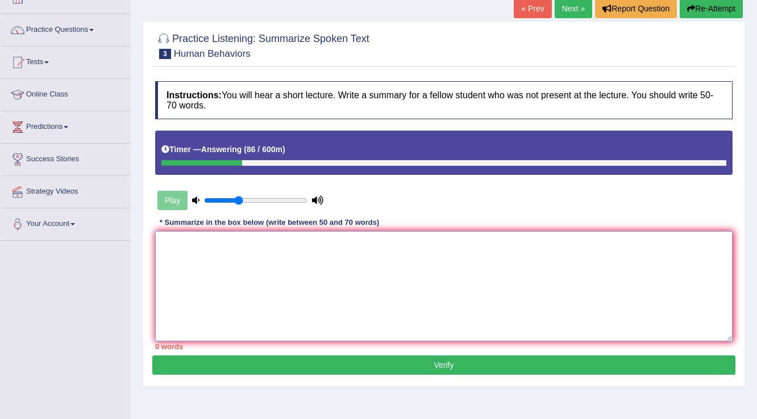
scroll to position [91, 0]
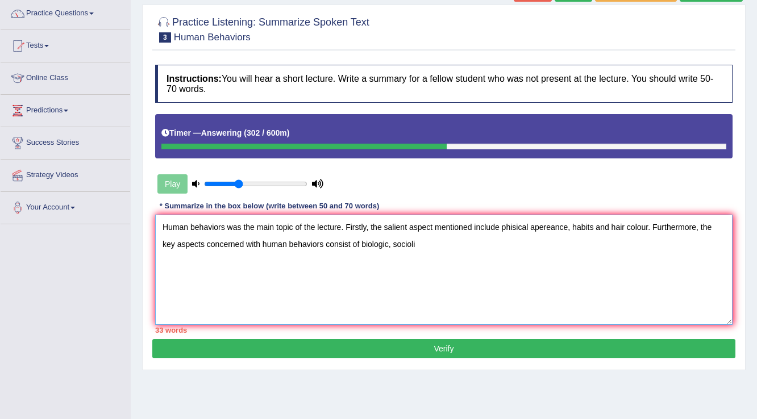
click at [389, 241] on textarea "Human behaviors was the main topic of the lecture. Firstly, the salient aspect …" at bounding box center [443, 270] width 577 height 110
click at [434, 243] on textarea "Human behaviors was the main topic of the lecture. Firstly, the salient aspect …" at bounding box center [443, 270] width 577 height 110
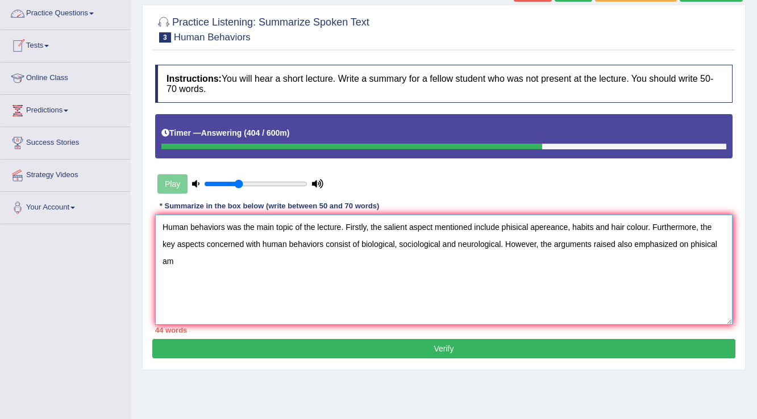
click at [702, 243] on textarea "Human behaviors was the main topic of the lecture. Firstly, the salient aspect …" at bounding box center [443, 270] width 577 height 110
click at [557, 240] on textarea "Human behaviors was the main topic of the lecture. Firstly, the salient aspect …" at bounding box center [443, 270] width 577 height 110
click at [205, 266] on textarea "Human behaviors was the main topic of the lecture. Firstly, the salient aspect …" at bounding box center [443, 270] width 577 height 110
click at [177, 259] on textarea "Human behaviors was the main topic of the lecture. Firstly, the salient aspect …" at bounding box center [443, 270] width 577 height 110
click at [190, 261] on textarea "Human behaviors was the main topic of the lecture. Firstly, the salient aspect …" at bounding box center [443, 270] width 577 height 110
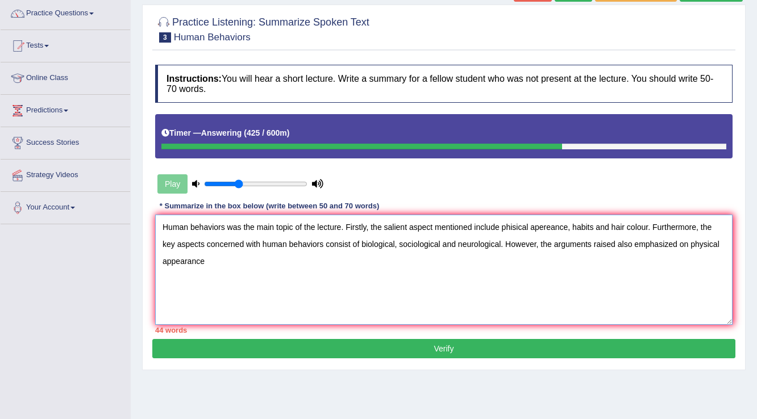
click at [236, 253] on textarea "Human behaviors was the main topic of the lecture. Firstly, the salient aspect …" at bounding box center [443, 270] width 577 height 110
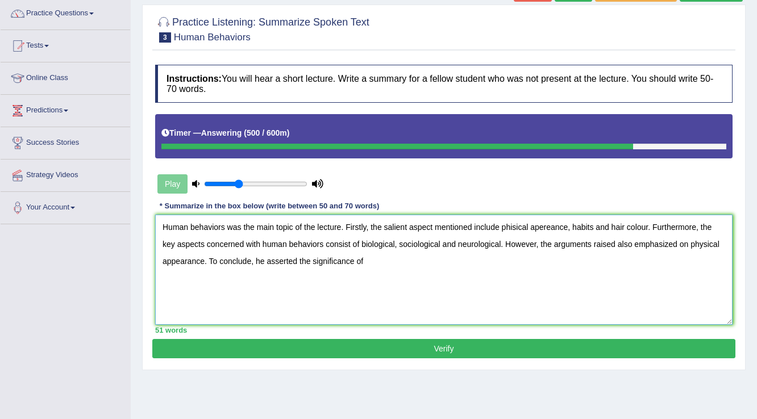
click at [515, 225] on textarea "Human behaviors was the main topic of the lecture. Firstly, the salient aspect …" at bounding box center [443, 270] width 577 height 110
click at [511, 226] on textarea "Human behaviors was the main topic of the lecture. Firstly, the salient aspect …" at bounding box center [443, 270] width 577 height 110
click at [539, 228] on textarea "Human behaviors was the main topic of the lecture. Firstly, the salient aspect …" at bounding box center [443, 270] width 577 height 110
click at [372, 268] on textarea "Human behaviors was the main topic of the lecture. Firstly, the salient aspect …" at bounding box center [443, 270] width 577 height 110
type textarea "Human behaviors was the main topic of the lecture. Firstly, the salient aspect …"
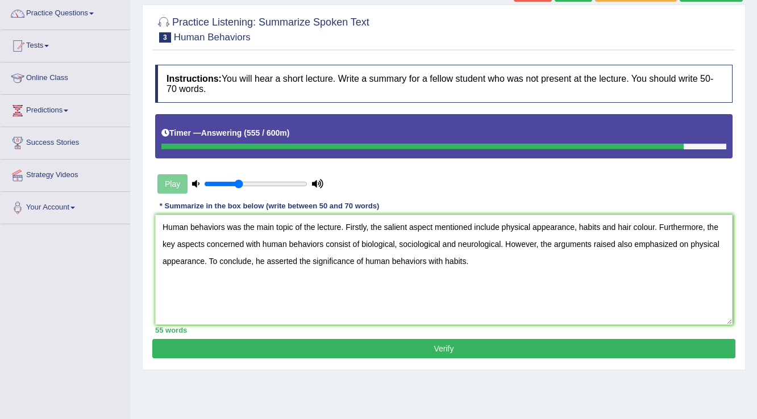
click at [472, 345] on button "Verify" at bounding box center [443, 348] width 583 height 19
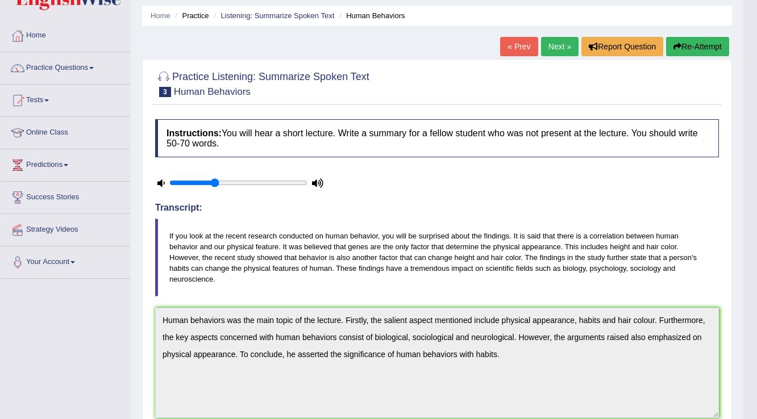
scroll to position [19, 0]
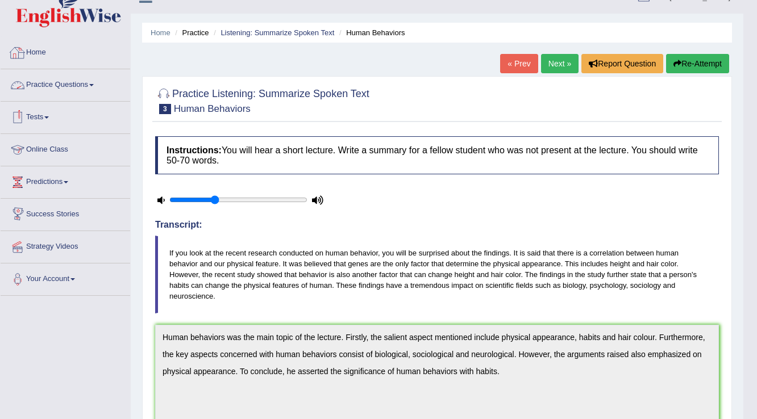
click at [64, 84] on link "Practice Questions" at bounding box center [66, 83] width 130 height 28
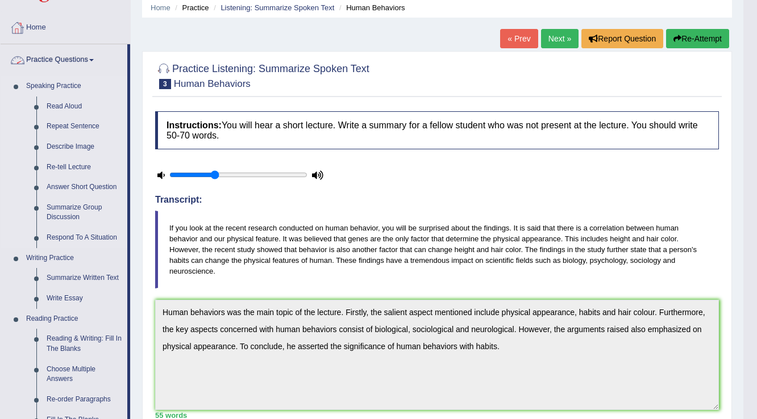
scroll to position [0, 0]
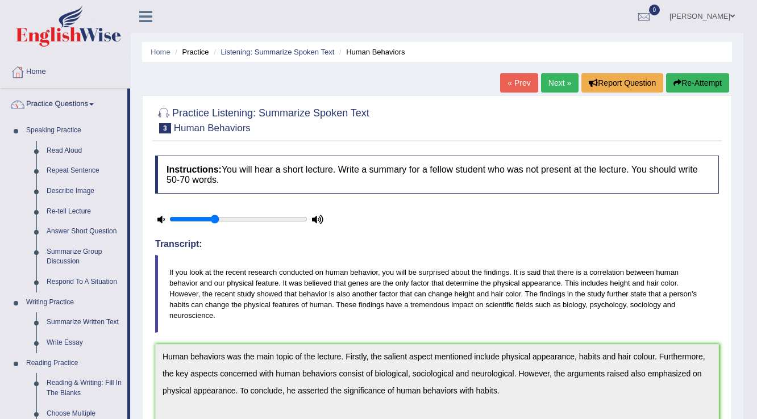
click at [36, 66] on link "Home" at bounding box center [66, 70] width 130 height 28
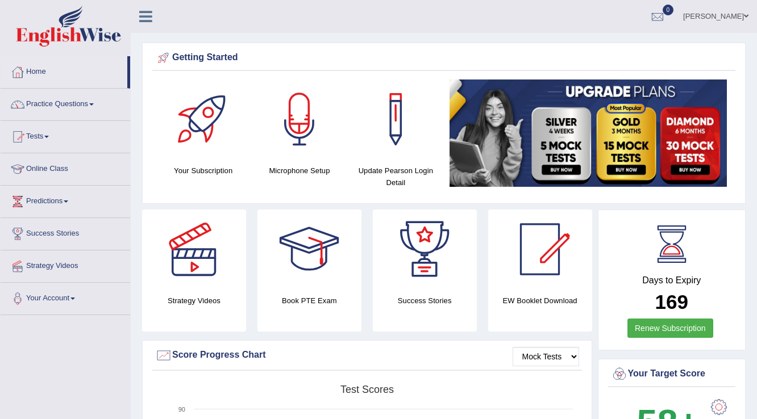
click at [223, 127] on div at bounding box center [204, 120] width 80 height 80
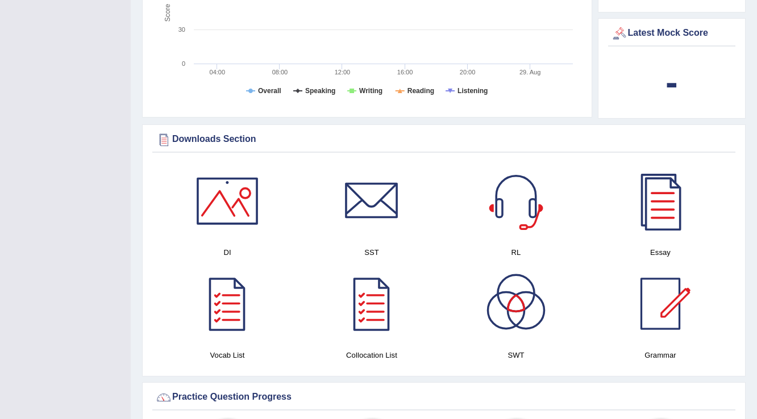
scroll to position [454, 0]
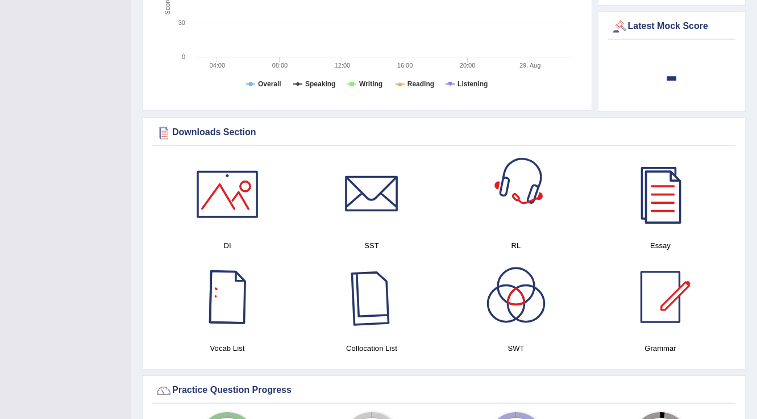
click at [387, 292] on div at bounding box center [372, 297] width 80 height 80
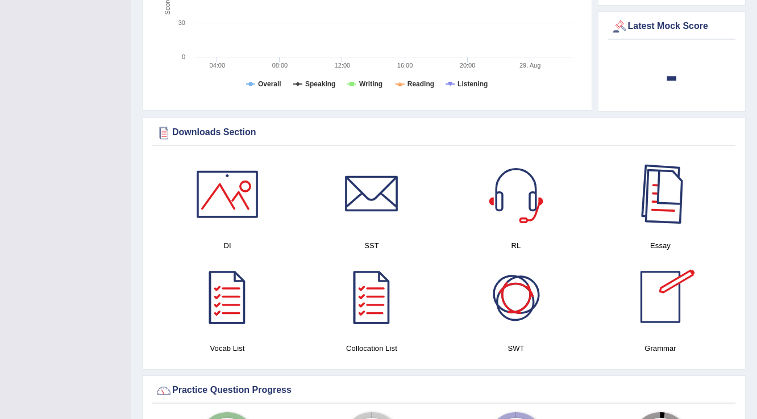
click at [650, 178] on div at bounding box center [660, 195] width 80 height 80
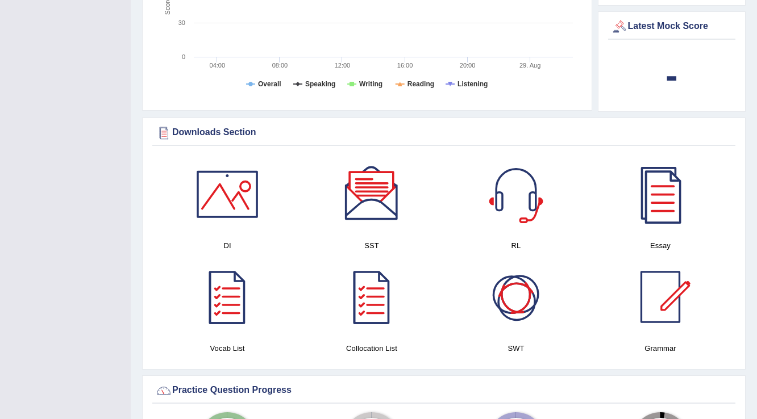
click at [484, 298] on div at bounding box center [516, 297] width 80 height 80
click at [246, 202] on div at bounding box center [227, 195] width 80 height 80
click at [533, 208] on div at bounding box center [516, 195] width 80 height 80
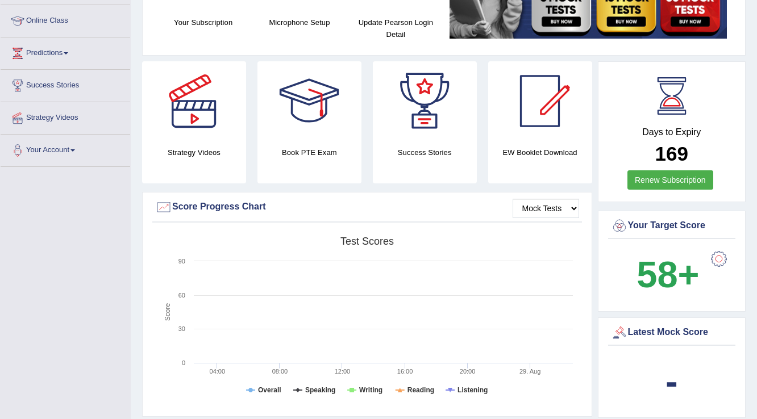
scroll to position [98, 0]
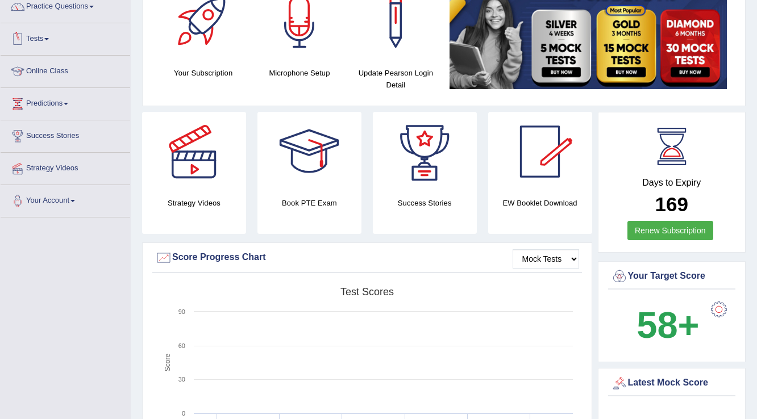
click at [46, 44] on link "Tests" at bounding box center [66, 37] width 130 height 28
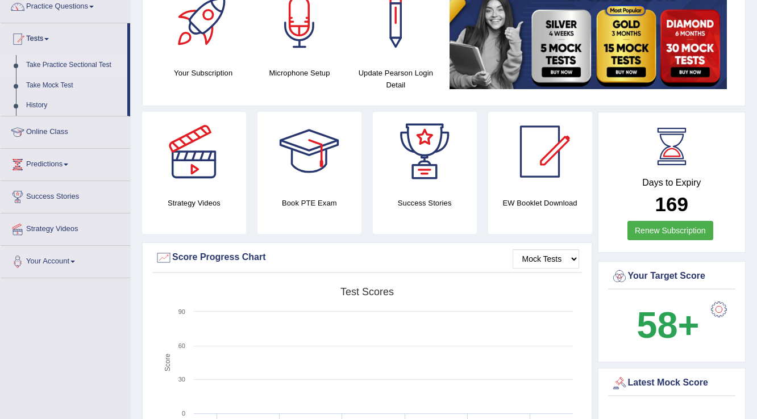
click at [64, 68] on link "Take Practice Sectional Test" at bounding box center [74, 65] width 106 height 20
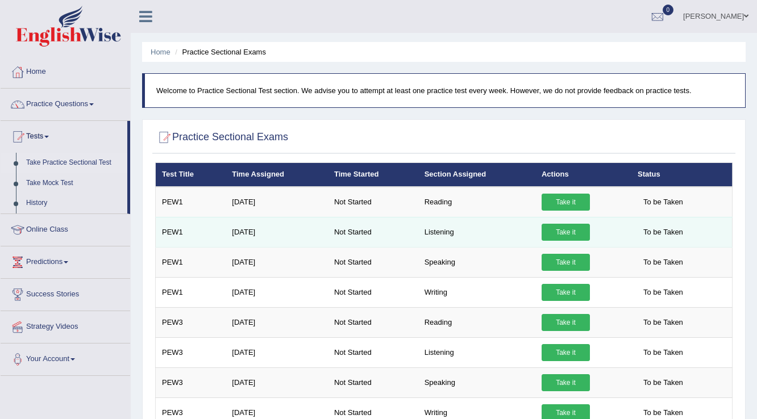
click at [575, 234] on link "Take it" at bounding box center [565, 232] width 48 height 17
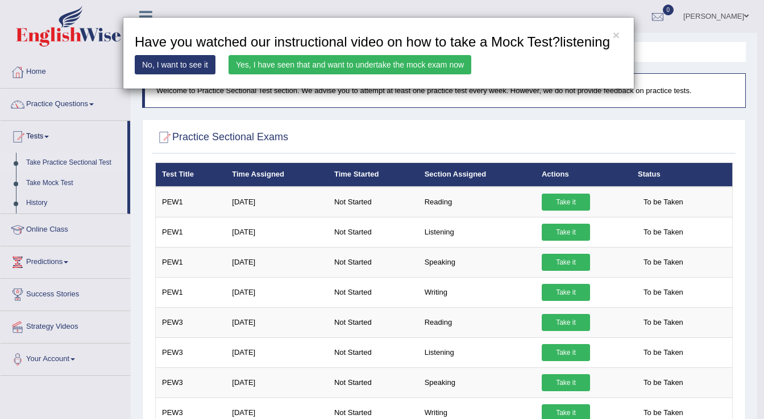
click at [207, 61] on link "No, I want to see it" at bounding box center [175, 64] width 81 height 19
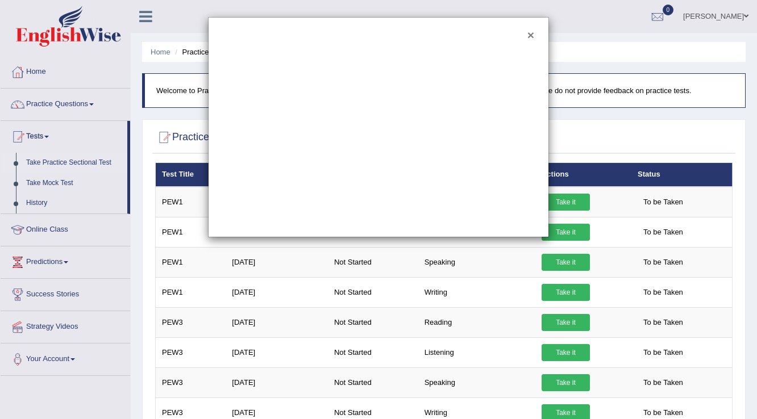
click at [533, 30] on button "×" at bounding box center [530, 35] width 7 height 12
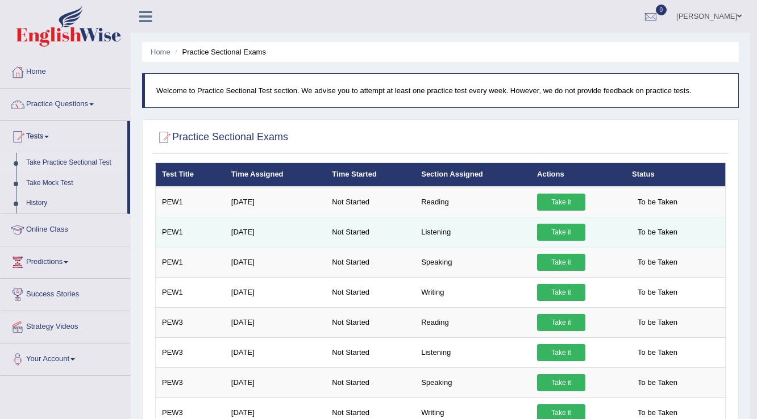
click at [553, 232] on link "Take it" at bounding box center [561, 232] width 48 height 17
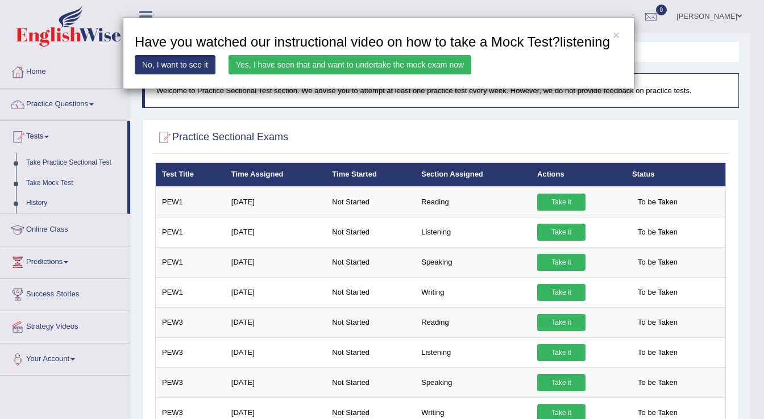
click at [389, 64] on link "Yes, I have seen that and want to undertake the mock exam now" at bounding box center [349, 64] width 243 height 19
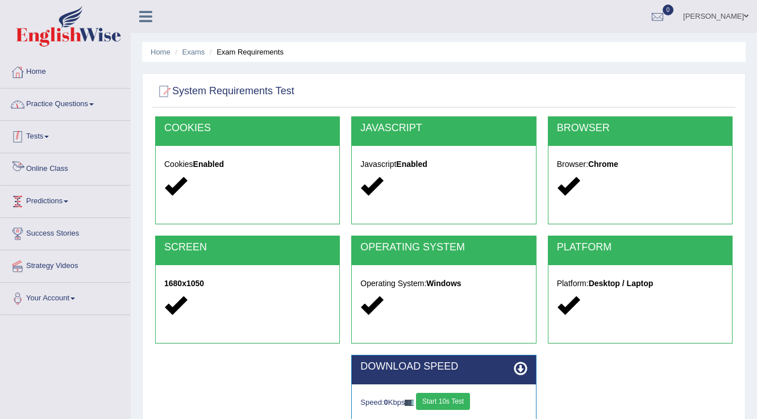
click at [70, 110] on link "Practice Questions" at bounding box center [66, 103] width 130 height 28
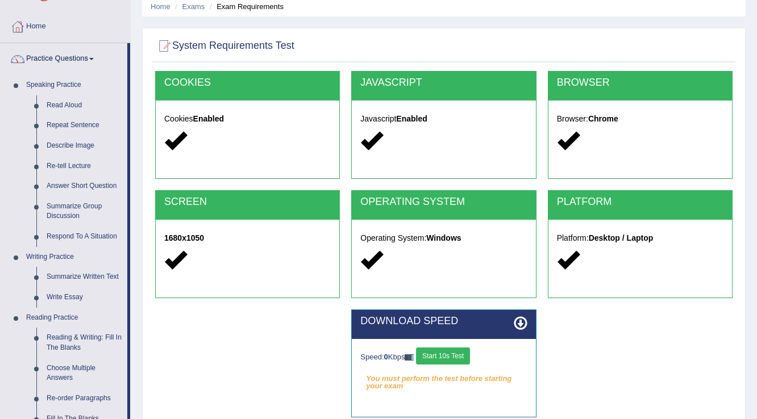
scroll to position [91, 0]
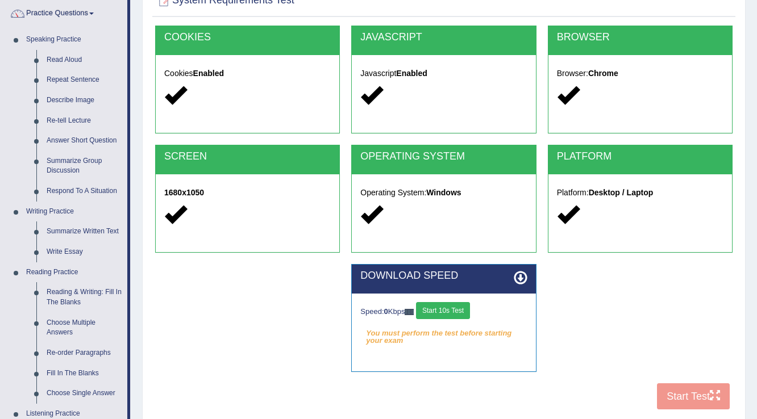
click at [426, 306] on button "Start 10s Test" at bounding box center [443, 310] width 54 height 17
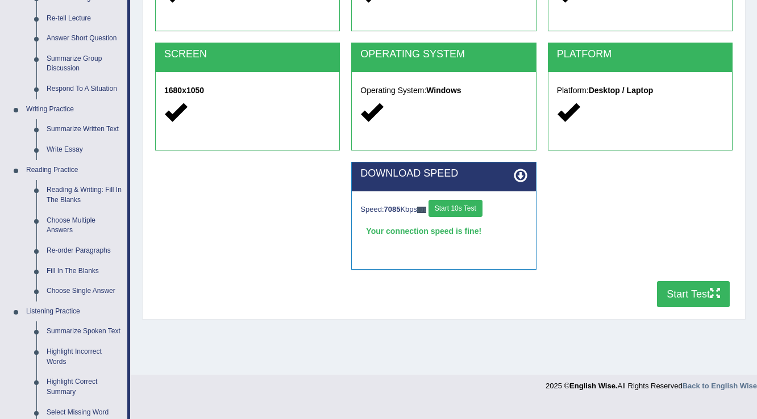
scroll to position [227, 0]
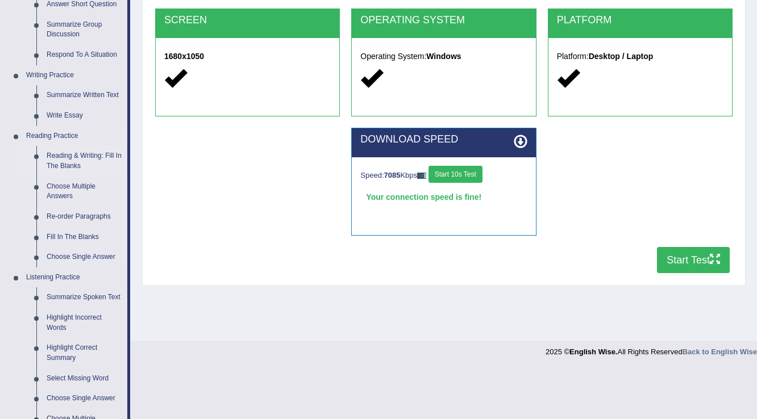
click at [81, 164] on link "Reading & Writing: Fill In The Blanks" at bounding box center [84, 161] width 86 height 30
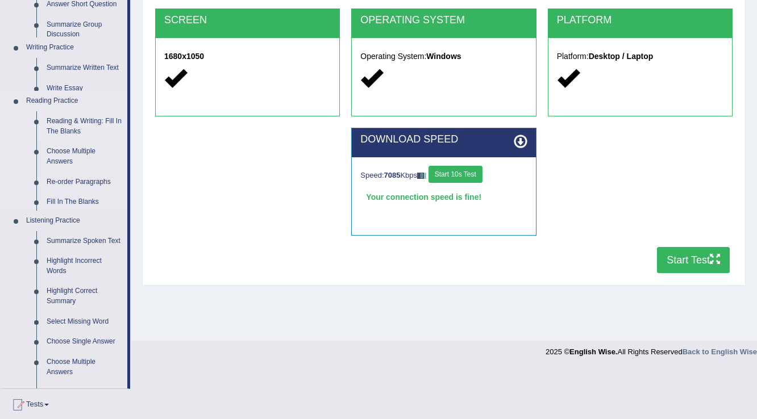
scroll to position [177, 0]
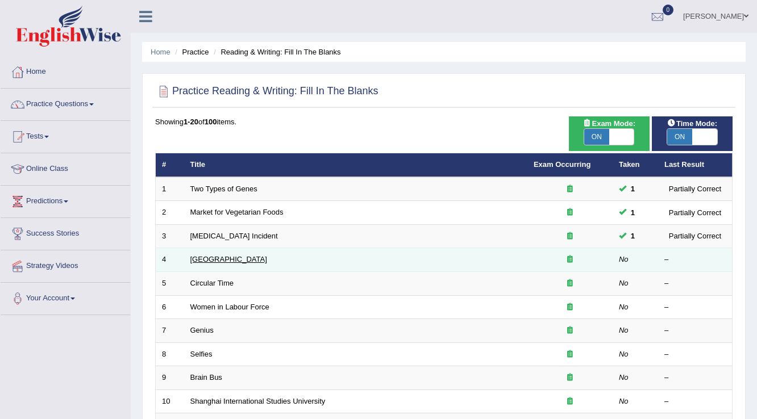
click at [198, 261] on link "[GEOGRAPHIC_DATA]" at bounding box center [228, 259] width 77 height 9
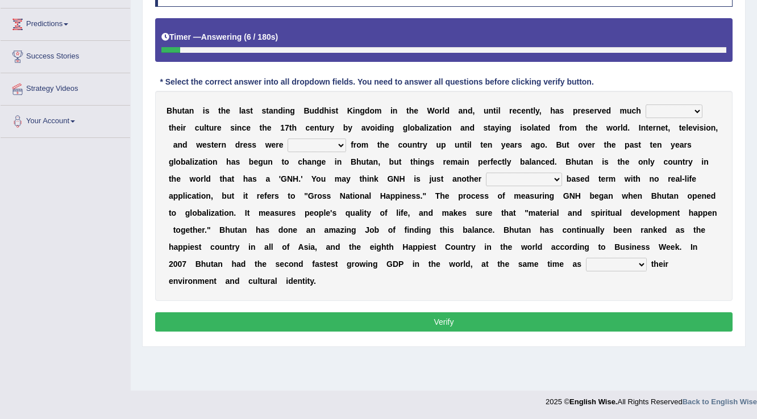
click at [660, 111] on select "of about to for" at bounding box center [673, 112] width 57 height 14
click at [666, 107] on select "of about to for" at bounding box center [673, 112] width 57 height 14
select select "about"
click at [645, 105] on select "of about to for" at bounding box center [673, 112] width 57 height 14
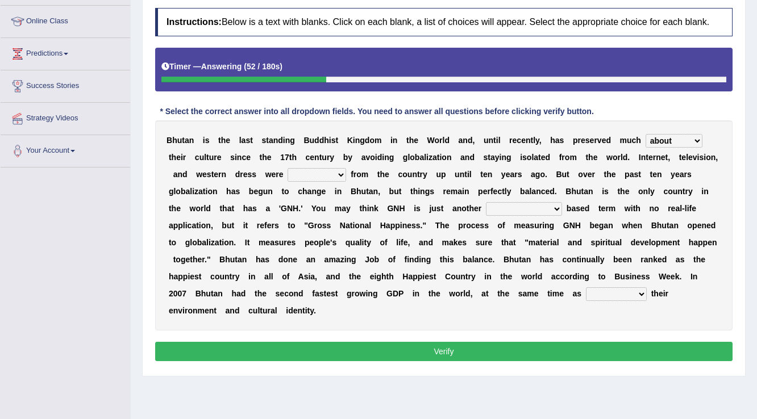
scroll to position [132, 0]
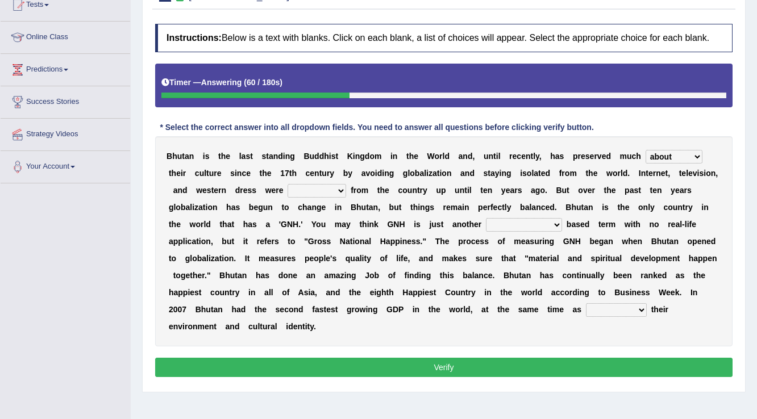
click at [305, 193] on select "summoned observed displayed banned" at bounding box center [316, 191] width 59 height 14
select select "banned"
click at [287, 184] on select "summoned observed displayed banned" at bounding box center [316, 191] width 59 height 14
click at [504, 223] on select "statistically barely overwhelmingly roughly" at bounding box center [524, 225] width 76 height 14
click at [486, 218] on select "statistically barely overwhelmingly roughly" at bounding box center [524, 225] width 76 height 14
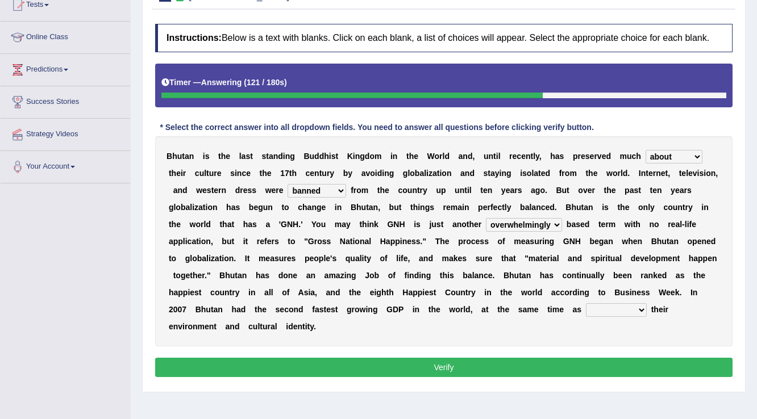
click at [545, 227] on select "statistically barely overwhelmingly roughly" at bounding box center [524, 225] width 76 height 14
click at [486, 218] on select "statistically barely overwhelmingly roughly" at bounding box center [524, 225] width 76 height 14
click at [531, 228] on select "statistically barely overwhelmingly roughly" at bounding box center [524, 225] width 76 height 14
select select "roughly"
click at [486, 218] on select "statistically barely overwhelmingly roughly" at bounding box center [524, 225] width 76 height 14
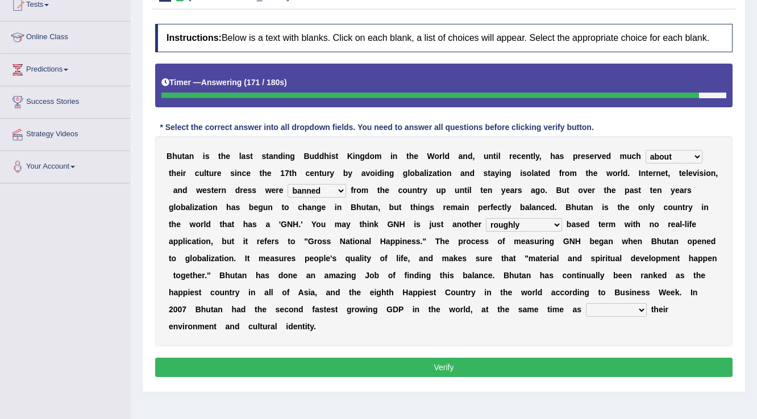
click at [514, 226] on select "statistically barely overwhelmingly roughly" at bounding box center [524, 225] width 76 height 14
click at [486, 218] on select "statistically barely overwhelmingly roughly" at bounding box center [524, 225] width 76 height 14
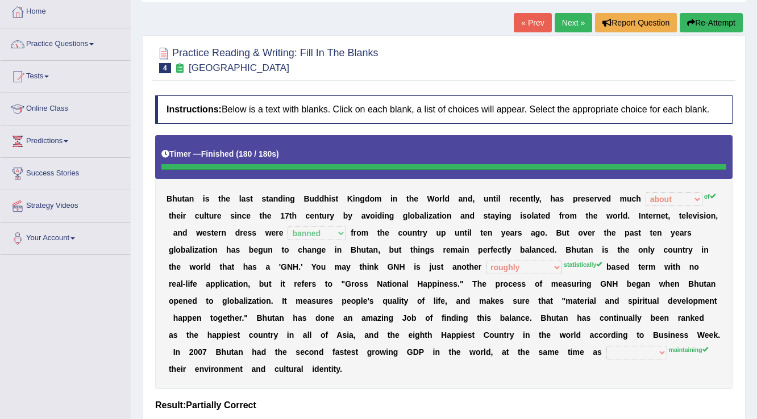
scroll to position [41, 0]
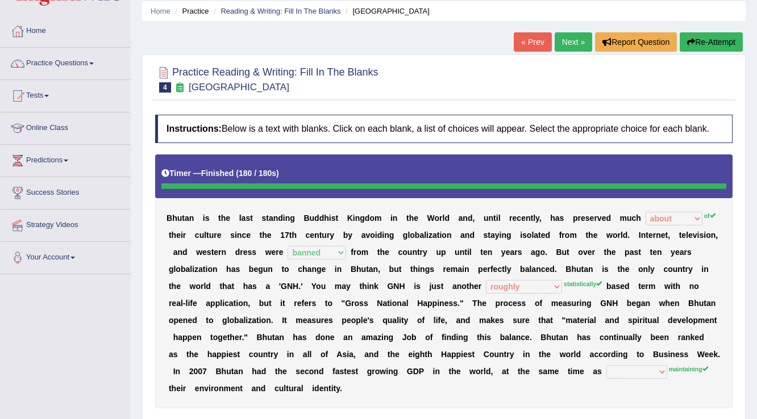
click at [711, 43] on button "Re-Attempt" at bounding box center [710, 41] width 63 height 19
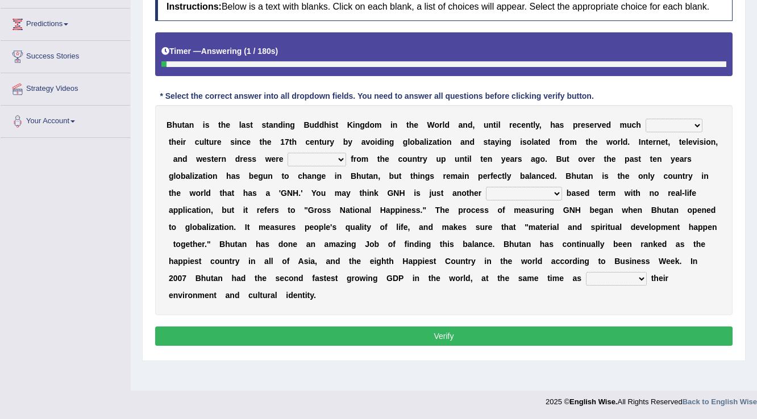
click at [660, 119] on select "of about to for" at bounding box center [673, 126] width 57 height 14
select select "of"
click at [645, 119] on select "of about to for" at bounding box center [673, 126] width 57 height 14
drag, startPoint x: 332, startPoint y: 155, endPoint x: 333, endPoint y: 168, distance: 12.5
click at [333, 168] on div "B h u t a n i s t h e l a s t s t a n d i n g B u d d h i s t K i n g d o m i n…" at bounding box center [443, 210] width 577 height 210
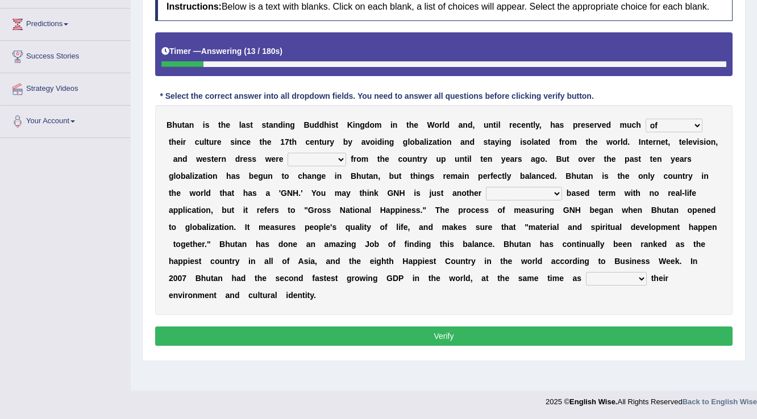
select select "banned"
click at [287, 153] on select "summoned observed displayed banned" at bounding box center [316, 160] width 59 height 14
click at [502, 194] on select "statistically barely overwhelmingly roughly" at bounding box center [524, 194] width 76 height 14
select select "statistically"
click at [486, 187] on select "statistically barely overwhelmingly roughly" at bounding box center [524, 194] width 76 height 14
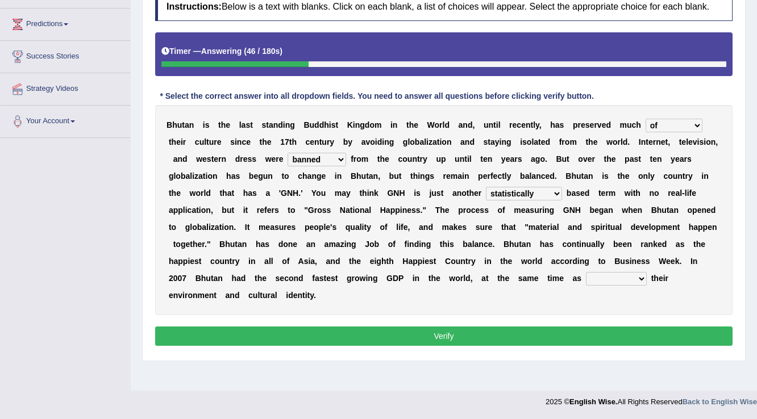
click at [604, 275] on select "demeaning intruding maintaining mourning" at bounding box center [616, 279] width 61 height 14
select select "maintaining"
click at [586, 272] on select "demeaning intruding maintaining mourning" at bounding box center [616, 279] width 61 height 14
click at [629, 324] on div "Instructions: Below is a text with blanks. Click on each blank, a list of choic…" at bounding box center [443, 171] width 583 height 368
click at [455, 339] on button "Verify" at bounding box center [443, 336] width 577 height 19
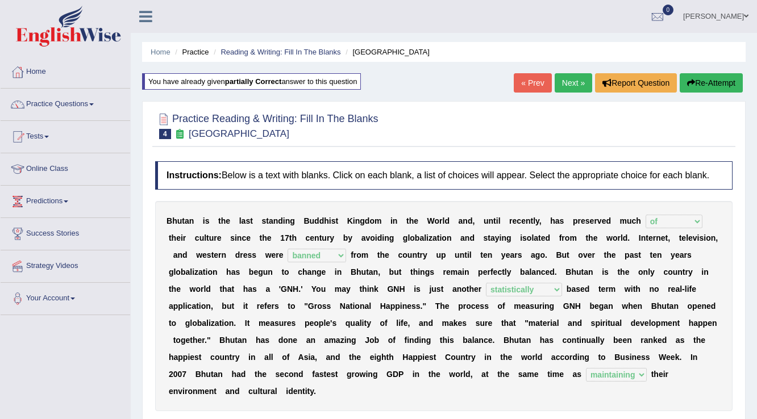
click at [569, 80] on link "Next »" at bounding box center [572, 82] width 37 height 19
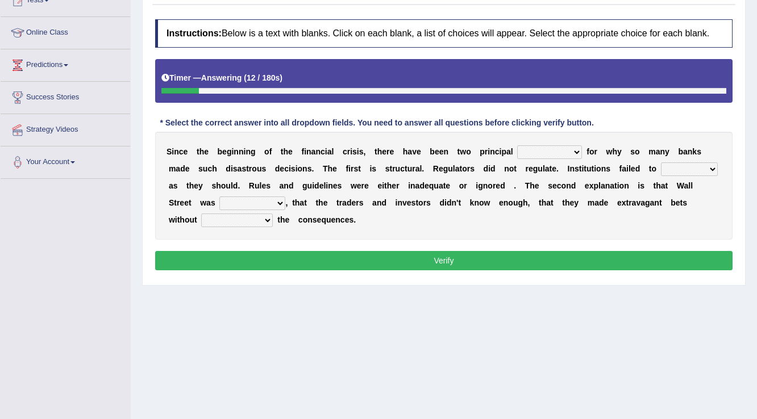
click at [547, 147] on select "explanations debates excuses examples" at bounding box center [549, 152] width 65 height 14
select select "explanations"
click at [517, 145] on select "explanations debates excuses examples" at bounding box center [549, 152] width 65 height 14
click at [691, 173] on select "function use stabilize maintain" at bounding box center [689, 169] width 57 height 14
select select "maintain"
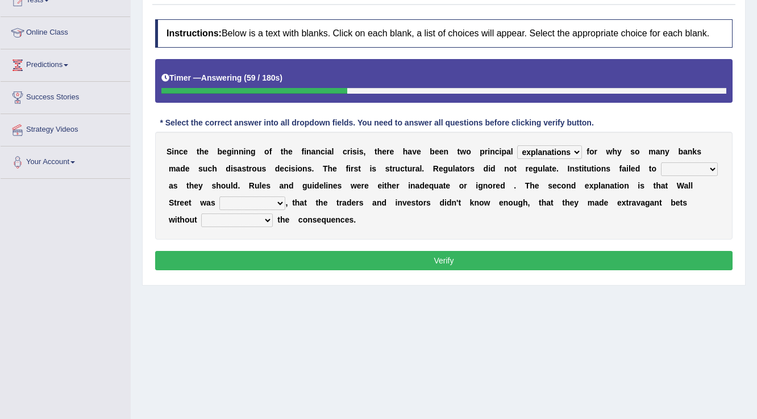
click at [661, 162] on select "function use stabilize maintain" at bounding box center [689, 169] width 57 height 14
click at [268, 203] on select "rough rampant incompetent irresponsible" at bounding box center [252, 204] width 66 height 14
click at [219, 197] on select "rough rampant incompetent irresponsible" at bounding box center [252, 204] width 66 height 14
click at [276, 205] on select "rough rampant incompetent irresponsible" at bounding box center [252, 204] width 66 height 14
select select "incompetent"
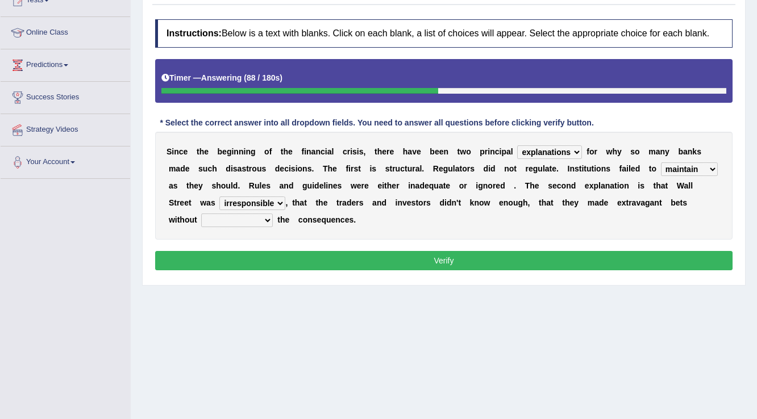
click at [219, 197] on select "rough rampant incompetent irresponsible" at bounding box center [252, 204] width 66 height 14
click at [220, 221] on select "counting understanding correcting valuing" at bounding box center [237, 221] width 72 height 14
select select "valuing"
click at [201, 214] on select "counting understanding correcting valuing" at bounding box center [237, 221] width 72 height 14
click at [340, 252] on button "Verify" at bounding box center [443, 260] width 577 height 19
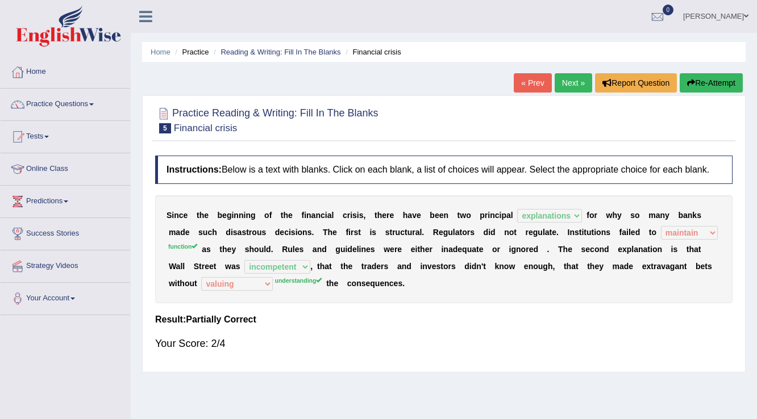
click at [560, 89] on link "Next »" at bounding box center [572, 82] width 37 height 19
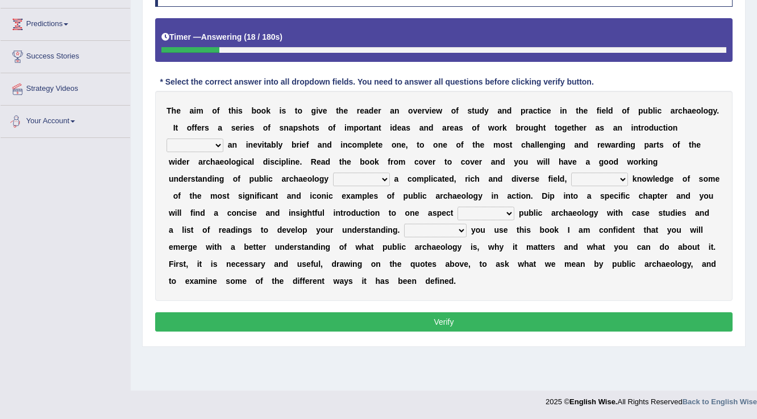
click at [220, 144] on select "because albeit unless despite" at bounding box center [194, 146] width 57 height 14
click at [166, 139] on select "because albeit unless despite" at bounding box center [194, 146] width 57 height 14
click at [177, 144] on select "because albeit unless despite" at bounding box center [194, 146] width 57 height 14
select select "despite"
click at [166, 139] on select "because albeit unless despite" at bounding box center [194, 146] width 57 height 14
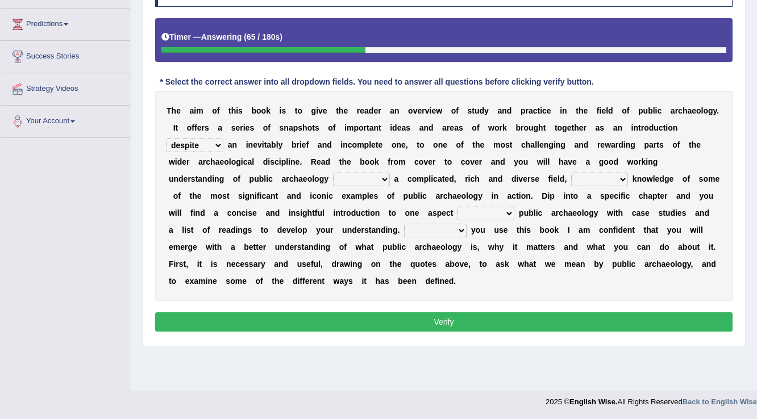
click at [347, 177] on select "for along with as" at bounding box center [361, 180] width 57 height 14
select select "with"
click at [333, 173] on select "for along with as" at bounding box center [361, 180] width 57 height 14
click at [587, 180] on select "despite of whatever as well as as though" at bounding box center [599, 180] width 57 height 14
select select "as though"
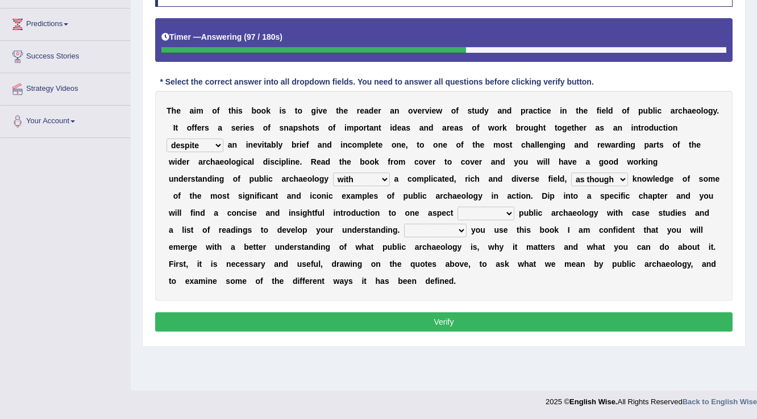
click at [571, 173] on select "despite of whatever as well as as though" at bounding box center [599, 180] width 57 height 14
click at [484, 212] on select "in on by of" at bounding box center [485, 214] width 57 height 14
click at [457, 207] on select "in on by of" at bounding box center [485, 214] width 57 height 14
click at [493, 209] on select "in on by of" at bounding box center [485, 214] width 57 height 14
select select "by"
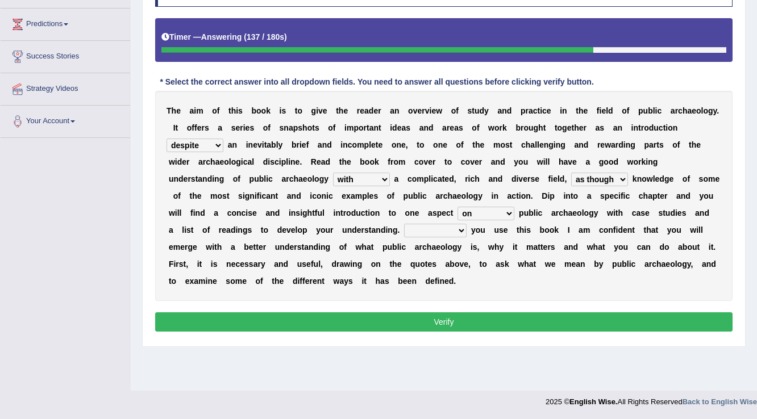
click at [457, 207] on select "in on by of" at bounding box center [485, 214] width 57 height 14
click at [436, 230] on select "Even That However Considering" at bounding box center [435, 231] width 62 height 14
select select "Even"
click at [404, 224] on select "Even That However Considering" at bounding box center [435, 231] width 62 height 14
click at [518, 307] on div "Instructions: Below is a text with blanks. Click on each blank, a list of choic…" at bounding box center [443, 157] width 583 height 368
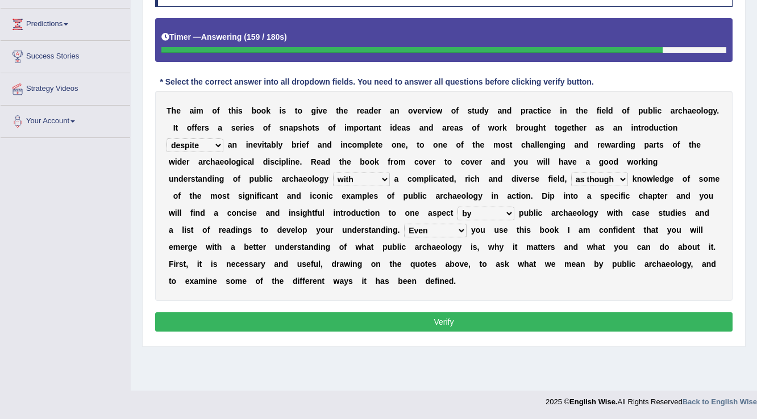
drag, startPoint x: 518, startPoint y: 309, endPoint x: 520, endPoint y: 318, distance: 8.7
click at [518, 310] on div "Instructions: Below is a text with blanks. Click on each blank, a list of choic…" at bounding box center [443, 157] width 583 height 368
click at [522, 320] on button "Verify" at bounding box center [443, 321] width 577 height 19
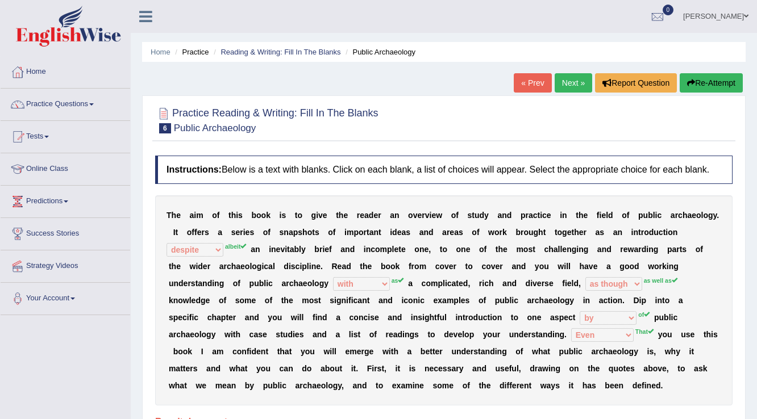
click at [559, 86] on link "Next »" at bounding box center [572, 82] width 37 height 19
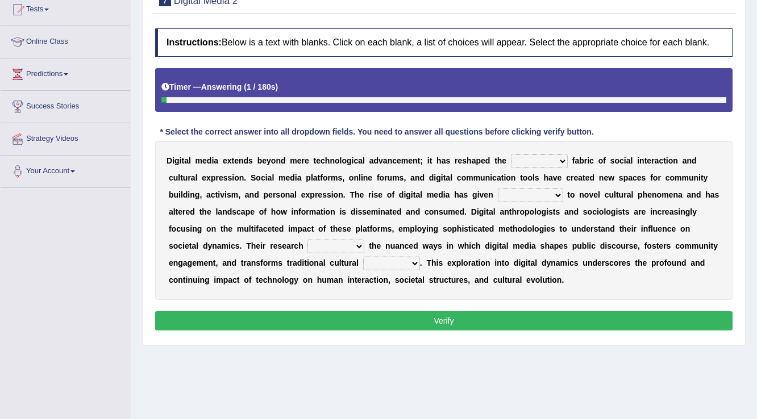
scroll to position [177, 0]
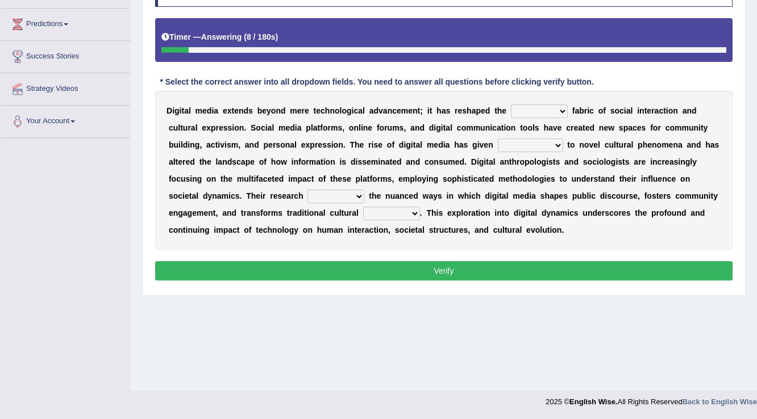
click at [543, 114] on select "very somehow somewhat both" at bounding box center [539, 112] width 57 height 14
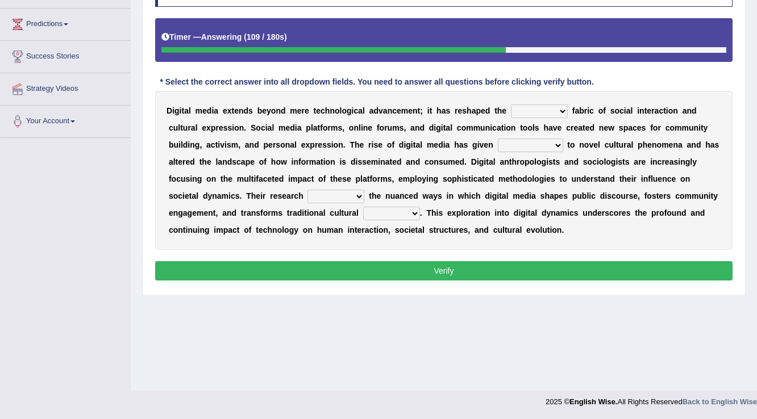
select select "both"
click at [511, 105] on select "very somehow somewhat both" at bounding box center [539, 112] width 57 height 14
click at [539, 139] on select "movement sight development birth" at bounding box center [530, 146] width 65 height 14
click at [498, 139] on select "movement sight development birth" at bounding box center [530, 146] width 65 height 14
click at [539, 145] on select "movement sight development birth" at bounding box center [530, 146] width 65 height 14
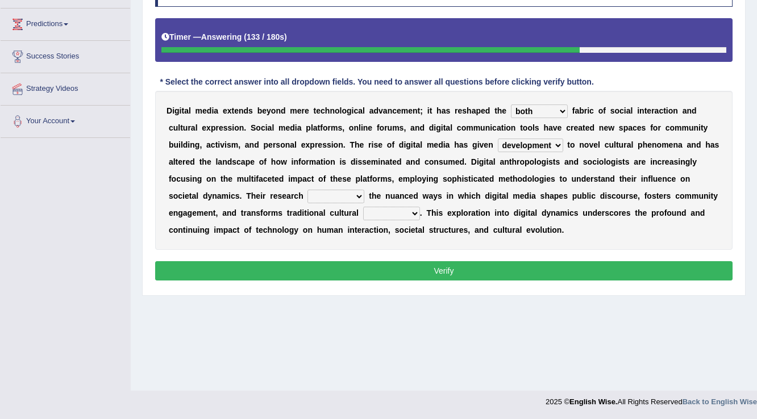
select select "movement"
click at [498, 139] on select "movement sight development birth" at bounding box center [530, 146] width 65 height 14
click at [536, 145] on select "movement sight development birth" at bounding box center [530, 146] width 65 height 14
click at [635, 216] on b "t" at bounding box center [636, 212] width 3 height 9
click at [315, 192] on select "installs examines claims admits" at bounding box center [335, 197] width 57 height 14
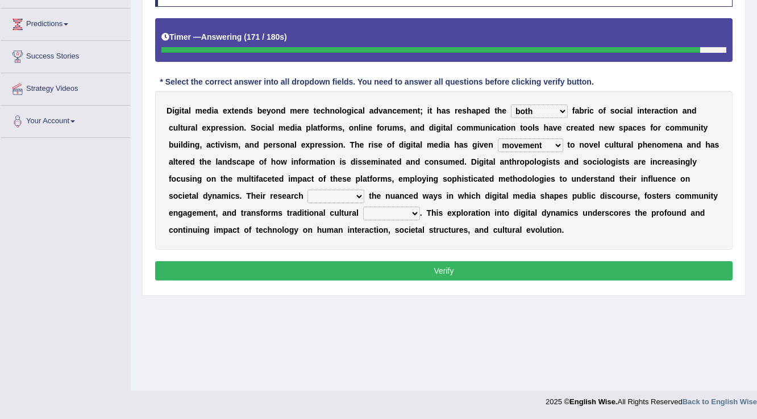
select select "examines"
click at [307, 190] on select "installs examines claims admits" at bounding box center [335, 197] width 57 height 14
click at [403, 217] on select "practices manuals cores comments" at bounding box center [391, 214] width 57 height 14
select select "manuals"
click at [363, 207] on select "practices manuals cores comments" at bounding box center [391, 214] width 57 height 14
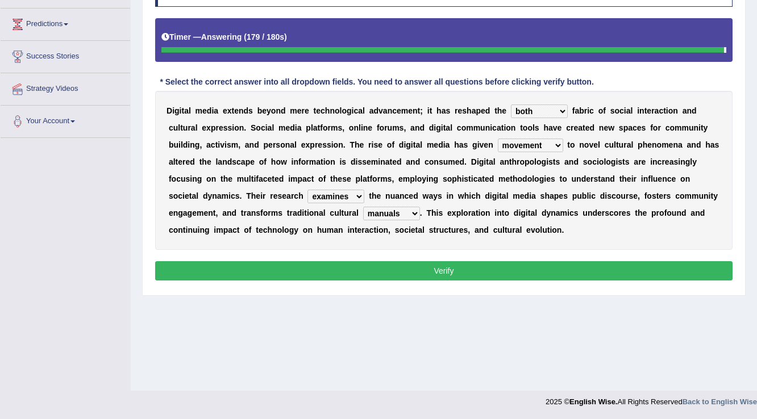
click at [435, 270] on button "Verify" at bounding box center [443, 270] width 577 height 19
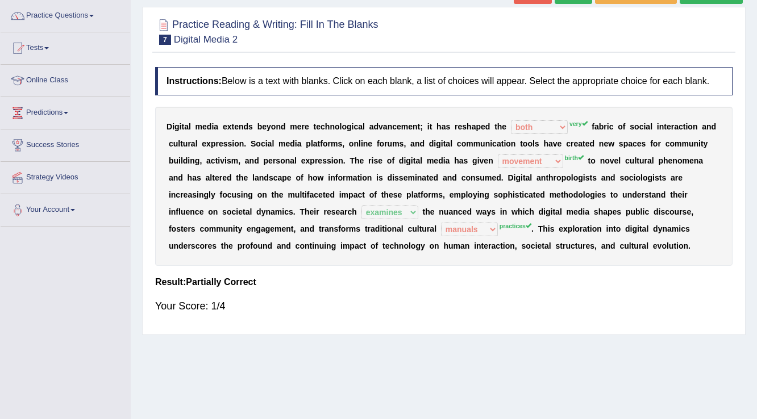
scroll to position [0, 0]
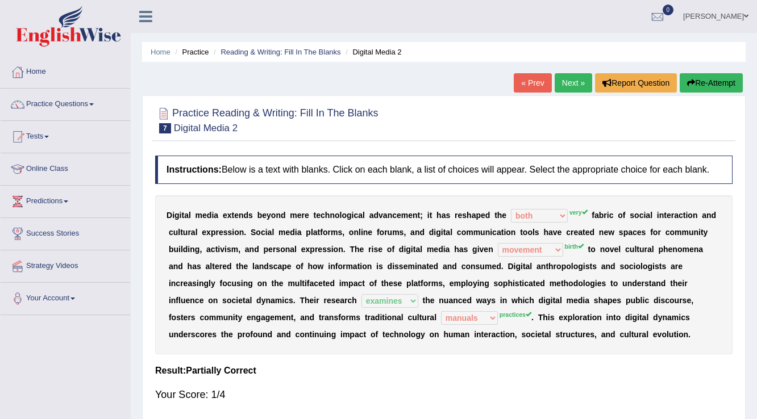
click at [562, 87] on link "Next »" at bounding box center [572, 82] width 37 height 19
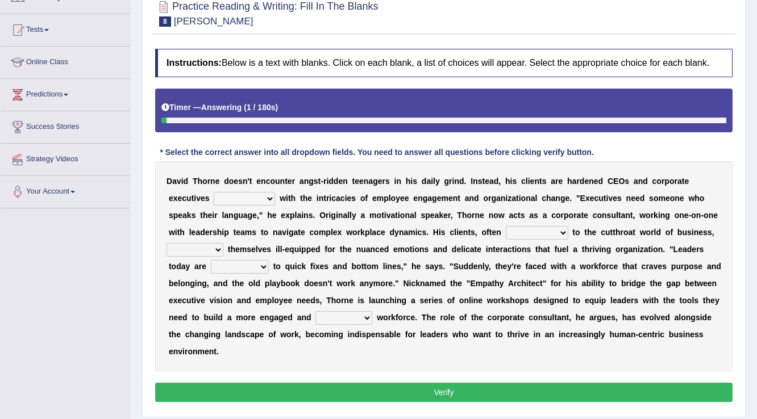
scroll to position [136, 0]
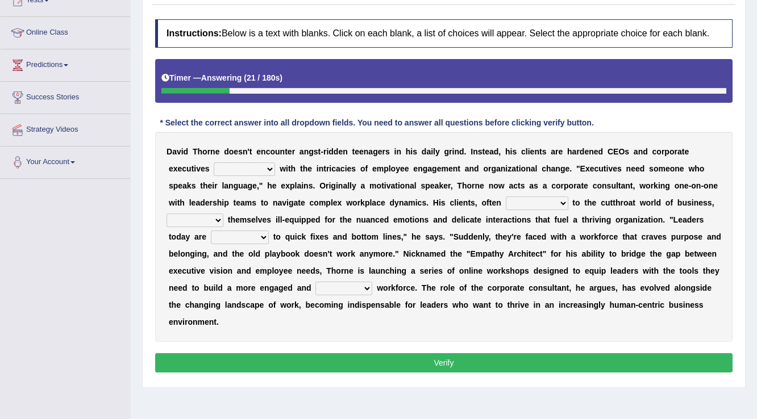
click at [232, 168] on select "mastering subscribing grappling disputing" at bounding box center [244, 169] width 61 height 14
select select "subscribing"
click at [214, 162] on select "mastering subscribing grappling disputing" at bounding box center [244, 169] width 61 height 14
click at [525, 199] on select "applicable immune accustomed allergic" at bounding box center [537, 204] width 62 height 14
select select "applicable"
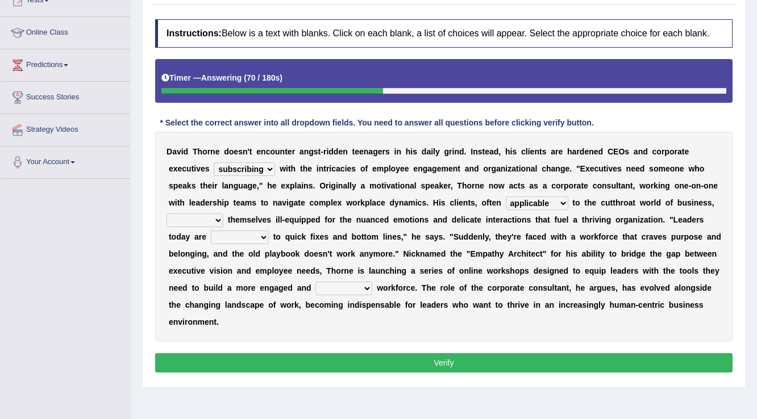
click at [506, 197] on select "applicable immune accustomed allergic" at bounding box center [537, 204] width 62 height 14
click at [214, 221] on select "assure note find seem" at bounding box center [194, 221] width 57 height 14
select select "assure"
click at [166, 214] on select "assure note find seem" at bounding box center [194, 221] width 57 height 14
click at [230, 237] on select "to use using used being used" at bounding box center [240, 238] width 58 height 14
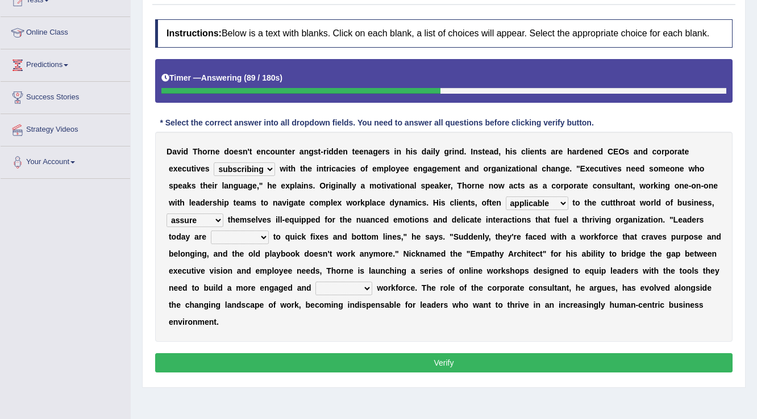
select select "using"
click at [211, 231] on select "to use using used being used" at bounding box center [240, 238] width 58 height 14
click at [339, 292] on select "extensive beneficial productive directive" at bounding box center [343, 289] width 57 height 14
select select "productive"
click at [315, 282] on select "extensive beneficial productive directive" at bounding box center [343, 289] width 57 height 14
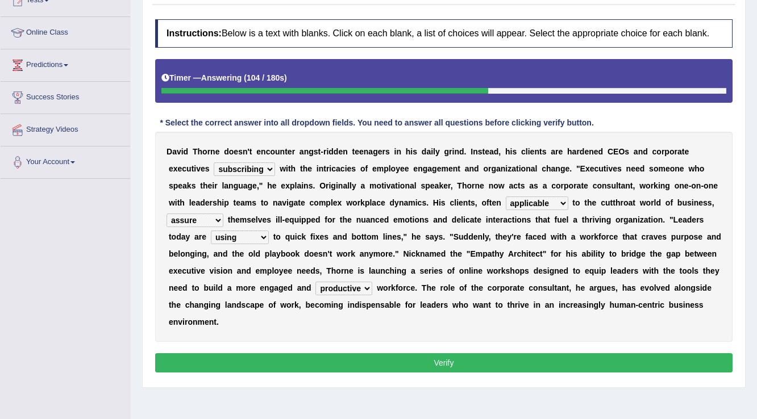
click at [448, 362] on button "Verify" at bounding box center [443, 362] width 577 height 19
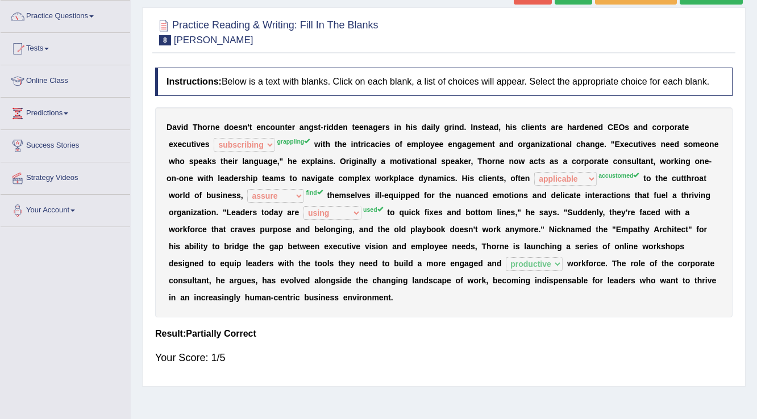
scroll to position [0, 0]
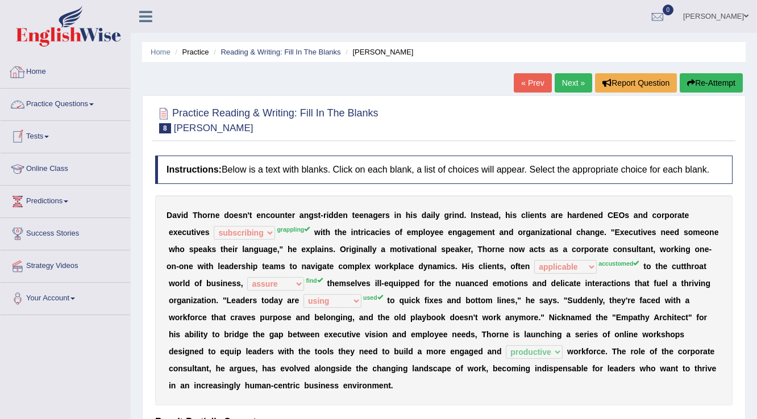
click at [75, 98] on link "Practice Questions" at bounding box center [66, 103] width 130 height 28
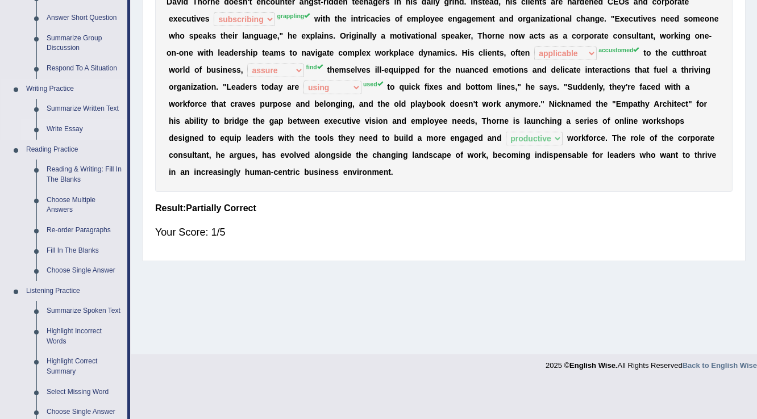
scroll to position [227, 0]
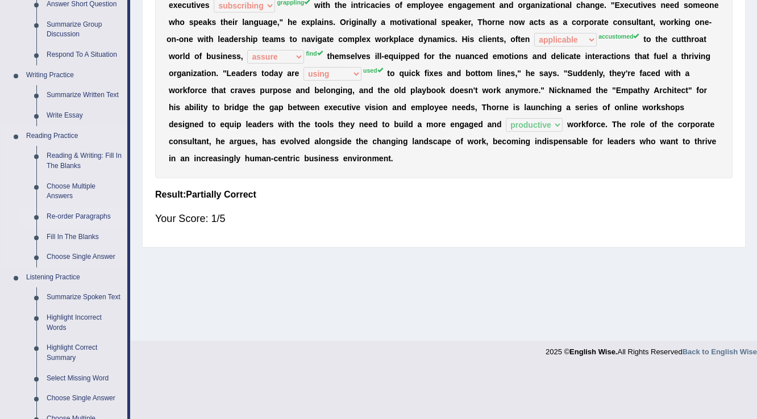
click at [76, 216] on link "Re-order Paragraphs" at bounding box center [84, 217] width 86 height 20
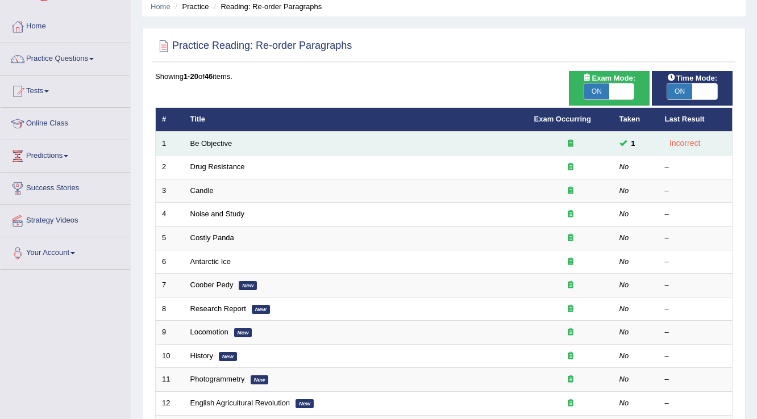
click at [403, 148] on td "Be Objective" at bounding box center [356, 144] width 344 height 24
click at [206, 145] on link "Be Objective" at bounding box center [211, 143] width 42 height 9
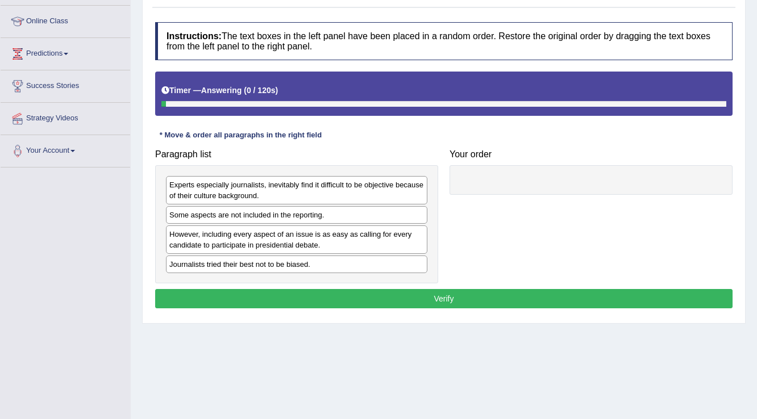
scroll to position [132, 0]
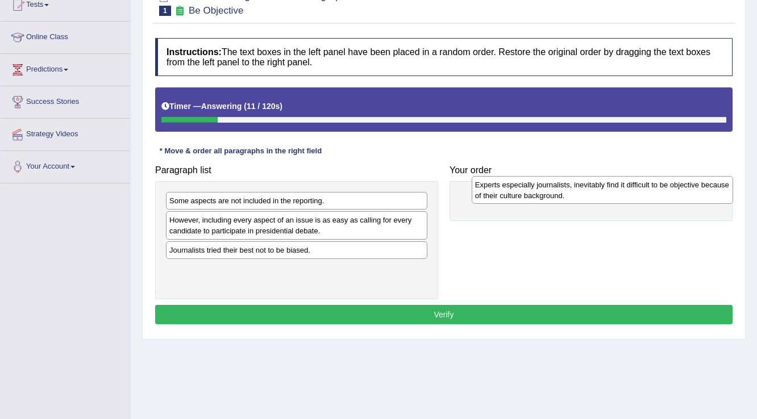
drag, startPoint x: 269, startPoint y: 200, endPoint x: 584, endPoint y: 180, distance: 315.4
click at [584, 180] on div "Experts especially journalists, inevitably find it difficult to be objective be…" at bounding box center [603, 190] width 262 height 28
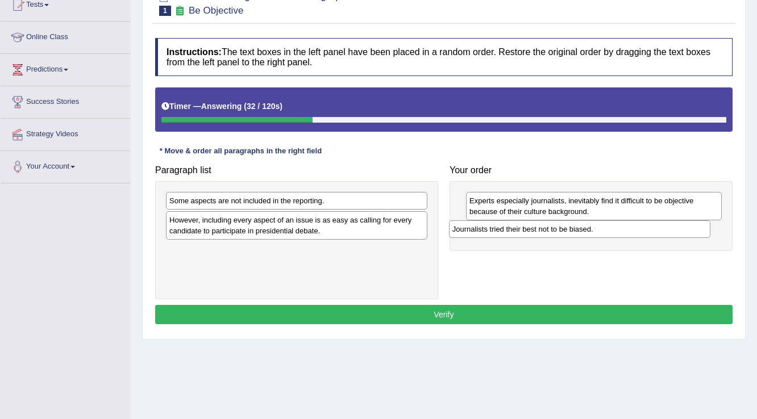
drag, startPoint x: 294, startPoint y: 256, endPoint x: 566, endPoint y: 234, distance: 273.0
click at [566, 234] on div "Journalists tried their best not to be biased." at bounding box center [580, 229] width 262 height 18
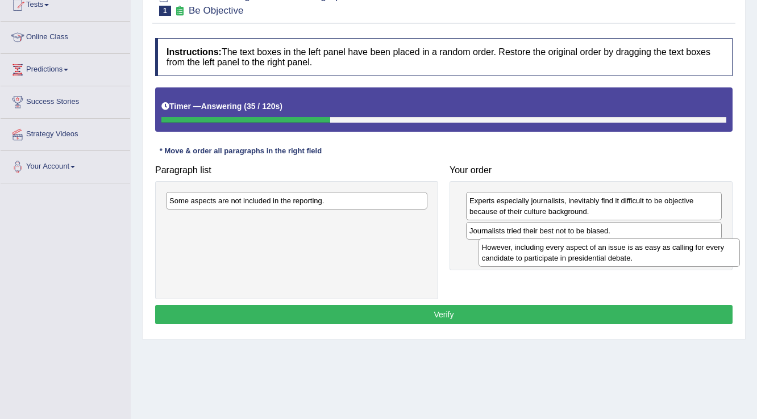
drag, startPoint x: 274, startPoint y: 230, endPoint x: 565, endPoint y: 247, distance: 291.4
click at [565, 247] on div "However, including every aspect of an issue is as easy as calling for every can…" at bounding box center [609, 253] width 262 height 28
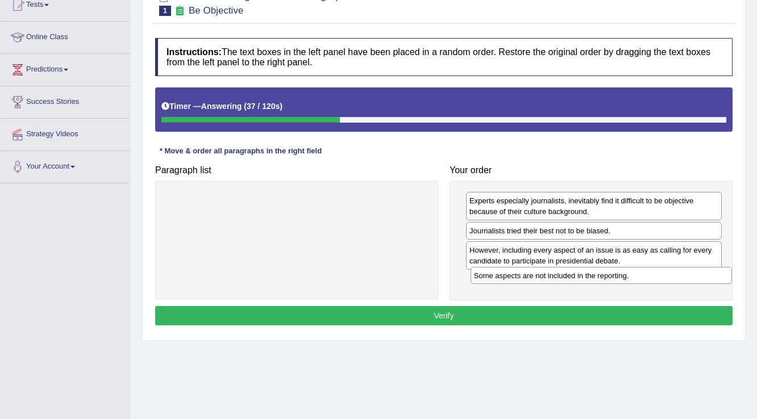
drag, startPoint x: 361, startPoint y: 232, endPoint x: 598, endPoint y: 272, distance: 240.1
click at [598, 272] on div "Some aspects are not included in the reporting." at bounding box center [601, 276] width 262 height 18
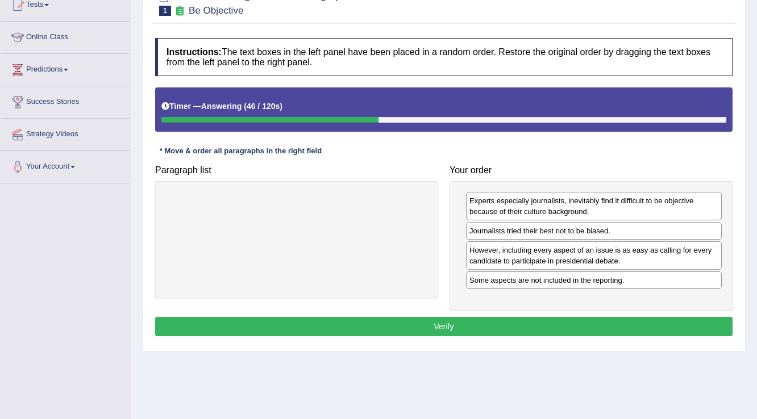
click at [568, 326] on button "Verify" at bounding box center [443, 326] width 577 height 19
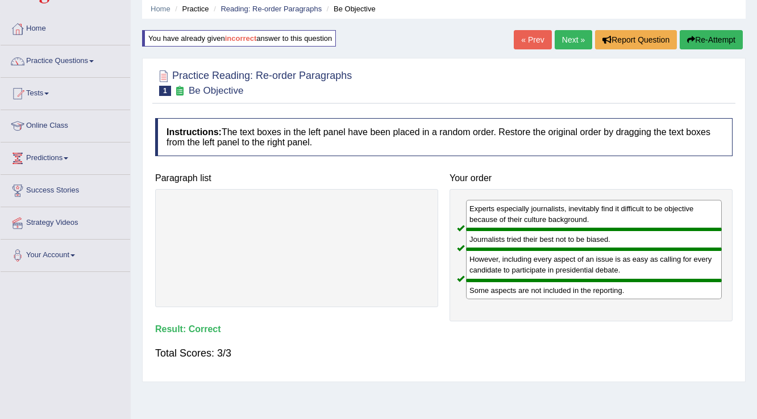
scroll to position [0, 0]
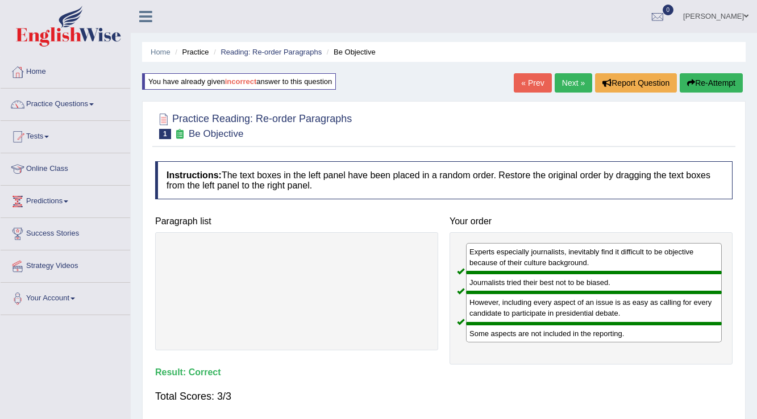
click at [573, 82] on link "Next »" at bounding box center [572, 82] width 37 height 19
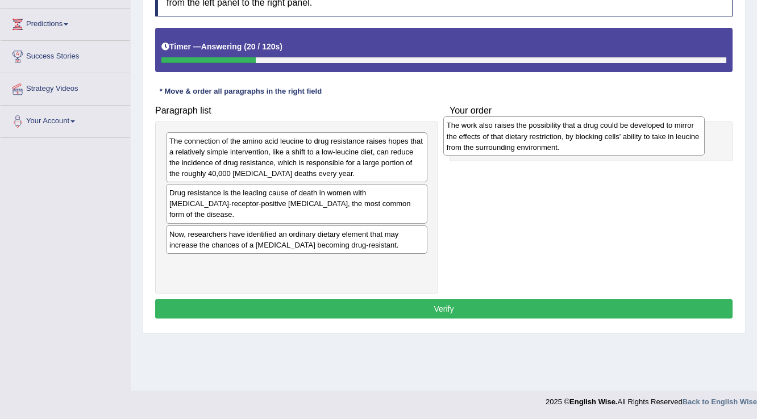
drag, startPoint x: 309, startPoint y: 235, endPoint x: 589, endPoint y: 138, distance: 295.9
click at [589, 138] on div "The work also raises the possibility that a drug could be developed to mirror t…" at bounding box center [574, 135] width 262 height 39
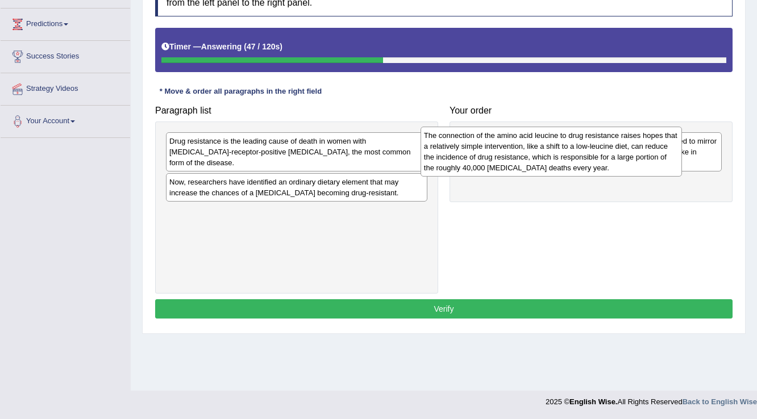
drag, startPoint x: 404, startPoint y: 171, endPoint x: 659, endPoint y: 165, distance: 254.6
click at [659, 165] on div "The connection of the amino acid leucine to drug resistance raises hopes that a…" at bounding box center [551, 152] width 262 height 50
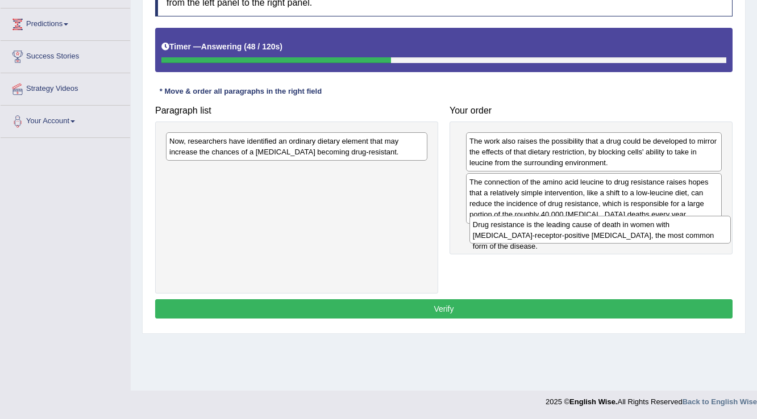
drag, startPoint x: 344, startPoint y: 150, endPoint x: 648, endPoint y: 233, distance: 314.7
click at [648, 233] on div "Drug resistance is the leading cause of death in women with [MEDICAL_DATA]-rece…" at bounding box center [600, 230] width 262 height 28
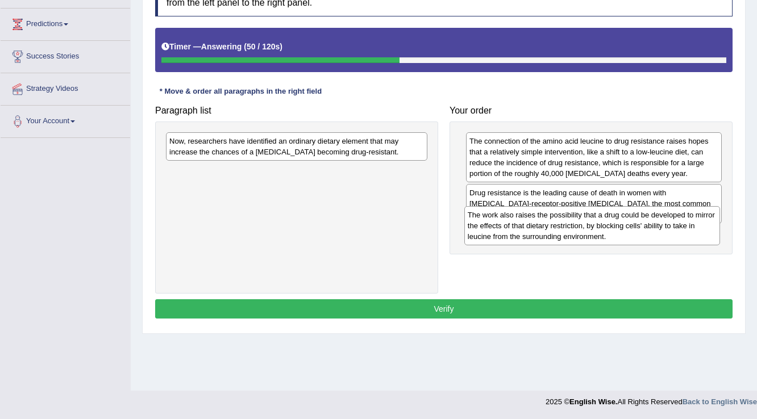
drag, startPoint x: 529, startPoint y: 151, endPoint x: 527, endPoint y: 224, distance: 73.9
click at [527, 224] on div "The work also raises the possibility that a drug could be developed to mirror t…" at bounding box center [592, 225] width 256 height 39
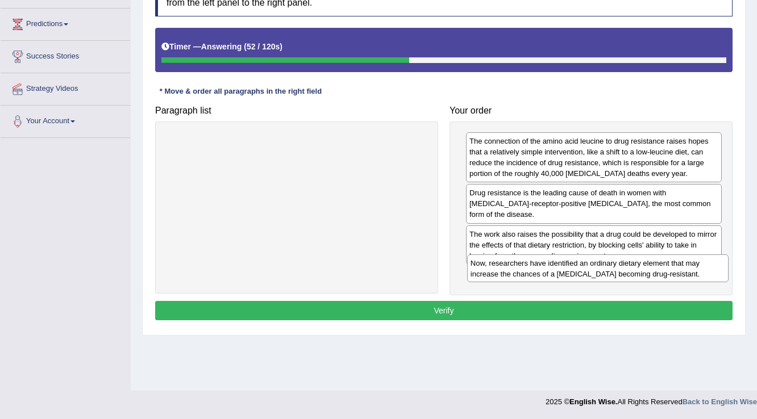
drag, startPoint x: 290, startPoint y: 145, endPoint x: 590, endPoint y: 265, distance: 322.7
click at [590, 265] on div "Now, researchers have identified an ordinary dietary element that may increase …" at bounding box center [598, 269] width 262 height 28
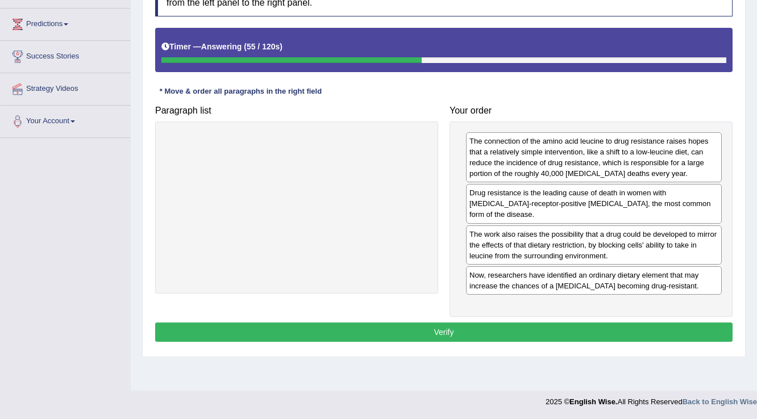
drag, startPoint x: 528, startPoint y: 308, endPoint x: 525, endPoint y: 320, distance: 12.3
click at [528, 310] on div "Instructions: The text boxes in the left panel have been placed in a random ord…" at bounding box center [443, 162] width 583 height 378
click at [524, 323] on button "Verify" at bounding box center [443, 332] width 577 height 19
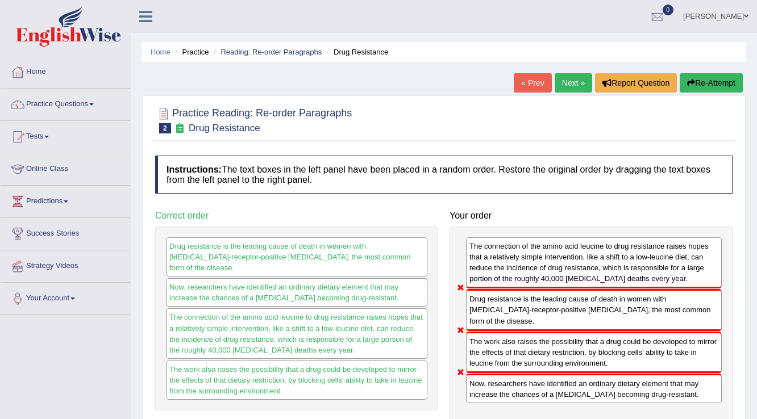
click at [690, 81] on icon "button" at bounding box center [691, 83] width 8 height 8
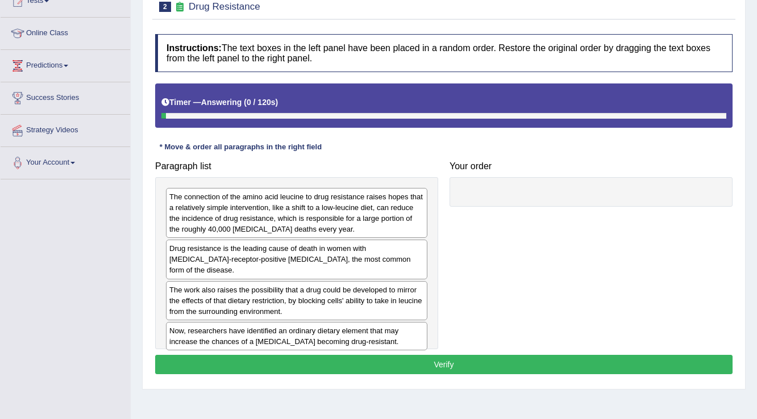
scroll to position [177, 0]
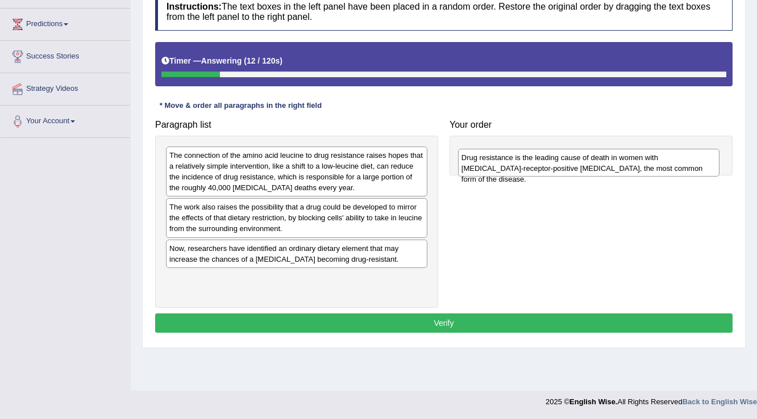
drag, startPoint x: 336, startPoint y: 215, endPoint x: 628, endPoint y: 165, distance: 296.2
click at [628, 165] on div "Drug resistance is the leading cause of death in women with [MEDICAL_DATA]-rece…" at bounding box center [589, 163] width 262 height 28
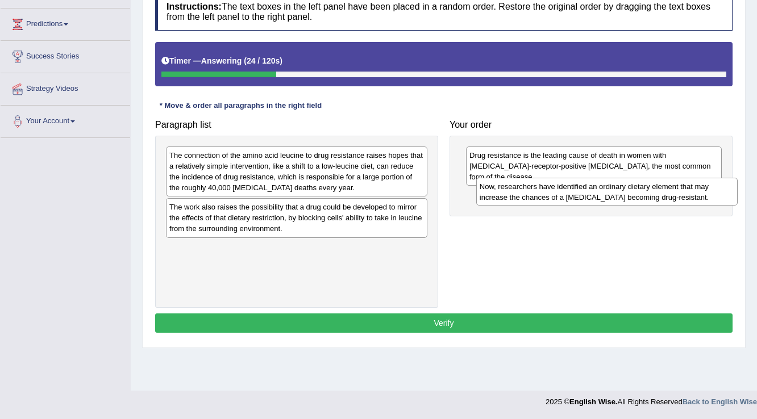
drag, startPoint x: 369, startPoint y: 260, endPoint x: 679, endPoint y: 199, distance: 316.2
click at [679, 199] on div "Now, researchers have identified an ordinary dietary element that may increase …" at bounding box center [607, 192] width 262 height 28
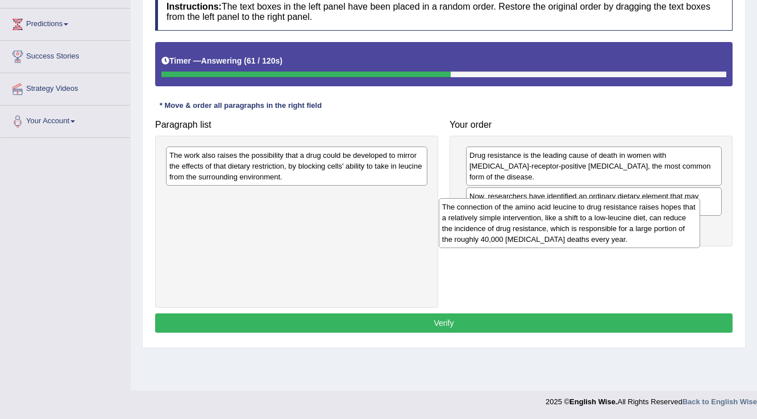
drag, startPoint x: 378, startPoint y: 182, endPoint x: 651, endPoint y: 233, distance: 277.5
click at [651, 233] on div "The connection of the amino acid leucine to drug resistance raises hopes that a…" at bounding box center [570, 223] width 262 height 50
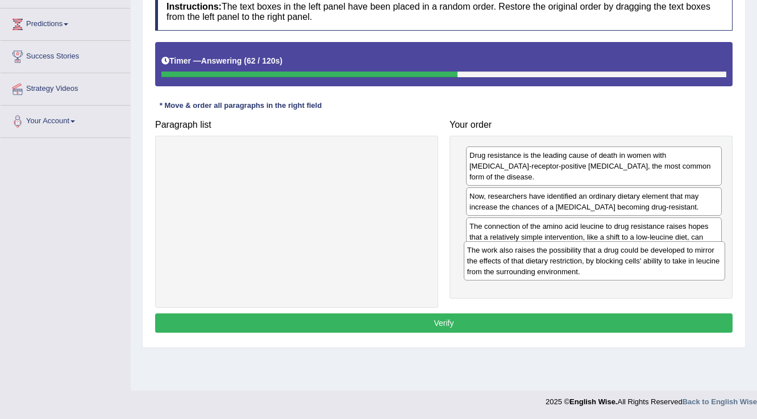
drag, startPoint x: 298, startPoint y: 166, endPoint x: 596, endPoint y: 261, distance: 312.4
click at [596, 261] on div "The work also raises the possibility that a drug could be developed to mirror t…" at bounding box center [595, 260] width 262 height 39
click at [597, 266] on div "The work also raises the possibility that a drug could be developed to mirror t…" at bounding box center [595, 263] width 262 height 39
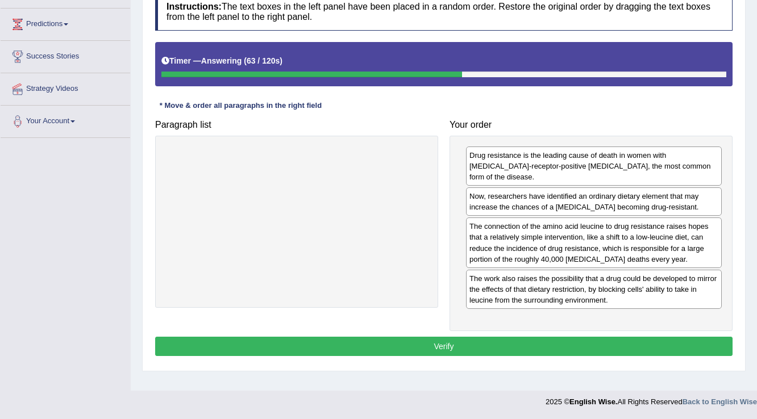
click at [524, 337] on button "Verify" at bounding box center [443, 346] width 577 height 19
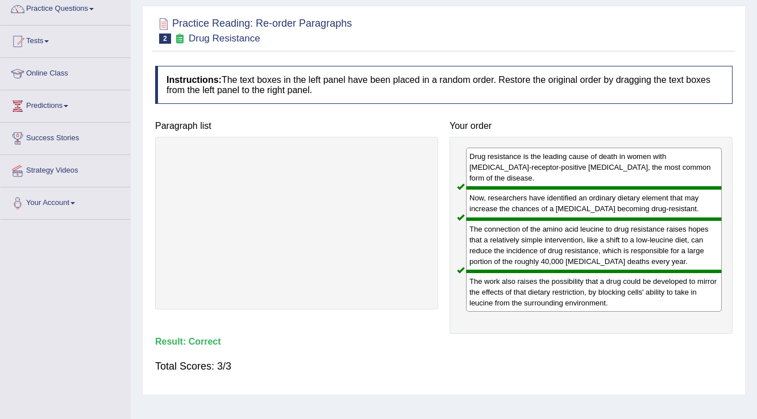
scroll to position [0, 0]
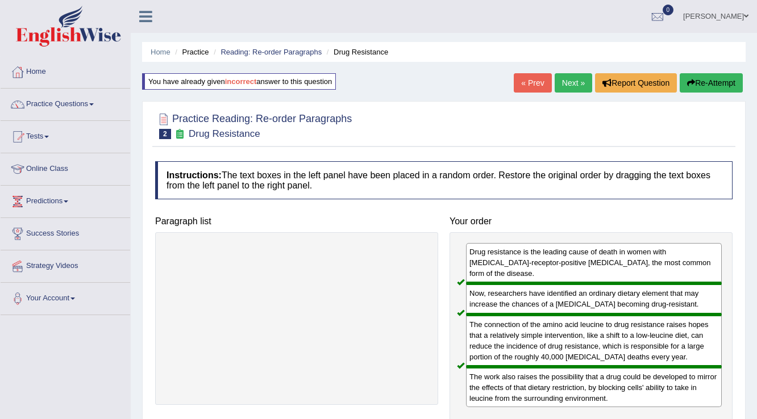
click at [575, 80] on link "Next »" at bounding box center [572, 82] width 37 height 19
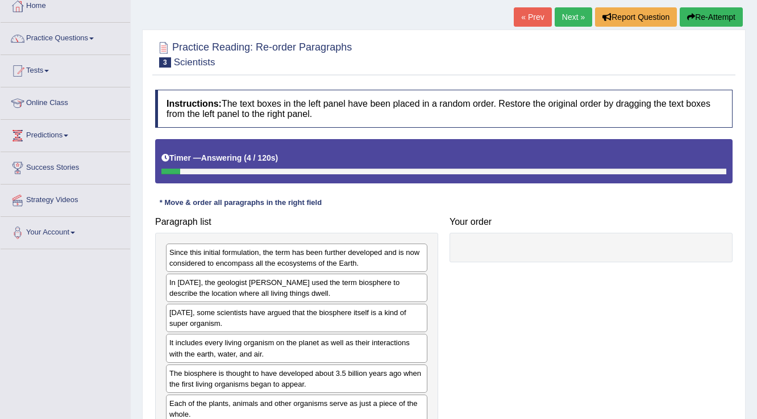
scroll to position [136, 0]
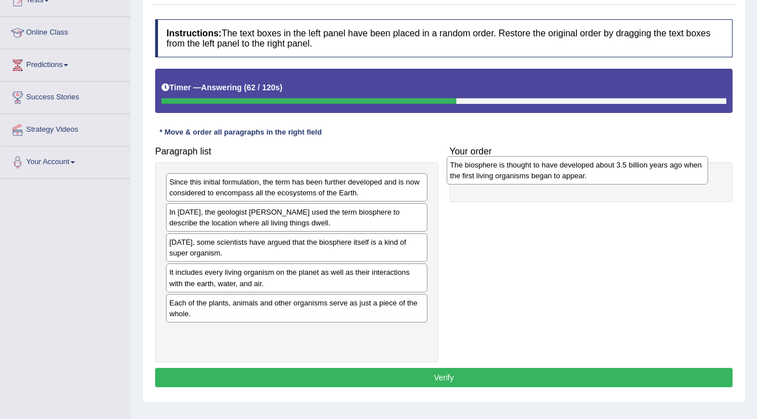
drag, startPoint x: 234, startPoint y: 315, endPoint x: 515, endPoint y: 178, distance: 312.3
click at [515, 178] on div "The biosphere is thought to have developed about 3.5 billion years ago when the…" at bounding box center [578, 170] width 262 height 28
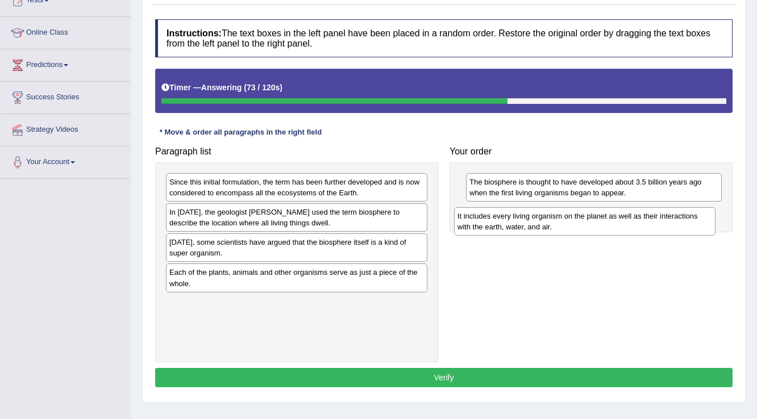
drag, startPoint x: 312, startPoint y: 280, endPoint x: 600, endPoint y: 224, distance: 293.4
click at [600, 224] on div "It includes every living organism on the planet as well as their interactions w…" at bounding box center [585, 221] width 262 height 28
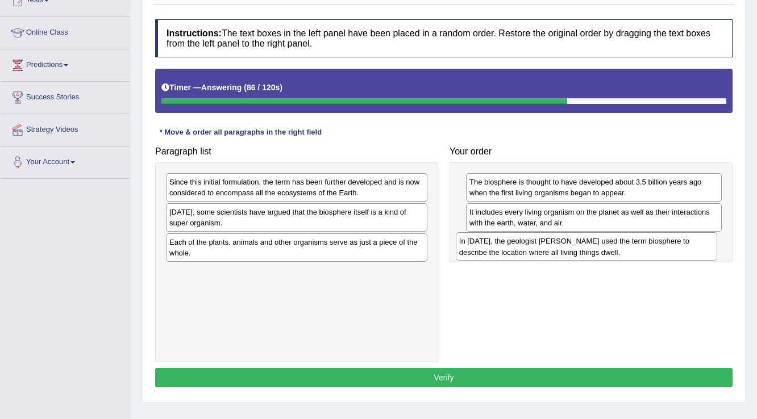
drag, startPoint x: 404, startPoint y: 223, endPoint x: 694, endPoint y: 252, distance: 291.2
click at [694, 252] on div "In 1875, the geologist Eduard Suess used the term biosphere to describe the loc…" at bounding box center [587, 246] width 262 height 28
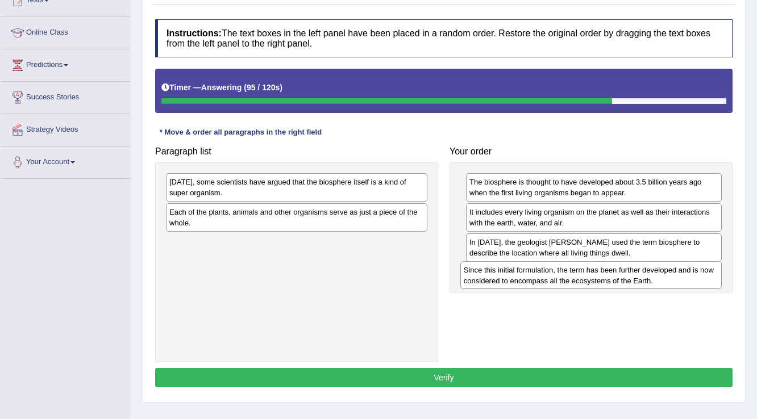
drag, startPoint x: 322, startPoint y: 186, endPoint x: 616, endPoint y: 274, distance: 307.2
click at [616, 274] on div "Since this initial formulation, the term has been further developed and is now …" at bounding box center [591, 275] width 262 height 28
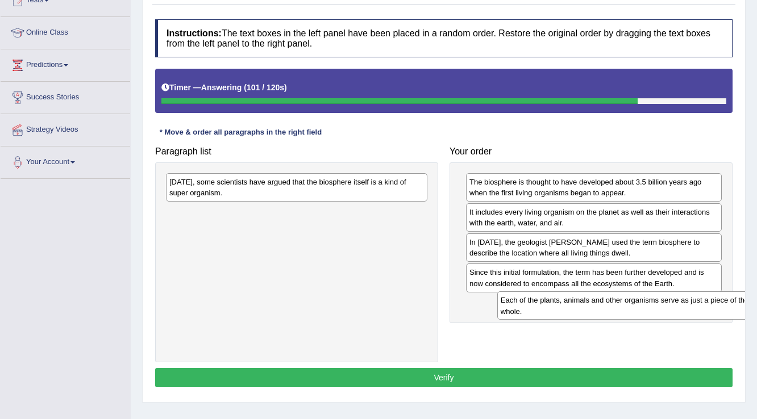
drag, startPoint x: 249, startPoint y: 211, endPoint x: 574, endPoint y: 299, distance: 336.5
click at [574, 298] on div "Each of the plants, animals and other organisms serve as just a piece of the wh…" at bounding box center [628, 305] width 262 height 28
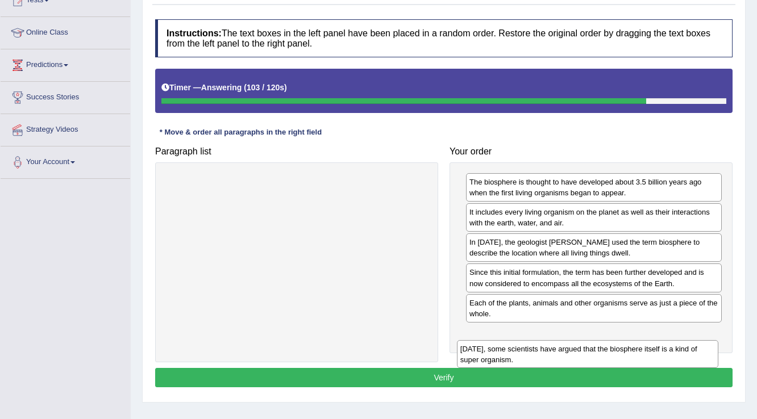
drag, startPoint x: 445, startPoint y: 236, endPoint x: 684, endPoint y: 346, distance: 263.3
click at [684, 346] on div "Today, some scientists have argued that the biosphere itself is a kind of super…" at bounding box center [588, 354] width 262 height 28
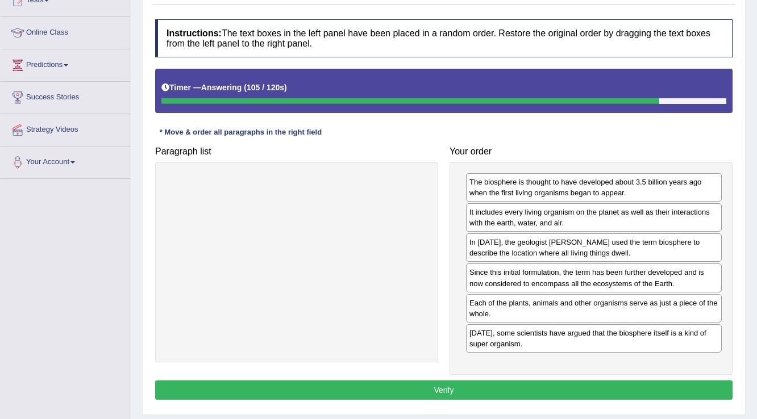
click at [516, 394] on button "Verify" at bounding box center [443, 390] width 577 height 19
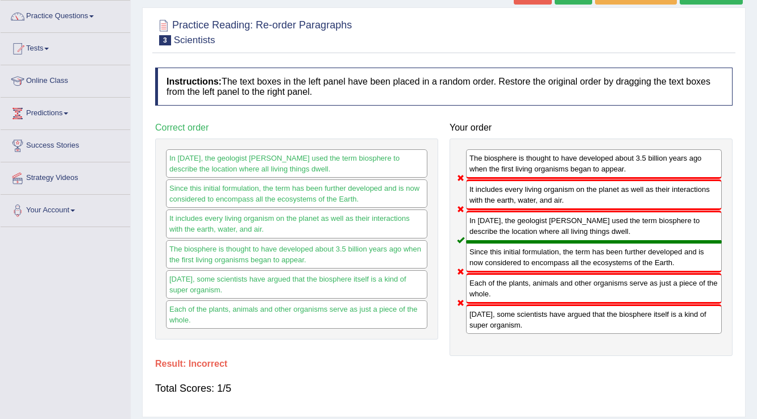
scroll to position [0, 0]
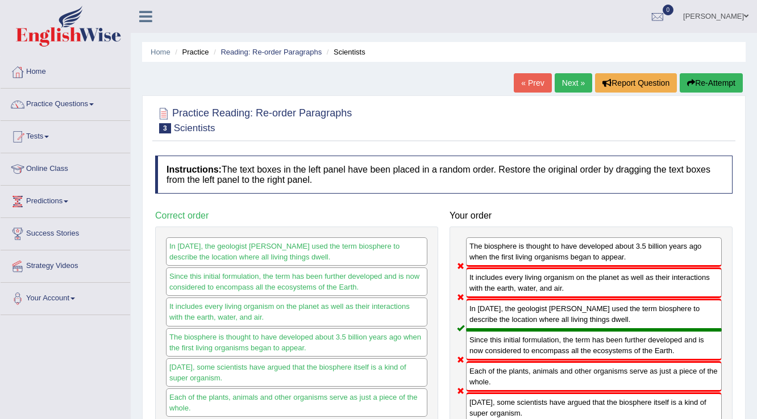
click at [728, 12] on link "viviana vega gaviria" at bounding box center [715, 15] width 82 height 30
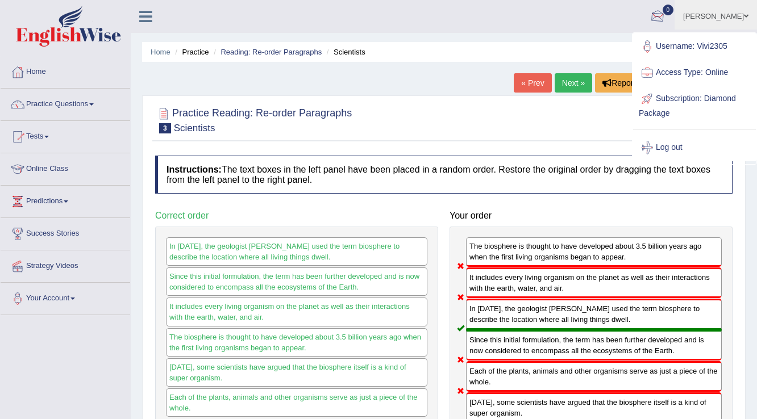
click at [416, 12] on ul "viviana vega gaviria Toggle navigation Username: Vivi2305 Access Type: Online S…" at bounding box center [538, 16] width 438 height 32
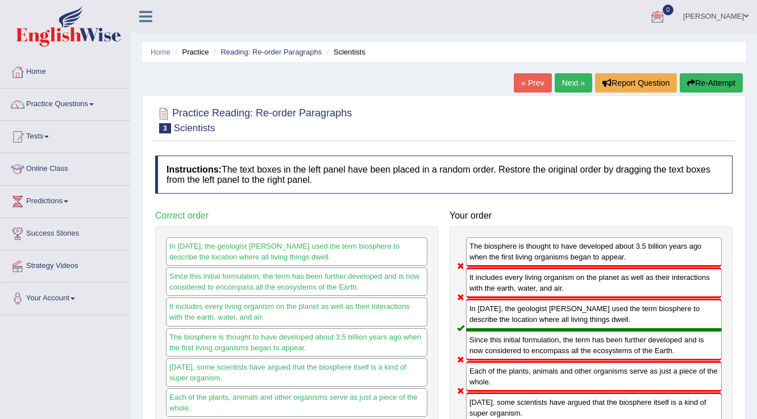
click at [729, 18] on link "viviana vega gaviria" at bounding box center [715, 15] width 82 height 30
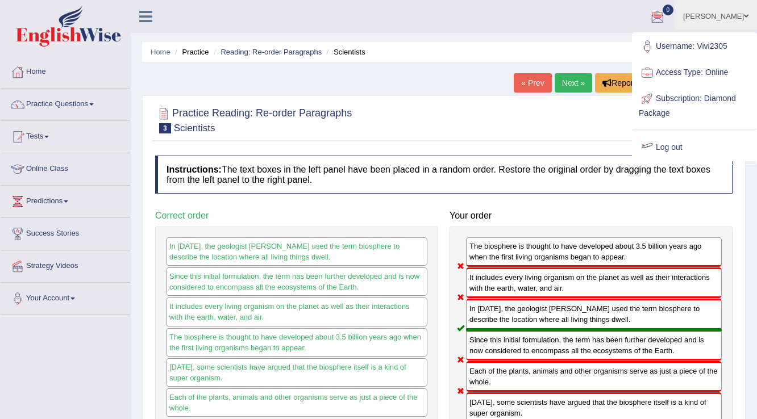
click at [675, 146] on link "Log out" at bounding box center [694, 148] width 123 height 26
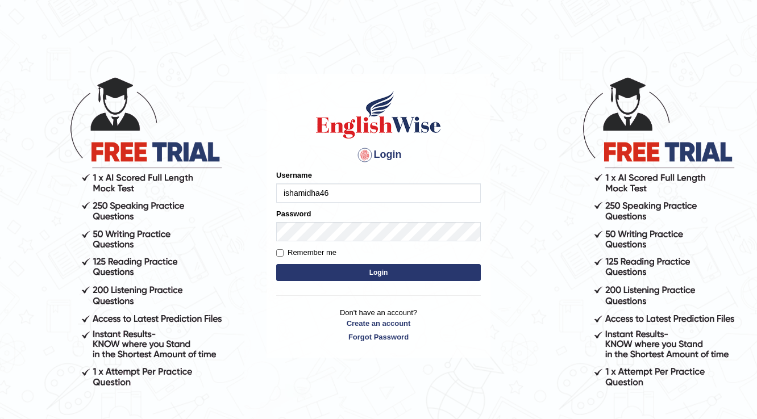
type input "ishamidha46"
click at [331, 268] on button "Login" at bounding box center [378, 272] width 205 height 17
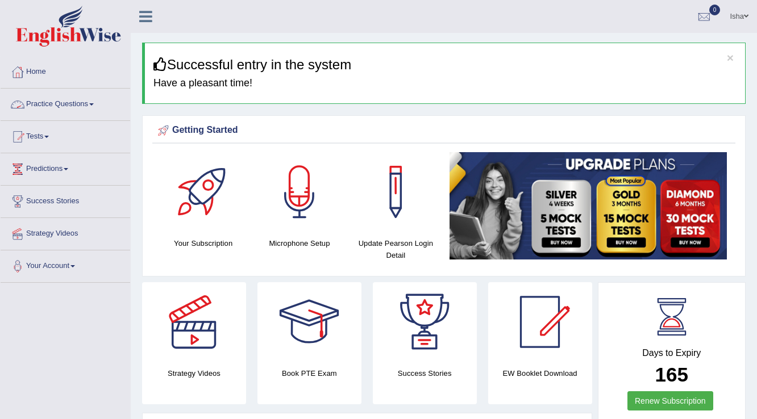
click at [59, 105] on link "Practice Questions" at bounding box center [66, 103] width 130 height 28
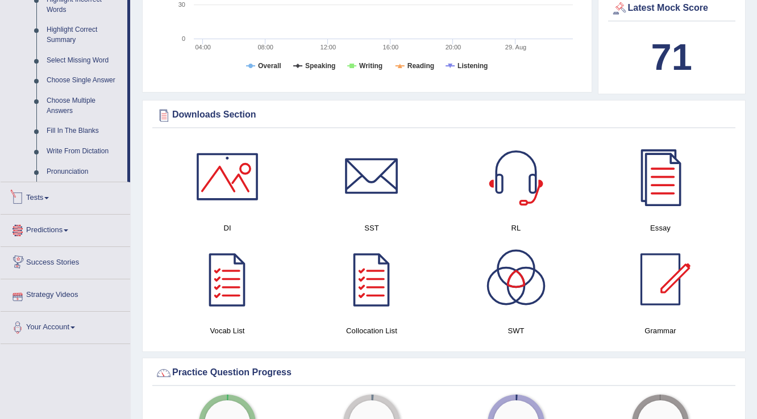
click at [46, 193] on link "Tests" at bounding box center [66, 196] width 130 height 28
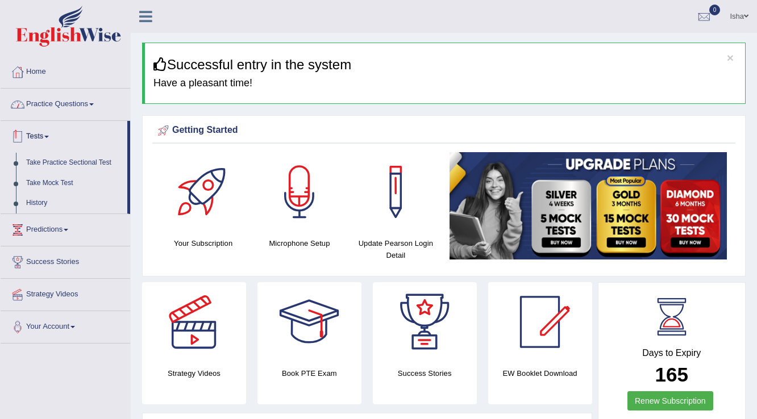
click at [54, 106] on link "Practice Questions" at bounding box center [66, 103] width 130 height 28
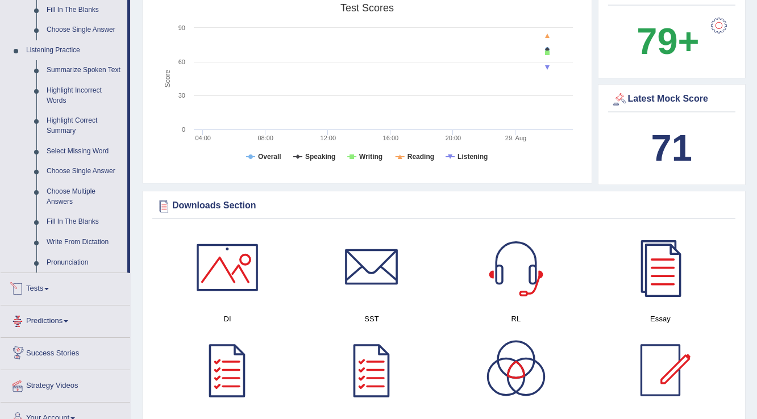
click at [39, 301] on link "Tests" at bounding box center [66, 287] width 130 height 28
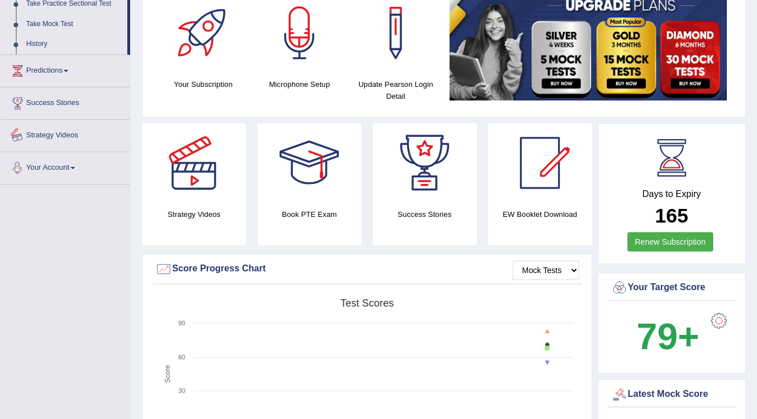
scroll to position [46, 0]
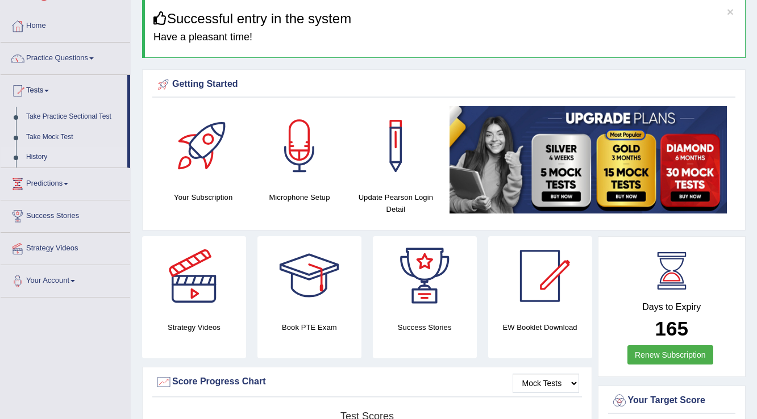
click at [39, 157] on link "History" at bounding box center [74, 157] width 106 height 20
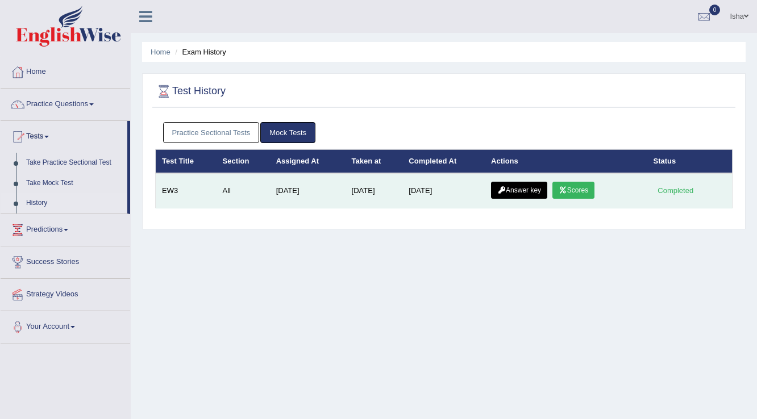
click at [593, 189] on link "Scores" at bounding box center [573, 190] width 42 height 17
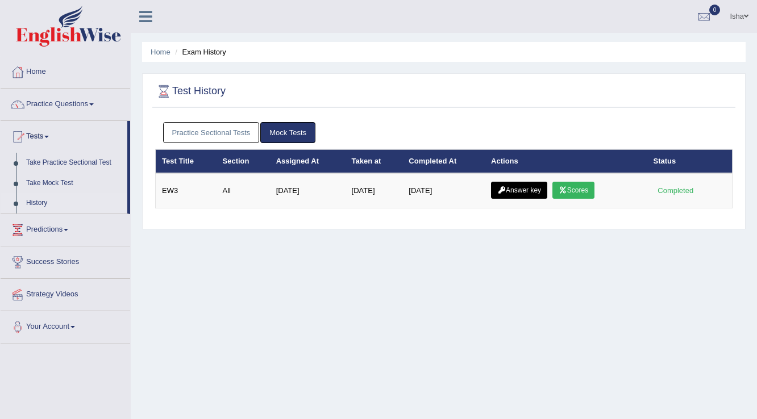
click at [516, 182] on link "Answer key" at bounding box center [519, 190] width 56 height 17
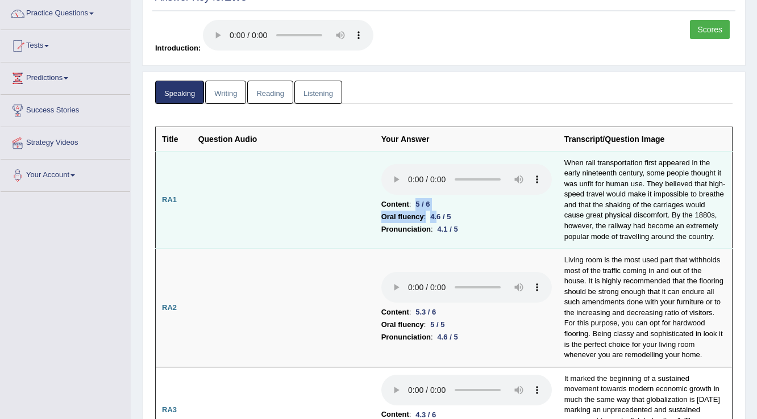
drag, startPoint x: 416, startPoint y: 198, endPoint x: 439, endPoint y: 218, distance: 29.8
click at [439, 218] on td "Content : 5 / 6 Oral fluency : 4.6 / 5 Pronunciation : 4.1 / 5" at bounding box center [466, 200] width 183 height 98
click at [445, 223] on div "4.1 / 5" at bounding box center [448, 229] width 30 height 12
click at [454, 230] on div "4.1 / 5" at bounding box center [448, 229] width 30 height 12
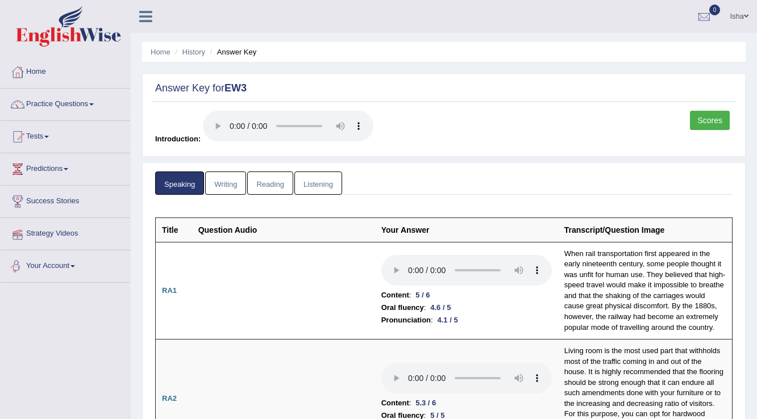
click at [241, 186] on link "Writing" at bounding box center [225, 183] width 41 height 23
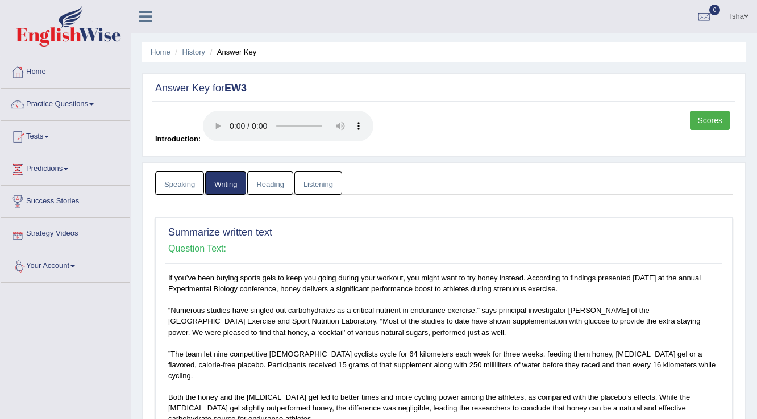
click at [278, 183] on link "Reading" at bounding box center [269, 183] width 45 height 23
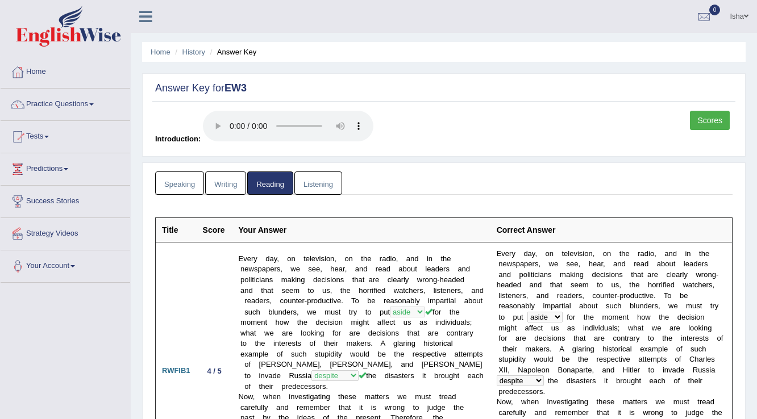
click at [308, 180] on link "Listening" at bounding box center [318, 183] width 48 height 23
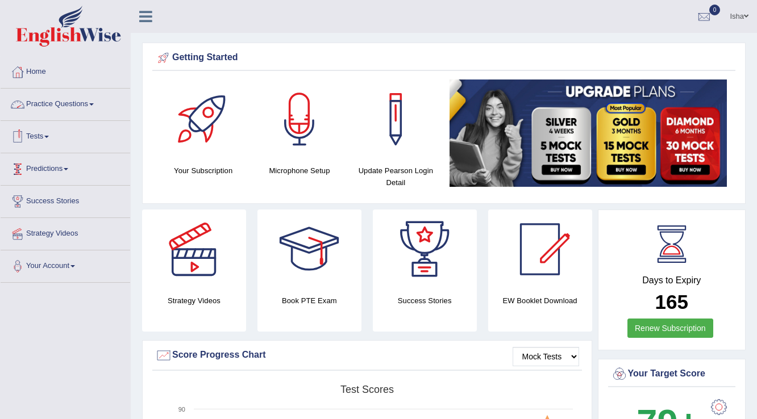
click at [61, 110] on link "Practice Questions" at bounding box center [66, 103] width 130 height 28
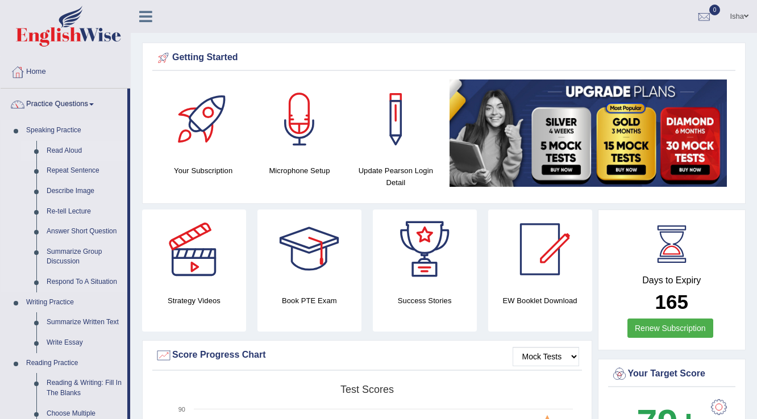
click at [64, 148] on link "Read Aloud" at bounding box center [84, 151] width 86 height 20
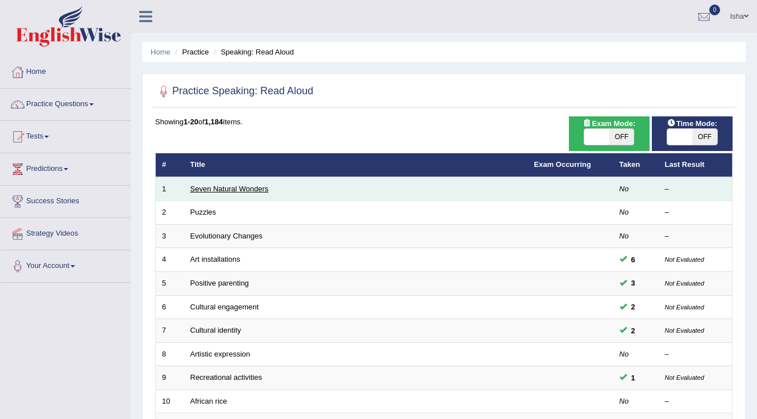
click at [202, 191] on link "Seven Natural Wonders" at bounding box center [229, 189] width 78 height 9
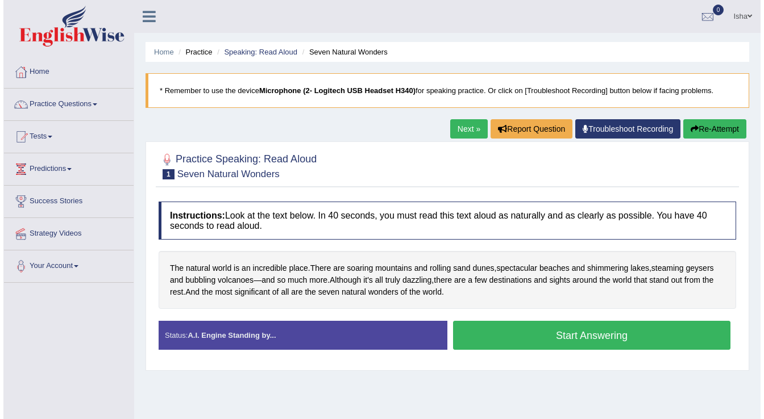
scroll to position [45, 0]
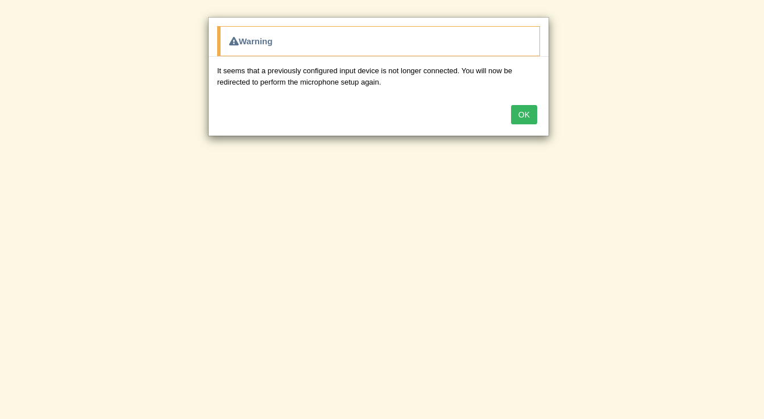
click at [523, 112] on button "OK" at bounding box center [524, 114] width 26 height 19
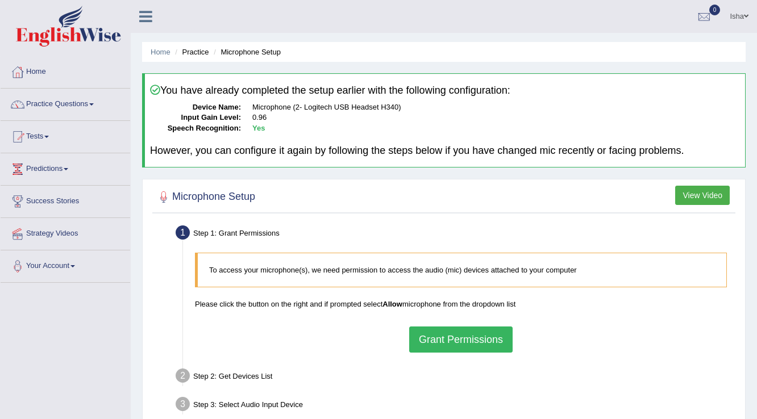
drag, startPoint x: 479, startPoint y: 338, endPoint x: 479, endPoint y: 306, distance: 31.8
click at [479, 337] on button "Grant Permissions" at bounding box center [460, 340] width 103 height 26
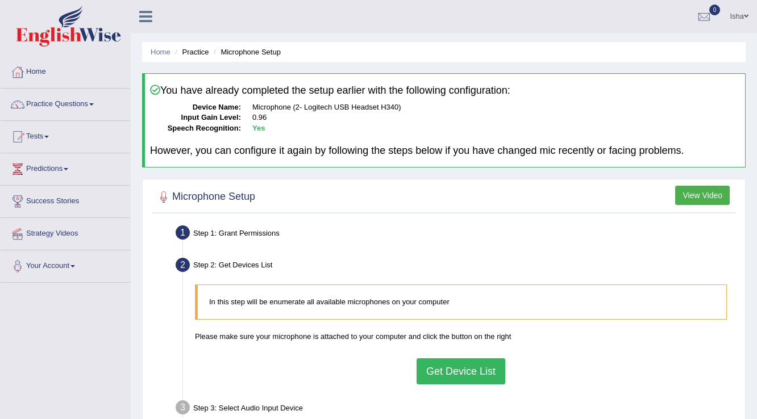
click at [450, 379] on button "Get Device List" at bounding box center [460, 371] width 89 height 26
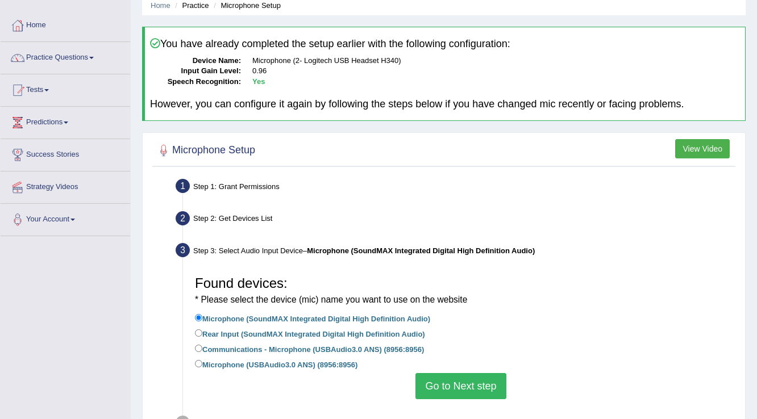
scroll to position [136, 0]
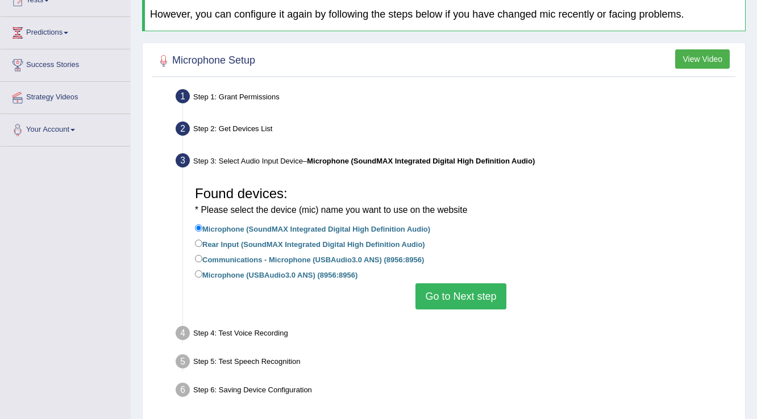
click at [241, 279] on label "Microphone (USBAudio3.0 ANS) (8956:8956)" at bounding box center [276, 274] width 162 height 12
click at [202, 278] on input "Microphone (USBAudio3.0 ANS) (8956:8956)" at bounding box center [198, 273] width 7 height 7
radio input "true"
click at [497, 301] on button "Go to Next step" at bounding box center [460, 296] width 90 height 26
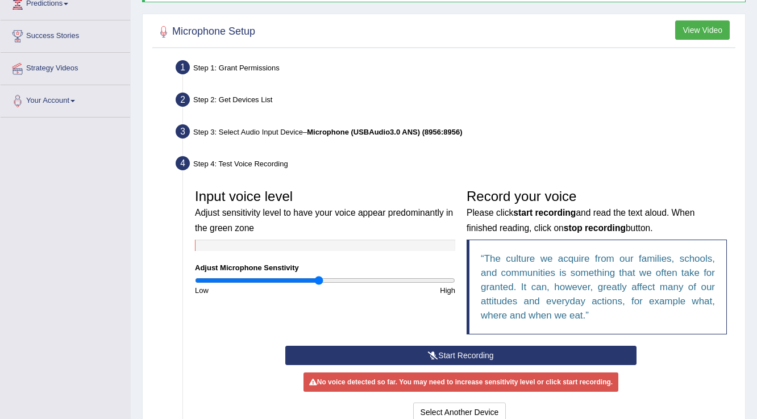
scroll to position [182, 0]
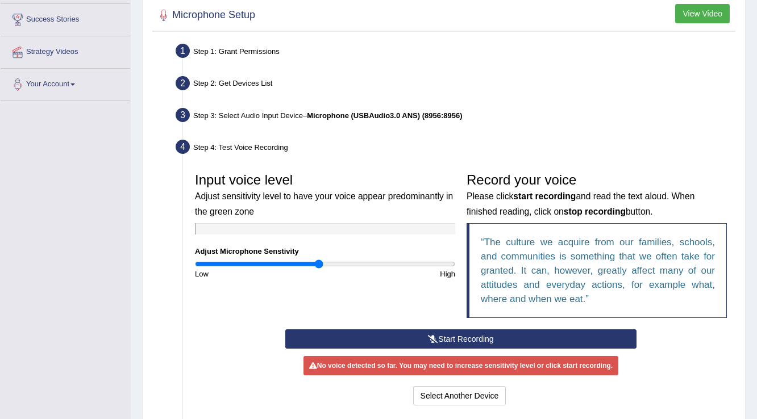
click at [435, 344] on button "Start Recording" at bounding box center [460, 338] width 351 height 19
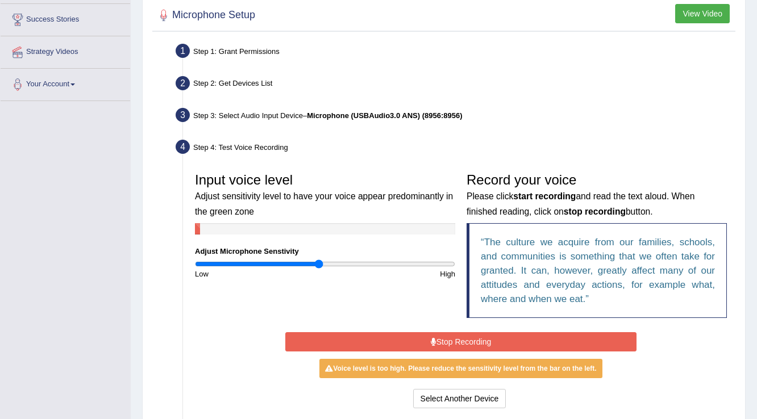
click at [435, 338] on icon at bounding box center [434, 342] width 6 height 8
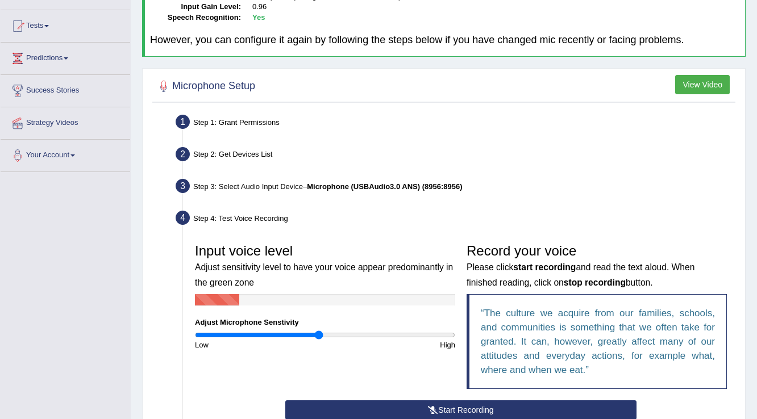
scroll to position [0, 0]
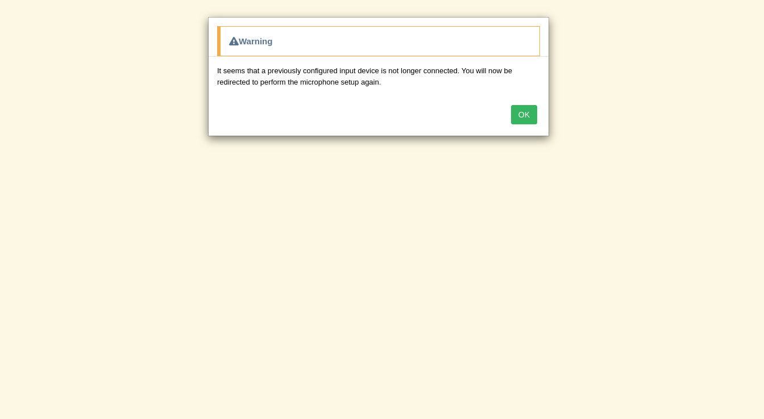
click at [514, 120] on button "OK" at bounding box center [524, 114] width 26 height 19
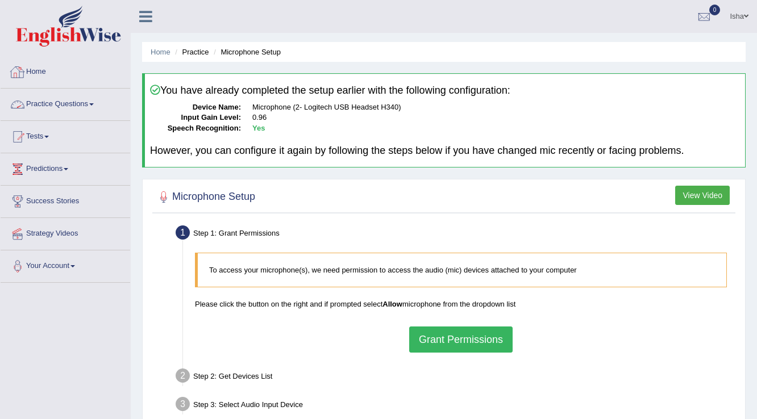
click at [84, 103] on link "Practice Questions" at bounding box center [66, 103] width 130 height 28
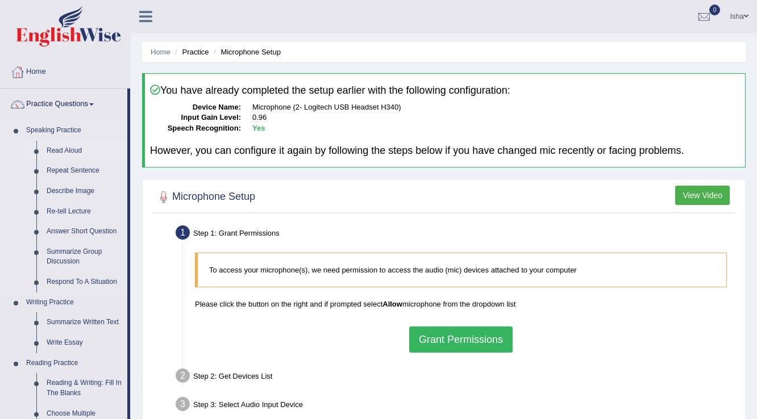
click at [72, 152] on link "Read Aloud" at bounding box center [84, 151] width 86 height 20
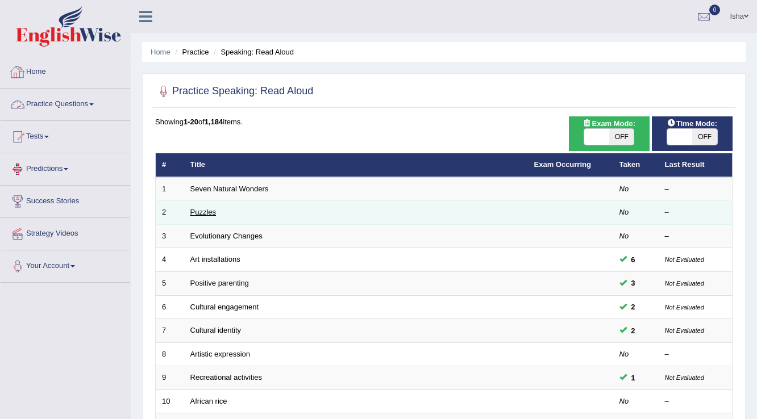
click at [201, 211] on link "Puzzles" at bounding box center [203, 212] width 26 height 9
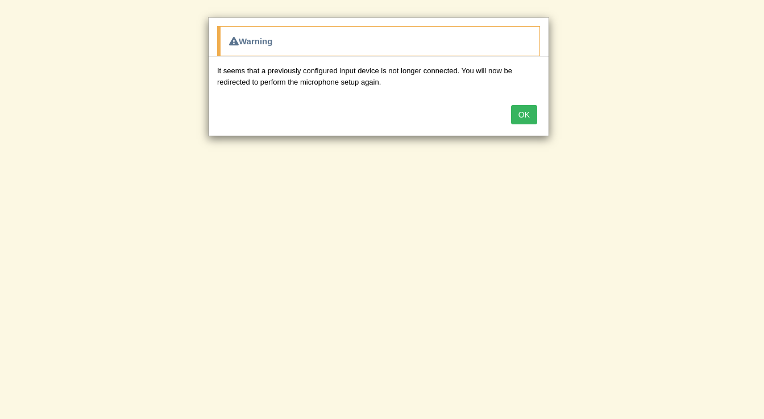
click at [529, 107] on button "OK" at bounding box center [524, 114] width 26 height 19
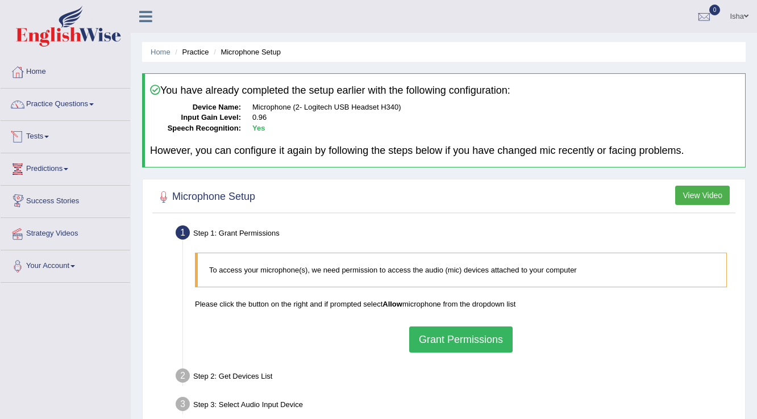
click at [46, 116] on li "Practice Questions Speaking Practice Read Aloud Repeat Sentence Describe Image …" at bounding box center [66, 105] width 130 height 32
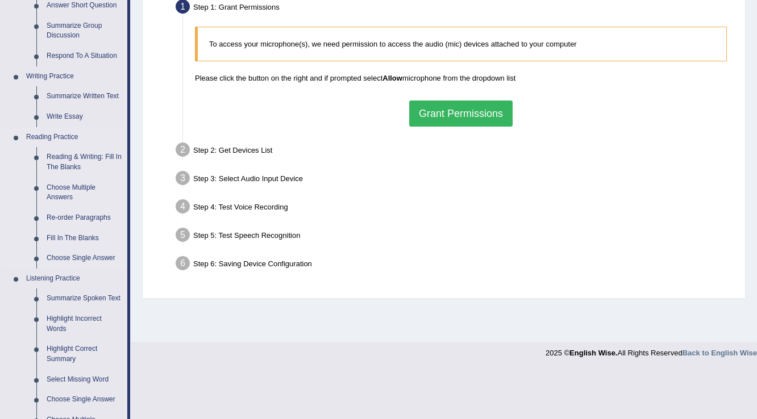
scroll to position [227, 0]
click at [62, 93] on link "Summarize Written Text" at bounding box center [84, 95] width 86 height 20
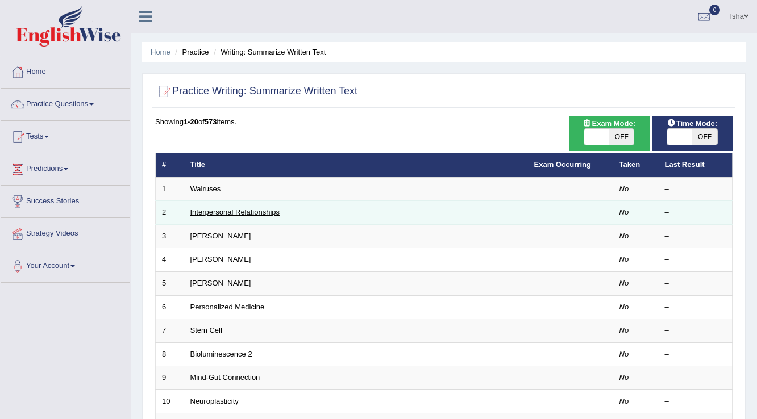
click at [237, 211] on link "Interpersonal Relationships" at bounding box center [235, 212] width 90 height 9
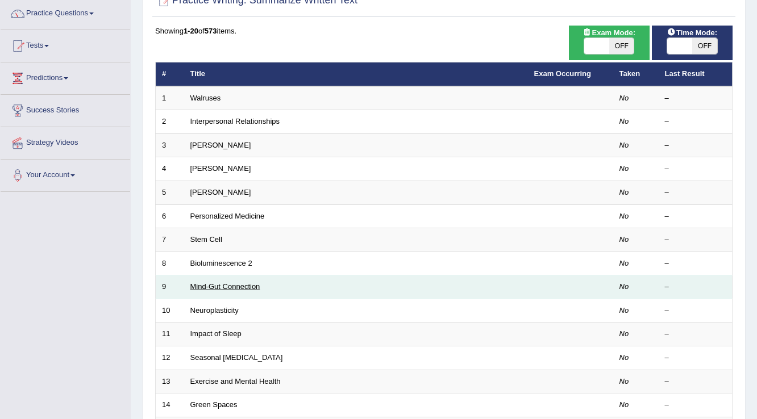
click at [214, 288] on link "Mind-Gut Connection" at bounding box center [225, 286] width 70 height 9
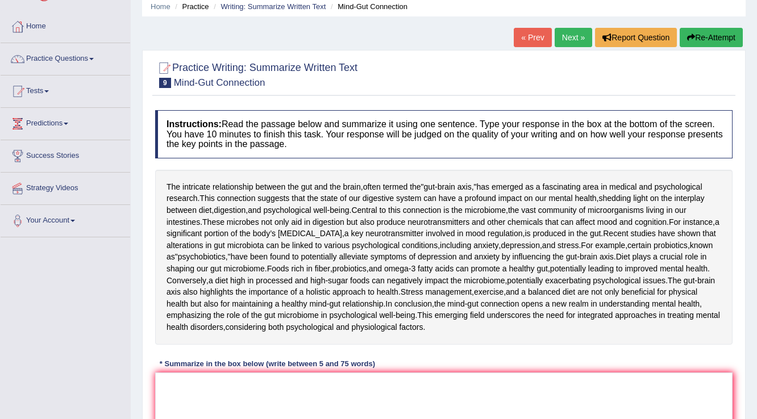
click at [444, 219] on div "The intricate relationship between the gut and the brain , often termed the " g…" at bounding box center [443, 257] width 577 height 175
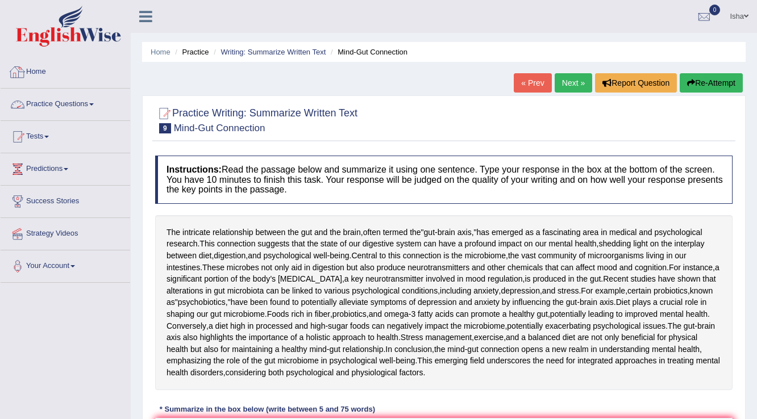
click at [50, 105] on link "Practice Questions" at bounding box center [66, 103] width 130 height 28
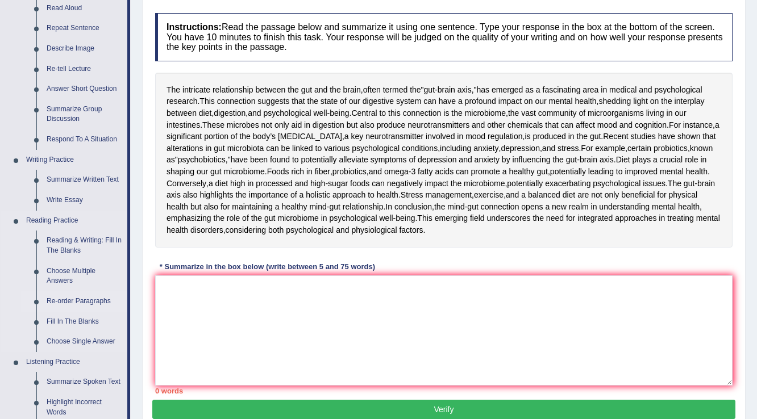
scroll to position [227, 0]
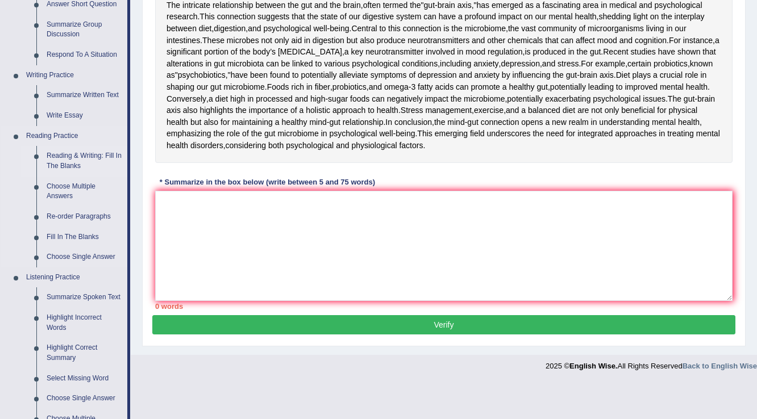
click at [59, 159] on link "Reading & Writing: Fill In The Blanks" at bounding box center [84, 161] width 86 height 30
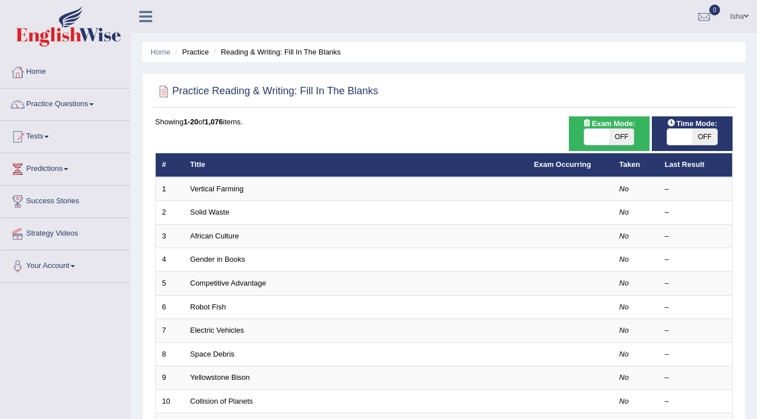
click at [200, 190] on link "Vertical Farming" at bounding box center [216, 189] width 53 height 9
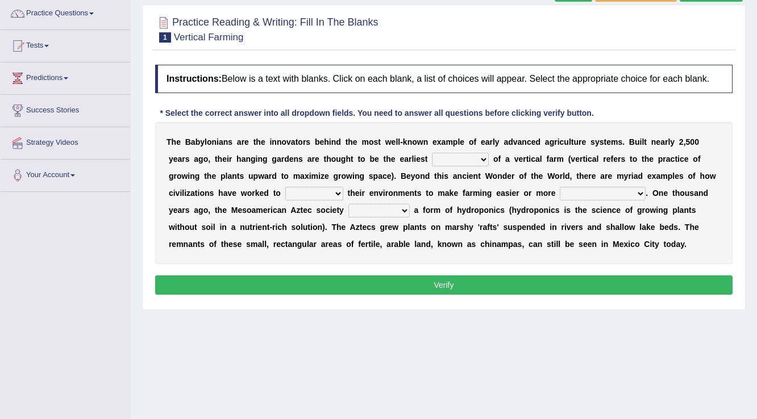
click at [472, 157] on select "prototype failure discredit protocol" at bounding box center [460, 160] width 57 height 14
click at [472, 161] on select "prototype failure discredit protocol" at bounding box center [460, 160] width 57 height 14
click at [582, 197] on select "productive constructive connective counterproductive" at bounding box center [603, 194] width 86 height 14
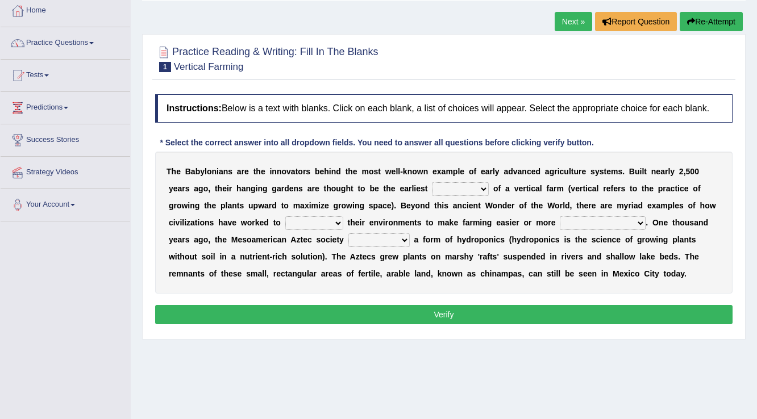
scroll to position [45, 0]
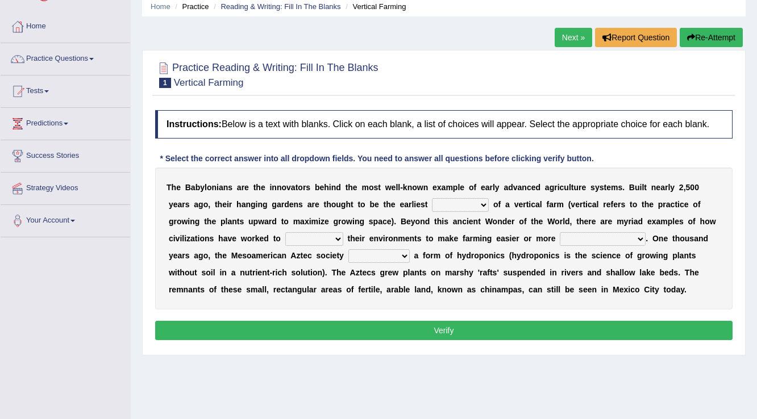
click at [461, 205] on select "prototype failure discredit protocol" at bounding box center [460, 205] width 57 height 14
click at [329, 187] on b "i" at bounding box center [330, 187] width 2 height 9
click at [303, 235] on select "manipulate escape respect disarrange" at bounding box center [314, 239] width 58 height 14
click at [508, 287] on b "p" at bounding box center [510, 289] width 5 height 9
click at [470, 203] on select "prototype failure discredit protocol" at bounding box center [460, 205] width 57 height 14
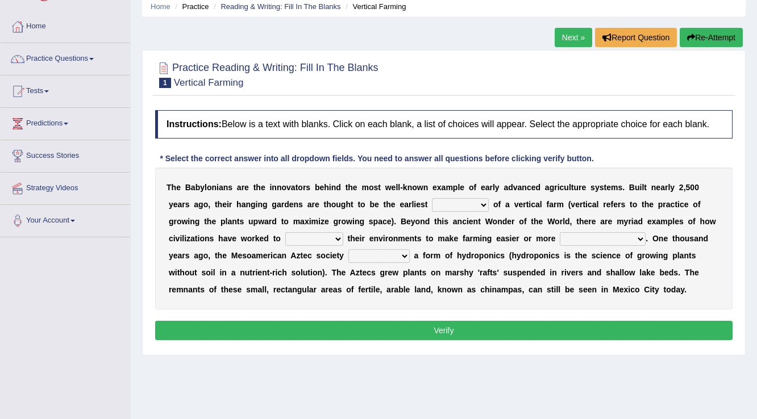
select select "failure"
click at [432, 198] on select "prototype failure discredit protocol" at bounding box center [460, 205] width 57 height 14
click at [321, 233] on select "manipulate escape respect disarrange" at bounding box center [314, 239] width 58 height 14
select select "manipulate"
click at [285, 232] on select "manipulate escape respect disarrange" at bounding box center [314, 239] width 58 height 14
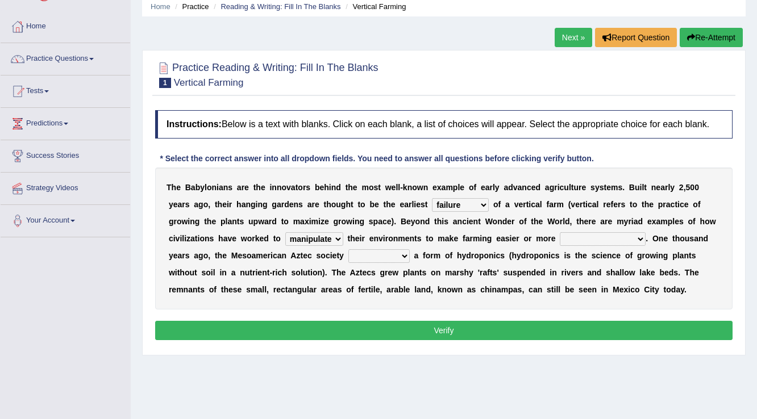
click at [614, 239] on select "productive constructive connective counterproductive" at bounding box center [603, 239] width 86 height 14
select select "productive"
click at [560, 232] on select "productive constructive connective counterproductive" at bounding box center [603, 239] width 86 height 14
click at [398, 253] on select "domineered volunteered pioneered engineered" at bounding box center [378, 256] width 61 height 14
select select "volunteered"
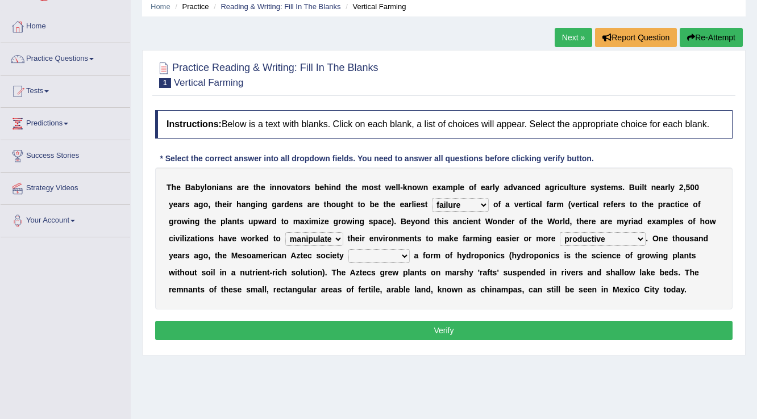
click at [348, 249] on select "domineered volunteered pioneered engineered" at bounding box center [378, 256] width 61 height 14
click at [478, 201] on select "prototype failure discredit protocol" at bounding box center [460, 205] width 57 height 14
select select "prototype"
click at [432, 198] on select "prototype failure discredit protocol" at bounding box center [460, 205] width 57 height 14
click at [395, 252] on select "domineered volunteered pioneered engineered" at bounding box center [378, 256] width 61 height 14
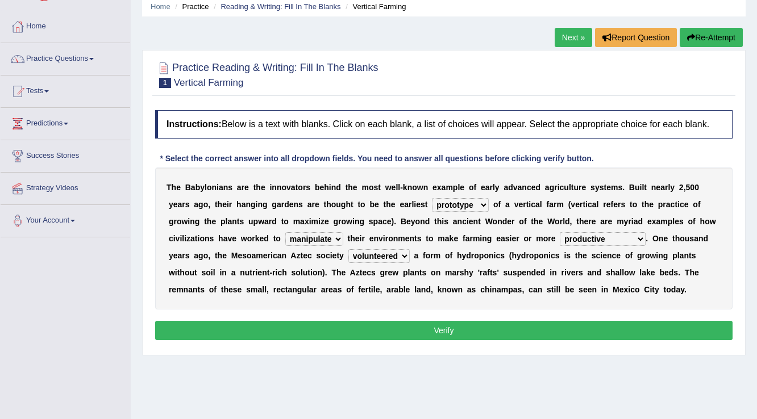
select select "pioneered"
click at [348, 249] on select "domineered volunteered pioneered engineered" at bounding box center [378, 256] width 61 height 14
click at [400, 253] on select "domineered volunteered pioneered engineered" at bounding box center [378, 256] width 61 height 14
click at [452, 255] on b at bounding box center [454, 255] width 5 height 9
click at [313, 323] on button "Verify" at bounding box center [443, 330] width 577 height 19
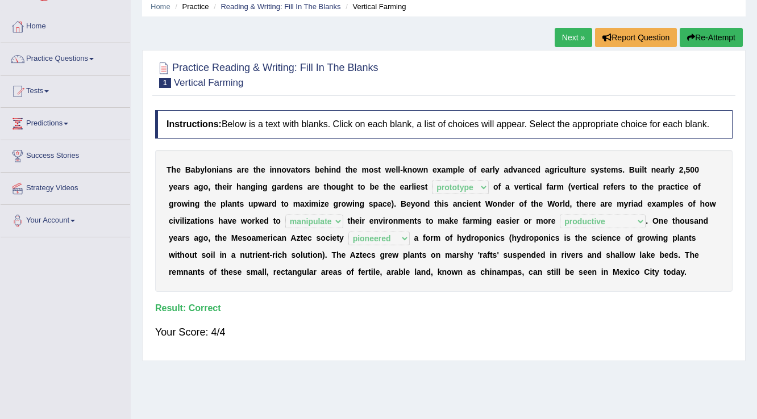
scroll to position [0, 0]
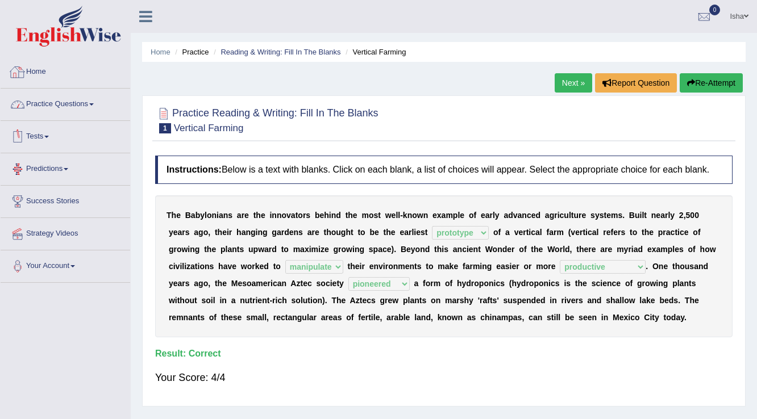
click at [55, 100] on link "Practice Questions" at bounding box center [66, 103] width 130 height 28
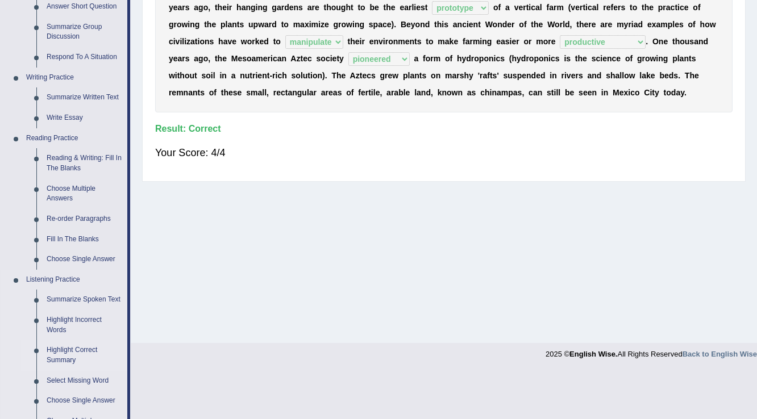
scroll to position [227, 0]
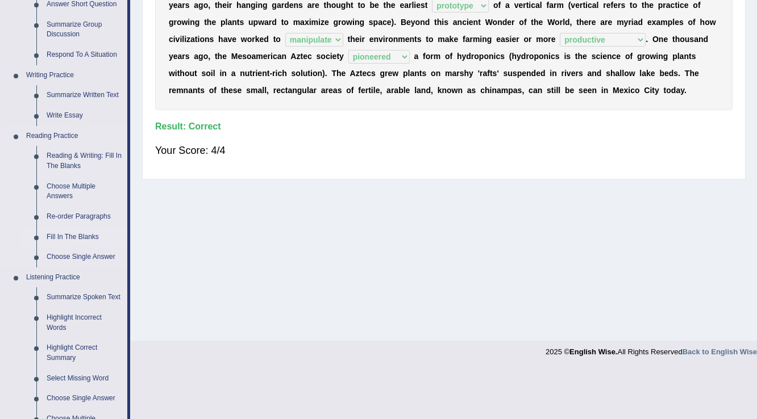
click at [86, 235] on link "Fill In The Blanks" at bounding box center [84, 237] width 86 height 20
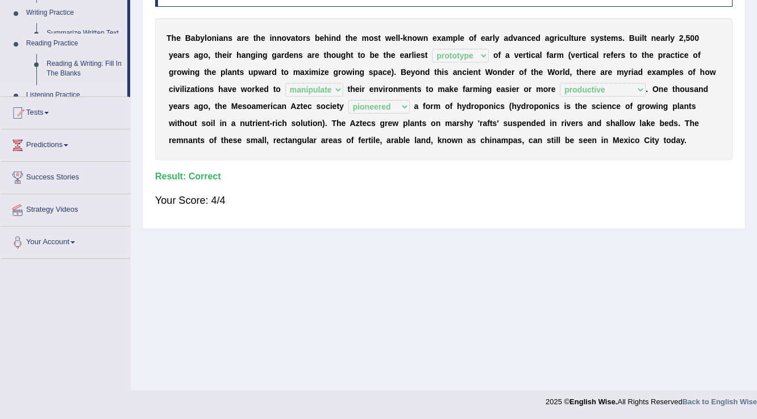
scroll to position [177, 0]
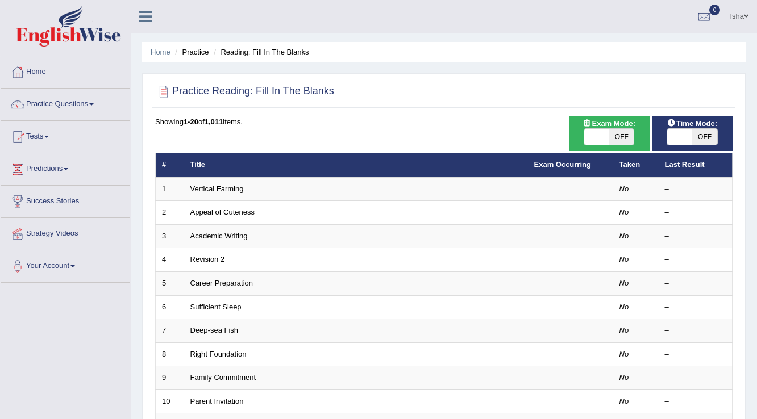
click at [223, 185] on link "Vertical Farming" at bounding box center [216, 189] width 53 height 9
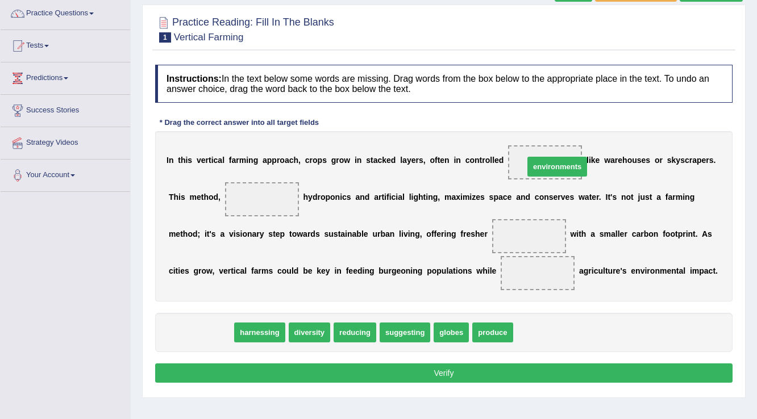
drag, startPoint x: 187, startPoint y: 327, endPoint x: 543, endPoint y: 161, distance: 392.9
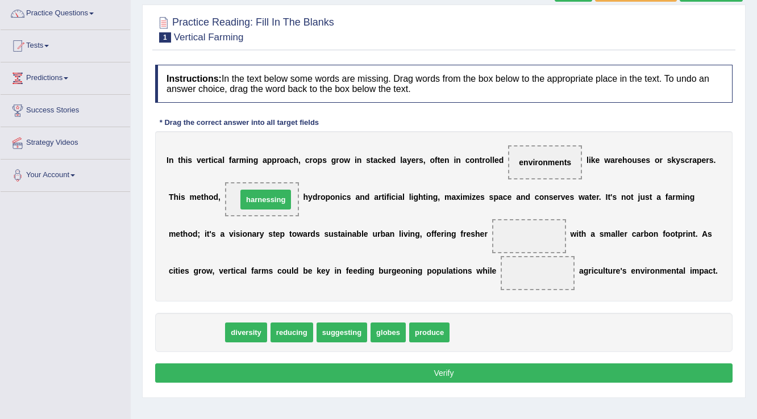
drag, startPoint x: 187, startPoint y: 335, endPoint x: 256, endPoint y: 202, distance: 149.9
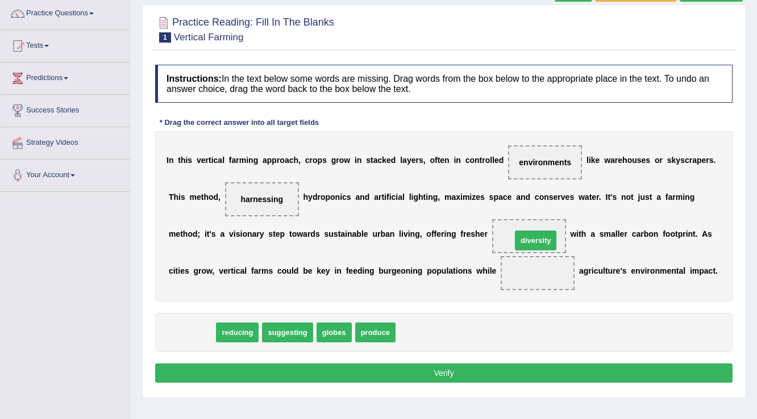
drag, startPoint x: 185, startPoint y: 334, endPoint x: 529, endPoint y: 242, distance: 355.8
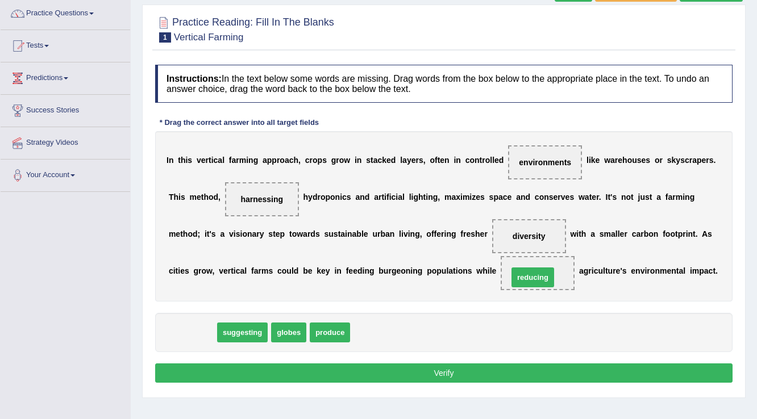
drag, startPoint x: 191, startPoint y: 334, endPoint x: 532, endPoint y: 279, distance: 345.8
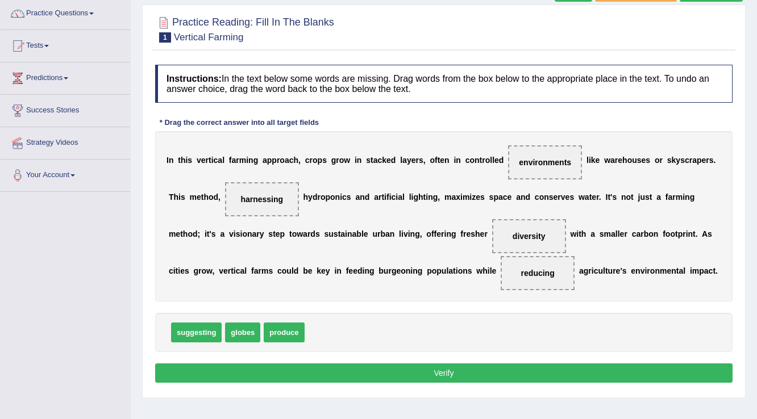
click at [436, 377] on button "Verify" at bounding box center [443, 373] width 577 height 19
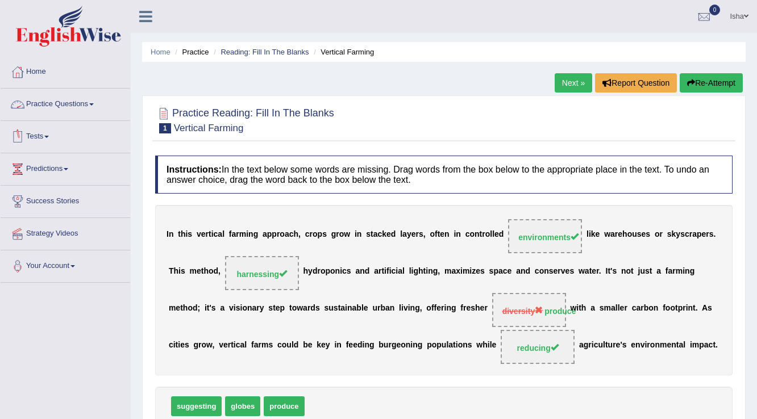
click at [37, 107] on link "Practice Questions" at bounding box center [66, 103] width 130 height 28
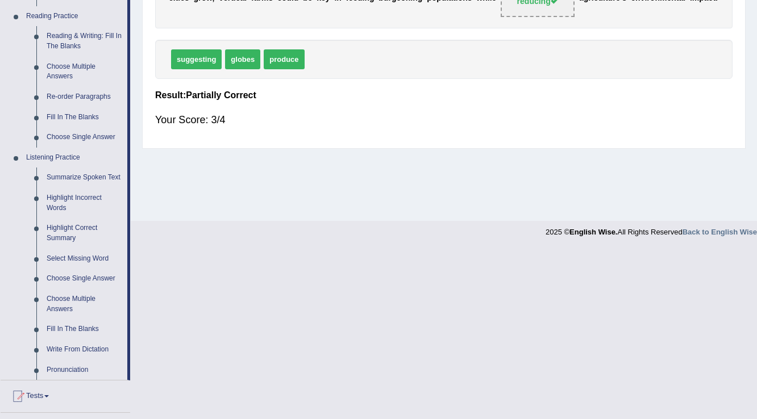
scroll to position [364, 0]
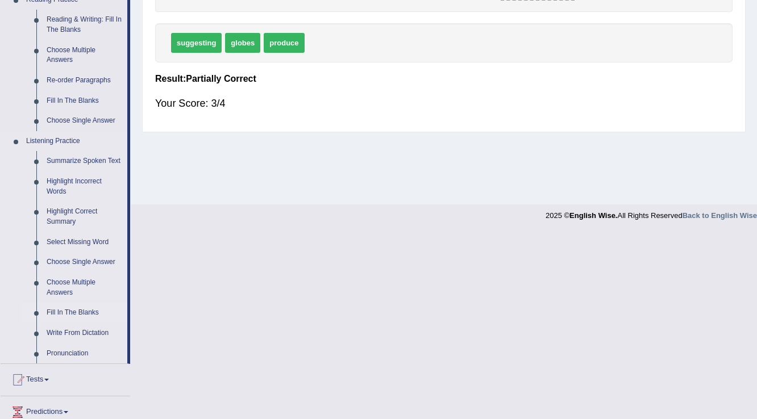
click at [67, 307] on link "Fill In The Blanks" at bounding box center [84, 313] width 86 height 20
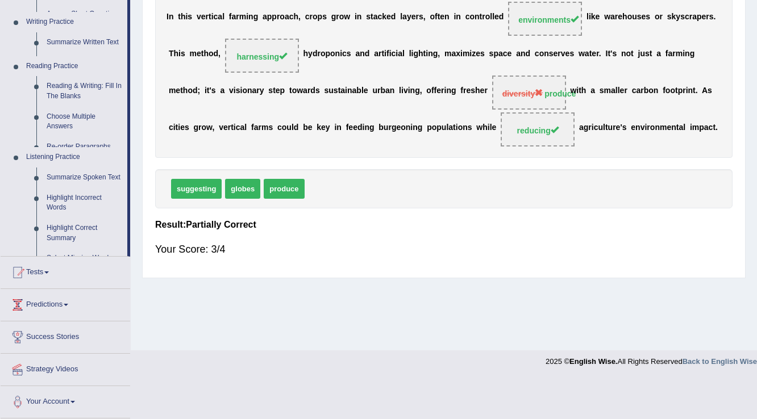
scroll to position [177, 0]
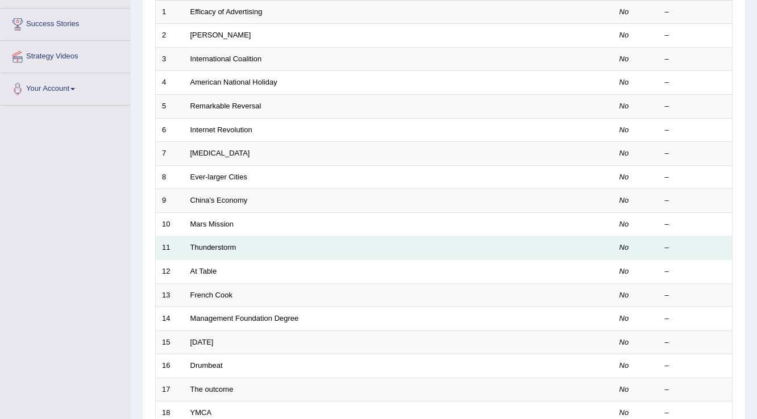
scroll to position [227, 0]
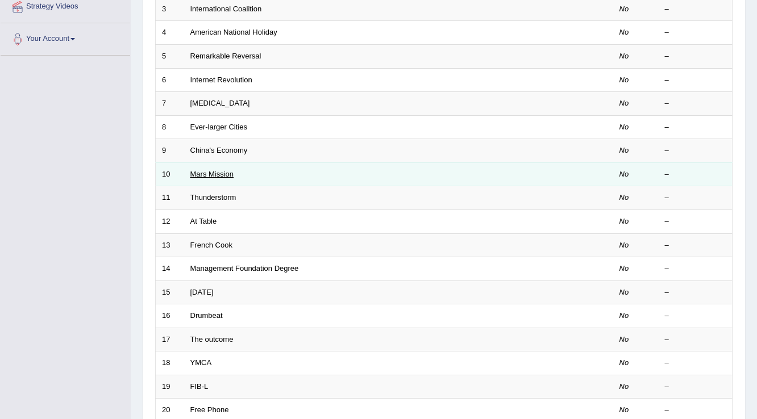
click at [214, 170] on link "Mars Mission" at bounding box center [212, 174] width 44 height 9
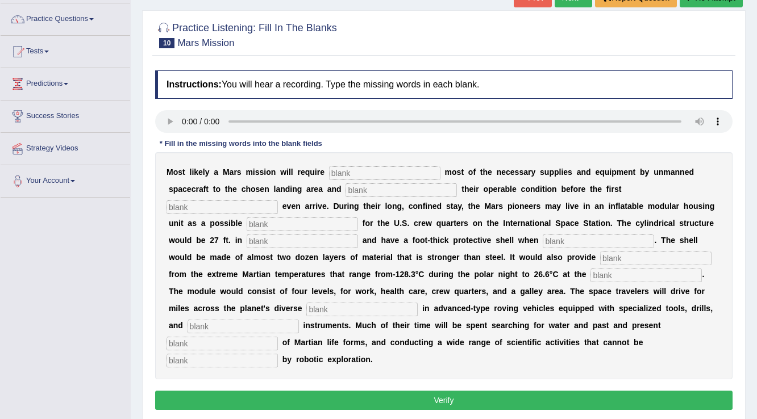
scroll to position [86, 0]
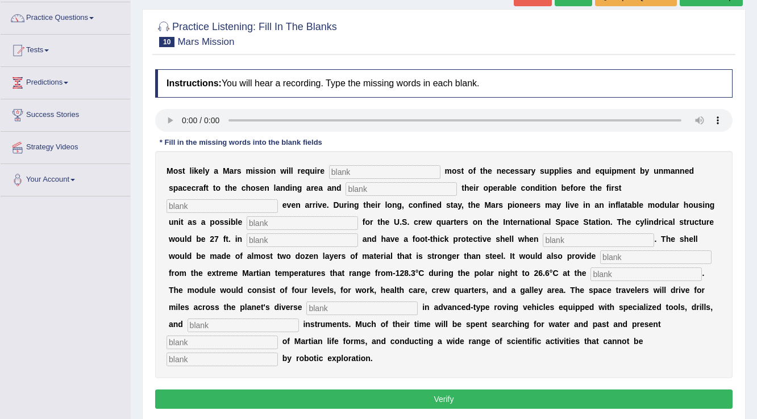
click at [386, 173] on input "text" at bounding box center [384, 172] width 111 height 14
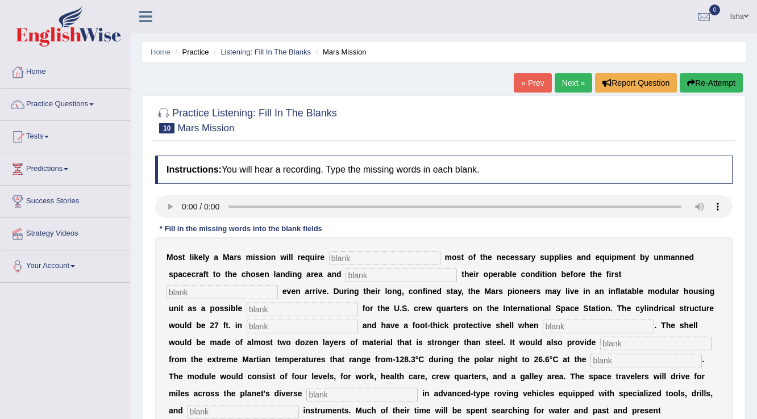
scroll to position [0, 0]
click at [361, 256] on input "text" at bounding box center [384, 259] width 111 height 14
click at [366, 281] on input "text" at bounding box center [400, 276] width 111 height 14
click at [364, 252] on input "text" at bounding box center [384, 259] width 111 height 14
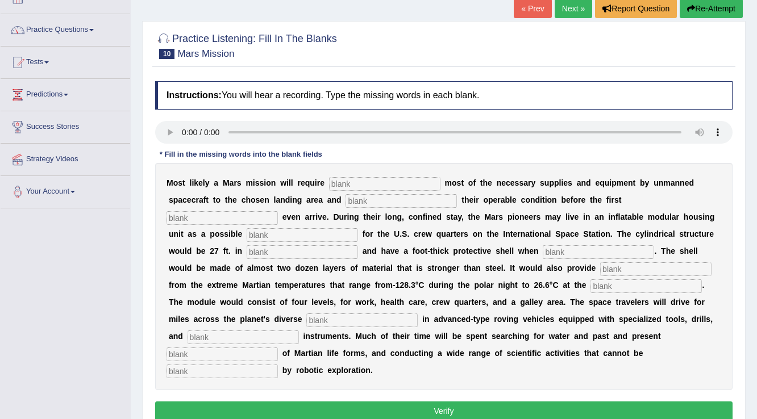
scroll to position [91, 0]
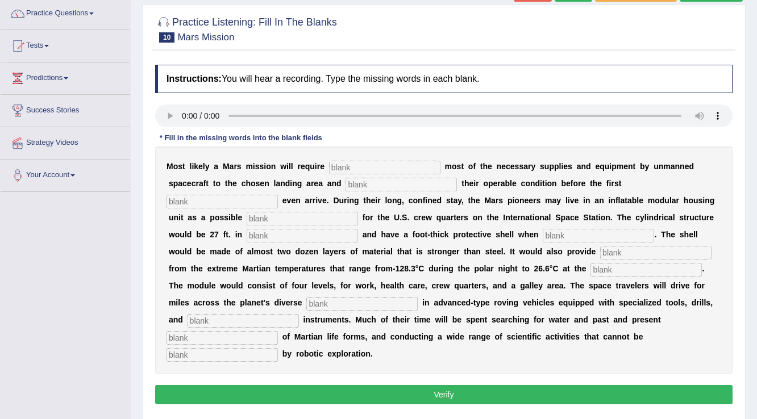
click at [360, 157] on div "M o s t l i k e l y a M a r s m i s s i o n w i l l r e q u i r e m o s t o f t…" at bounding box center [443, 260] width 577 height 227
click at [361, 170] on input "text" at bounding box center [384, 168] width 111 height 14
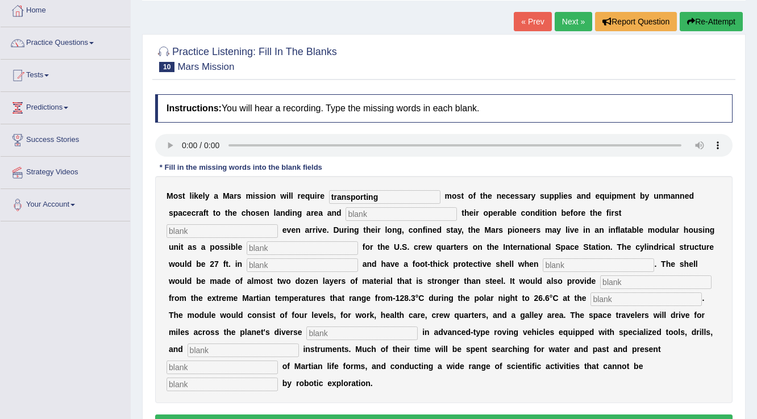
scroll to position [45, 0]
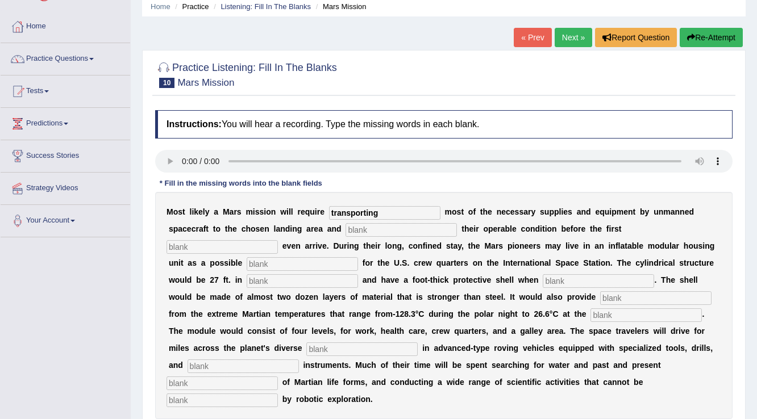
type input "transporting"
click at [372, 228] on input "text" at bounding box center [400, 230] width 111 height 14
type input "confirming"
click at [201, 245] on input "text" at bounding box center [221, 247] width 111 height 14
type input "astronauts"
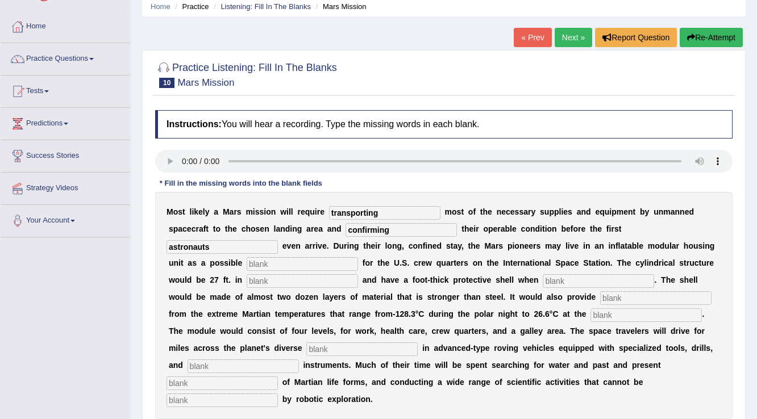
click at [283, 259] on input "text" at bounding box center [302, 264] width 111 height 14
type input "replacement"
click at [277, 280] on input "text" at bounding box center [302, 281] width 111 height 14
type input "diameter"
click at [588, 284] on input "text" at bounding box center [598, 281] width 111 height 14
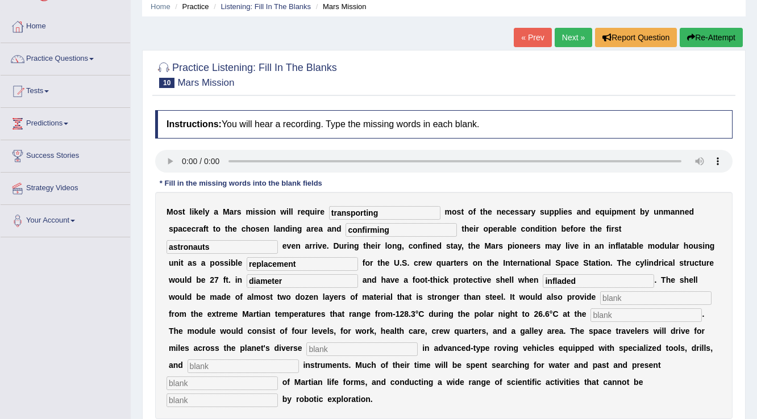
type input "infladed"
click at [636, 293] on input "text" at bounding box center [655, 298] width 111 height 14
type input "insulation"
click at [615, 311] on input "text" at bounding box center [645, 315] width 111 height 14
type input "equator"
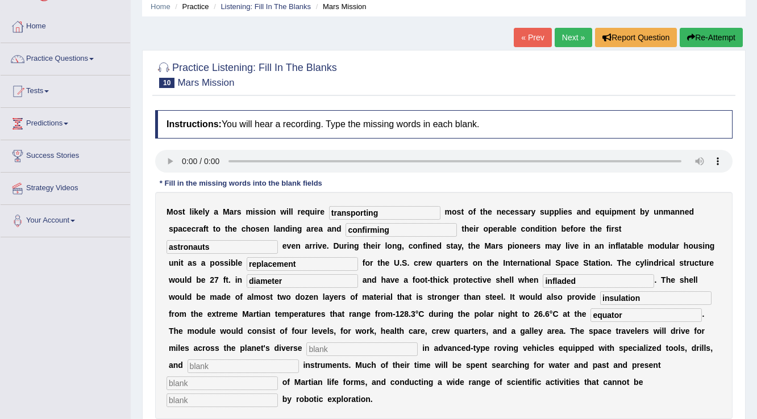
click at [331, 351] on input "text" at bounding box center [361, 350] width 111 height 14
type input "torren"
click at [237, 360] on input "text" at bounding box center [242, 367] width 111 height 14
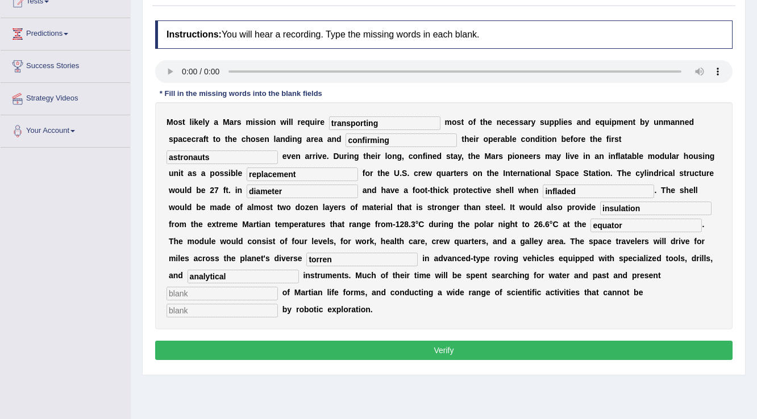
scroll to position [136, 0]
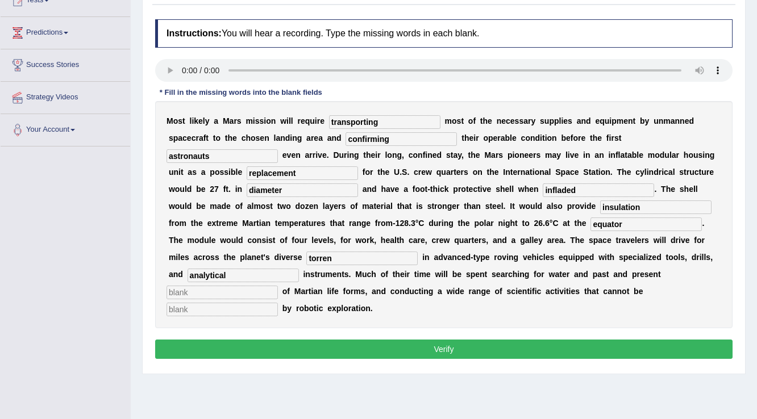
type input "analytical"
click at [223, 308] on input "text" at bounding box center [221, 310] width 111 height 14
type input "accomplished"
click at [399, 343] on button "Verify" at bounding box center [443, 349] width 577 height 19
click at [214, 294] on input "text" at bounding box center [221, 293] width 111 height 14
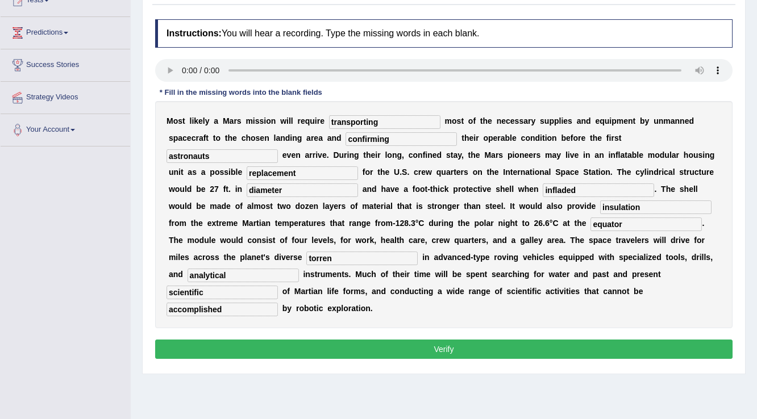
type input "scientific"
click at [303, 351] on button "Verify" at bounding box center [443, 349] width 577 height 19
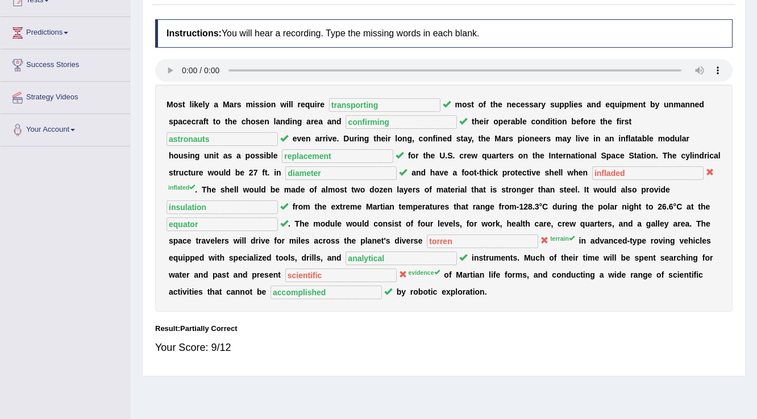
scroll to position [0, 0]
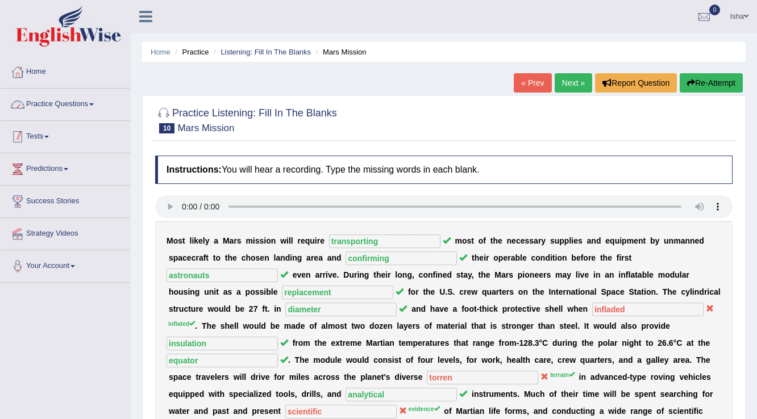
click at [55, 107] on link "Practice Questions" at bounding box center [66, 103] width 130 height 28
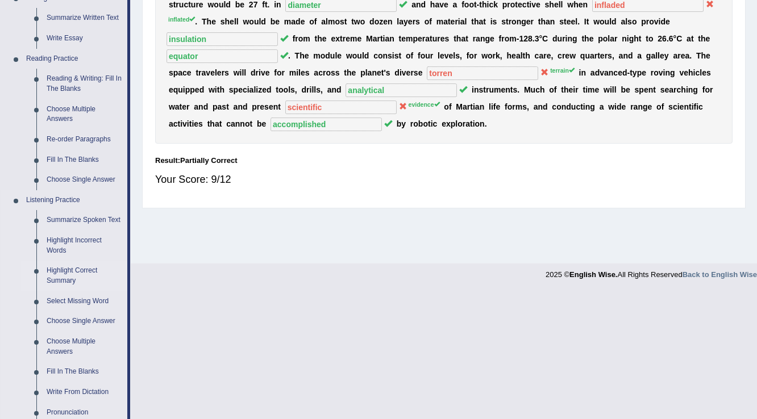
scroll to position [318, 0]
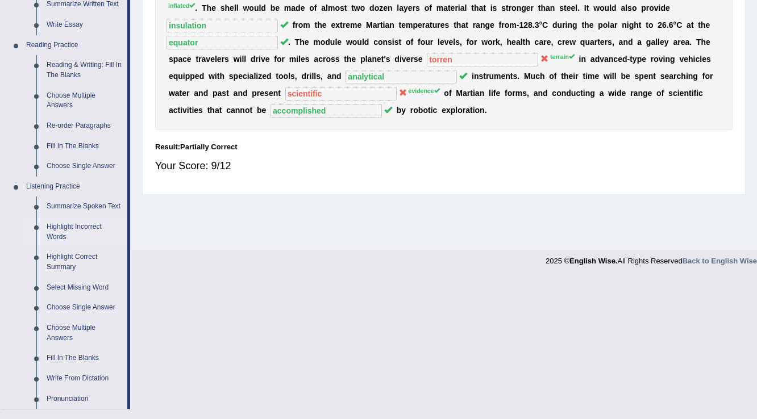
click at [61, 233] on link "Highlight Incorrect Words" at bounding box center [84, 232] width 86 height 30
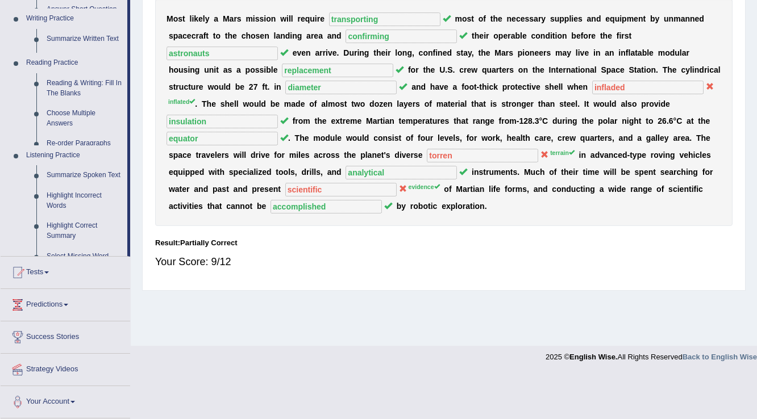
scroll to position [177, 0]
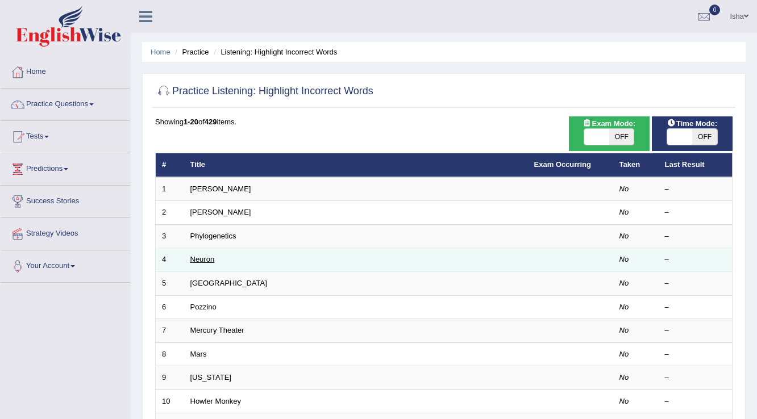
click at [204, 259] on link "Neuron" at bounding box center [202, 259] width 24 height 9
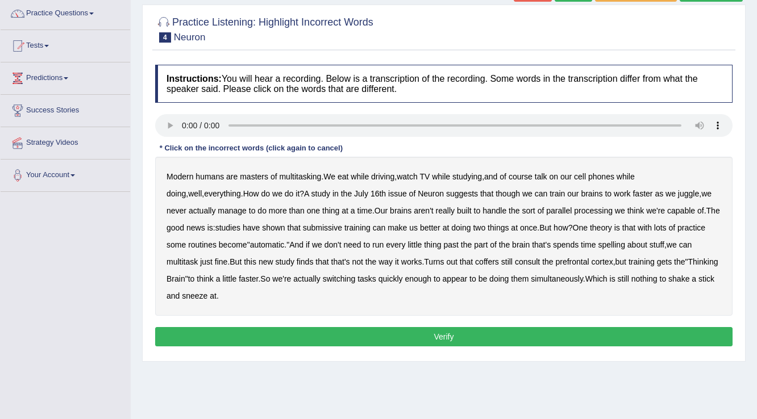
click at [252, 175] on b "masters" at bounding box center [254, 176] width 28 height 9
click at [361, 175] on b "while" at bounding box center [360, 176] width 18 height 9
click at [446, 192] on b "suggests" at bounding box center [462, 193] width 32 height 9
click at [245, 176] on b "masters" at bounding box center [254, 176] width 28 height 9
click at [359, 177] on b "while" at bounding box center [360, 176] width 18 height 9
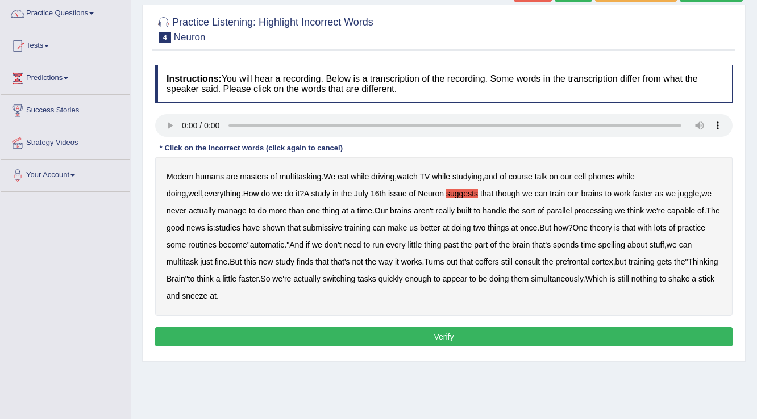
click at [446, 190] on b "suggests" at bounding box center [462, 193] width 32 height 9
click at [321, 227] on b "submissive" at bounding box center [322, 227] width 39 height 9
click at [613, 241] on b "spelling" at bounding box center [611, 244] width 27 height 9
click at [491, 262] on b "coffers" at bounding box center [487, 261] width 24 height 9
click at [431, 340] on button "Verify" at bounding box center [443, 336] width 577 height 19
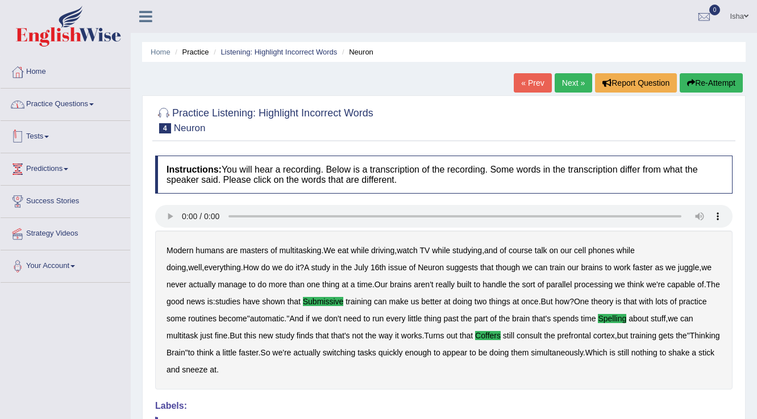
click at [51, 103] on link "Practice Questions" at bounding box center [66, 103] width 130 height 28
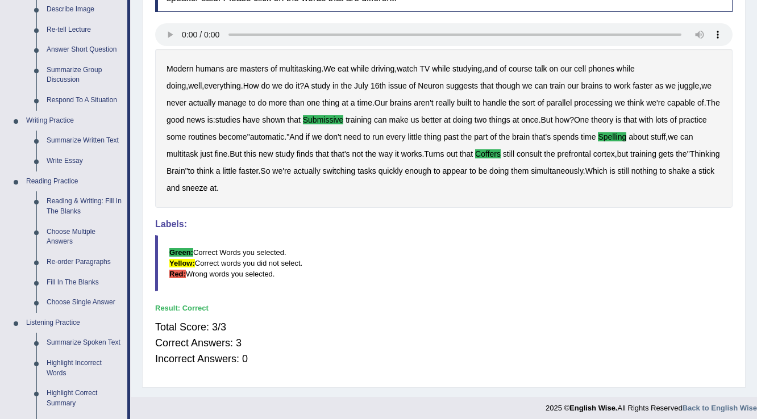
scroll to position [45, 0]
